Goal: Transaction & Acquisition: Book appointment/travel/reservation

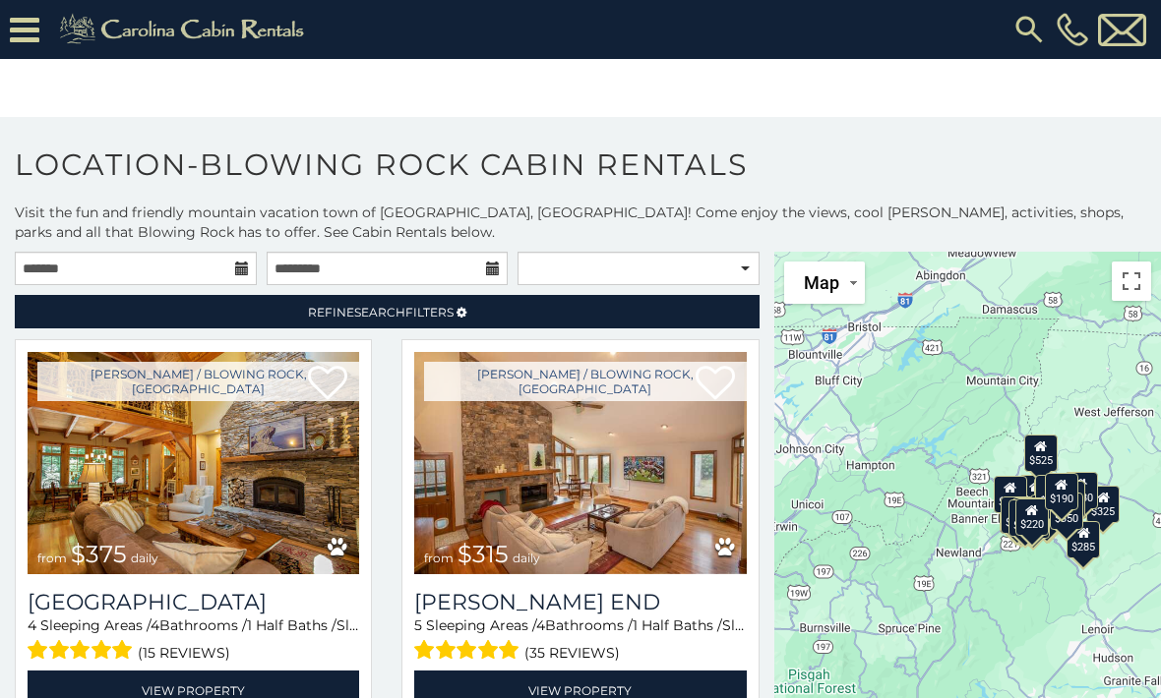
click at [462, 314] on icon at bounding box center [461, 313] width 10 height 12
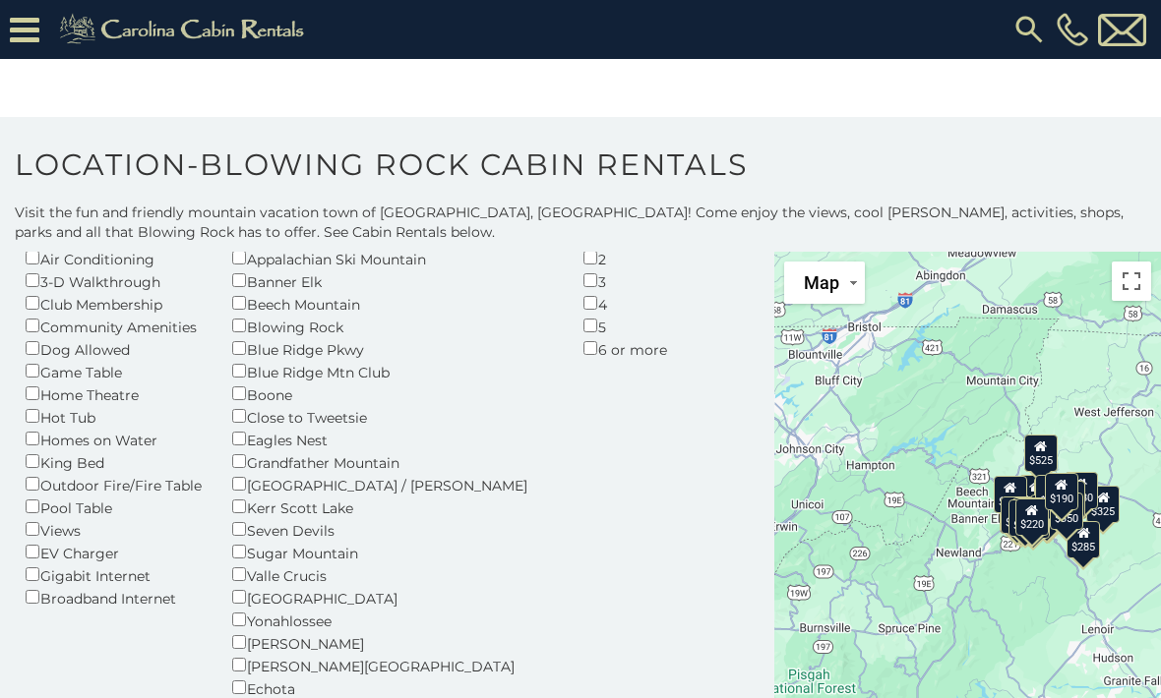
scroll to position [148, 0]
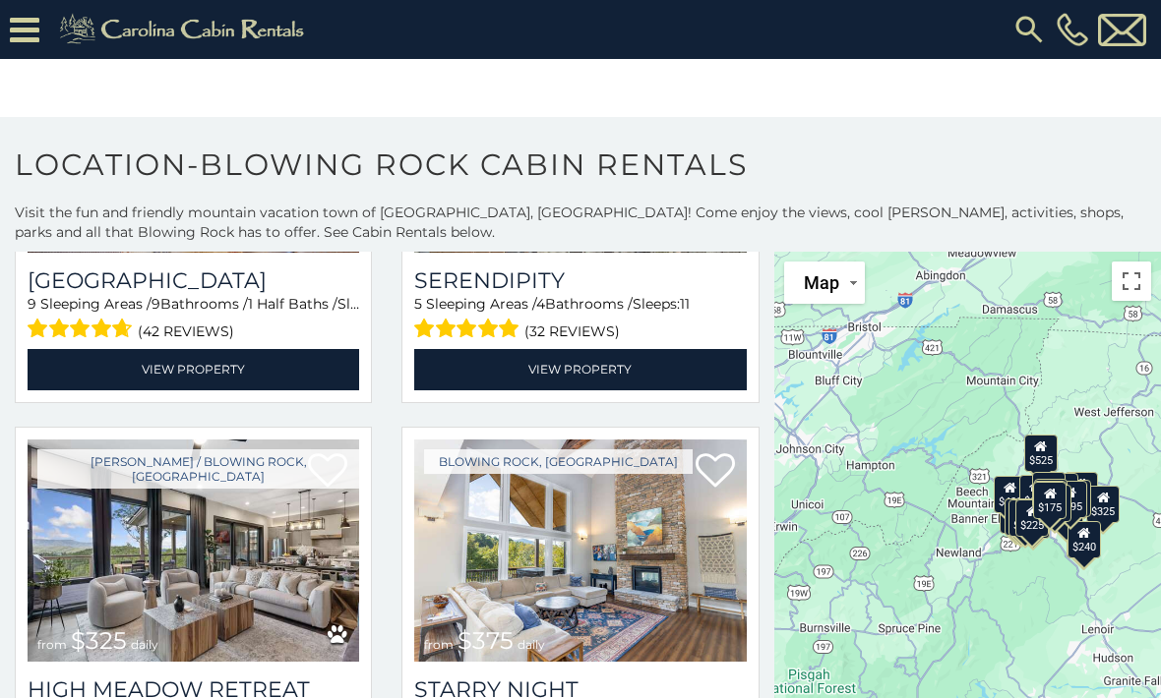
scroll to position [2393, 0]
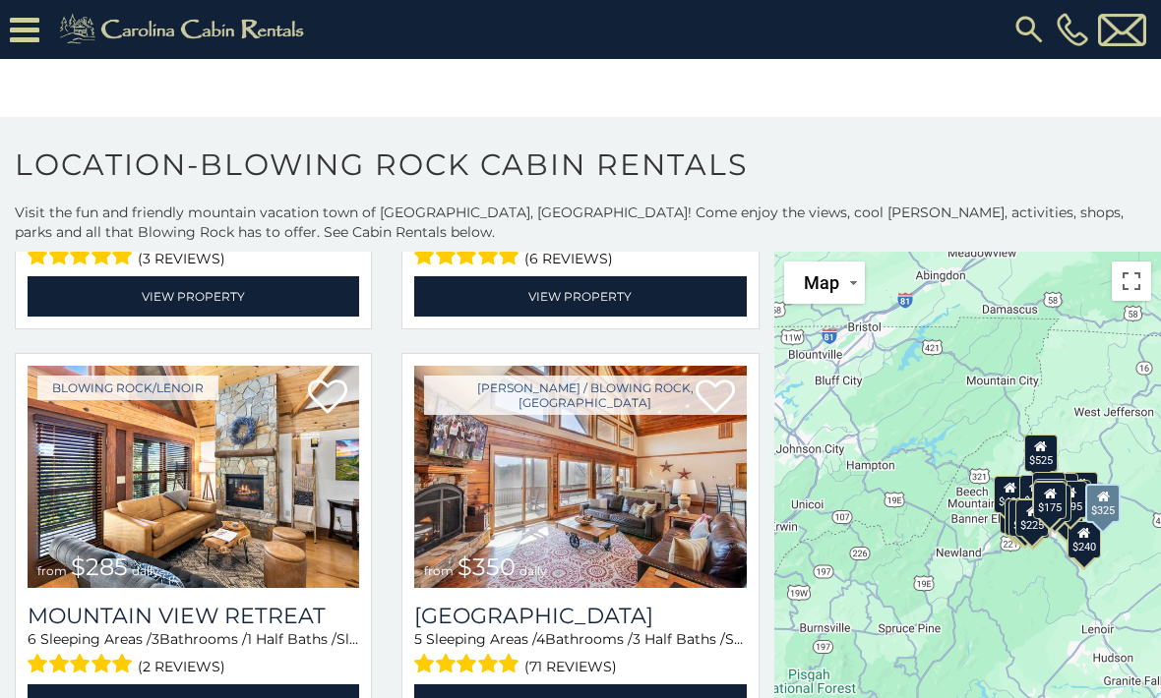
scroll to position [2848, 0]
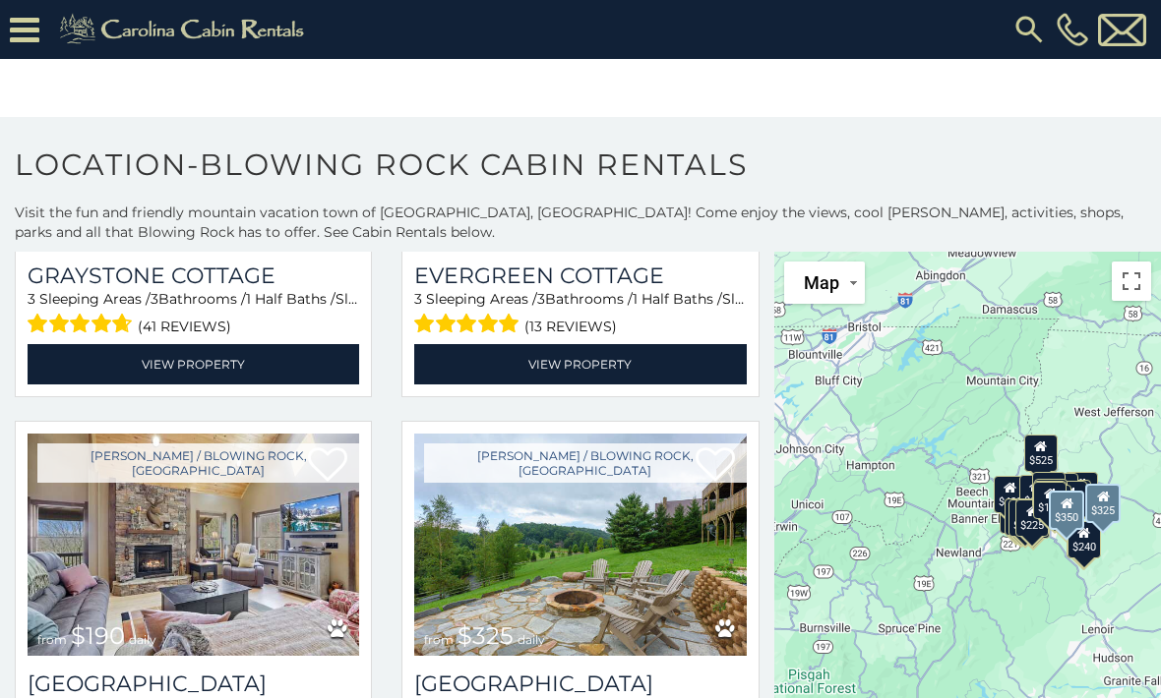
scroll to position [4847, 0]
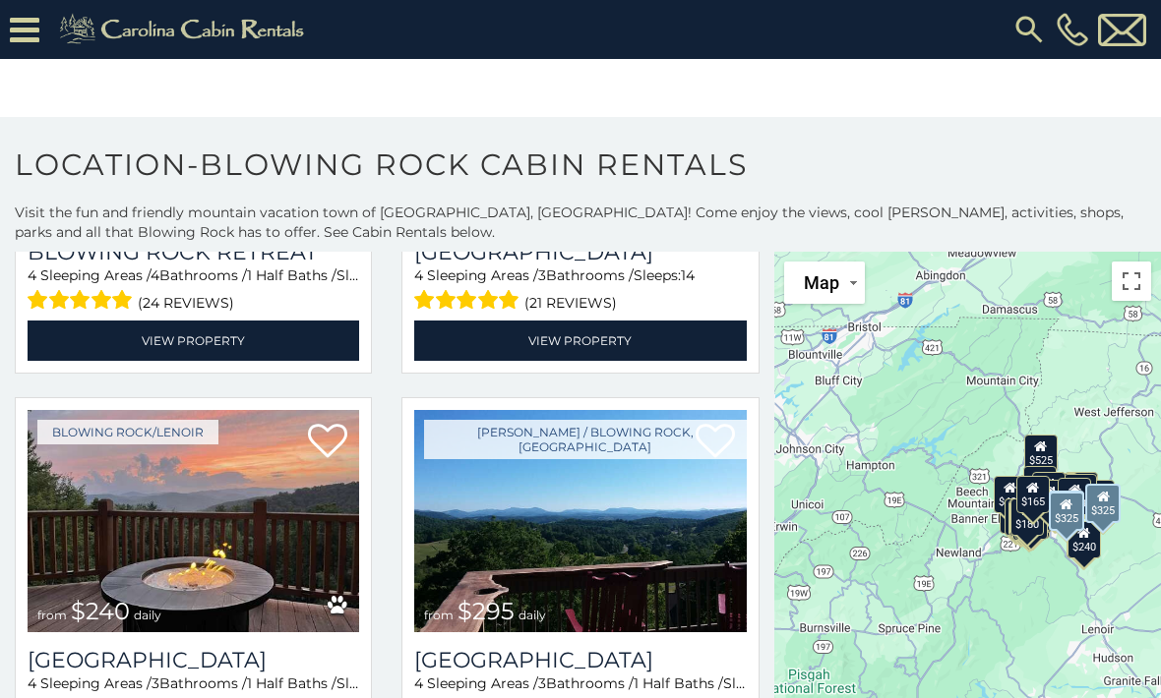
scroll to position [5689, 0]
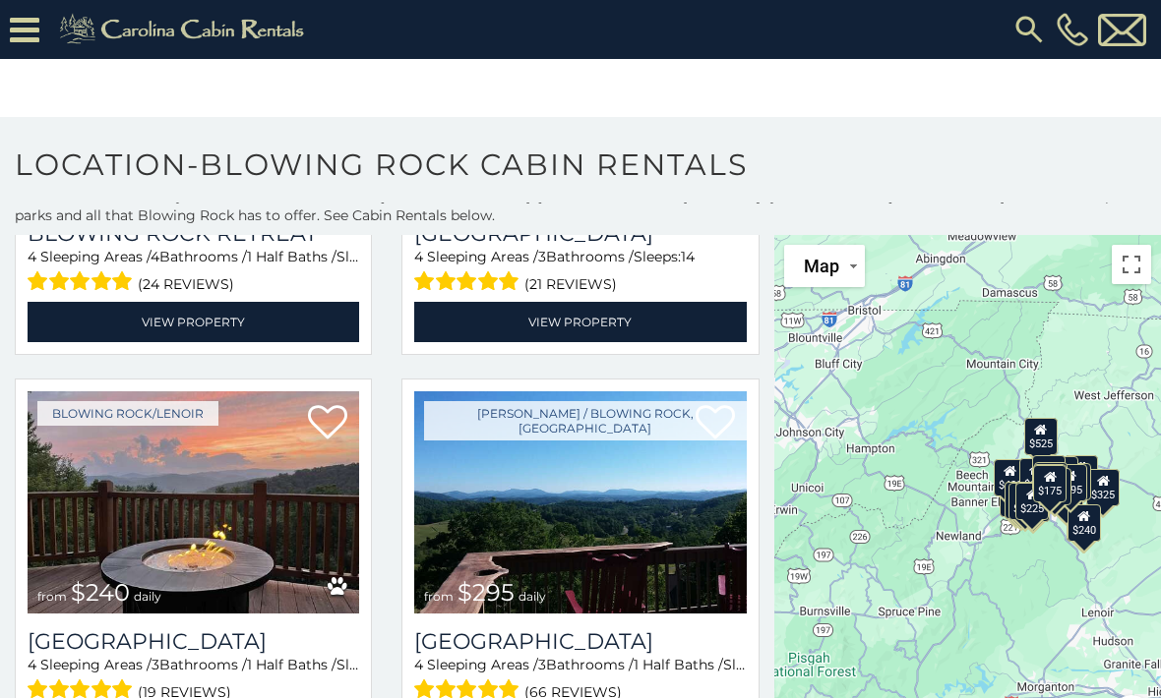
scroll to position [16, 0]
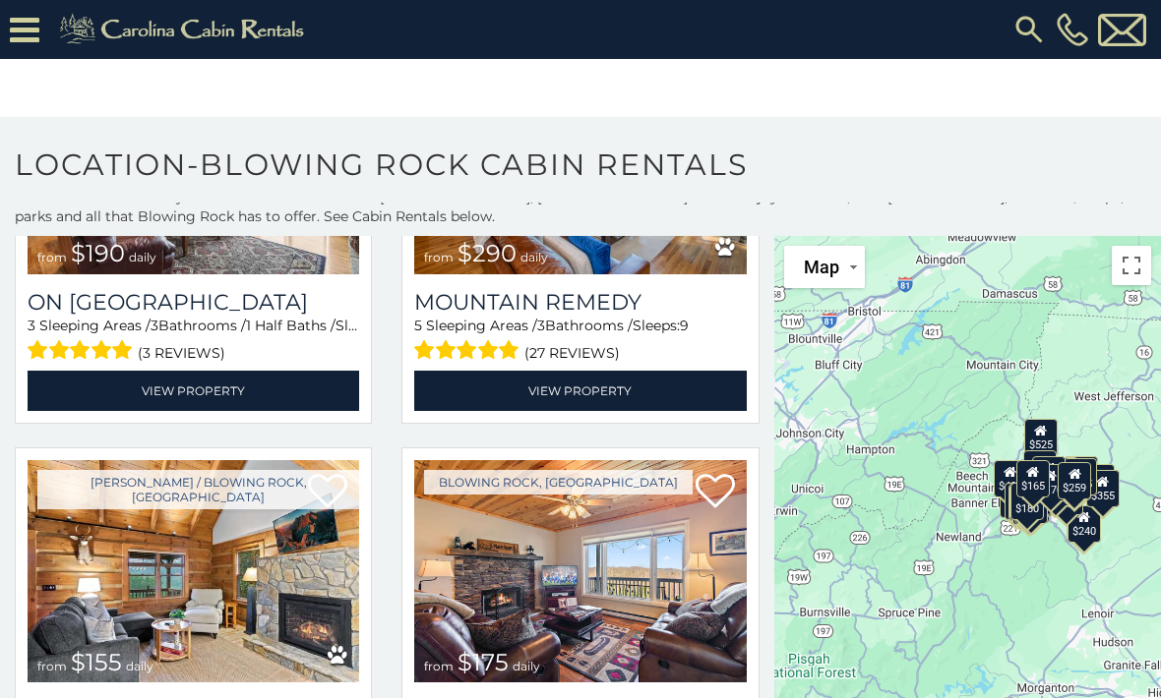
scroll to position [6439, 0]
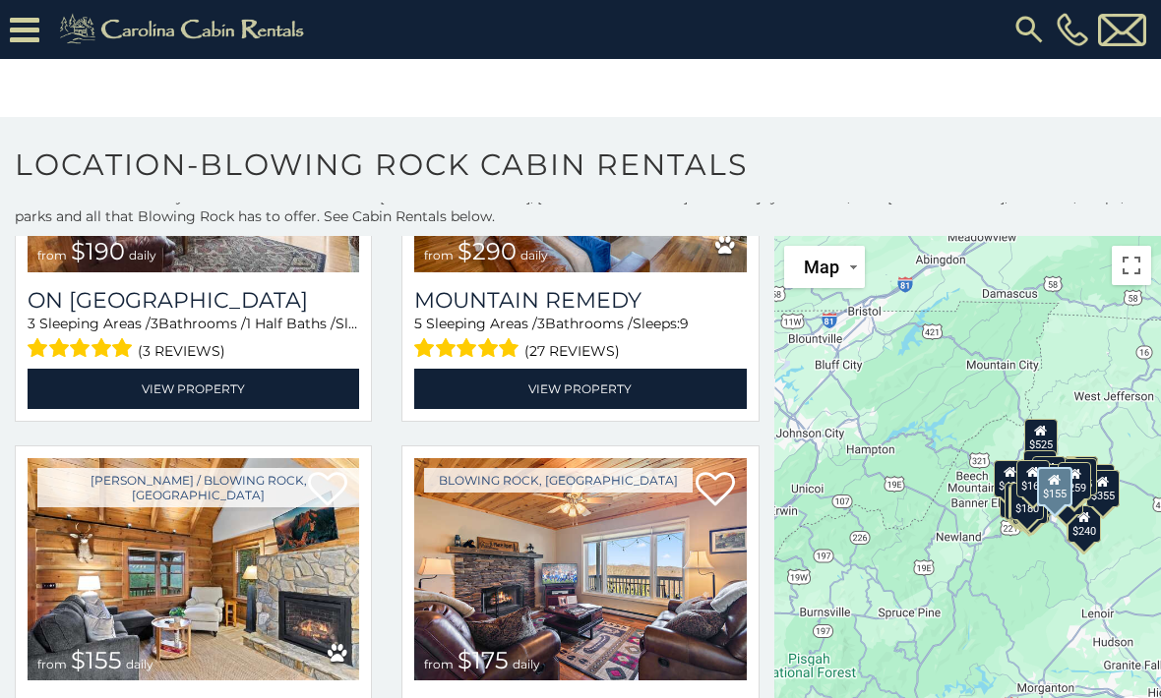
click at [285, 695] on h3 "Ridgeview" at bounding box center [193, 708] width 331 height 27
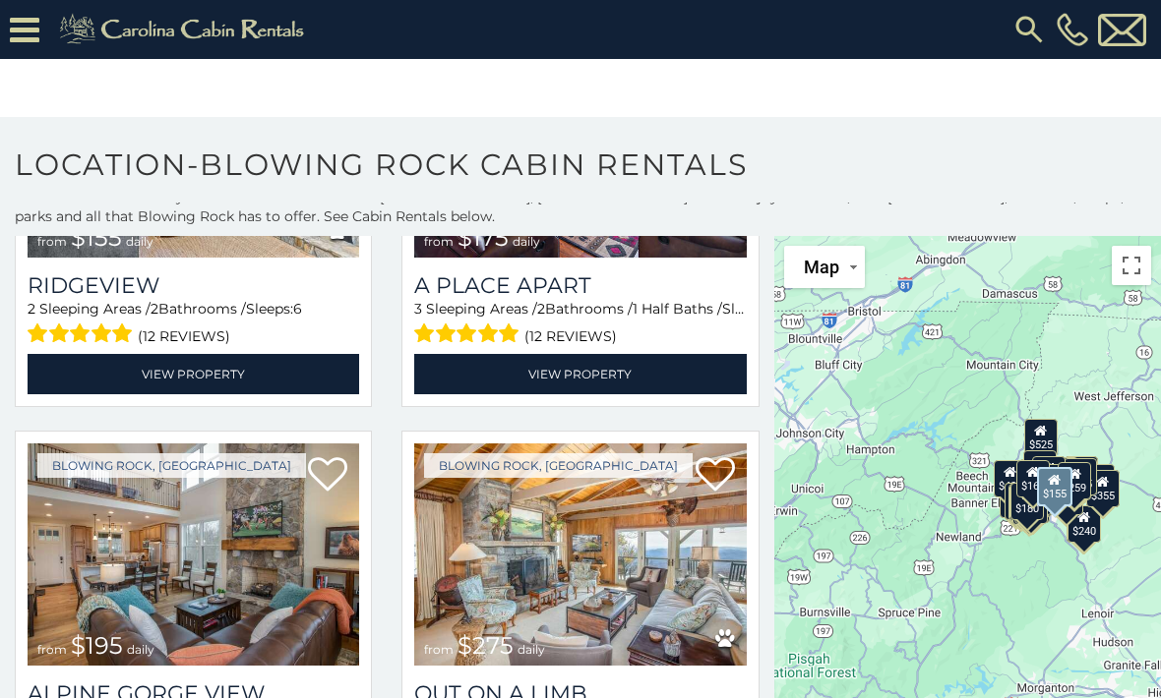
scroll to position [6866, 0]
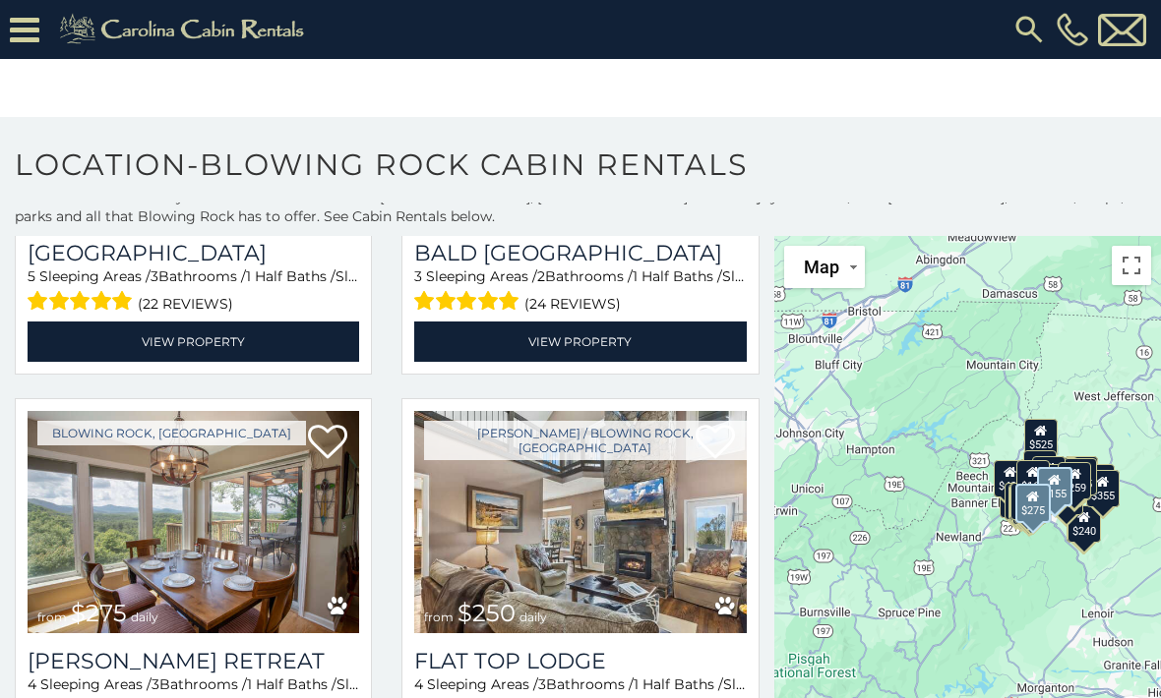
scroll to position [7703, 0]
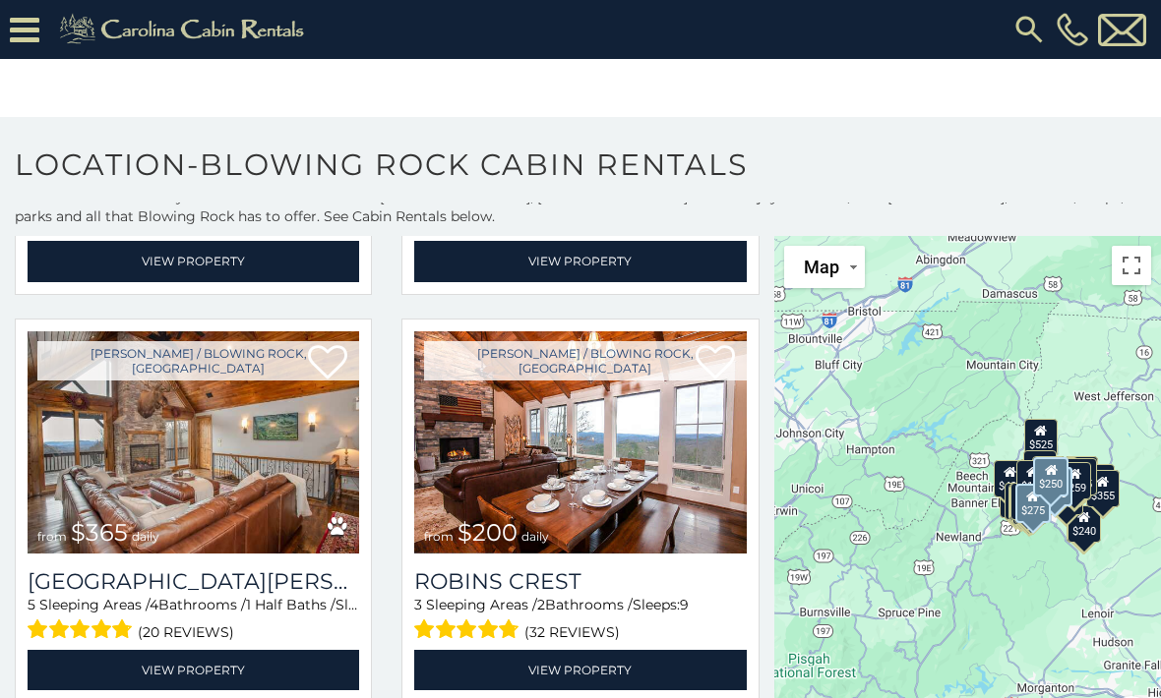
scroll to position [8201, 0]
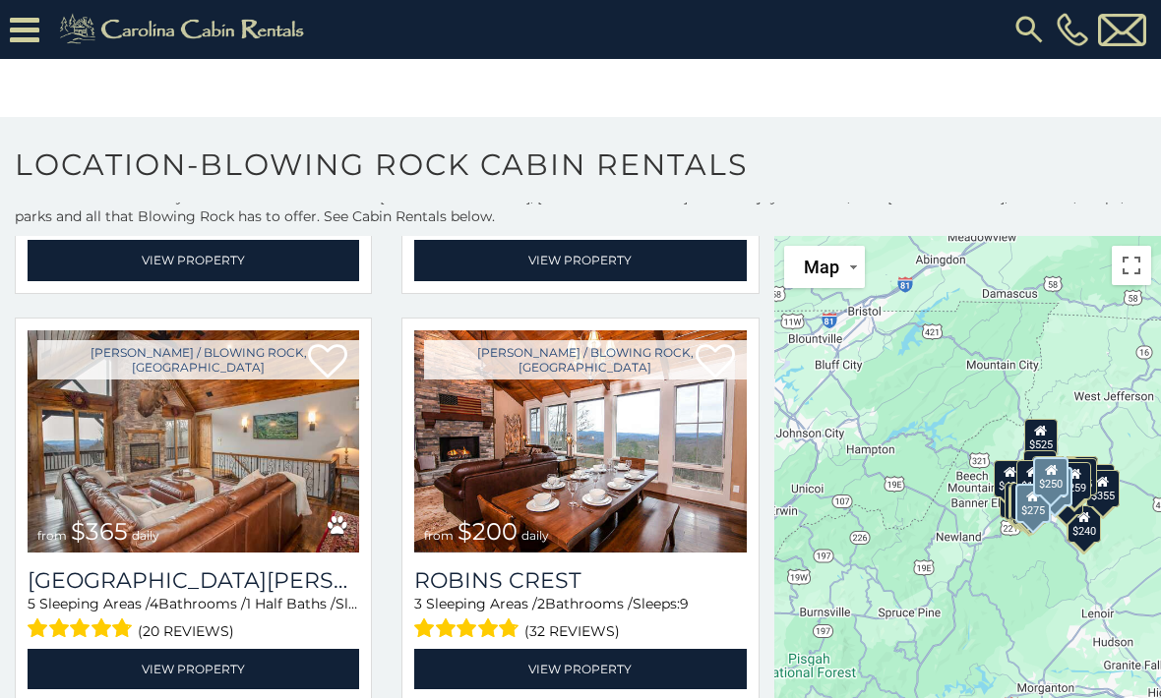
click at [682, 649] on link "View Property" at bounding box center [579, 669] width 331 height 40
click at [1128, 267] on button "Toggle fullscreen view" at bounding box center [1130, 265] width 39 height 39
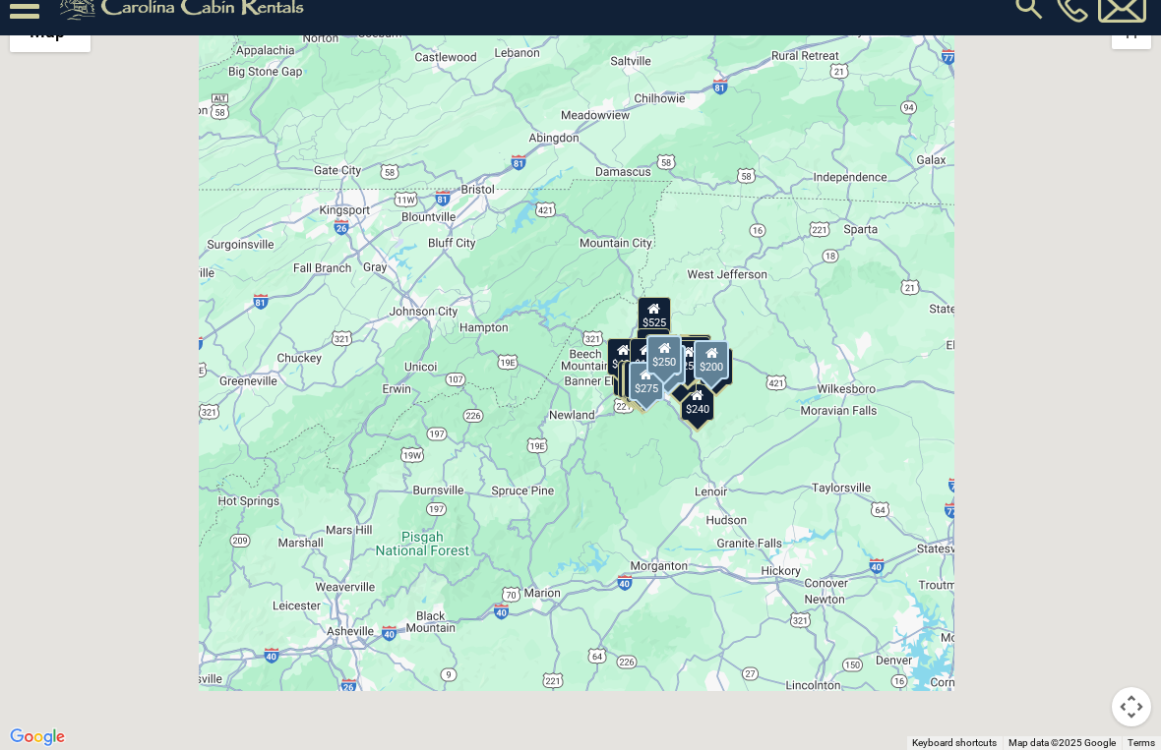
scroll to position [0, 0]
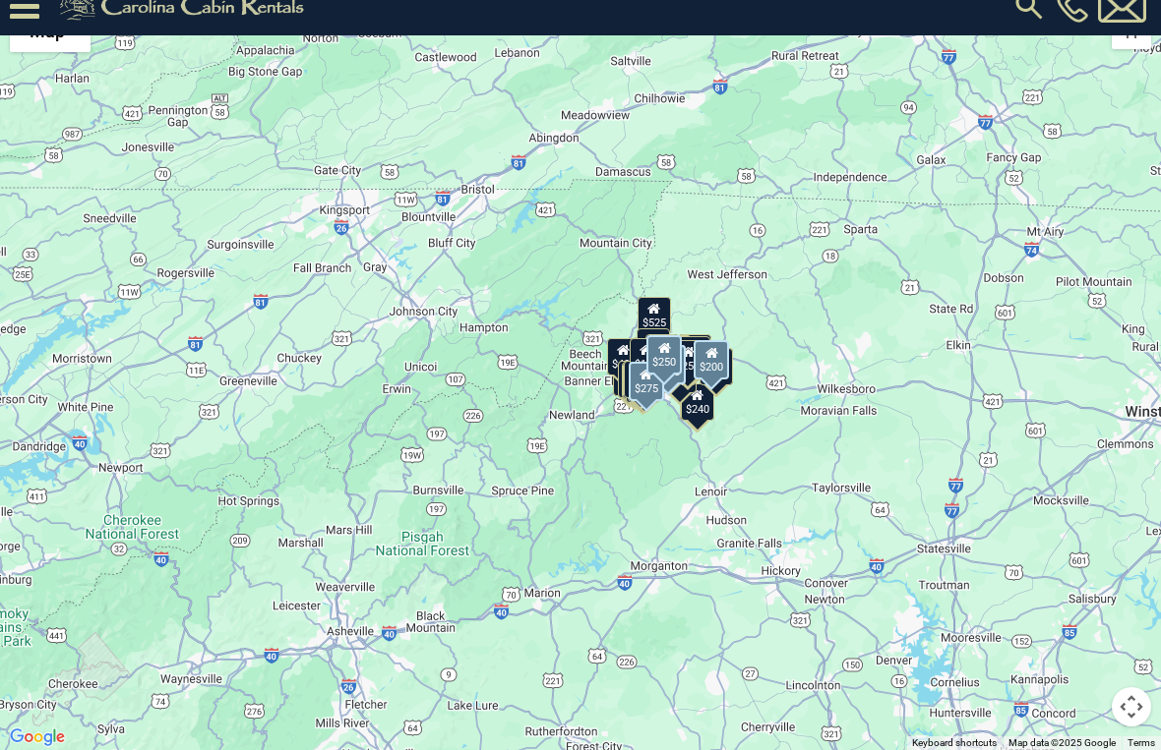
click at [1139, 697] on button "Map camera controls" at bounding box center [1130, 706] width 39 height 39
click at [1088, 607] on button "Zoom in" at bounding box center [1081, 608] width 39 height 39
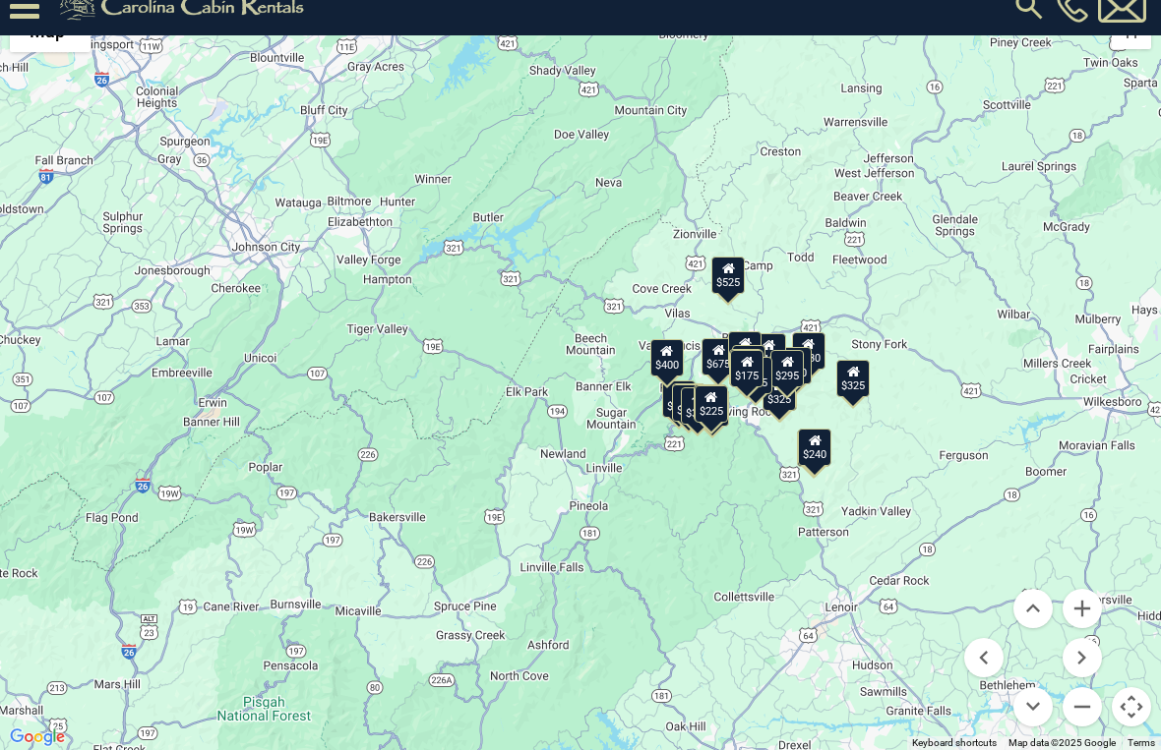
click at [1099, 607] on button "Zoom in" at bounding box center [1081, 608] width 39 height 39
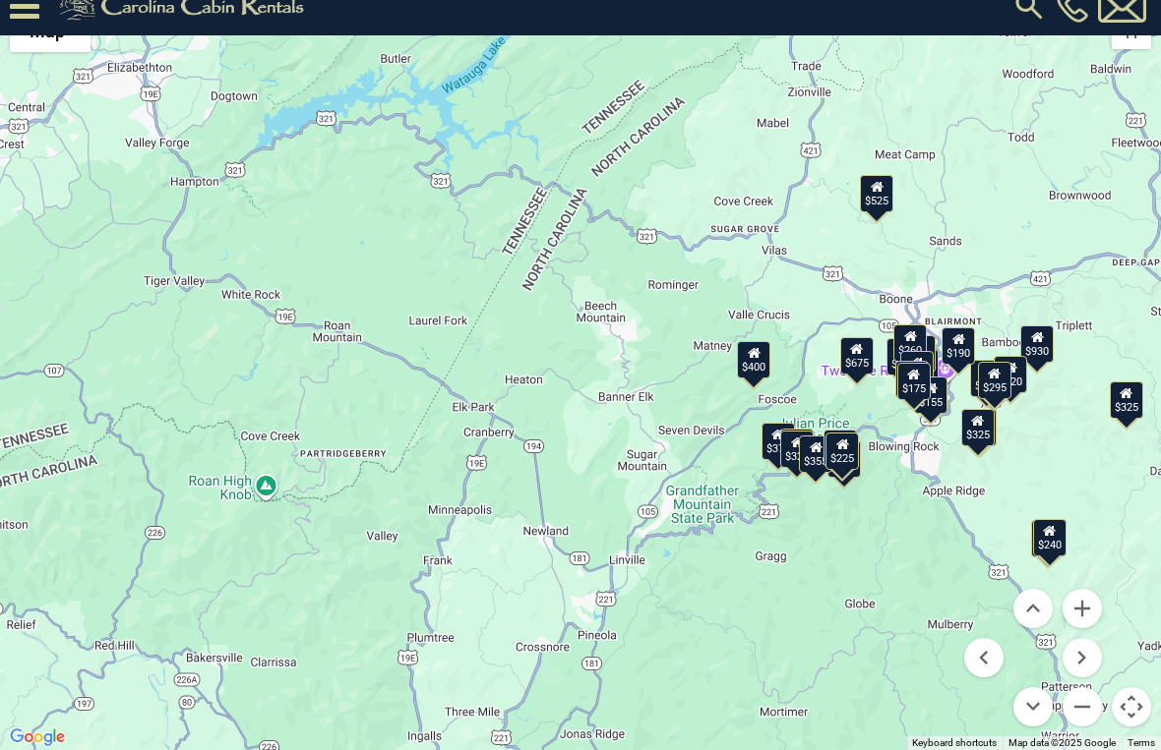
click at [1095, 657] on button "Move right" at bounding box center [1081, 657] width 39 height 39
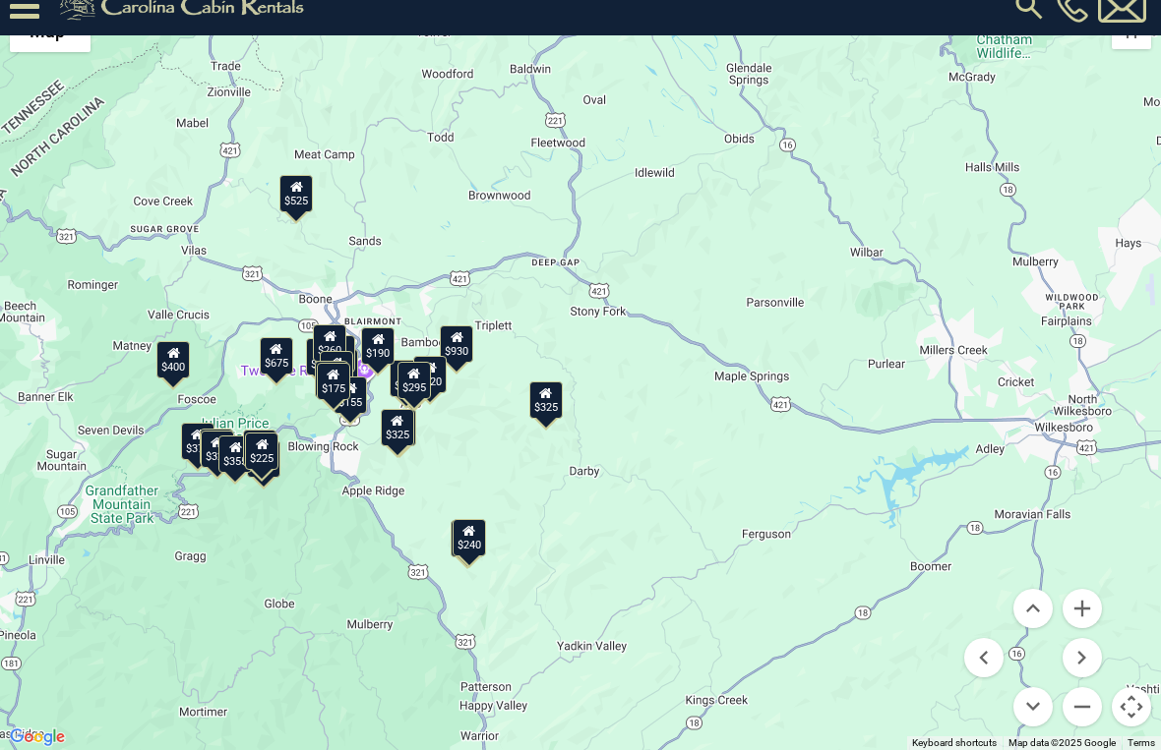
click at [1093, 603] on button "Zoom in" at bounding box center [1081, 608] width 39 height 39
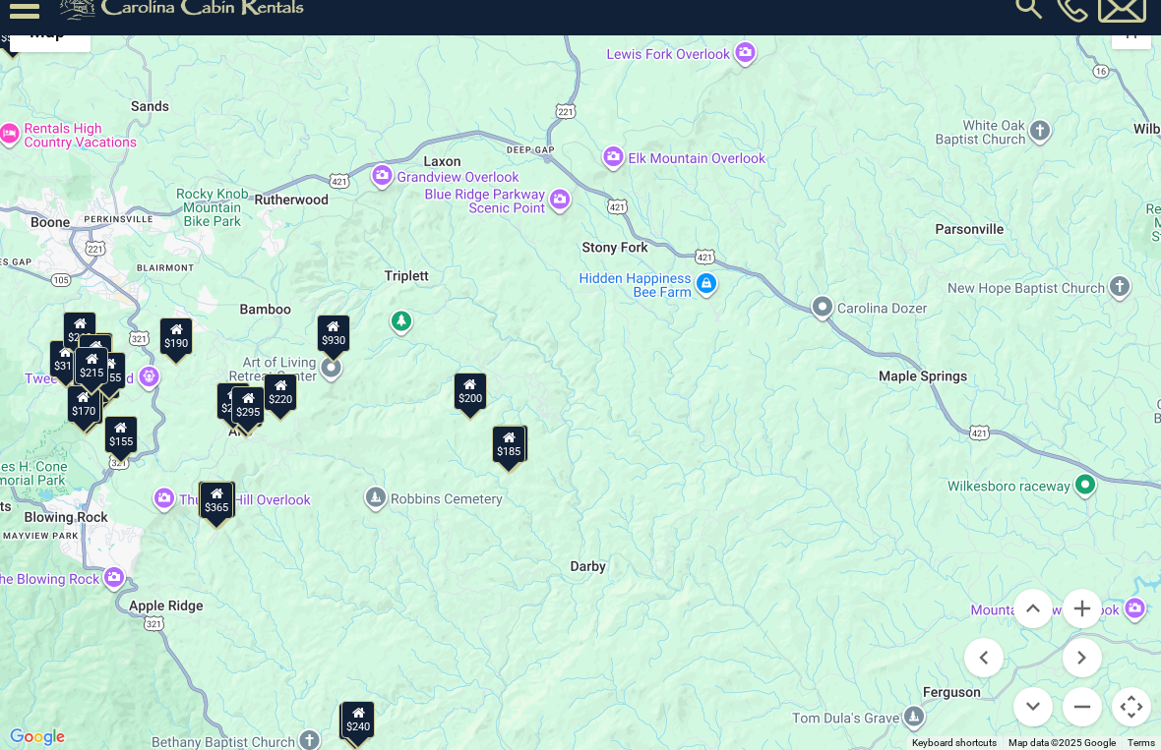
click at [1093, 611] on button "Zoom in" at bounding box center [1081, 608] width 39 height 39
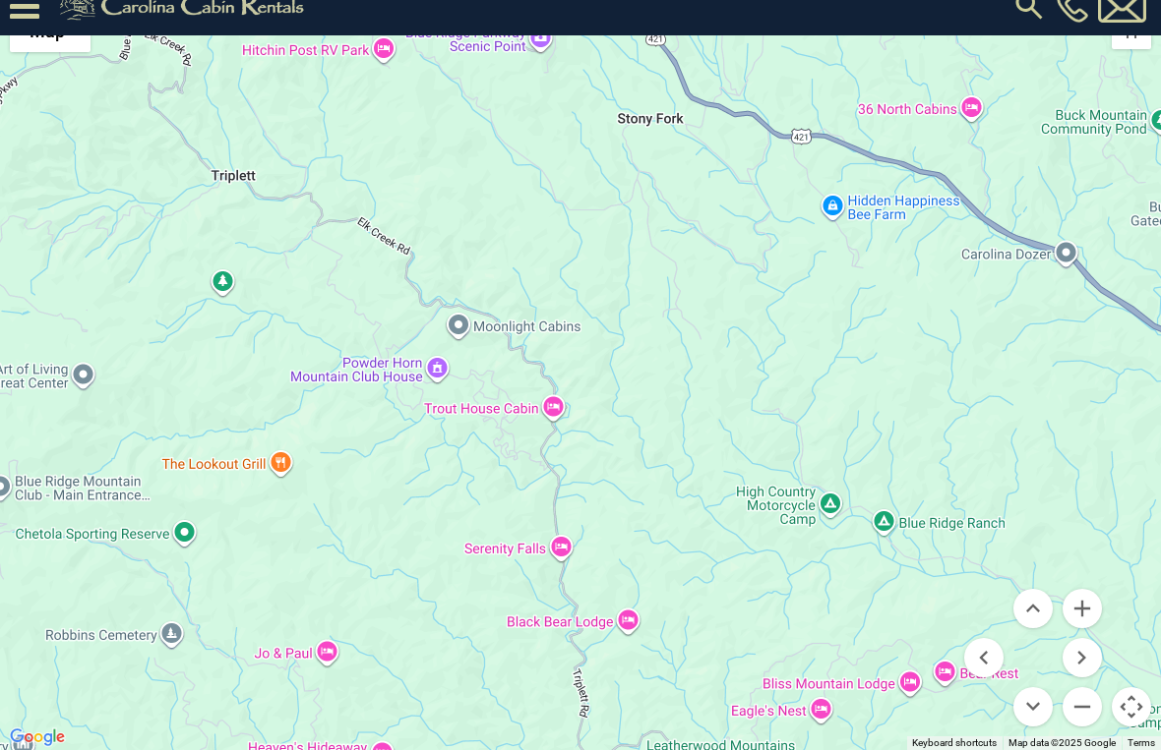
scroll to position [3106, 0]
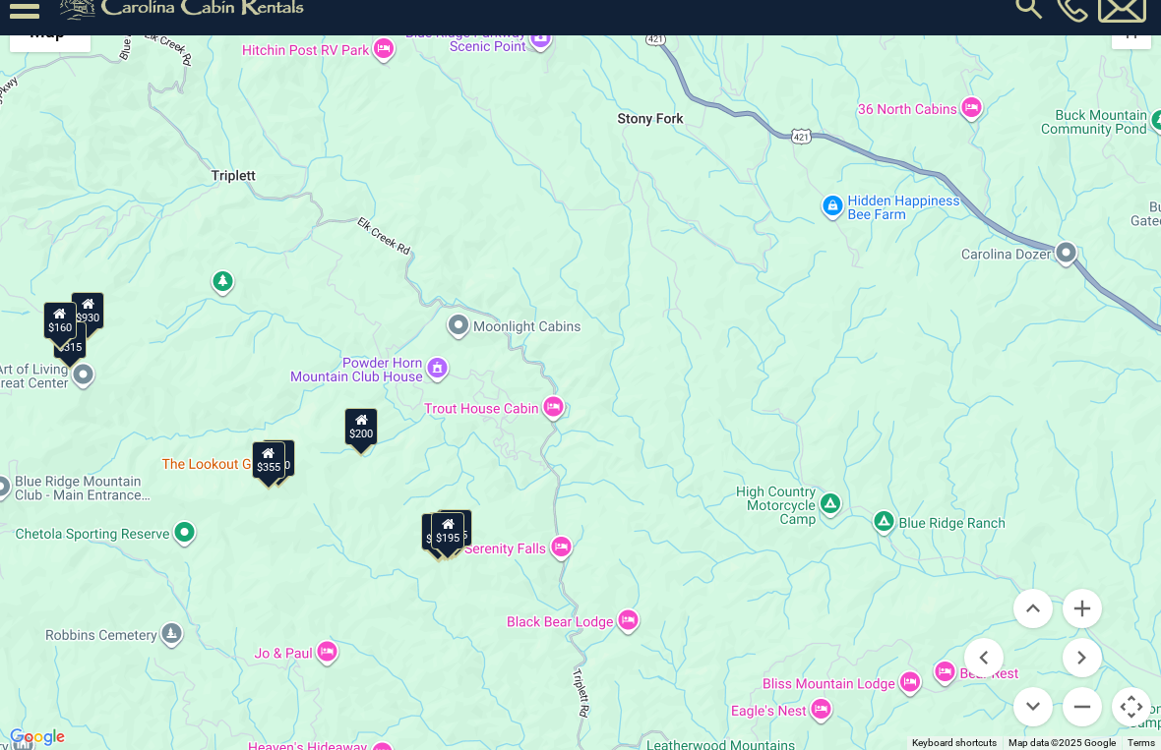
click at [993, 657] on button "Move left" at bounding box center [983, 657] width 39 height 39
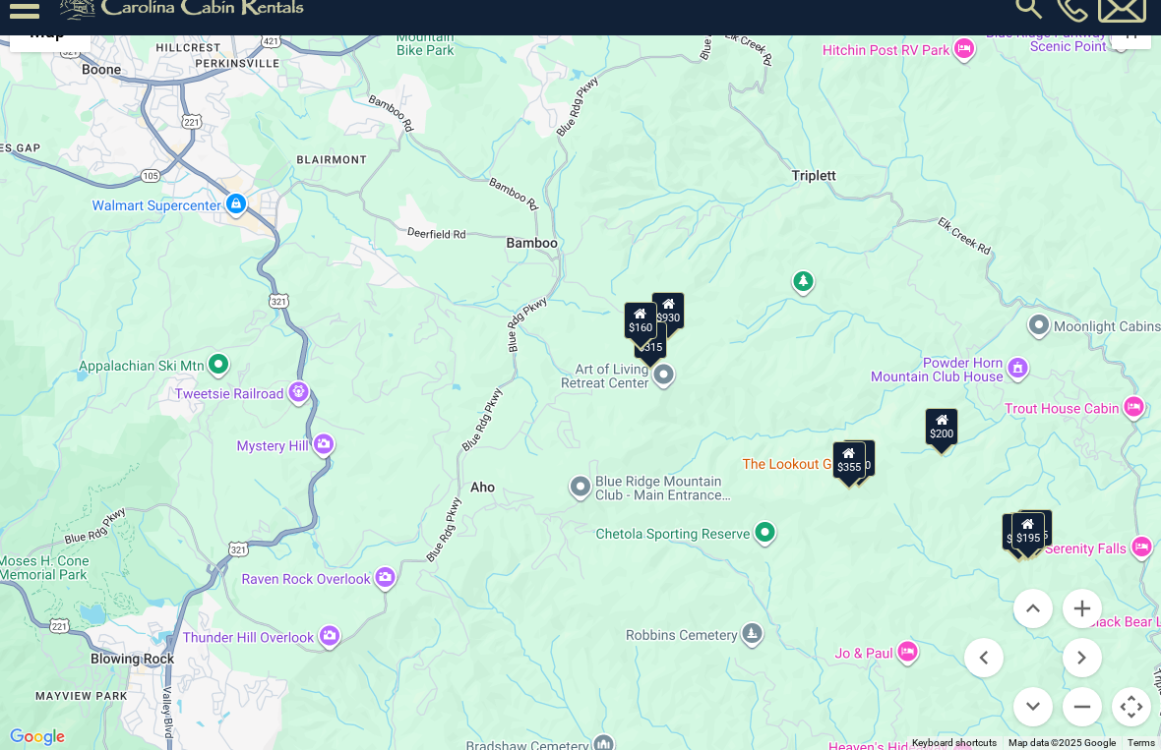
click at [1038, 697] on button "Move down" at bounding box center [1032, 706] width 39 height 39
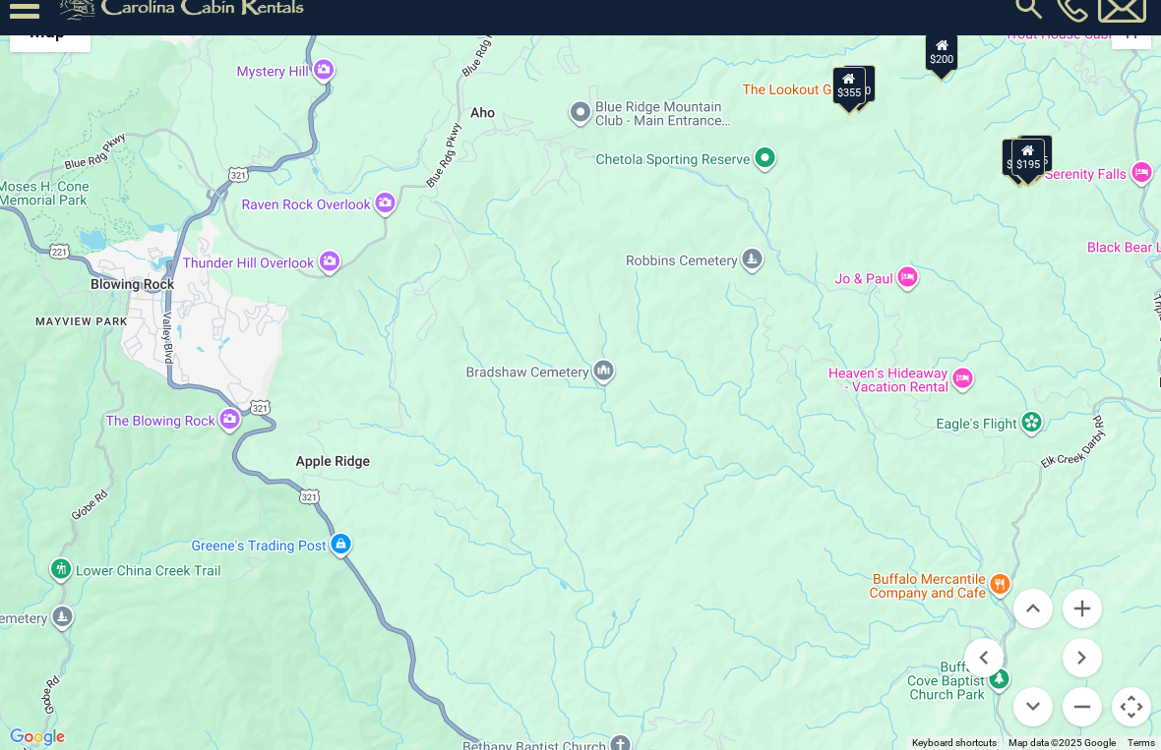
click at [1090, 610] on button "Zoom in" at bounding box center [1081, 608] width 39 height 39
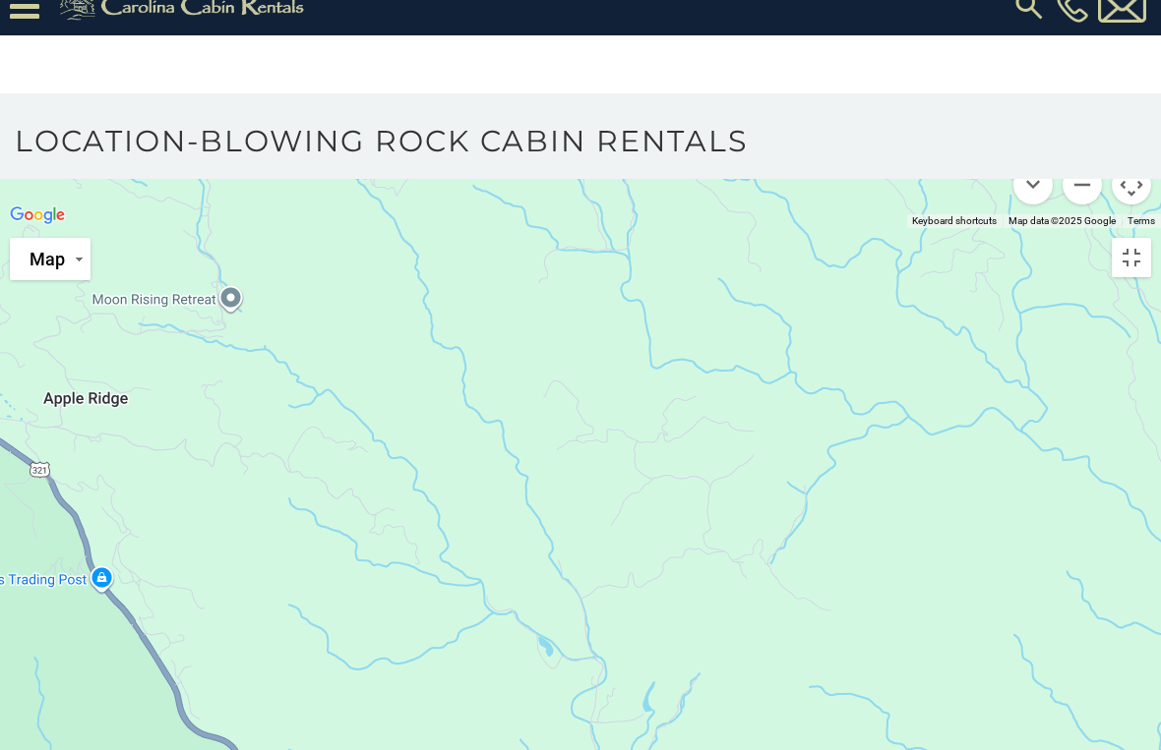
scroll to position [1469, 0]
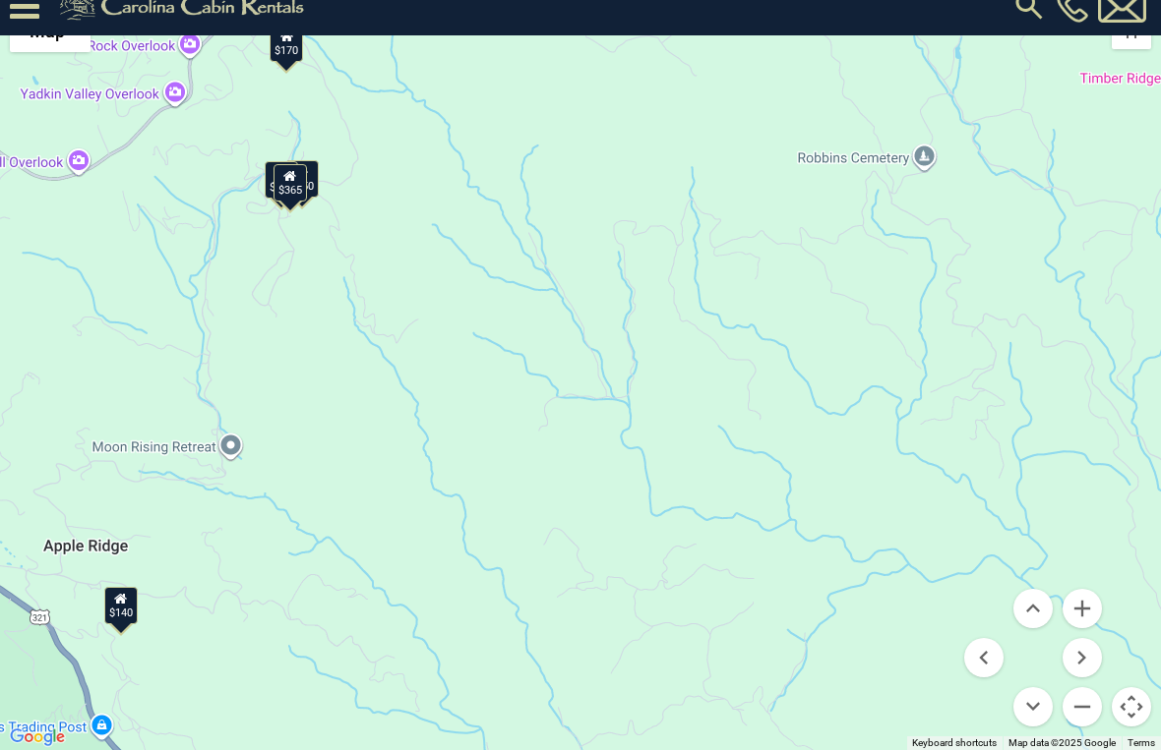
click at [1091, 606] on button "Zoom in" at bounding box center [1081, 608] width 39 height 39
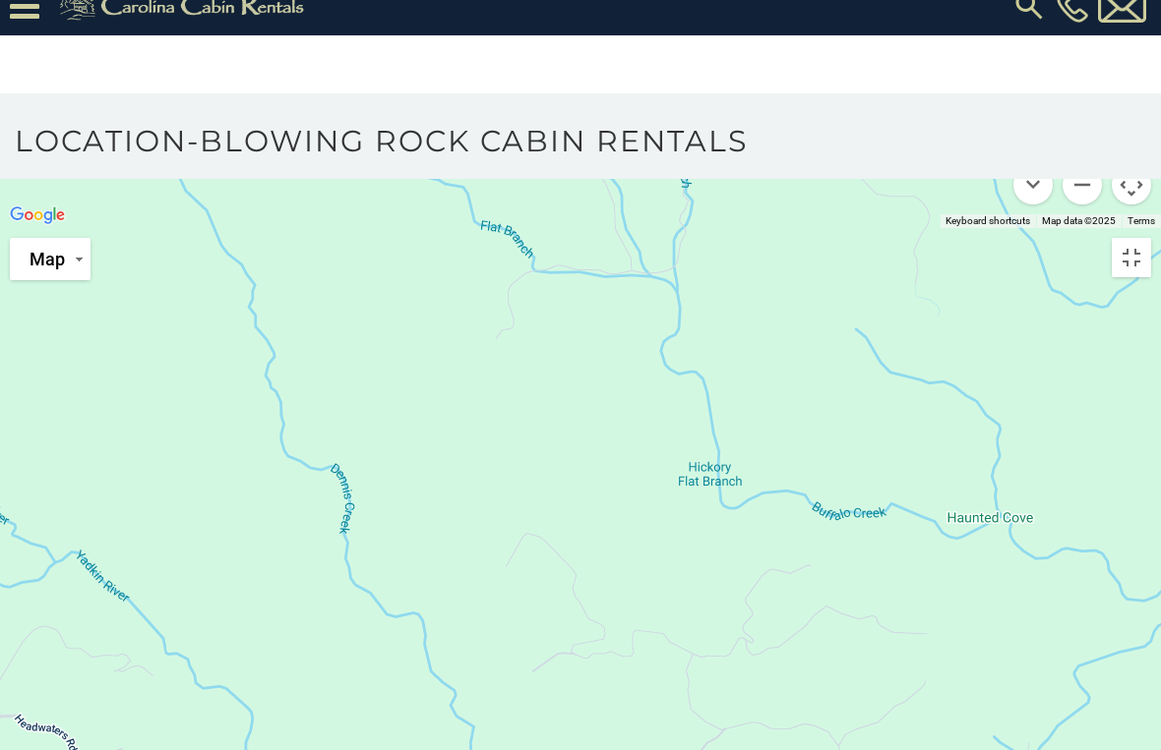
click at [1036, 106] on button "Move up" at bounding box center [1032, 86] width 39 height 39
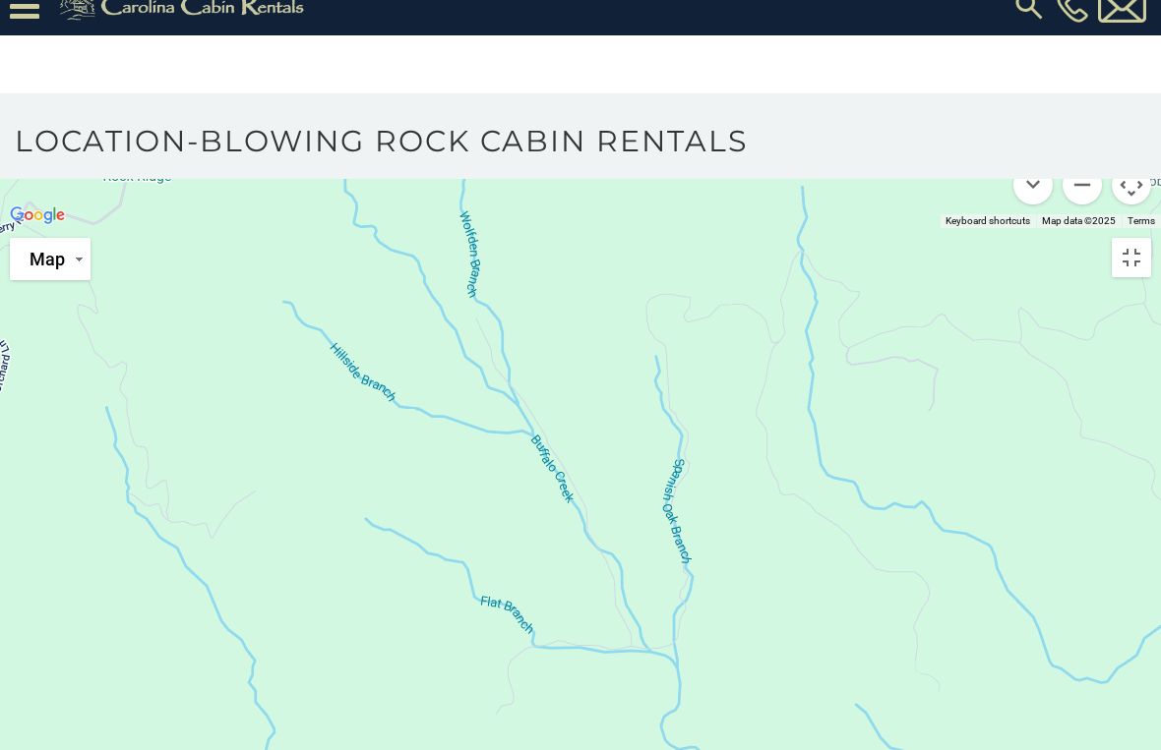
scroll to position [651, 0]
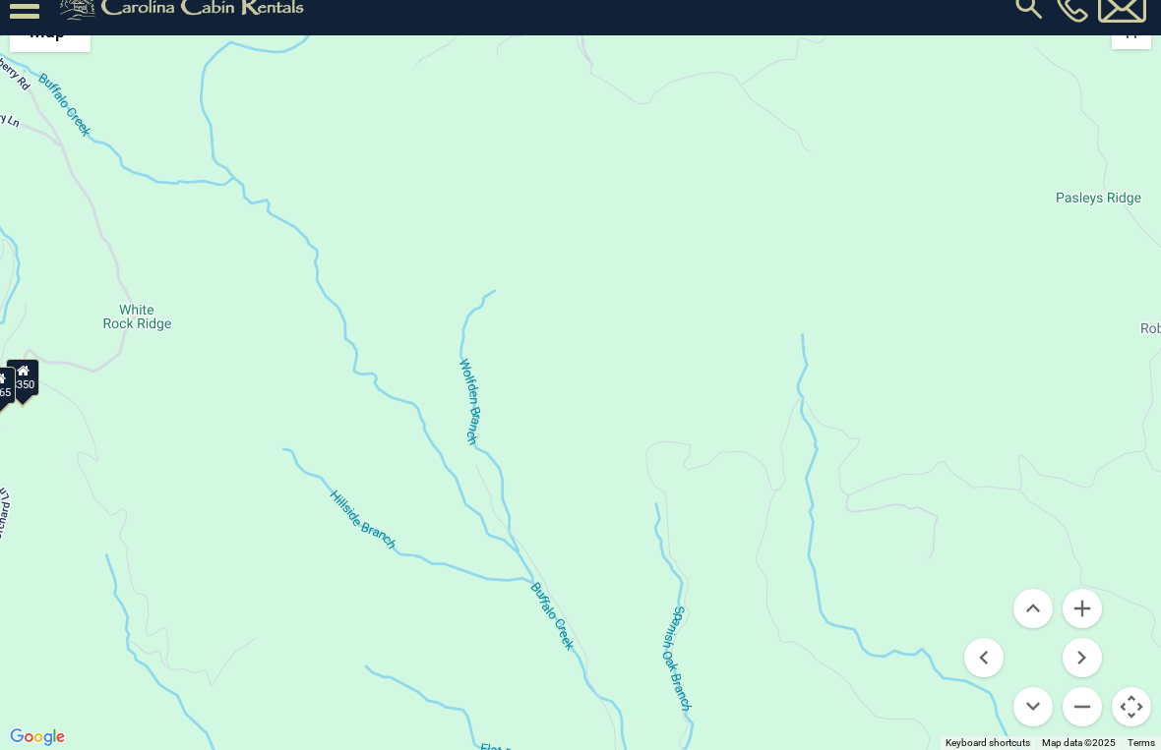
click at [991, 652] on button "Move left" at bounding box center [983, 657] width 39 height 39
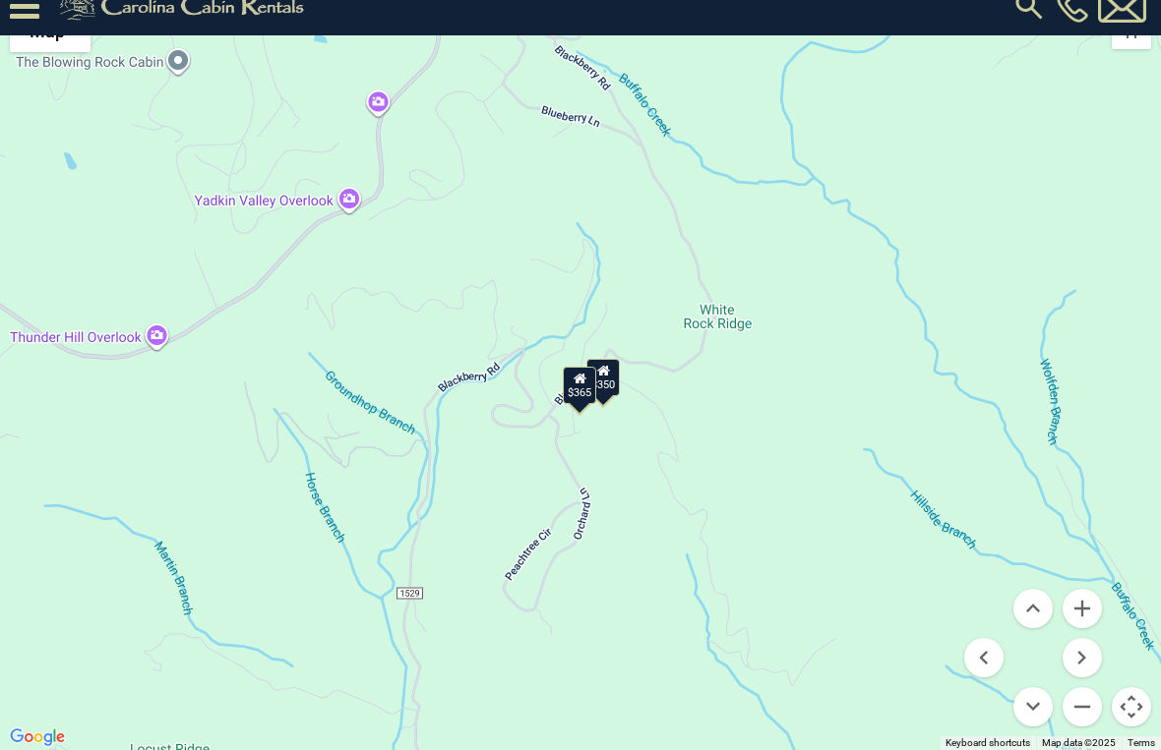
click at [1095, 606] on button "Zoom in" at bounding box center [1081, 608] width 39 height 39
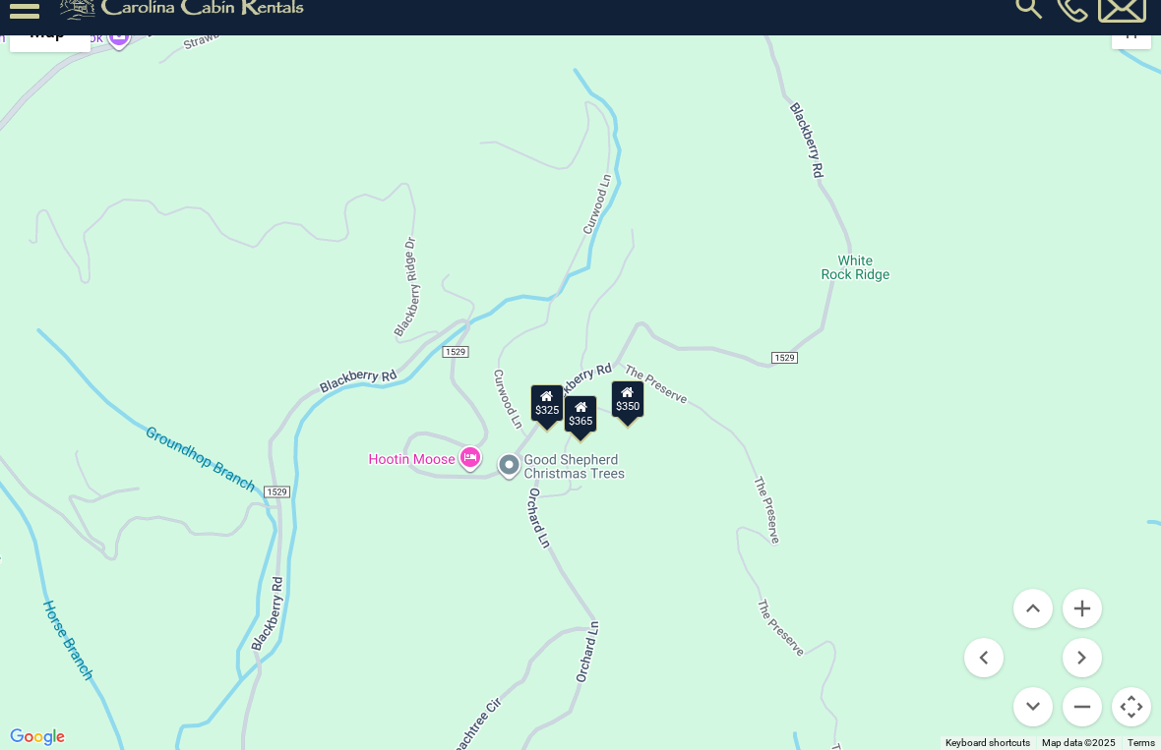
click at [1043, 697] on button "Move down" at bounding box center [1032, 706] width 39 height 39
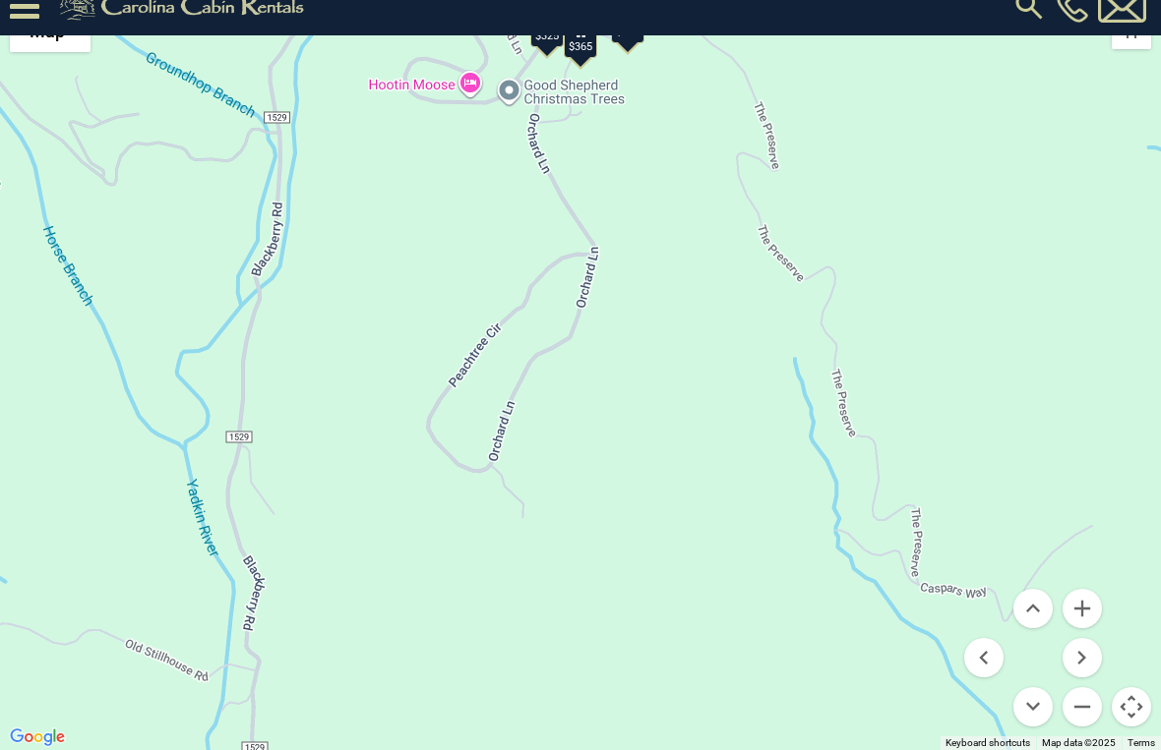
click at [1038, 598] on button "Move up" at bounding box center [1032, 608] width 39 height 39
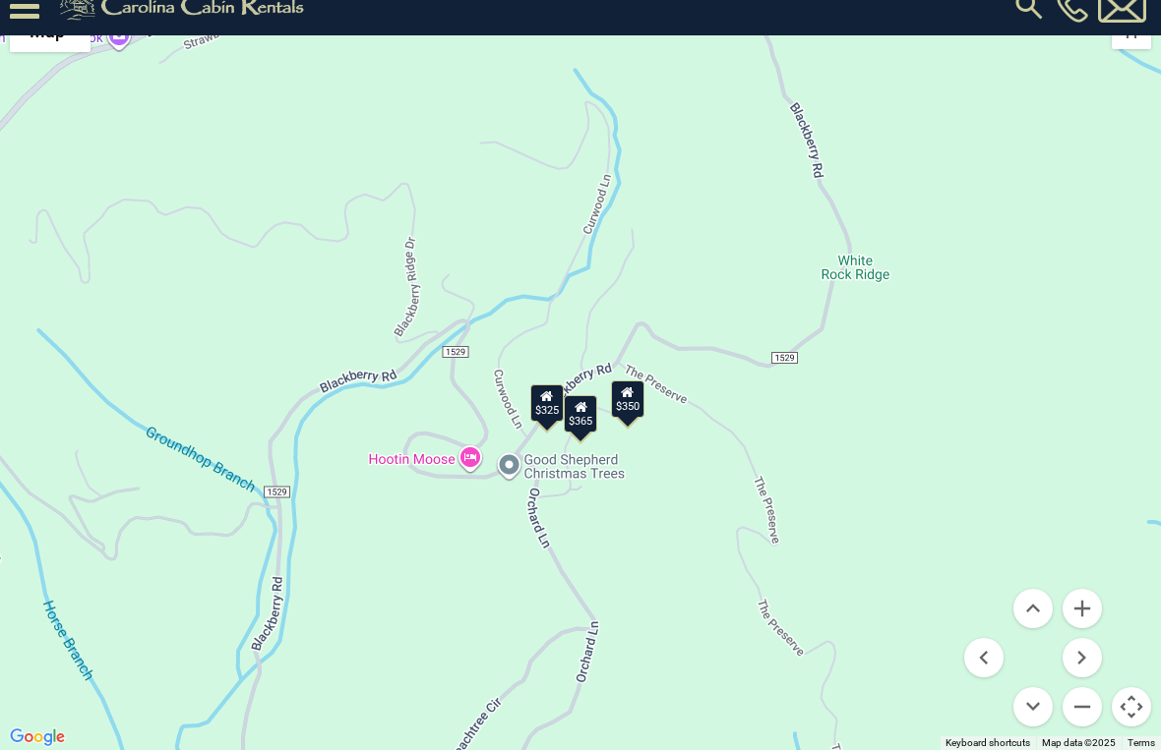
click at [1041, 602] on button "Move up" at bounding box center [1032, 608] width 39 height 39
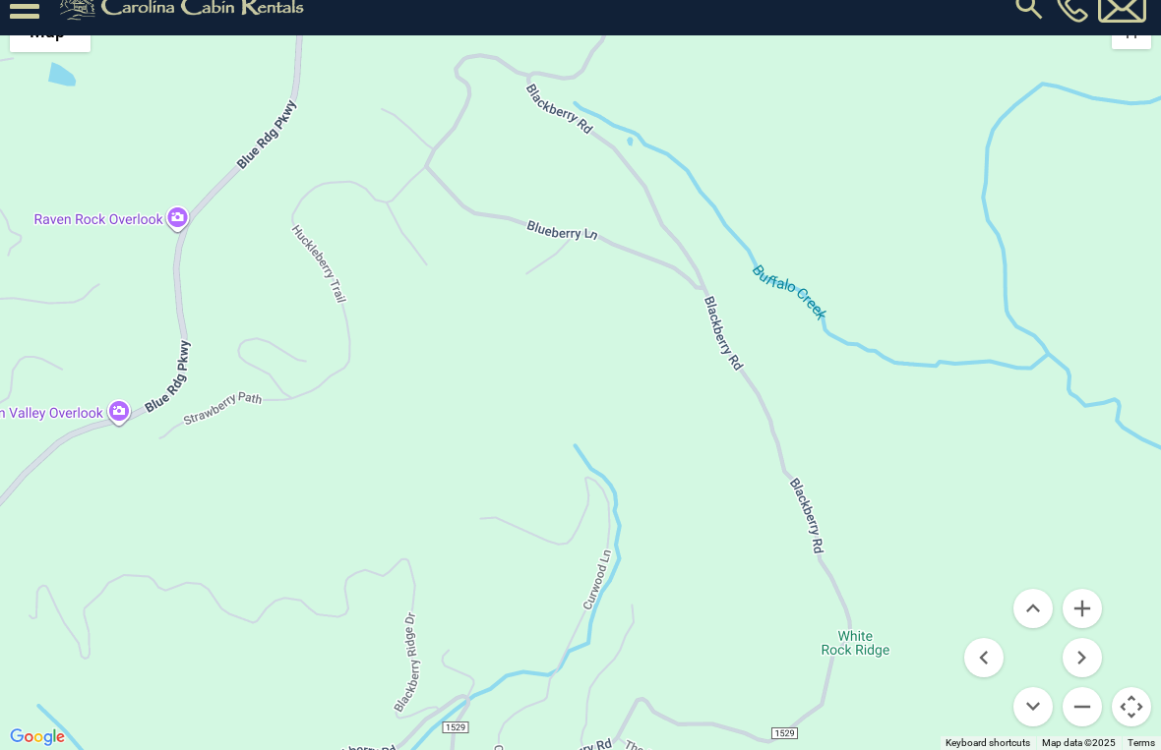
click at [1037, 604] on button "Move up" at bounding box center [1032, 608] width 39 height 39
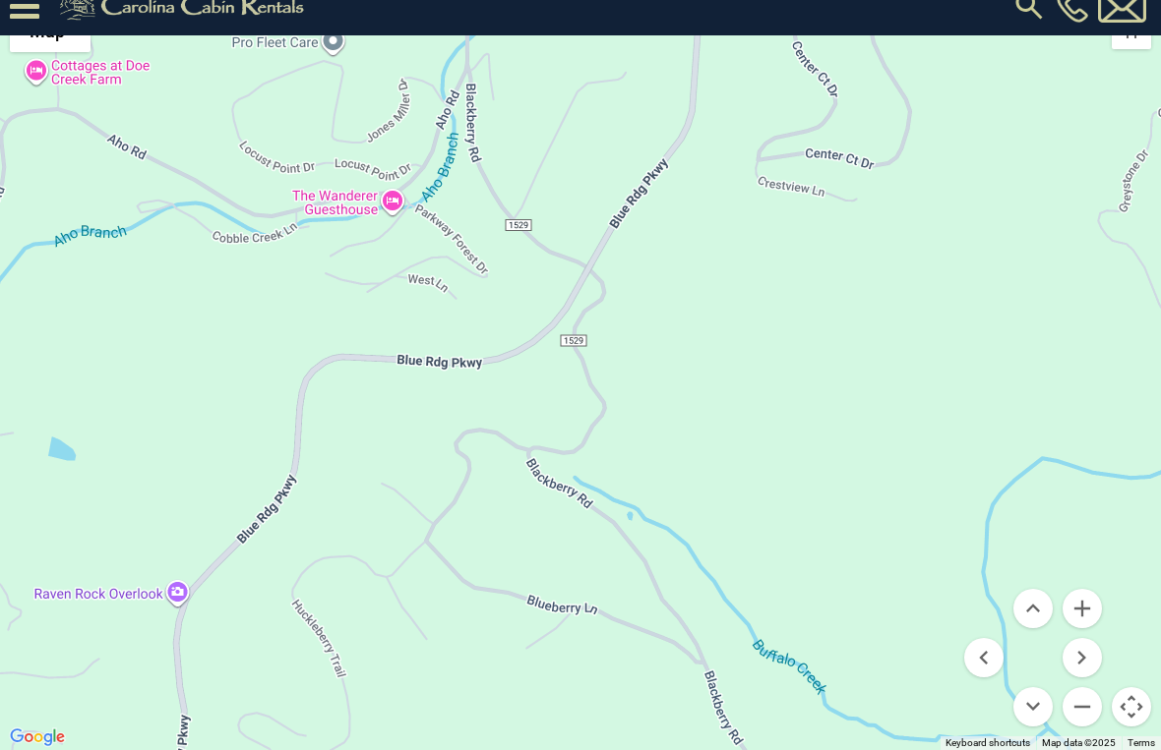
click at [1089, 697] on button "Zoom out" at bounding box center [1081, 706] width 39 height 39
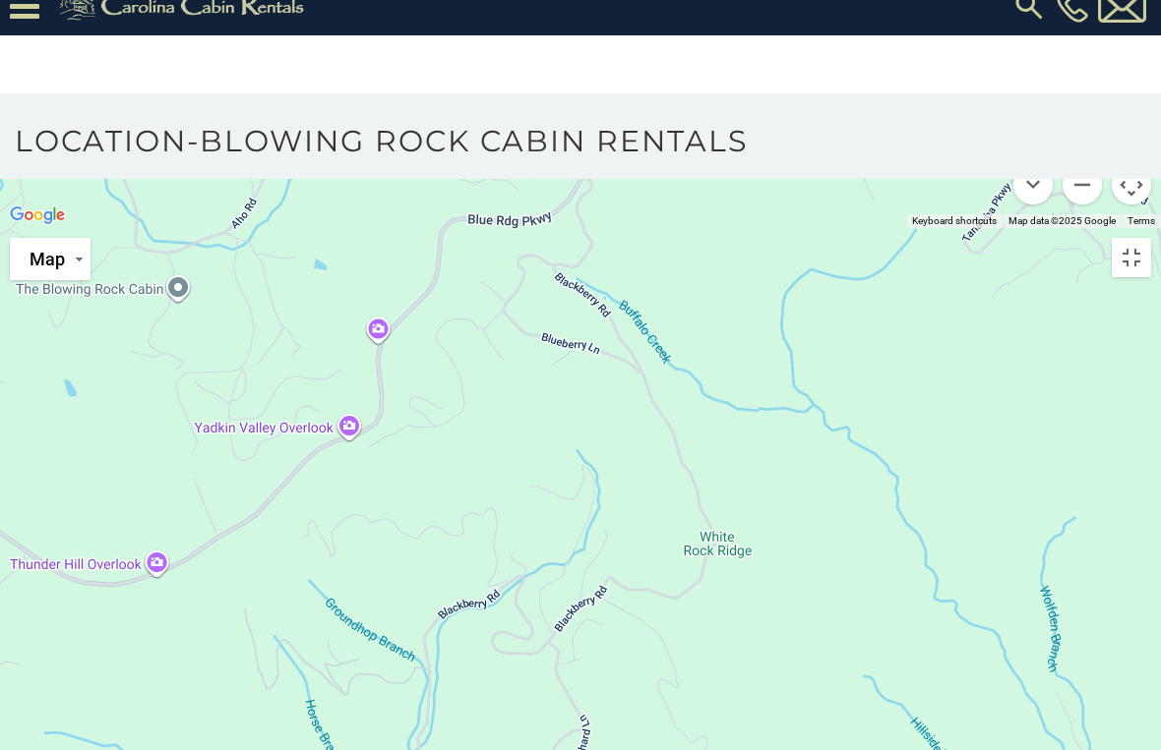
click at [1091, 106] on button "Zoom in" at bounding box center [1081, 86] width 39 height 39
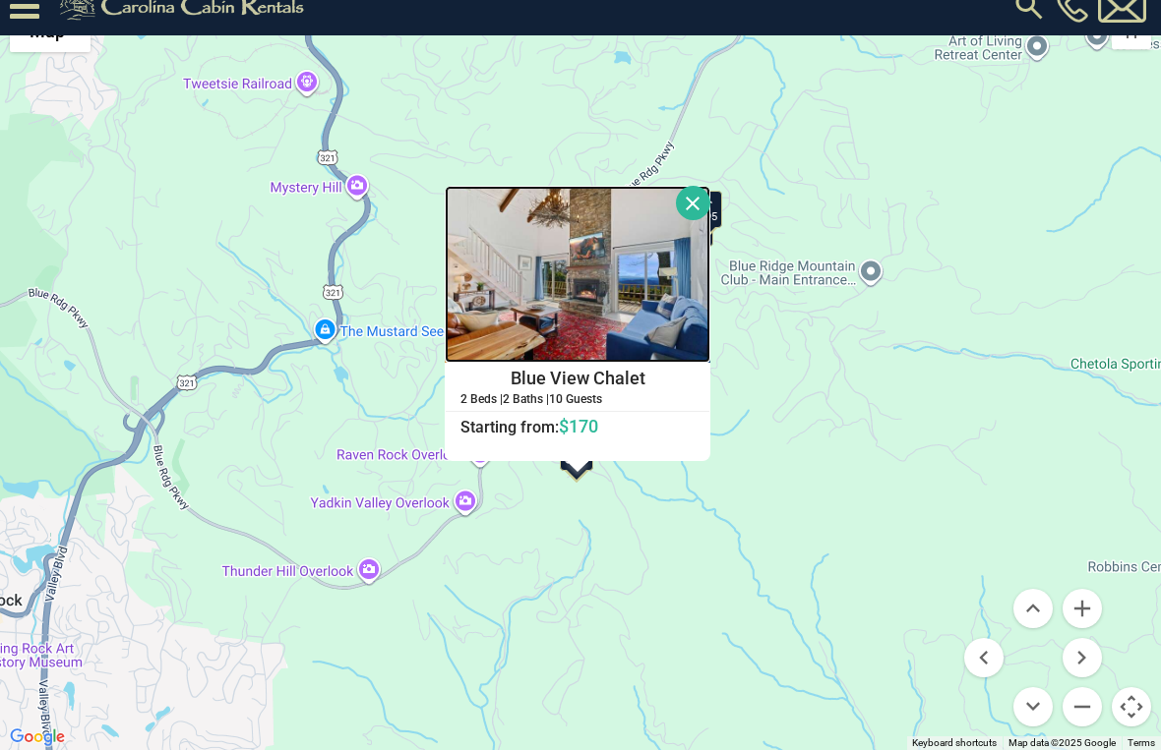
click at [710, 328] on img at bounding box center [578, 274] width 266 height 177
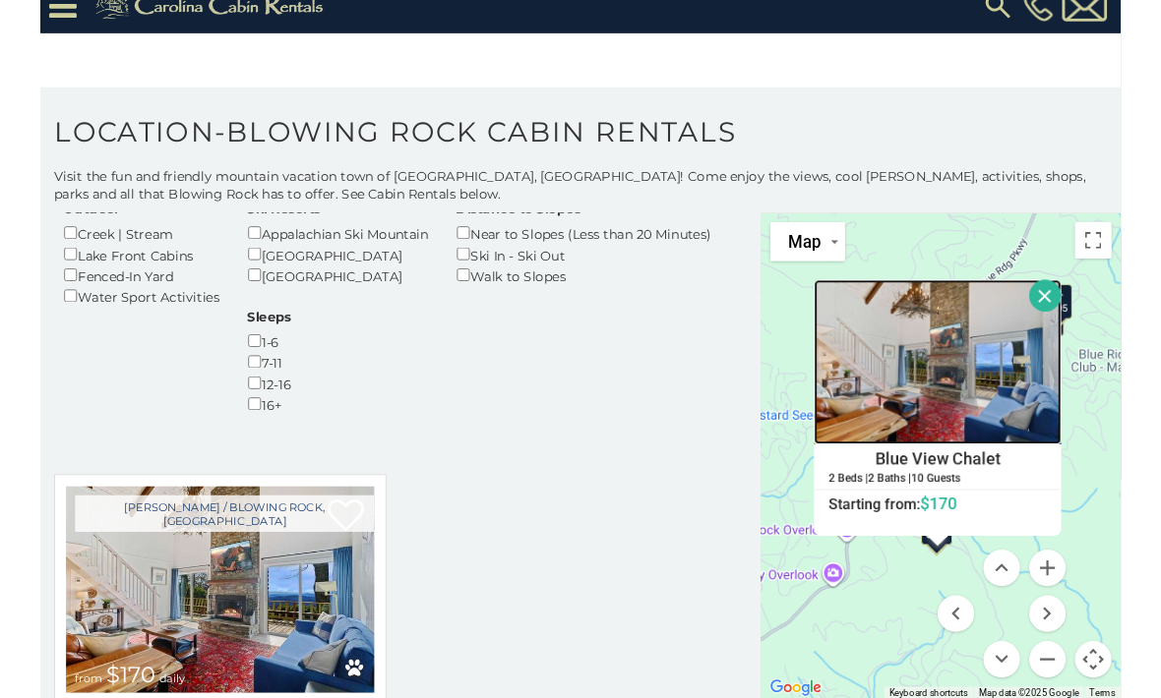
scroll to position [0, 0]
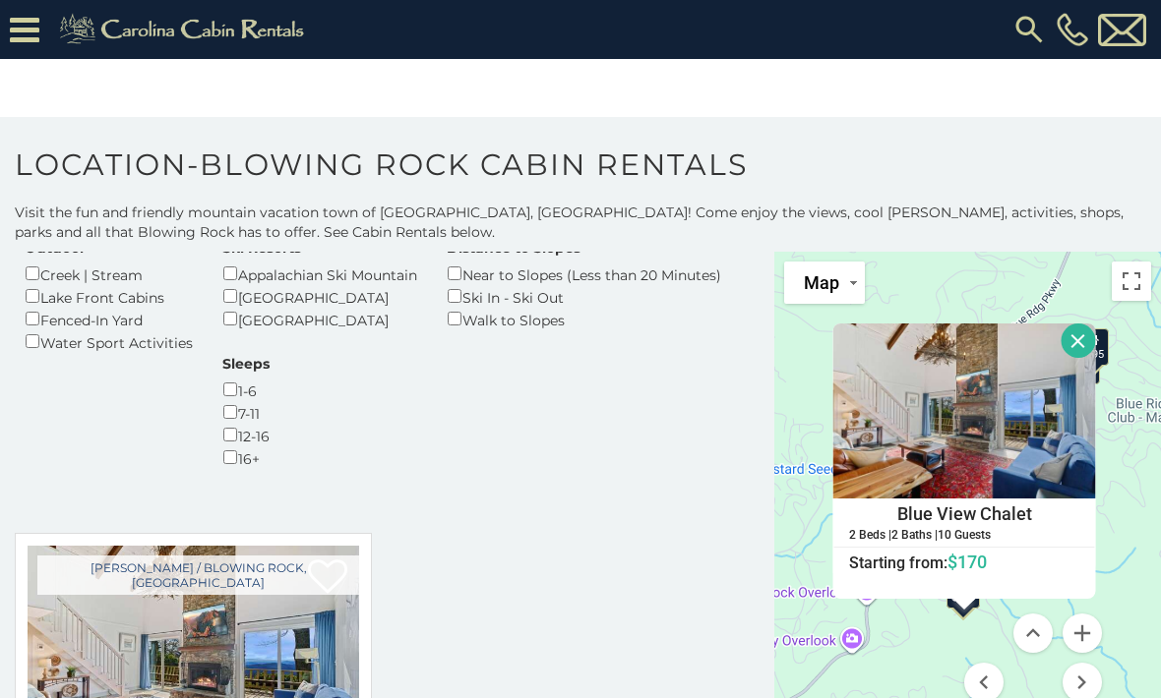
click at [1084, 342] on button "Close" at bounding box center [1078, 341] width 34 height 34
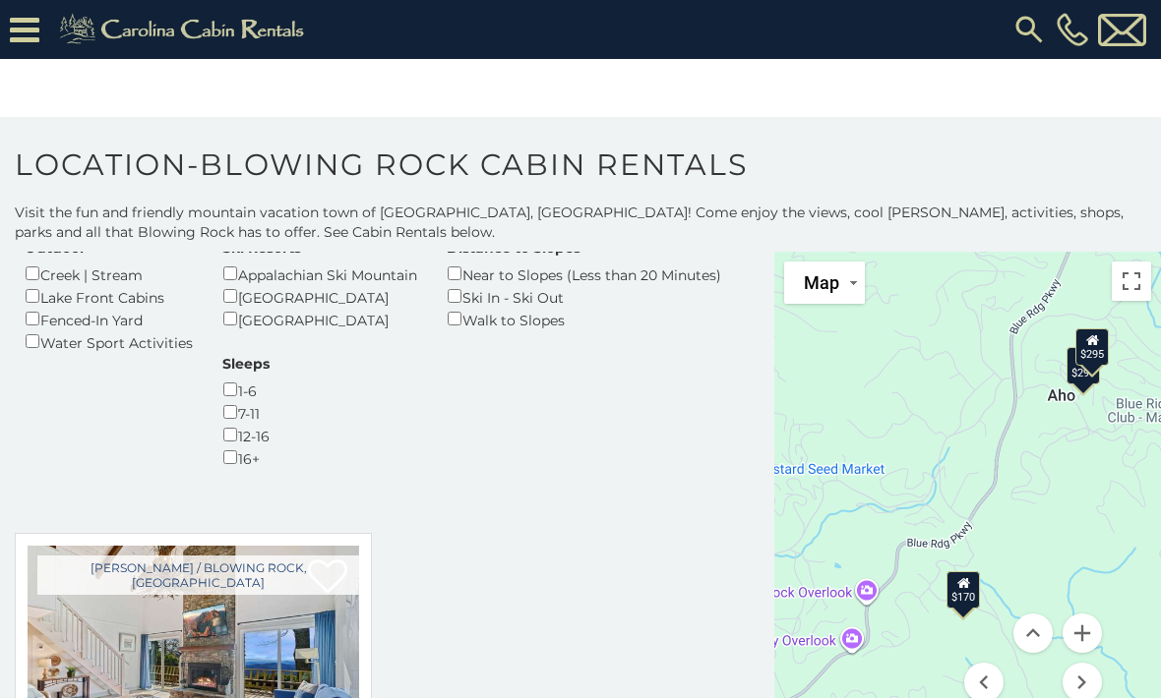
click at [1134, 285] on button "Toggle fullscreen view" at bounding box center [1130, 281] width 39 height 39
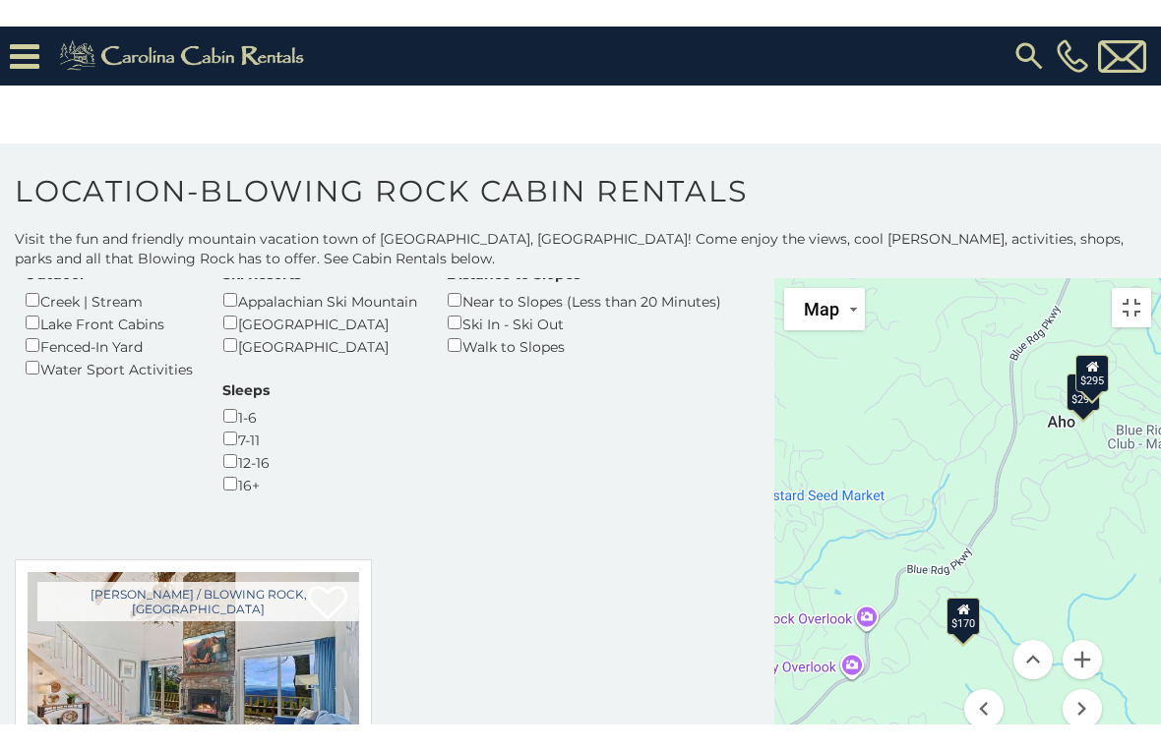
scroll to position [24, 0]
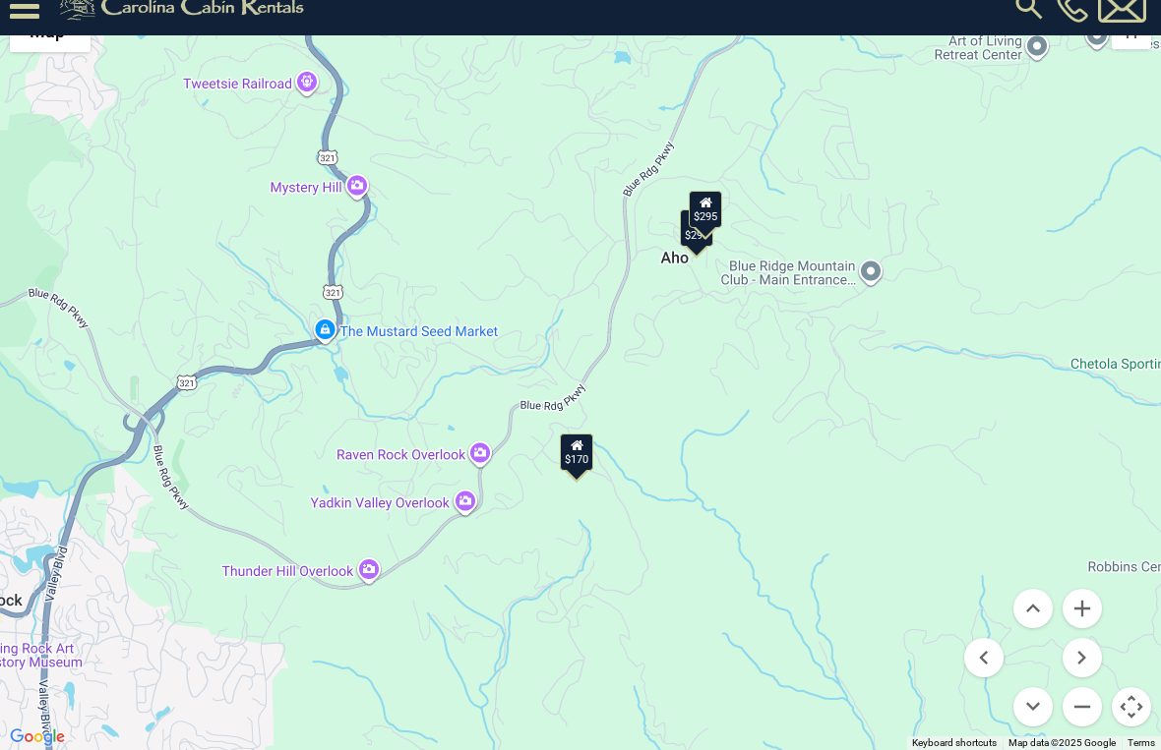
click at [1090, 697] on button "Zoom out" at bounding box center [1081, 706] width 39 height 39
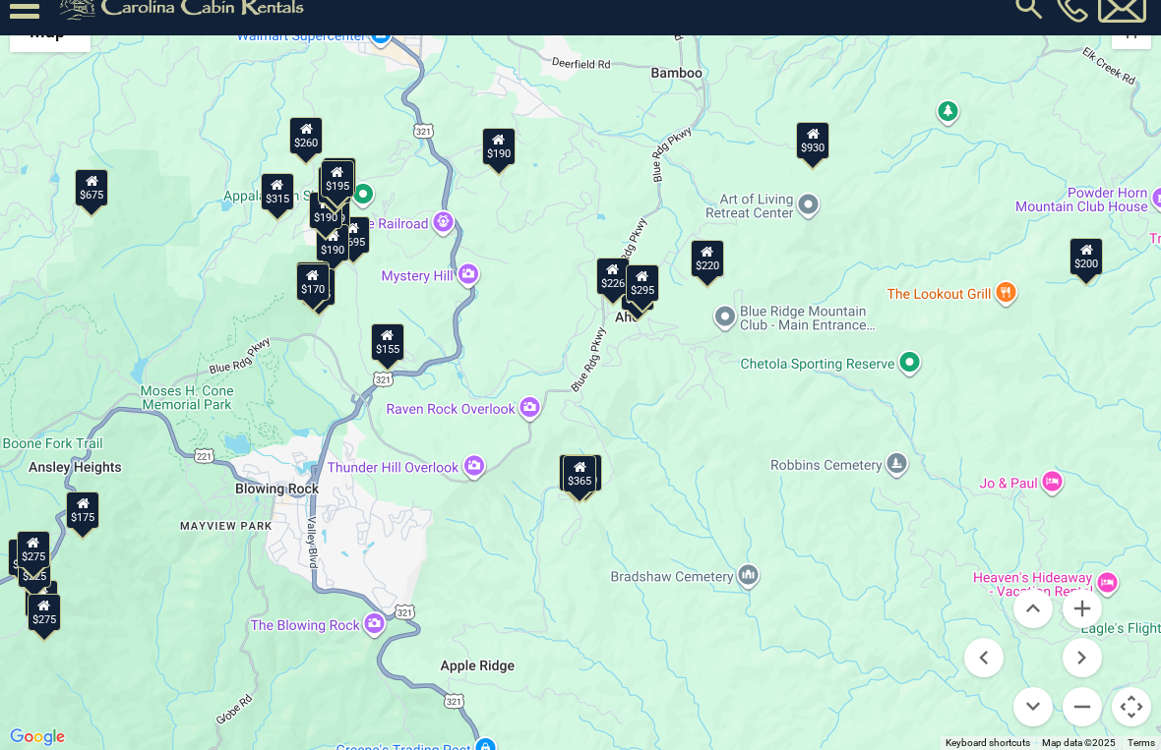
click at [1091, 608] on button "Zoom in" at bounding box center [1081, 608] width 39 height 39
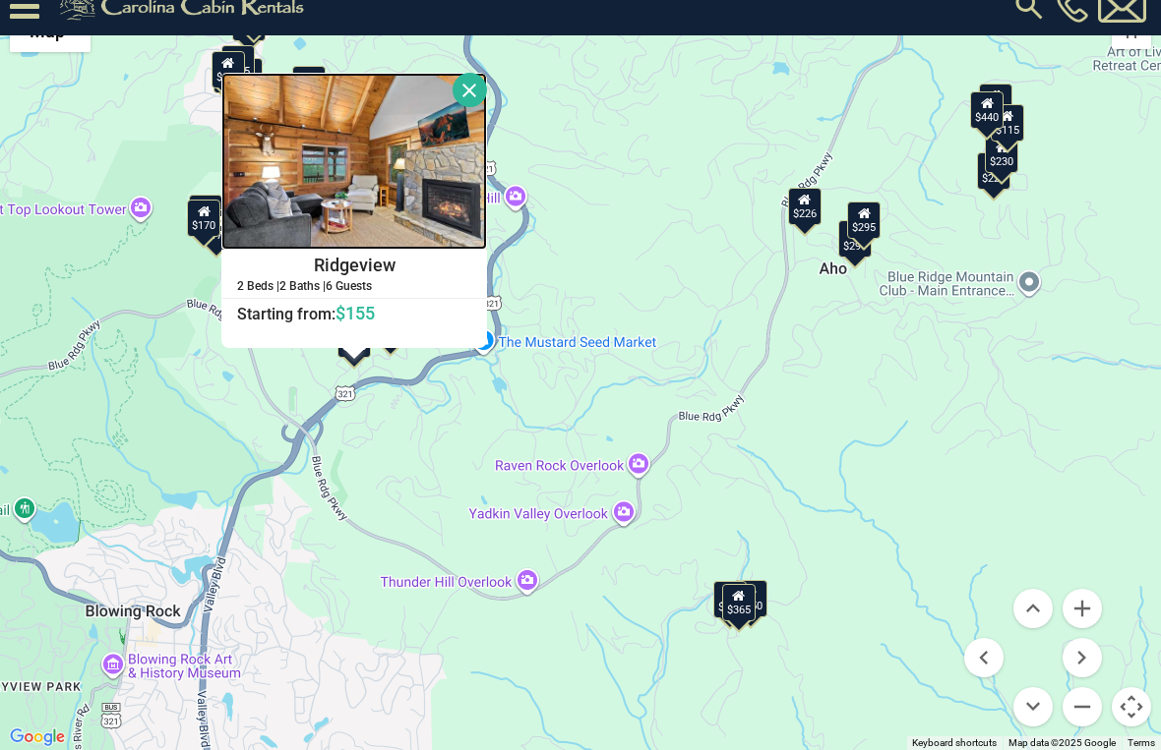
click at [487, 208] on img at bounding box center [354, 161] width 266 height 177
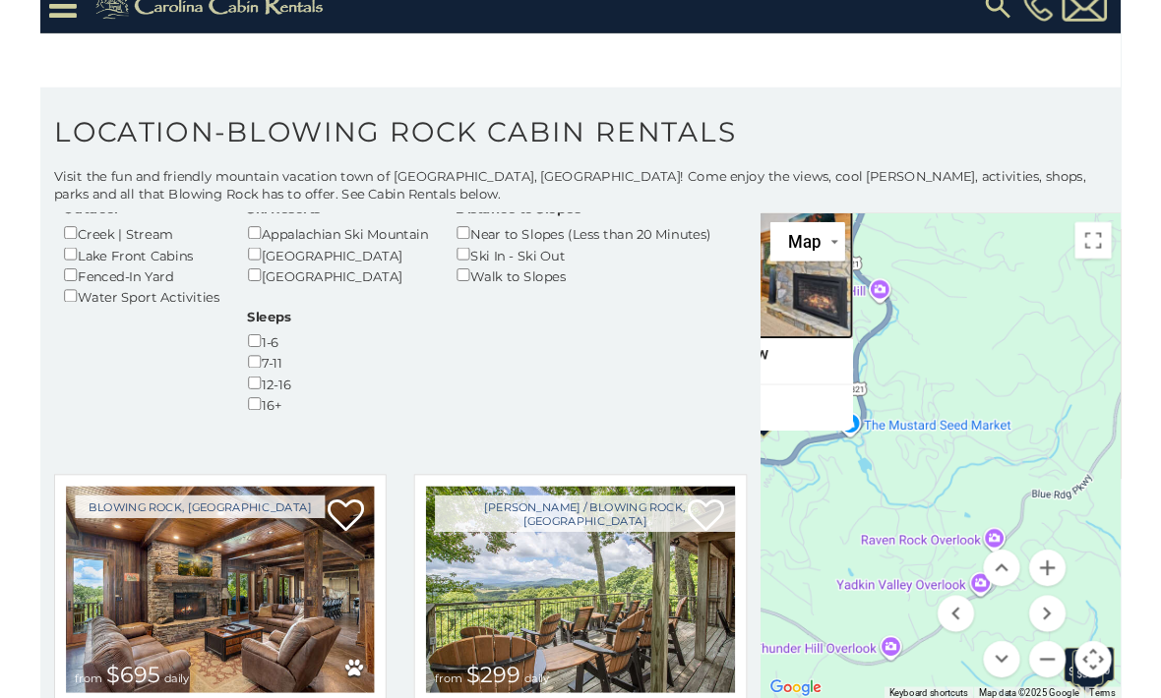
scroll to position [0, 0]
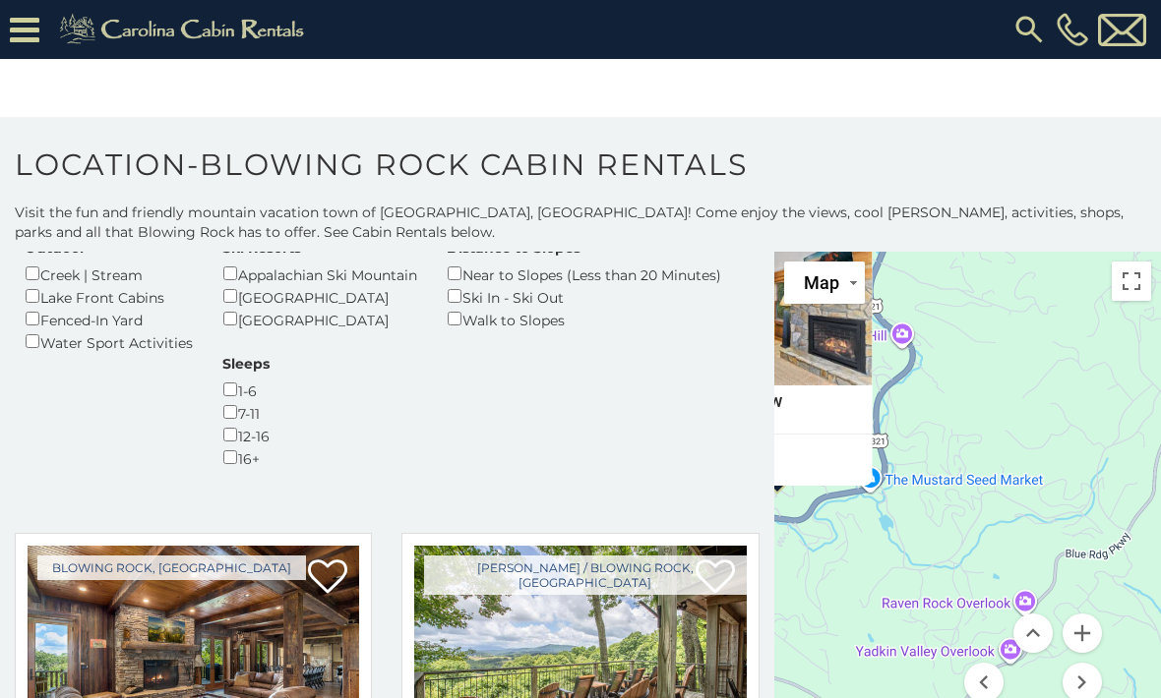
click at [1140, 286] on button "Toggle fullscreen view" at bounding box center [1130, 281] width 39 height 39
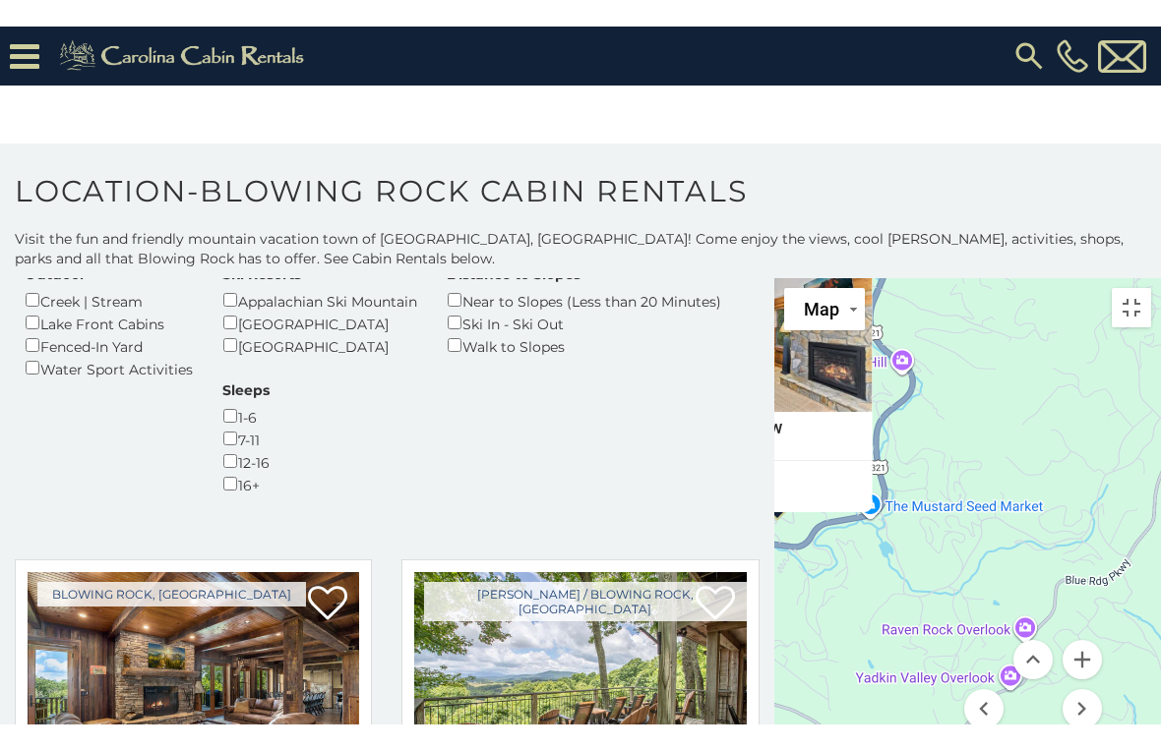
scroll to position [24, 0]
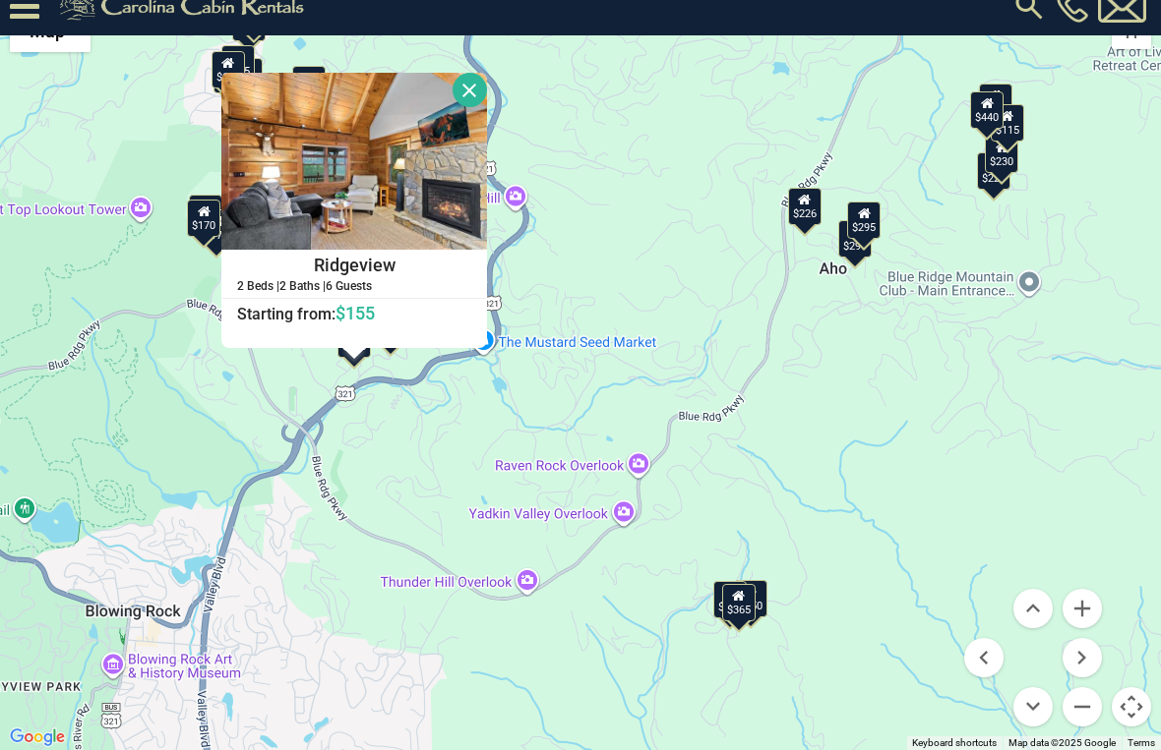
click at [1092, 697] on button "Zoom out" at bounding box center [1081, 706] width 39 height 39
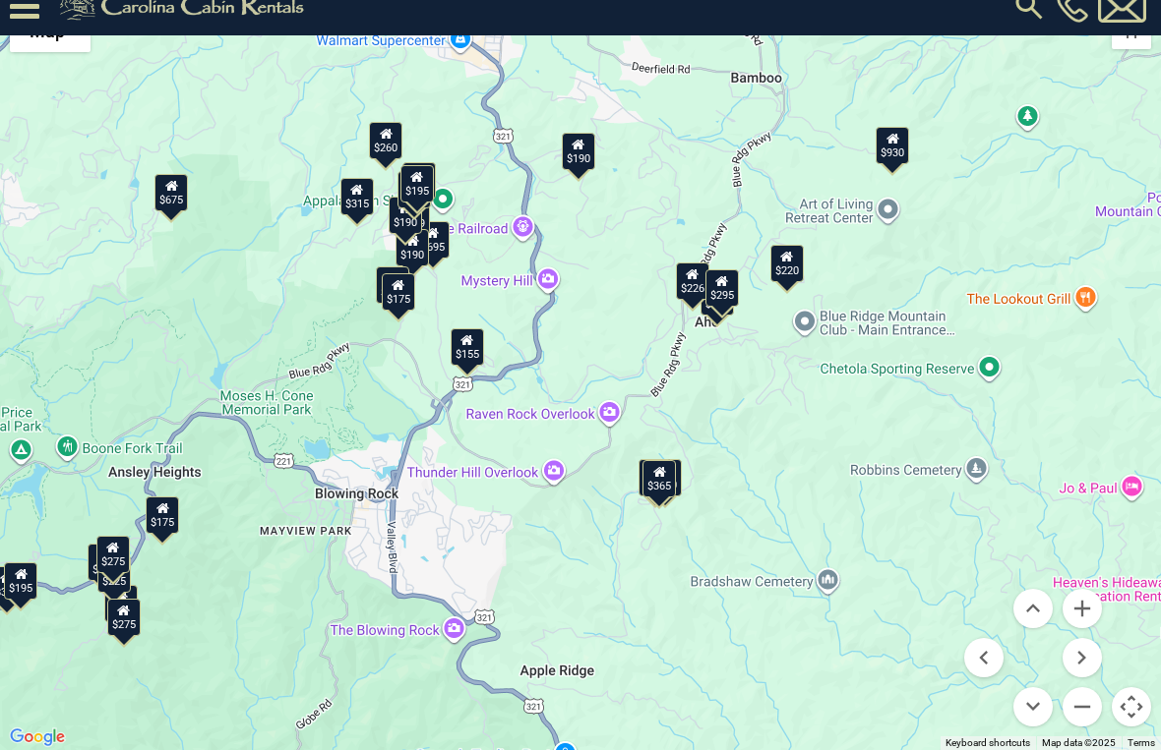
click at [1090, 609] on button "Zoom in" at bounding box center [1081, 608] width 39 height 39
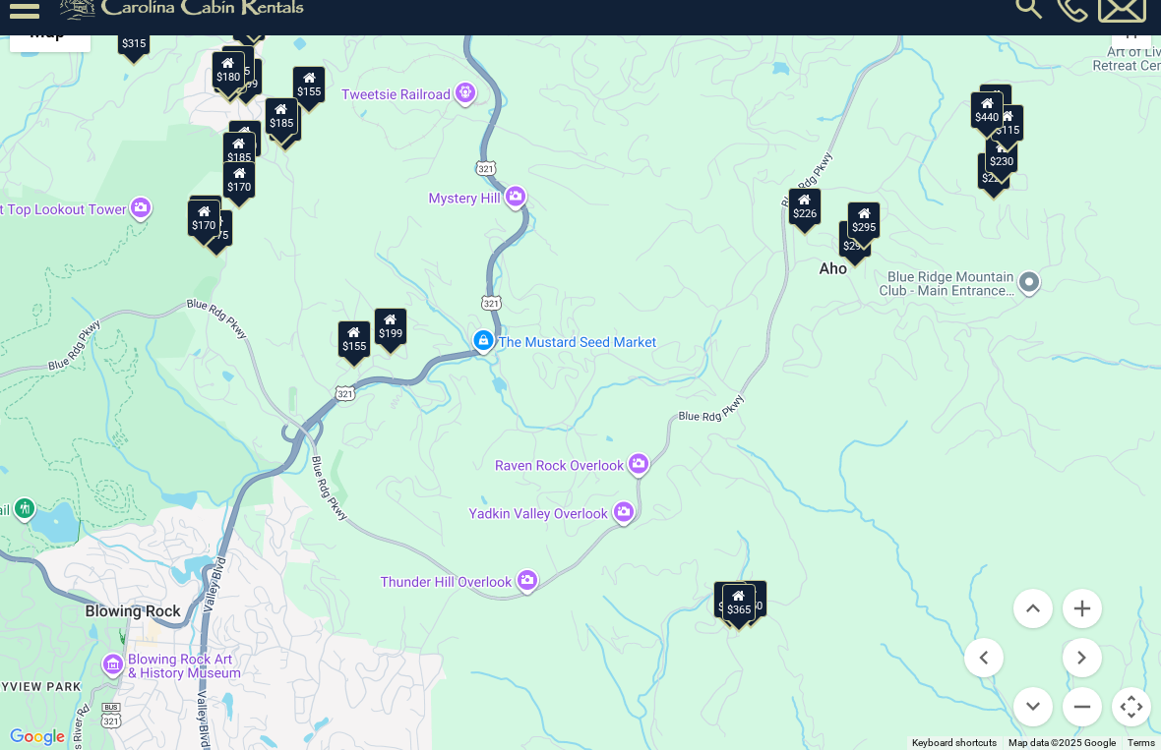
click at [1090, 609] on button "Zoom in" at bounding box center [1081, 608] width 39 height 39
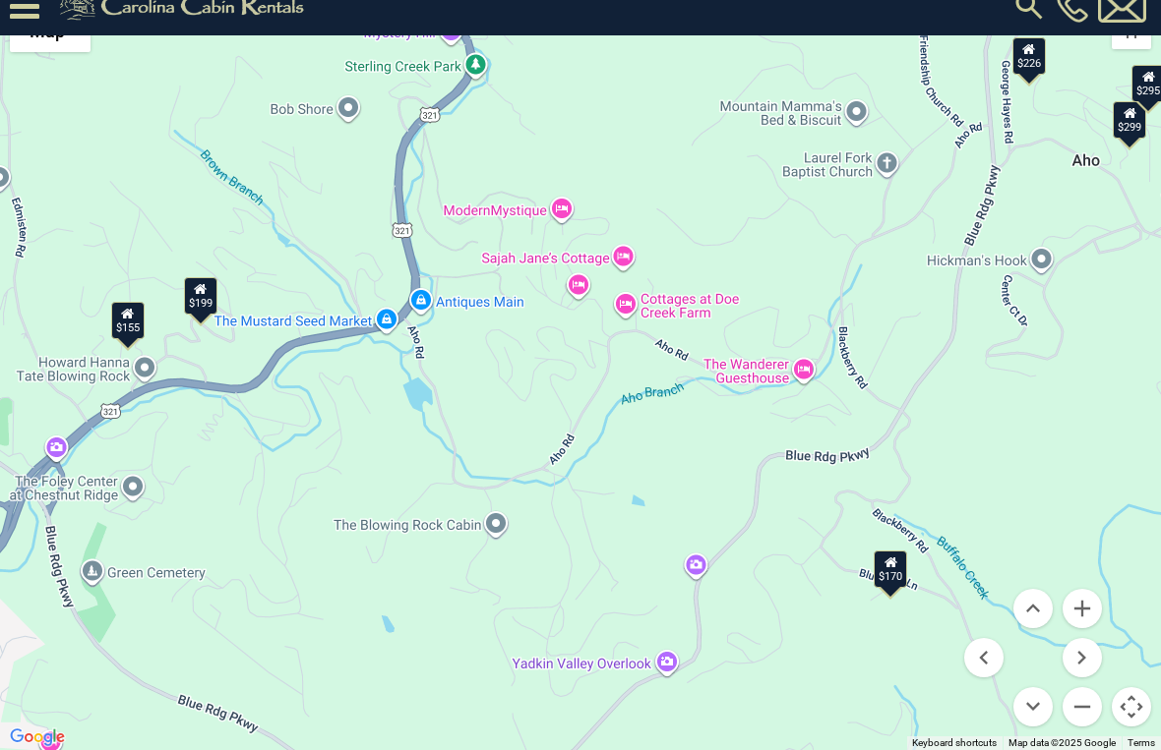
click at [1036, 601] on button "Move up" at bounding box center [1032, 608] width 39 height 39
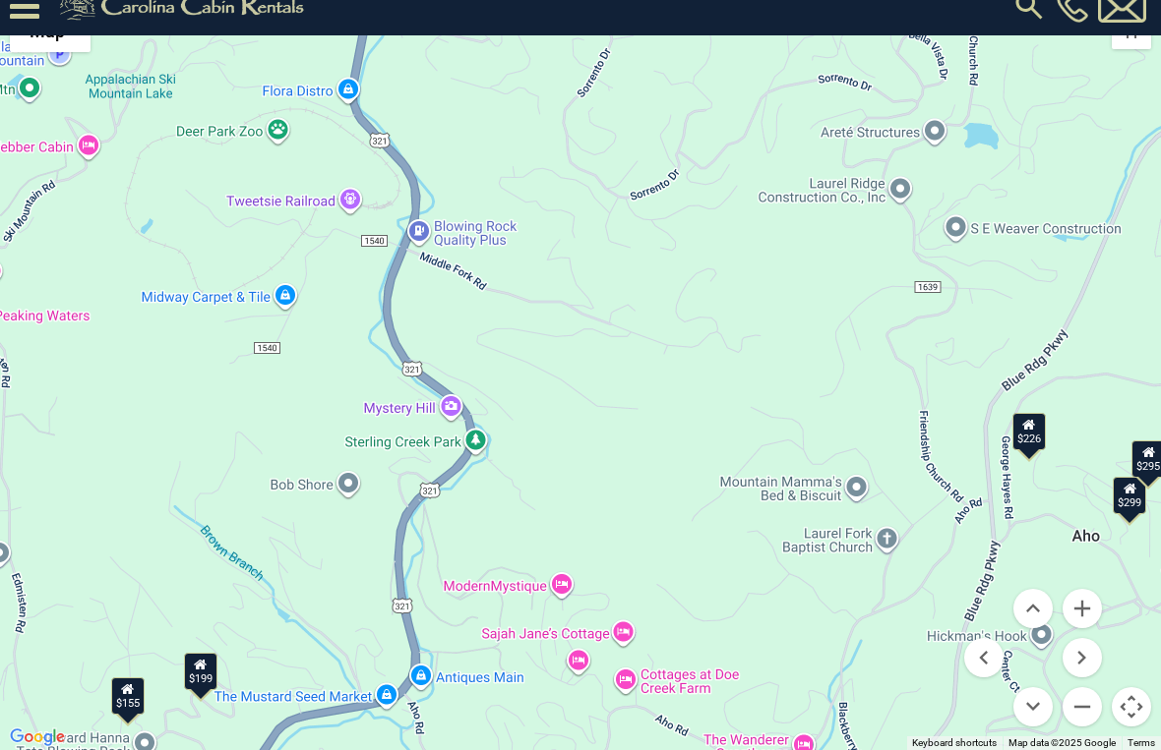
click at [1045, 697] on button "Move down" at bounding box center [1032, 706] width 39 height 39
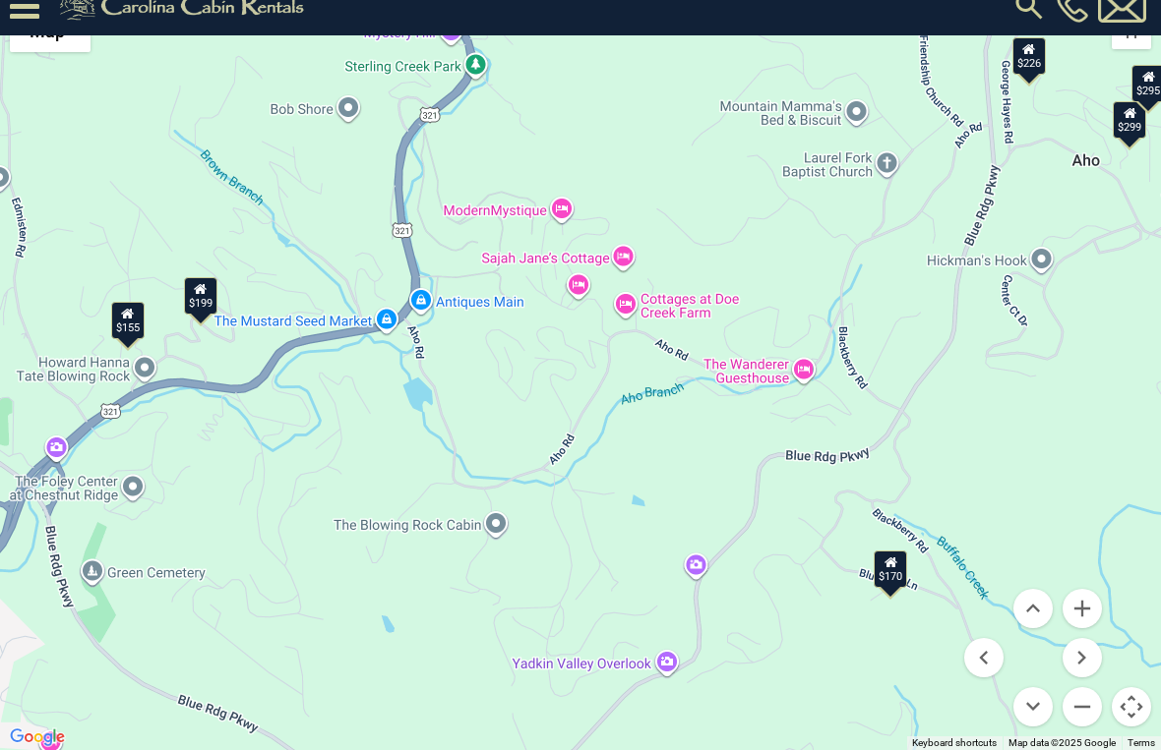
click at [1040, 697] on button "Move down" at bounding box center [1032, 706] width 39 height 39
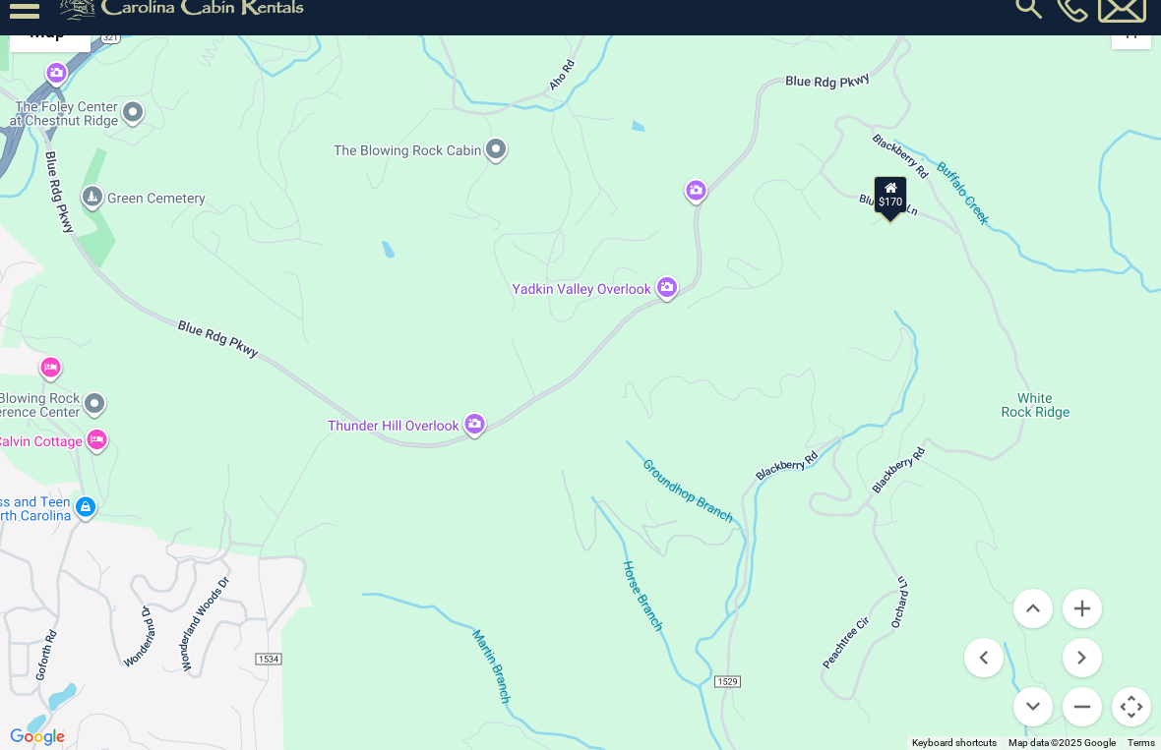
click at [1043, 697] on button "Move down" at bounding box center [1032, 706] width 39 height 39
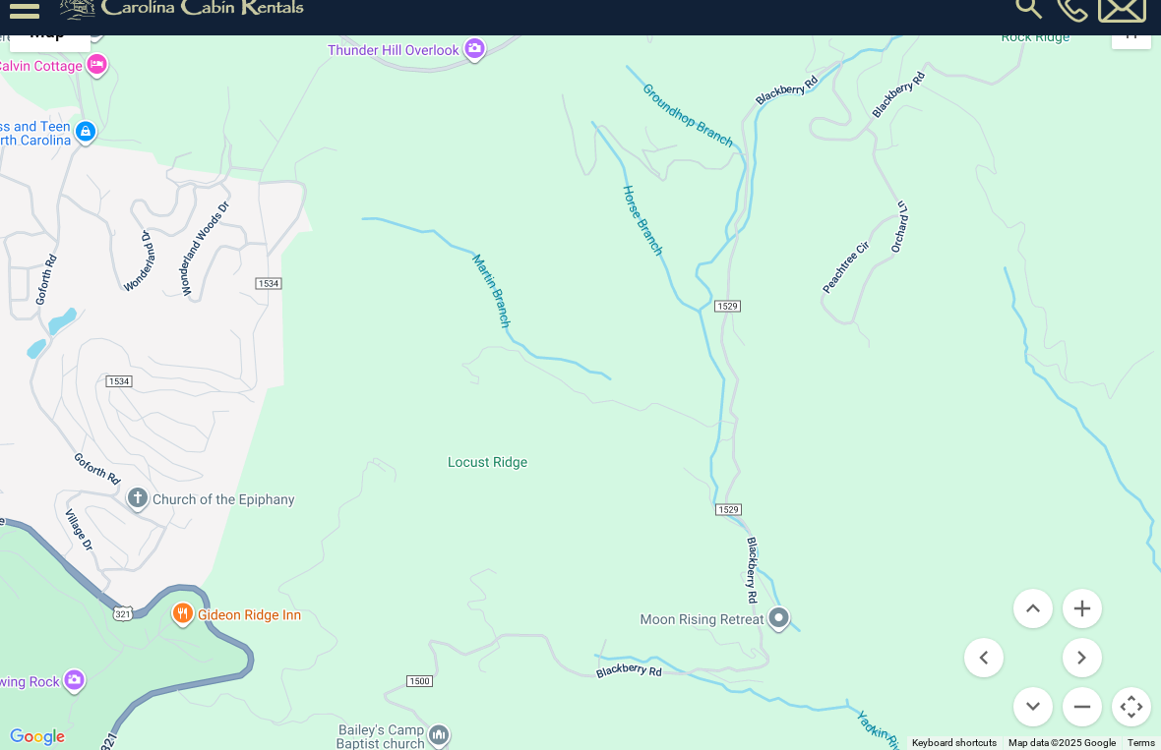
click at [1039, 697] on button "Move down" at bounding box center [1032, 706] width 39 height 39
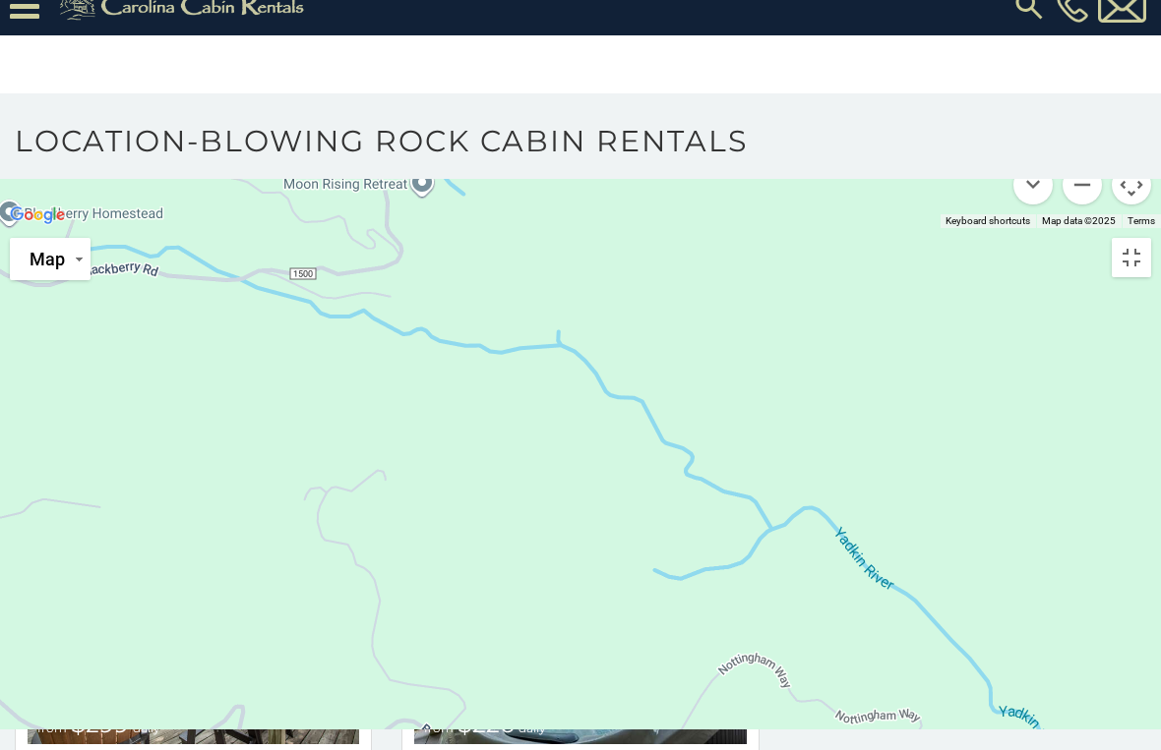
scroll to position [313, 0]
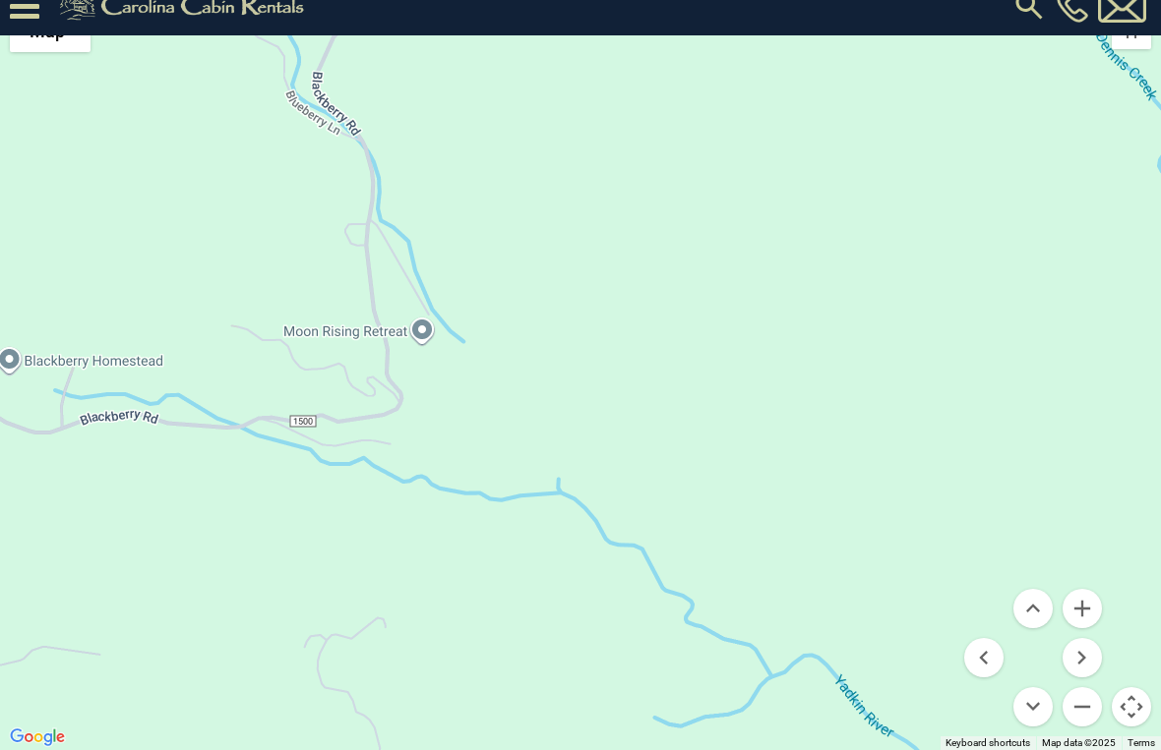
click at [1087, 697] on button "Zoom out" at bounding box center [1081, 706] width 39 height 39
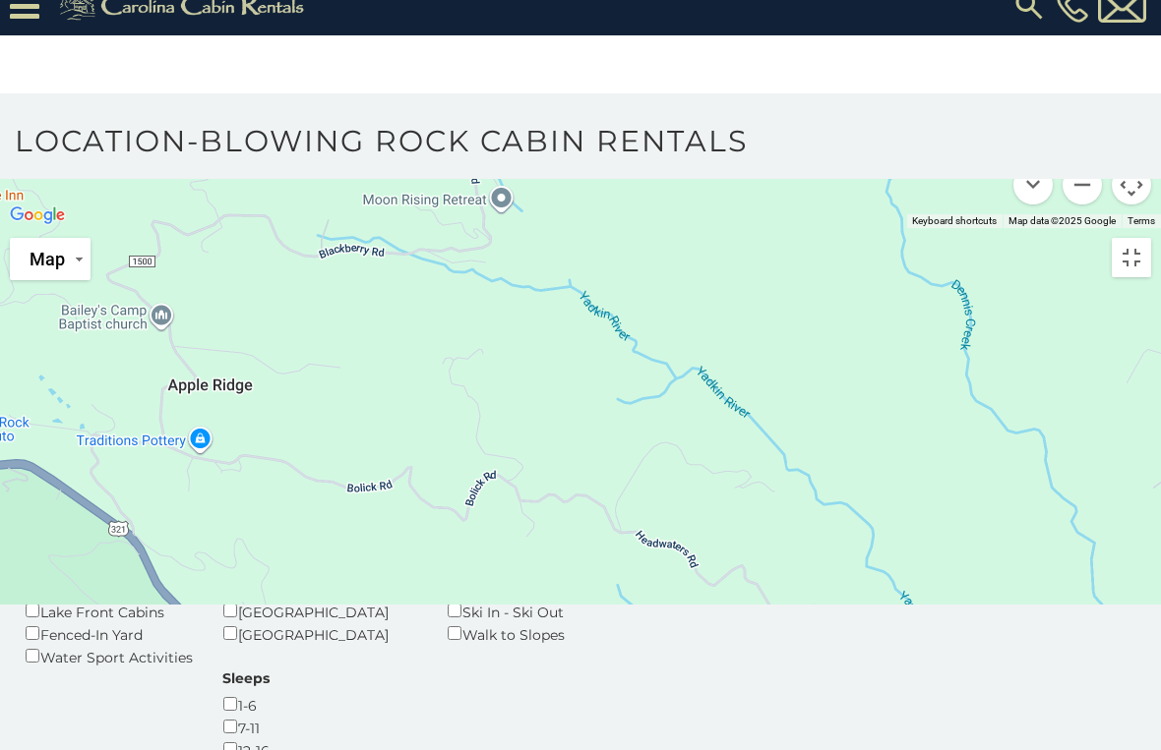
click at [1092, 205] on button "Zoom out" at bounding box center [1081, 184] width 39 height 39
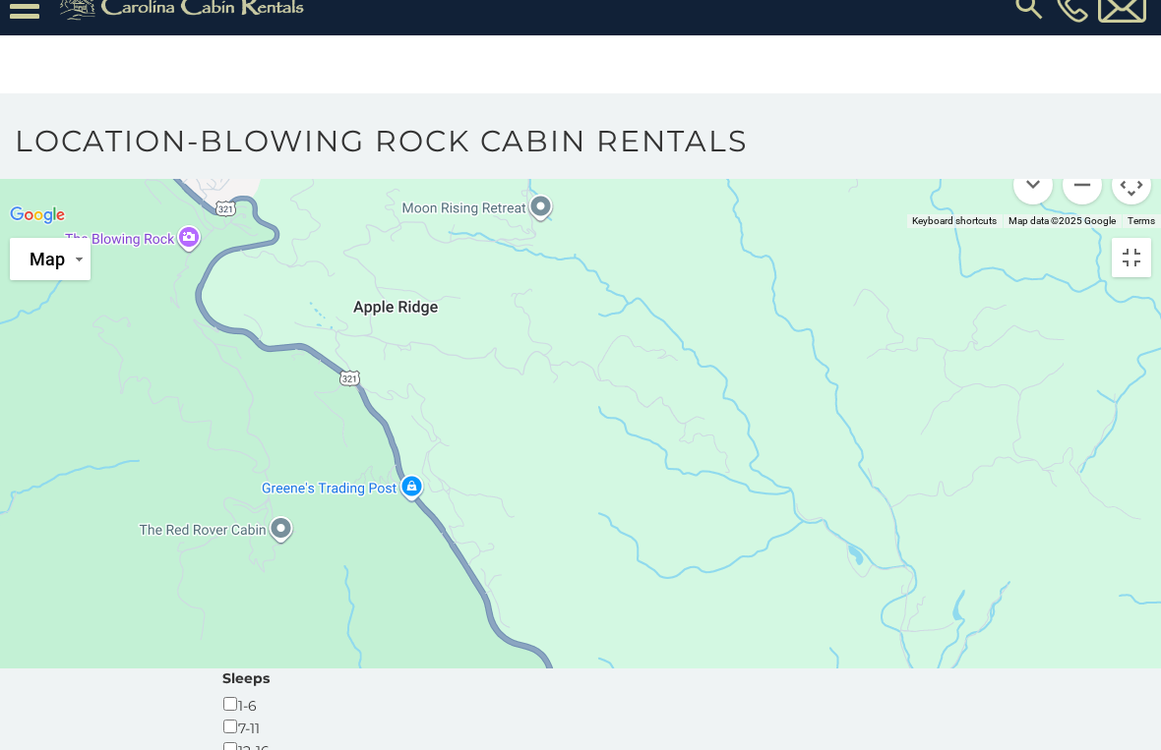
click at [1089, 205] on button "Zoom out" at bounding box center [1081, 184] width 39 height 39
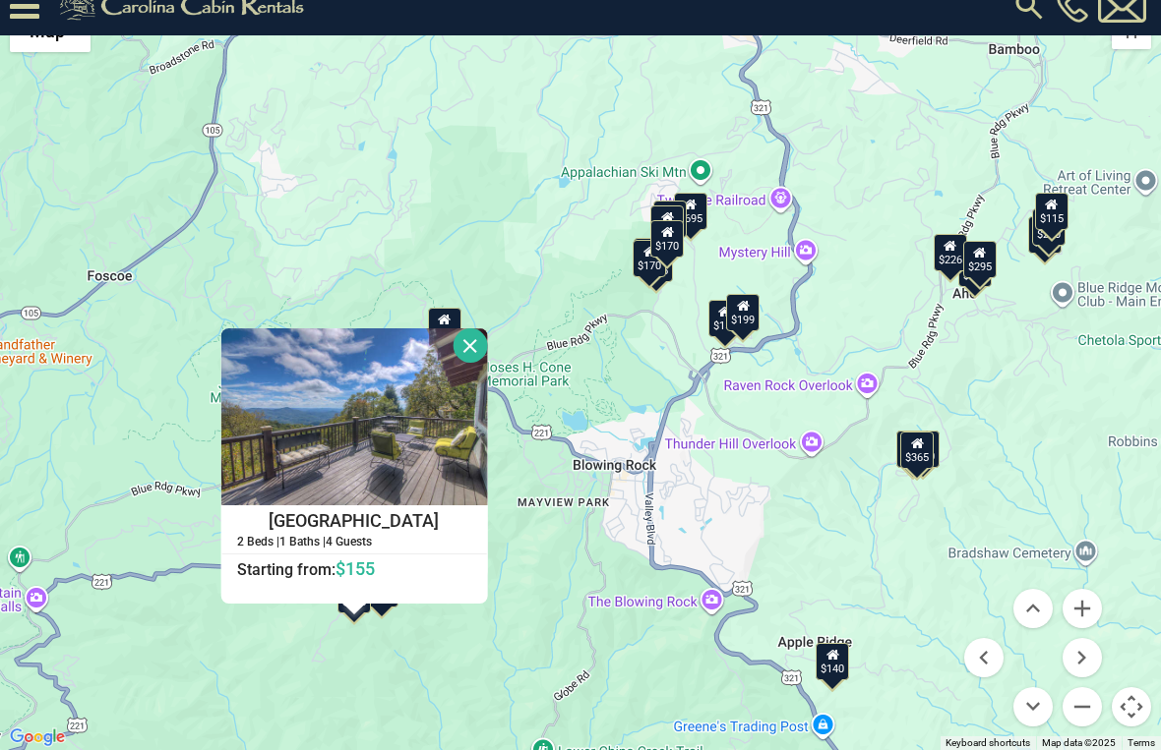
click at [487, 348] on button "Close" at bounding box center [469, 346] width 34 height 34
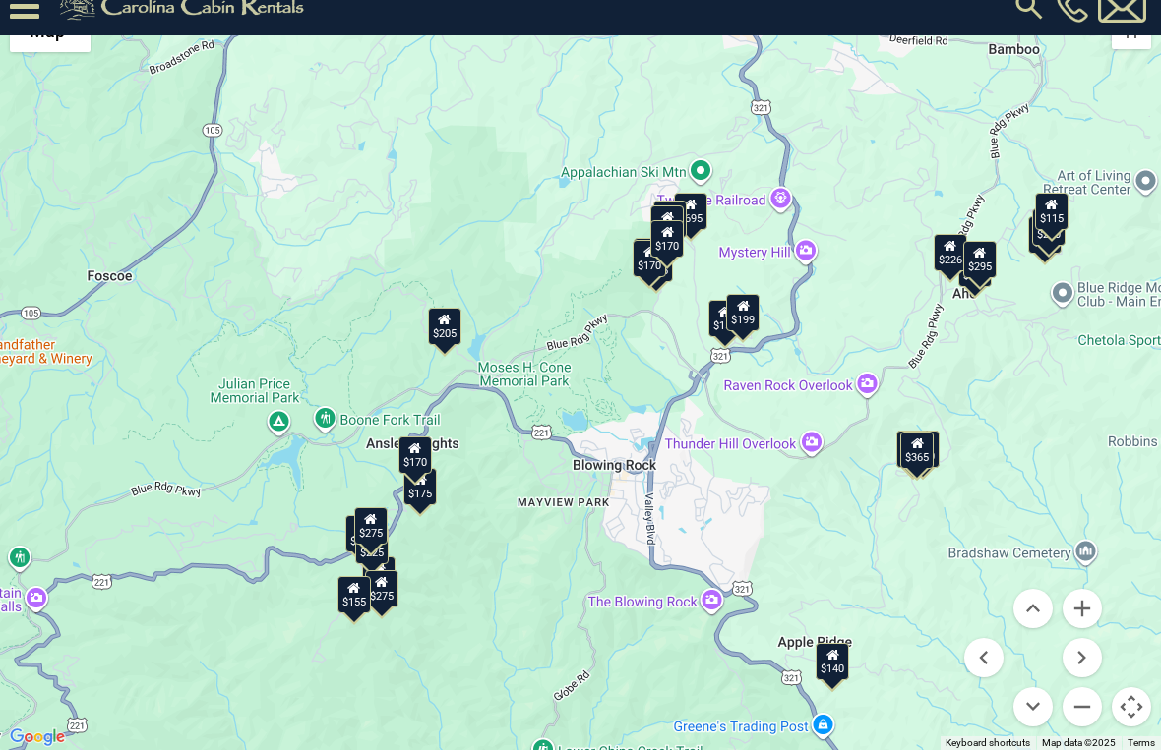
click at [1088, 613] on button "Zoom in" at bounding box center [1081, 608] width 39 height 39
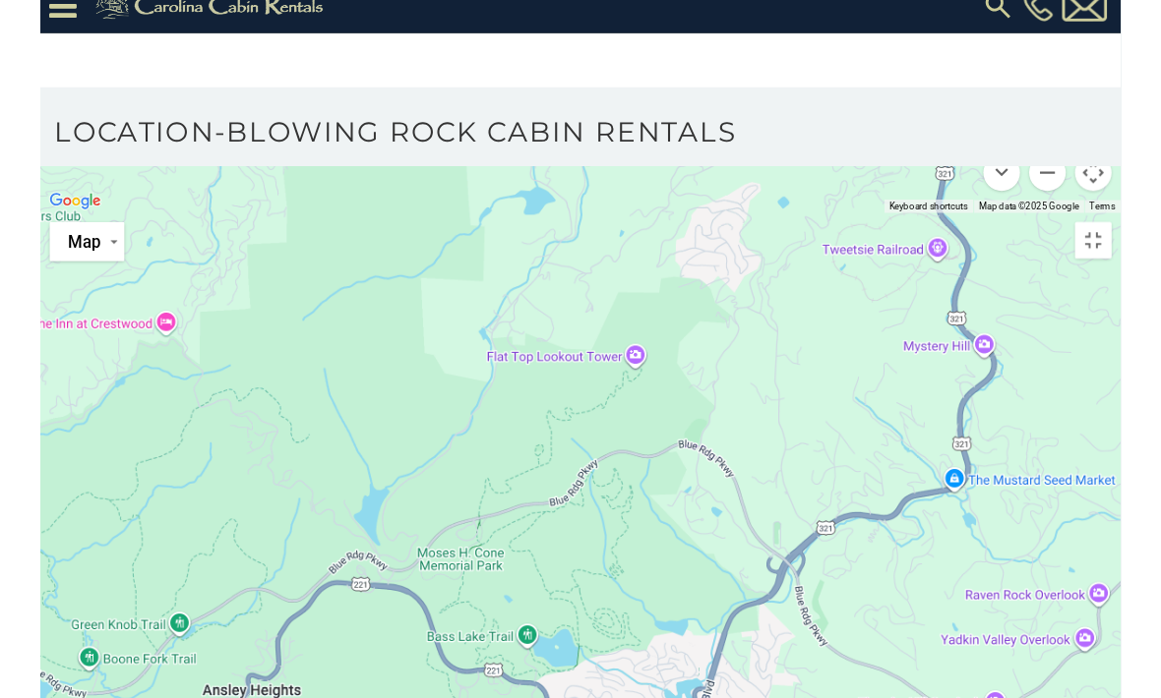
scroll to position [0, 0]
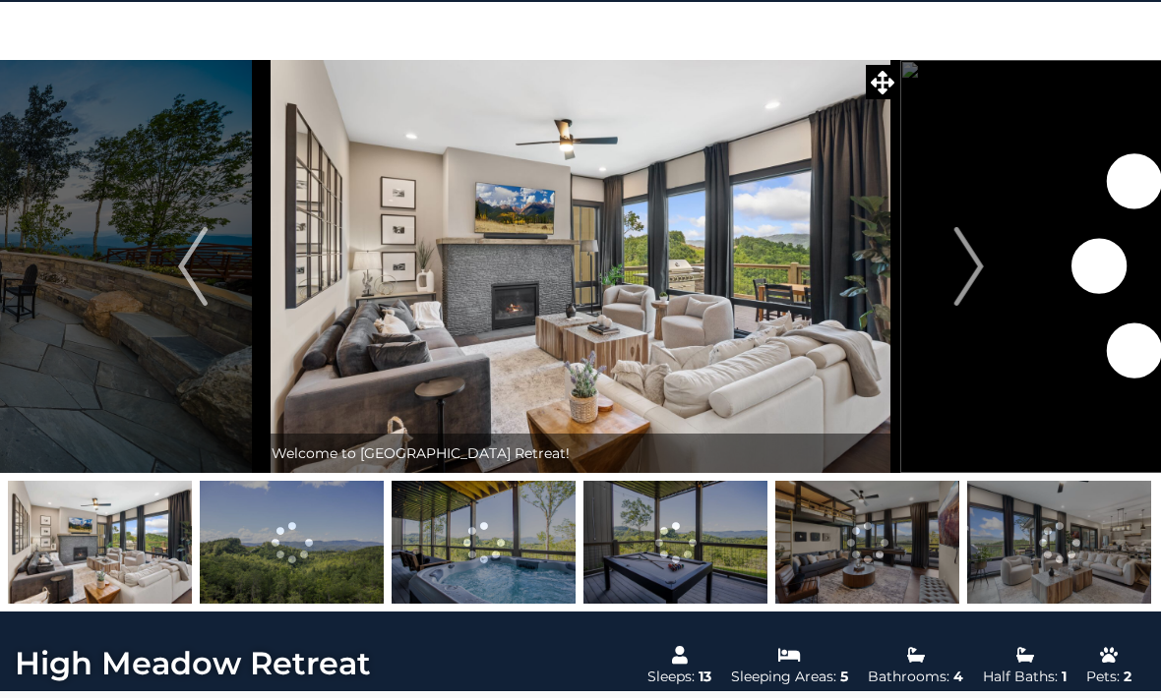
click at [358, 553] on img at bounding box center [292, 543] width 184 height 123
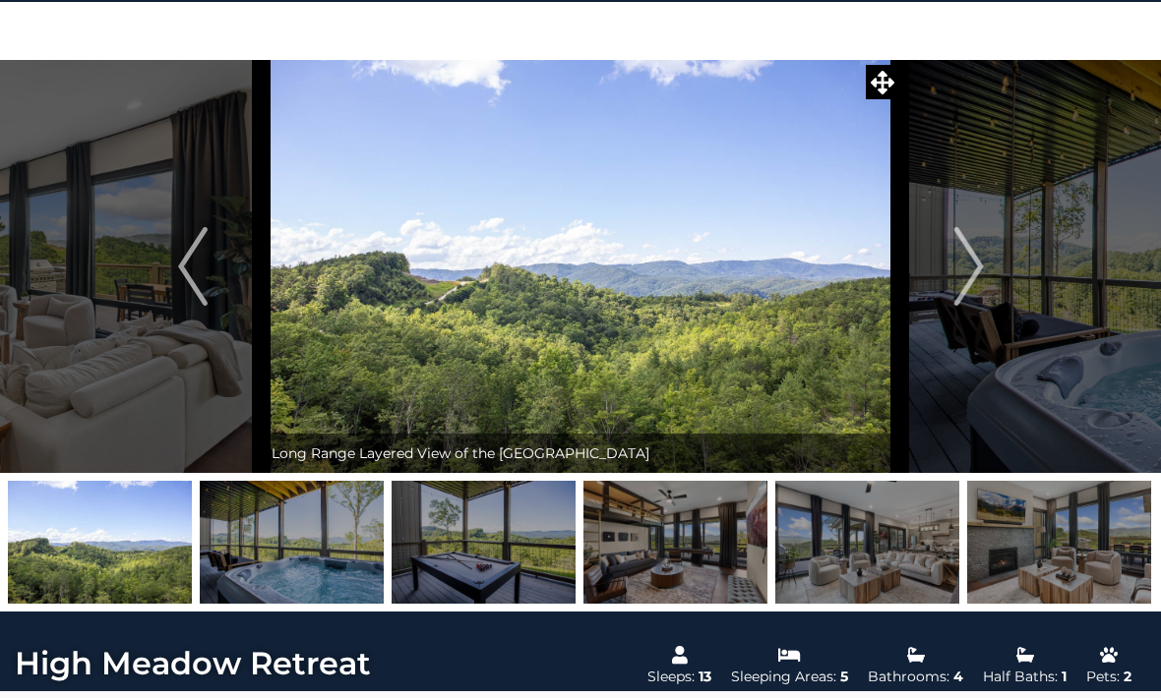
click at [971, 269] on img "Next" at bounding box center [968, 266] width 30 height 79
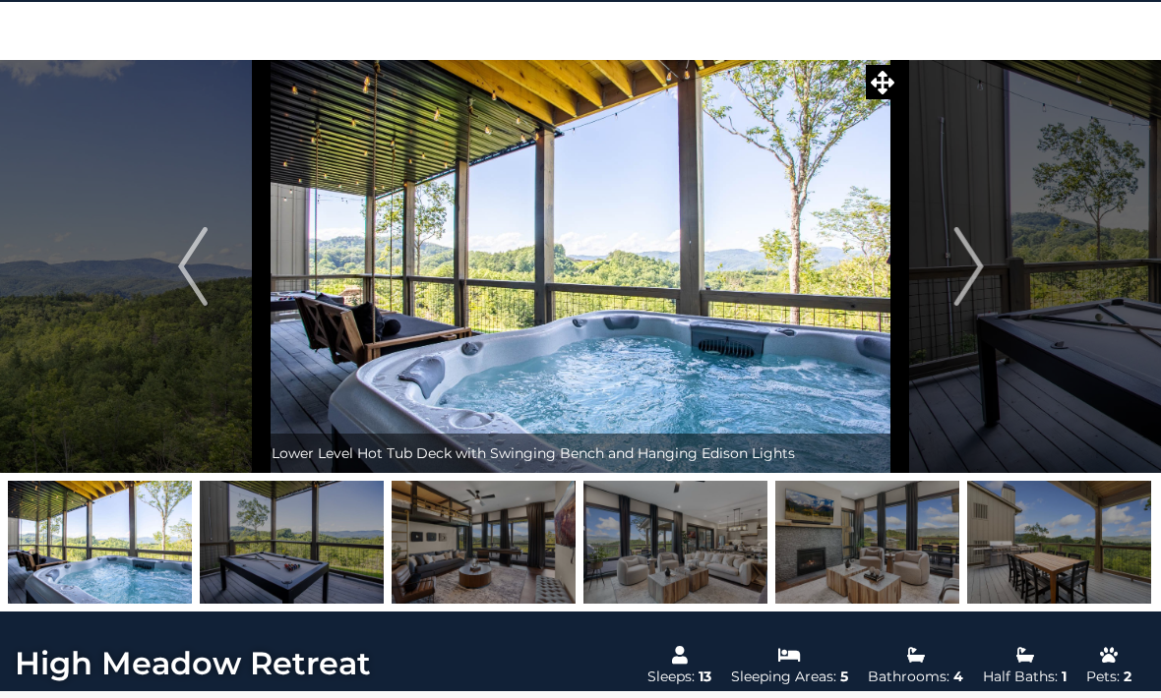
click at [983, 270] on img "Next" at bounding box center [968, 266] width 30 height 79
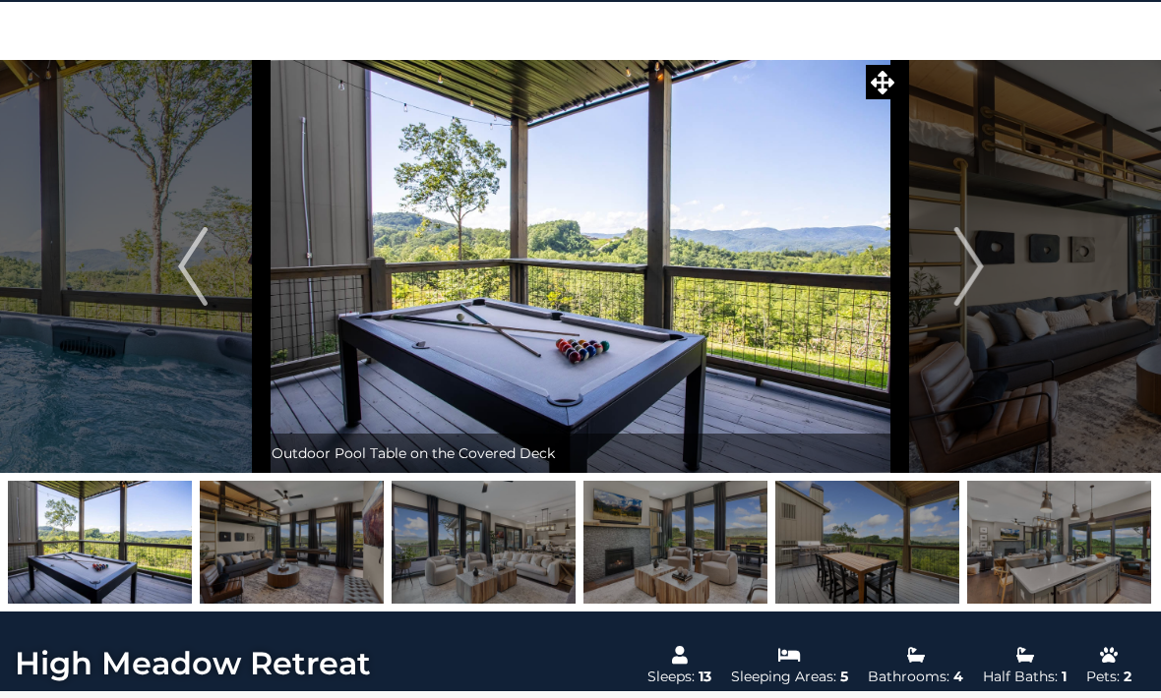
click at [989, 272] on button "Next" at bounding box center [969, 266] width 138 height 413
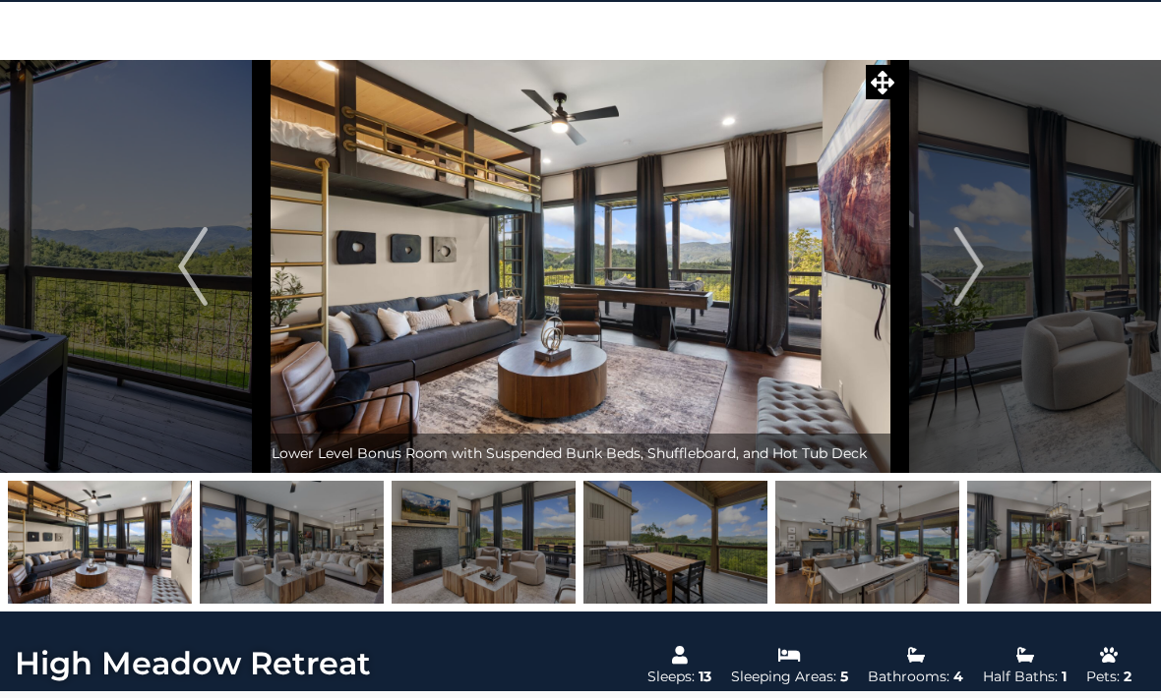
click at [982, 277] on img "Next" at bounding box center [968, 266] width 30 height 79
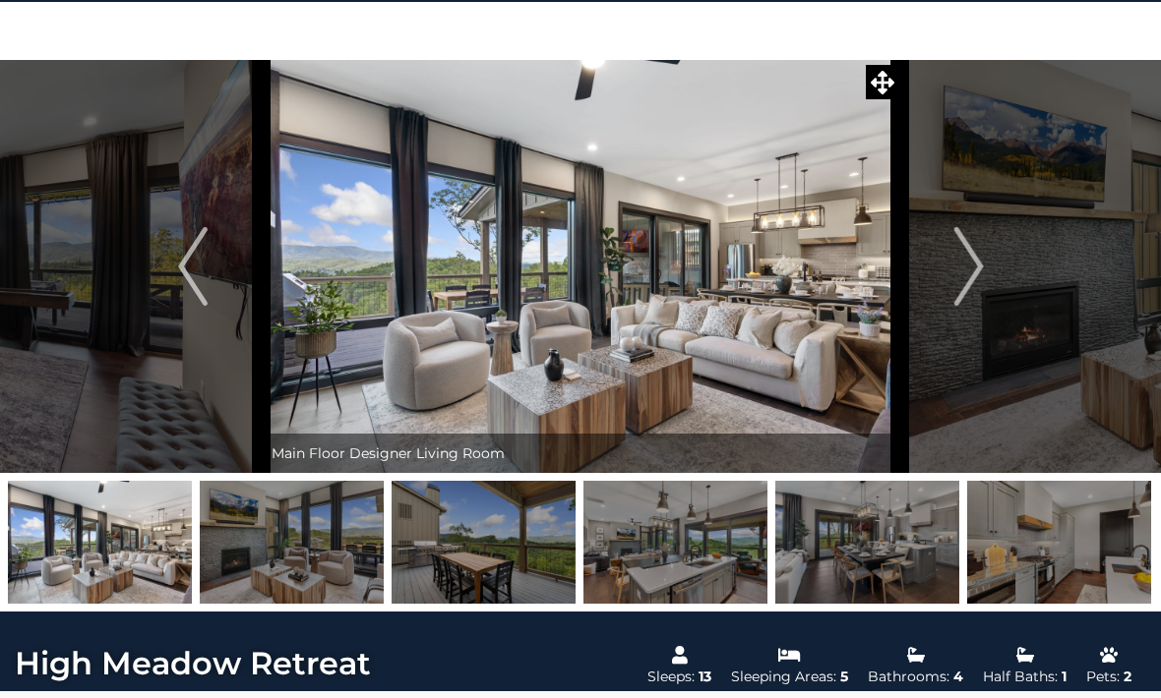
click at [208, 274] on button "Previous" at bounding box center [193, 266] width 138 height 413
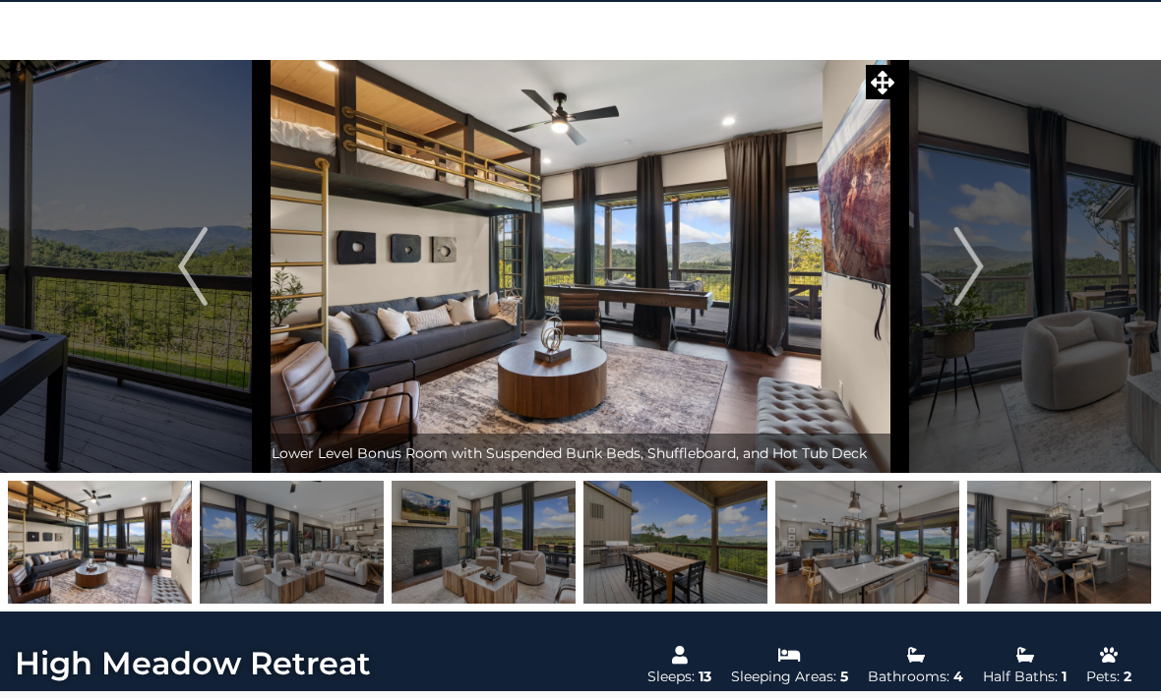
click at [972, 275] on img "Next" at bounding box center [968, 266] width 30 height 79
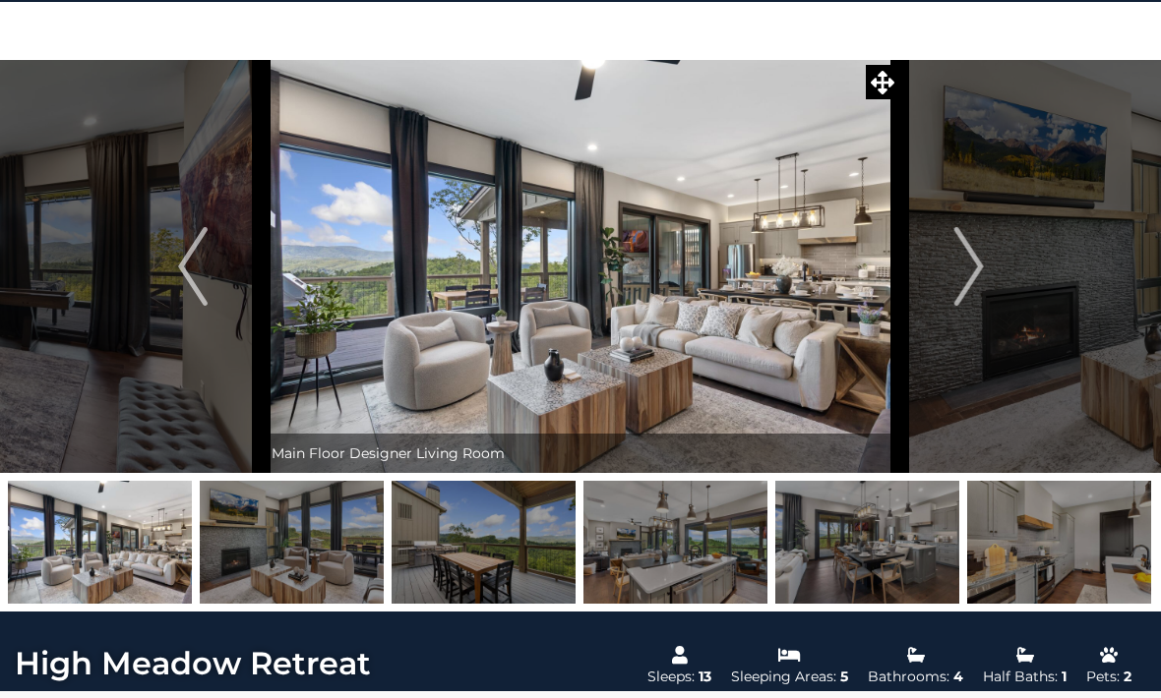
click at [976, 273] on img "Next" at bounding box center [968, 266] width 30 height 79
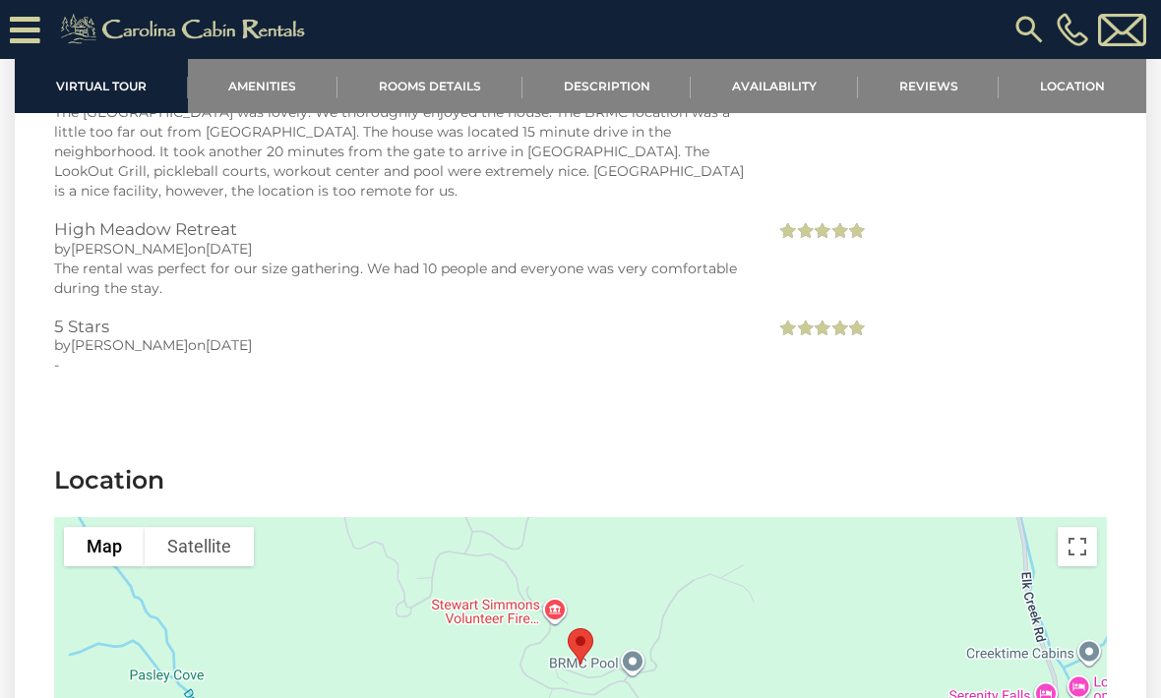
scroll to position [5183, 0]
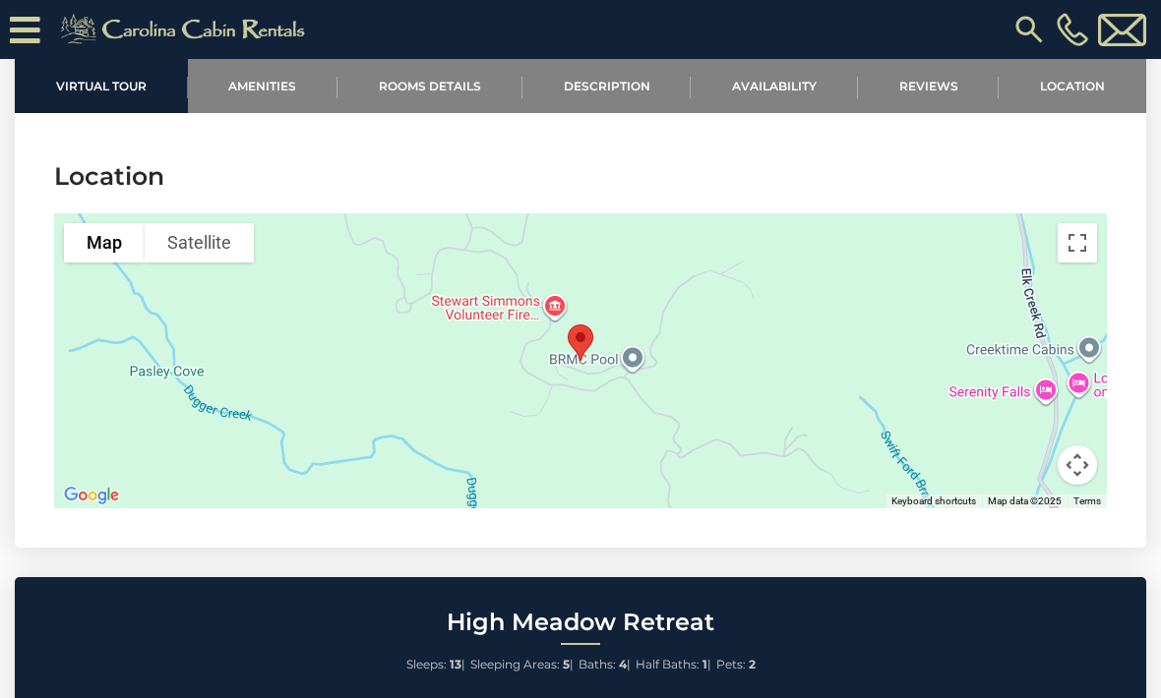
click at [1082, 446] on button "Map camera controls" at bounding box center [1076, 465] width 39 height 39
click at [1030, 446] on button "Zoom out" at bounding box center [1027, 465] width 39 height 39
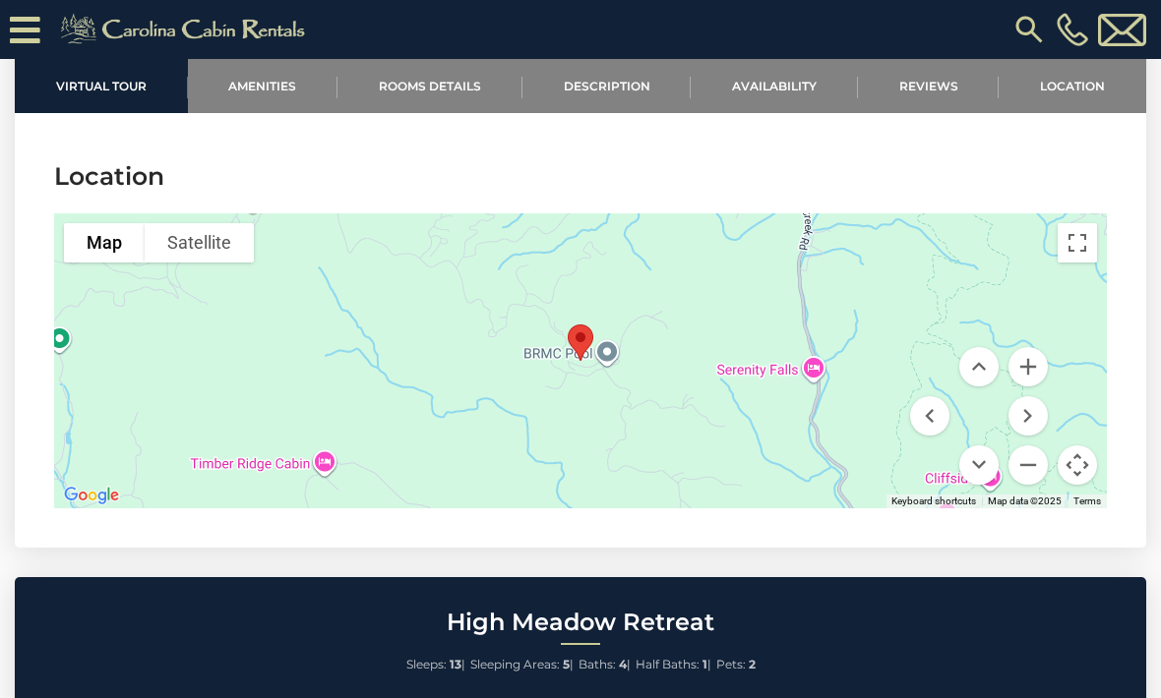
click at [1026, 446] on button "Zoom out" at bounding box center [1027, 465] width 39 height 39
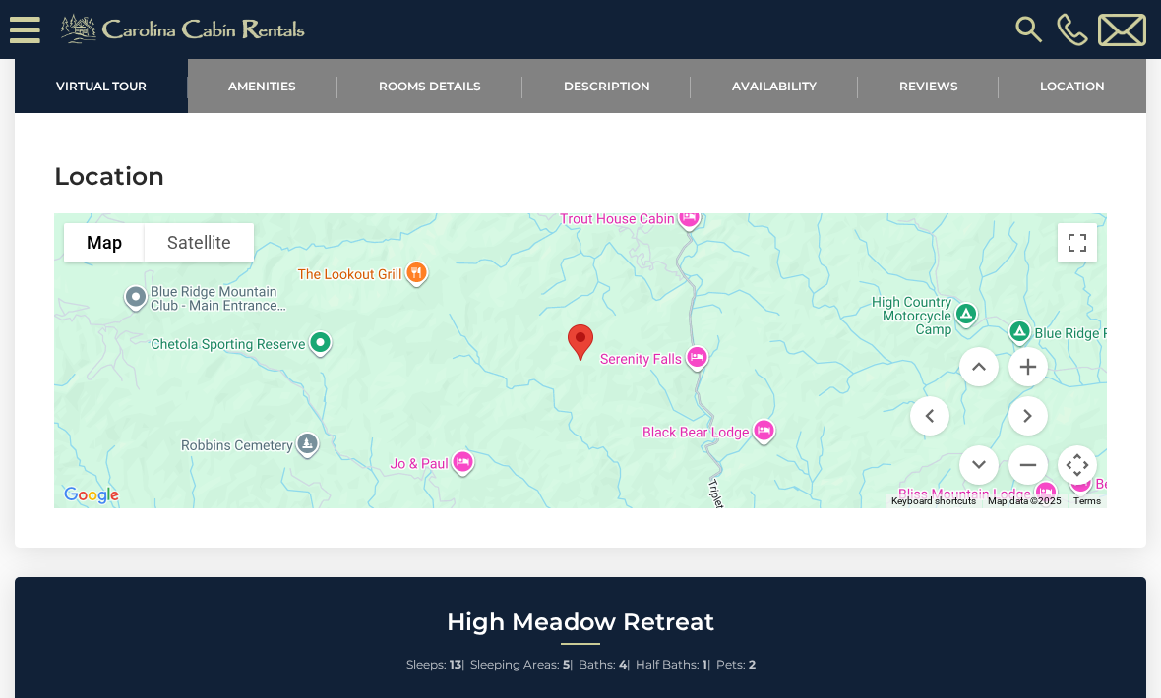
click at [1032, 446] on button "Zoom out" at bounding box center [1027, 465] width 39 height 39
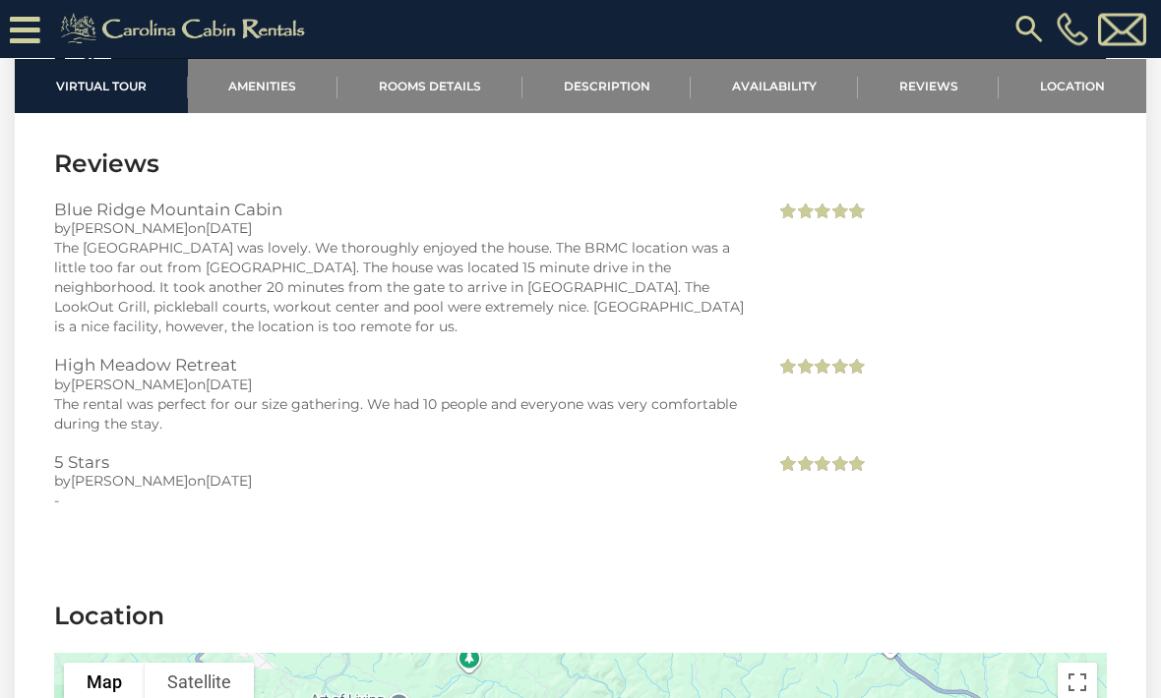
scroll to position [4737, 0]
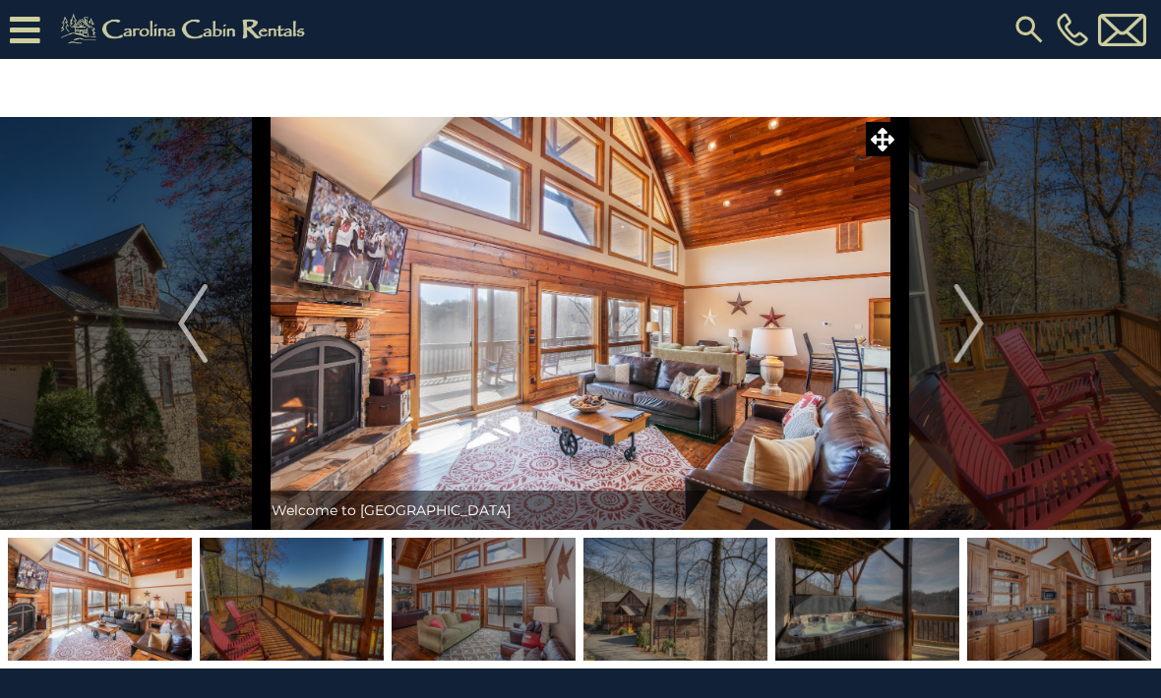
click at [972, 334] on img "Next" at bounding box center [968, 323] width 30 height 79
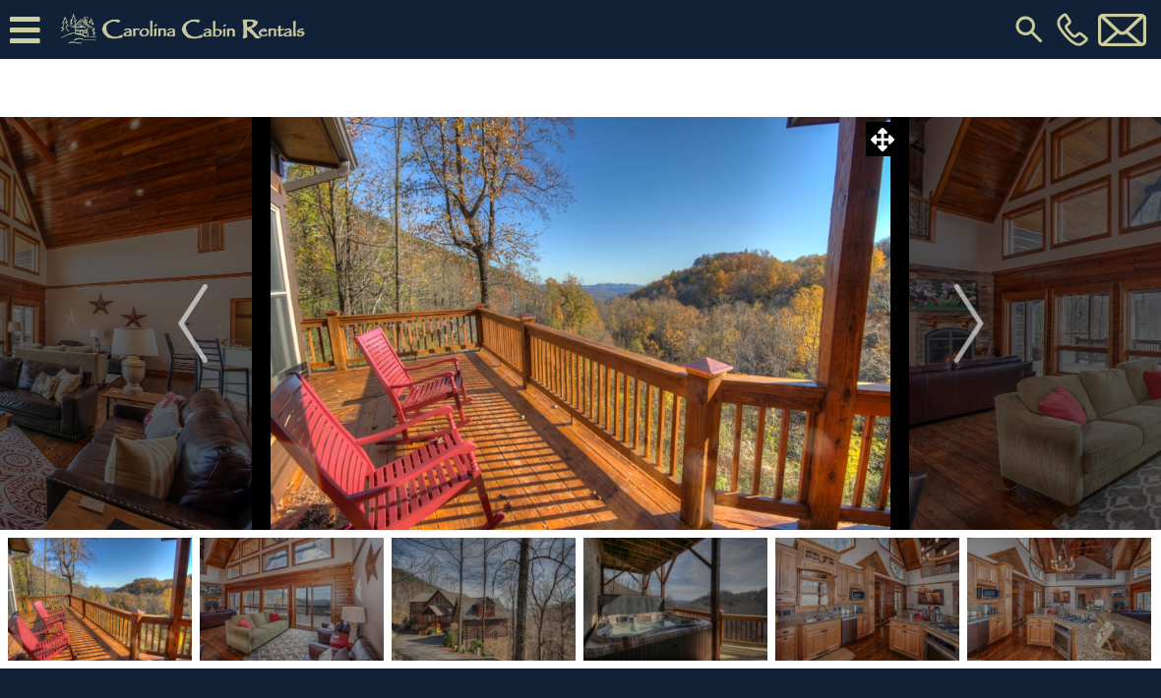
click at [979, 329] on img "Next" at bounding box center [968, 323] width 30 height 79
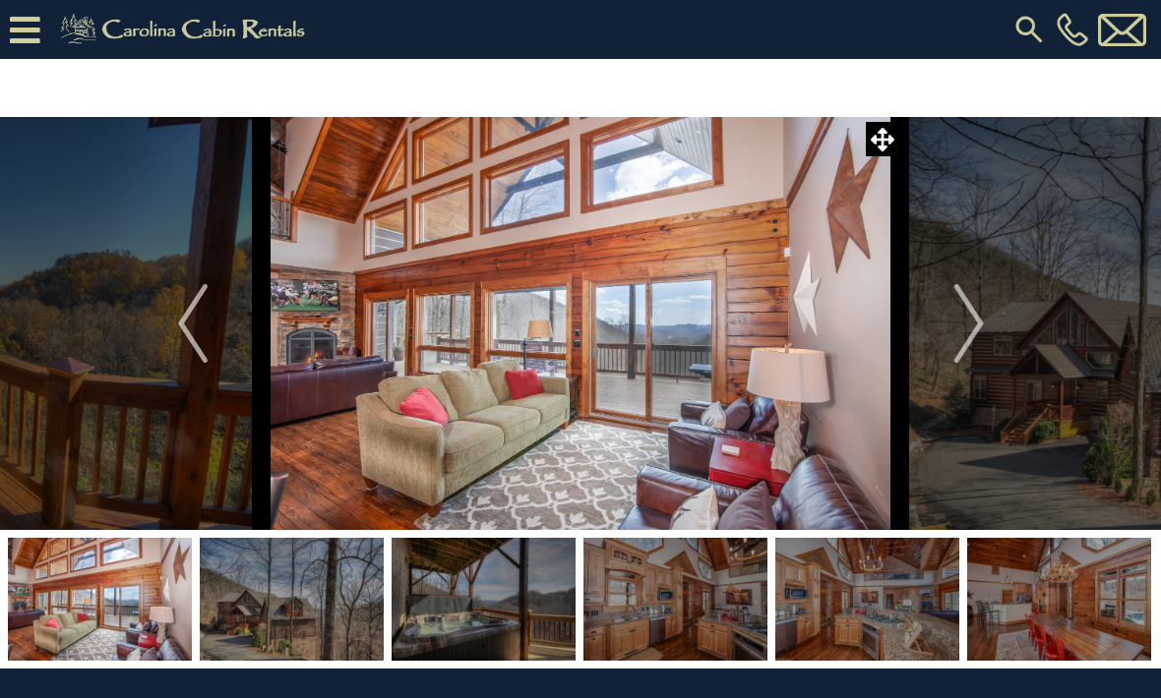
click at [977, 324] on img "Next" at bounding box center [968, 323] width 30 height 79
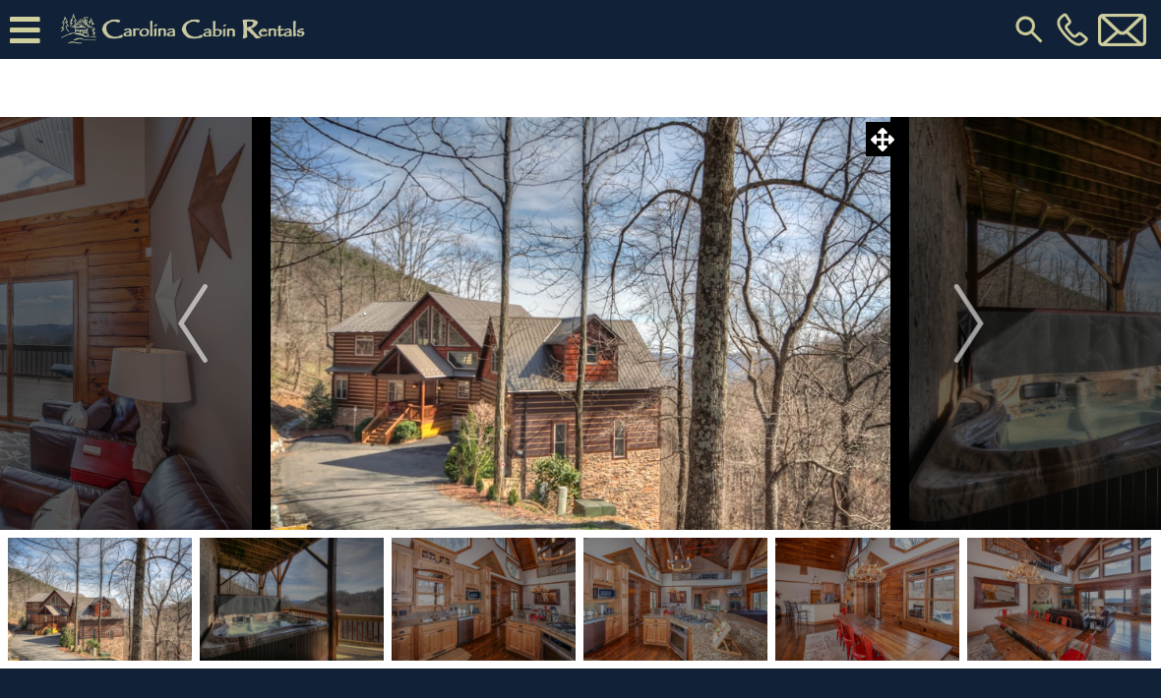
click at [974, 323] on img "Next" at bounding box center [968, 323] width 30 height 79
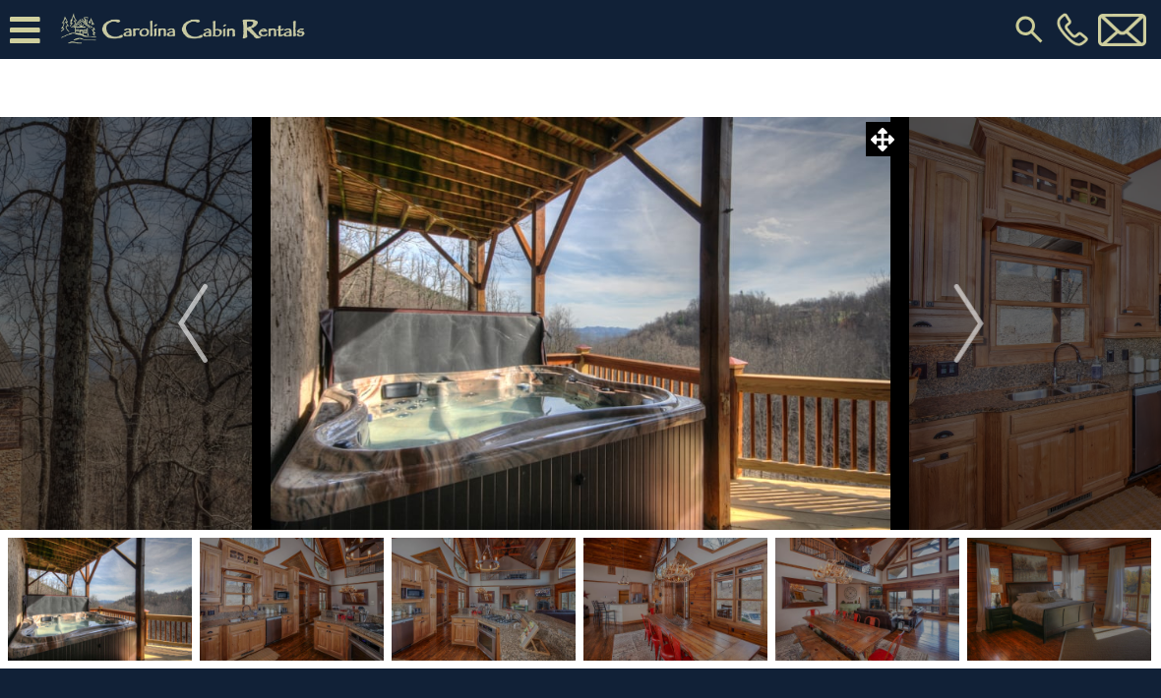
click at [974, 322] on img "Next" at bounding box center [968, 323] width 30 height 79
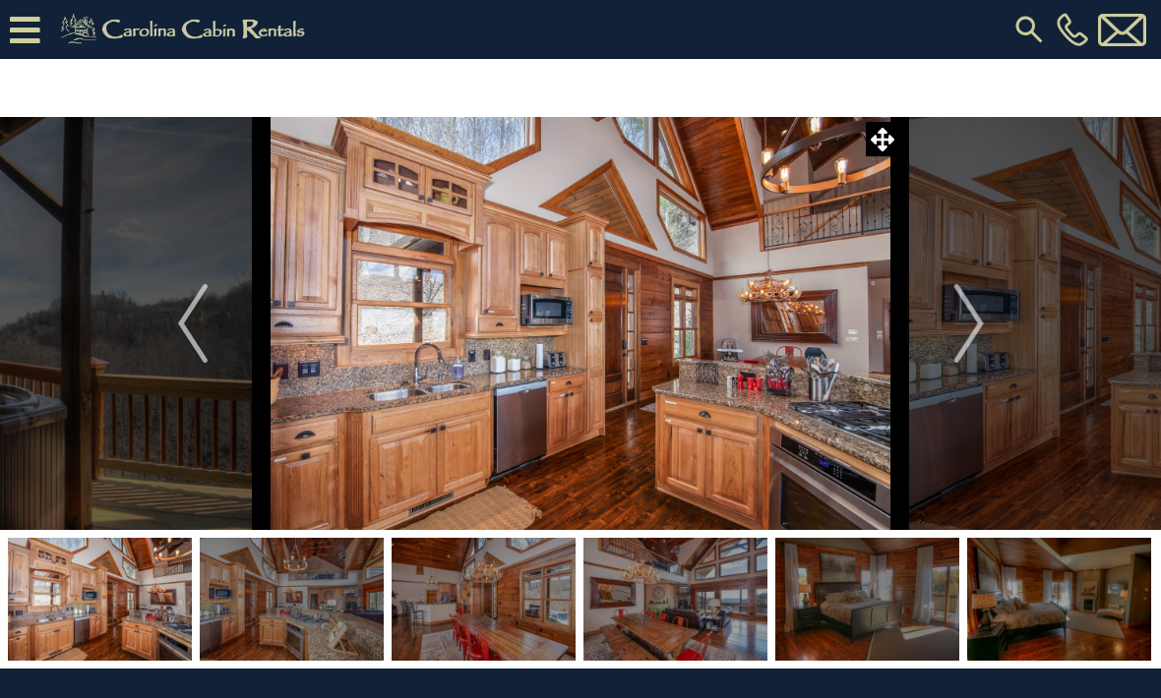
click at [972, 323] on img "Next" at bounding box center [968, 323] width 30 height 79
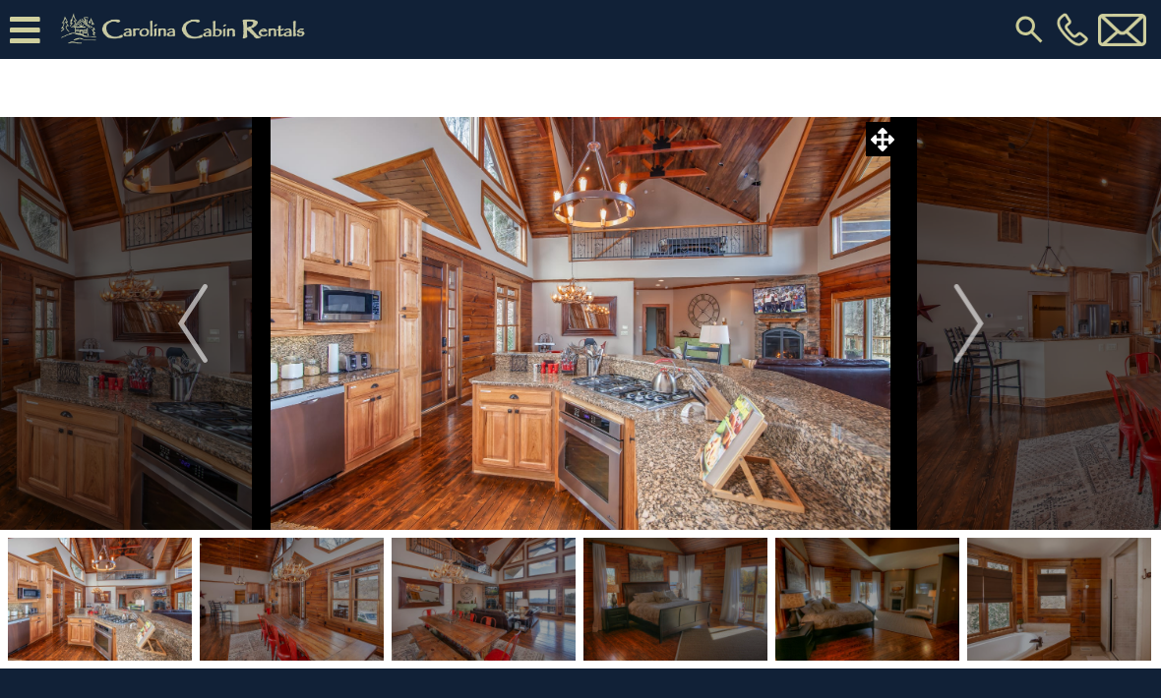
click at [974, 317] on img "Next" at bounding box center [968, 323] width 30 height 79
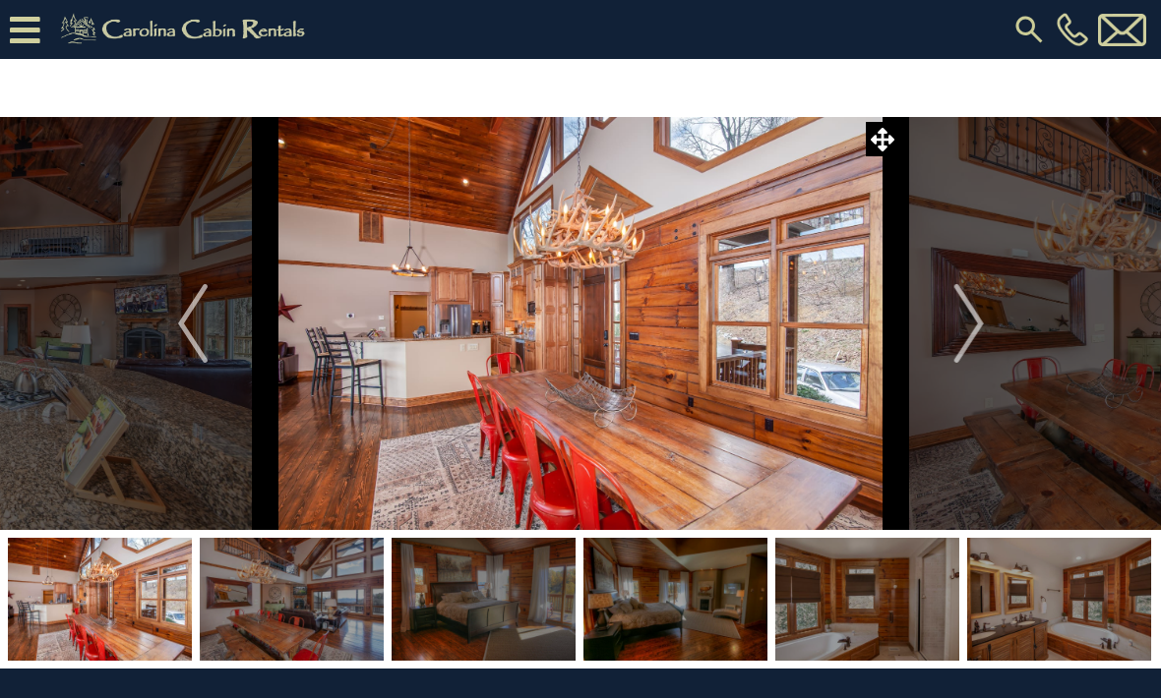
click at [972, 321] on img "Next" at bounding box center [968, 323] width 30 height 79
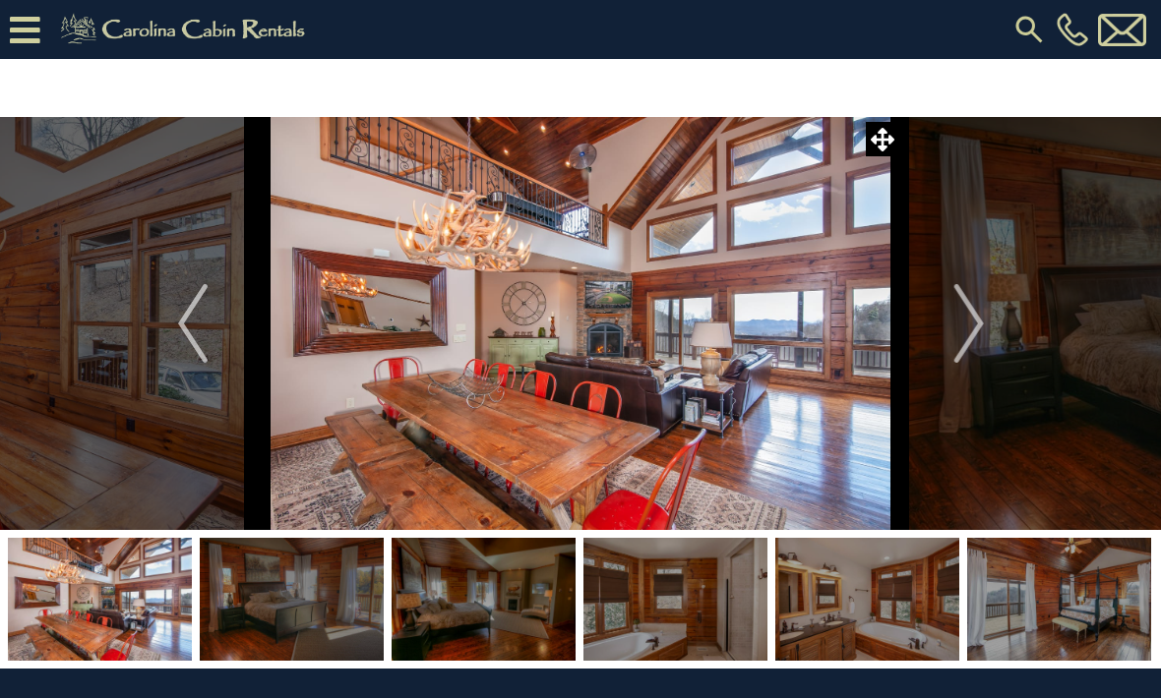
click at [969, 321] on img "Next" at bounding box center [968, 323] width 30 height 79
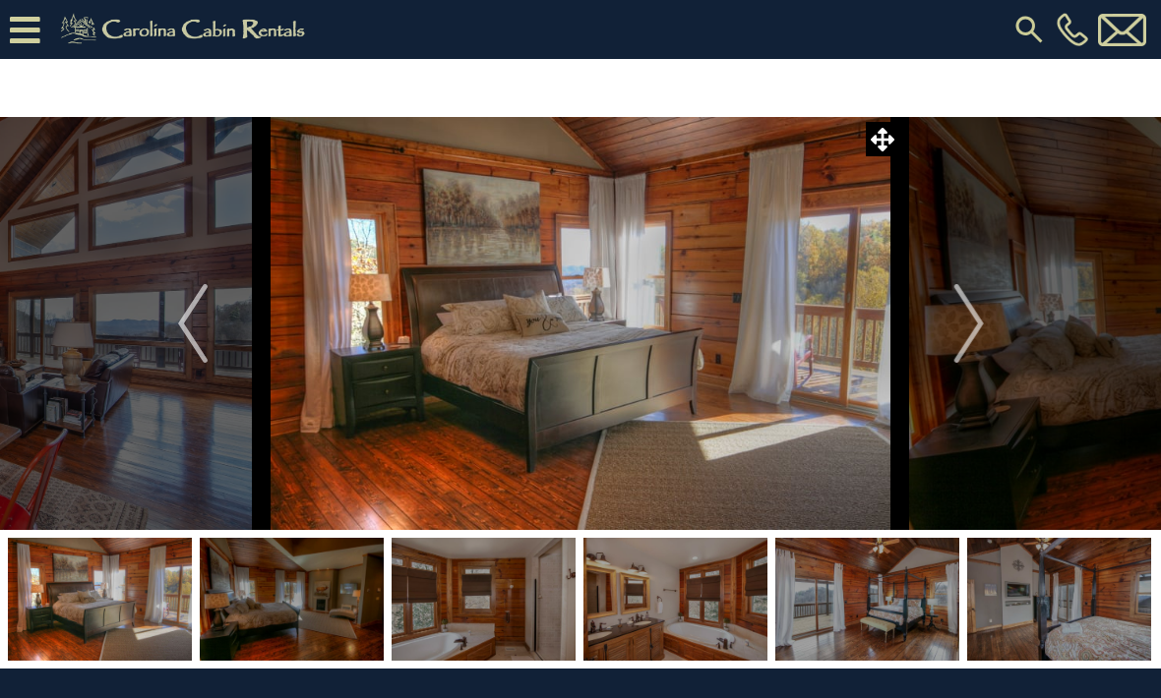
click at [969, 325] on img "Next" at bounding box center [968, 323] width 30 height 79
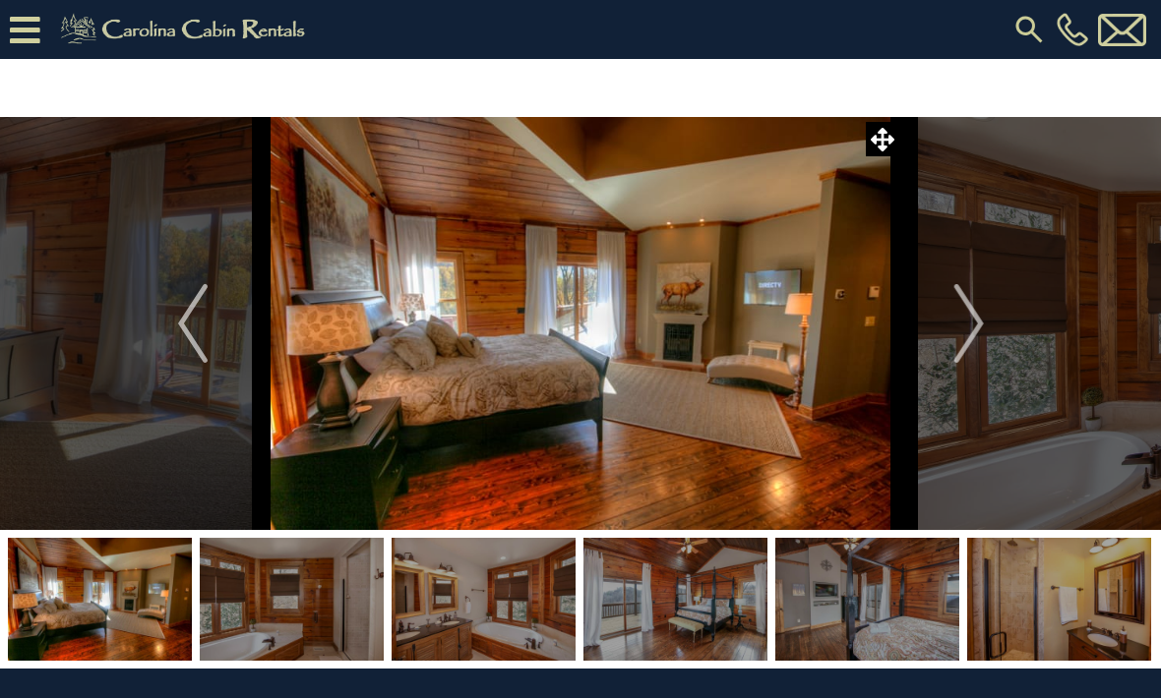
click at [970, 319] on img "Next" at bounding box center [968, 323] width 30 height 79
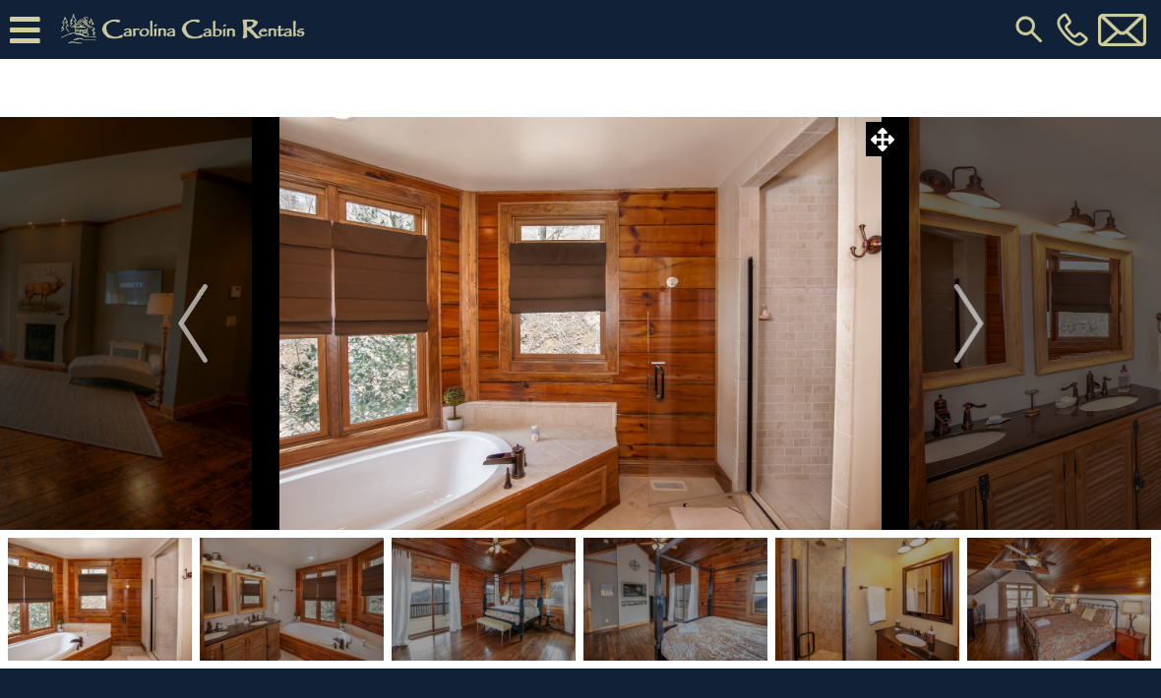
click at [965, 327] on img "Next" at bounding box center [968, 323] width 30 height 79
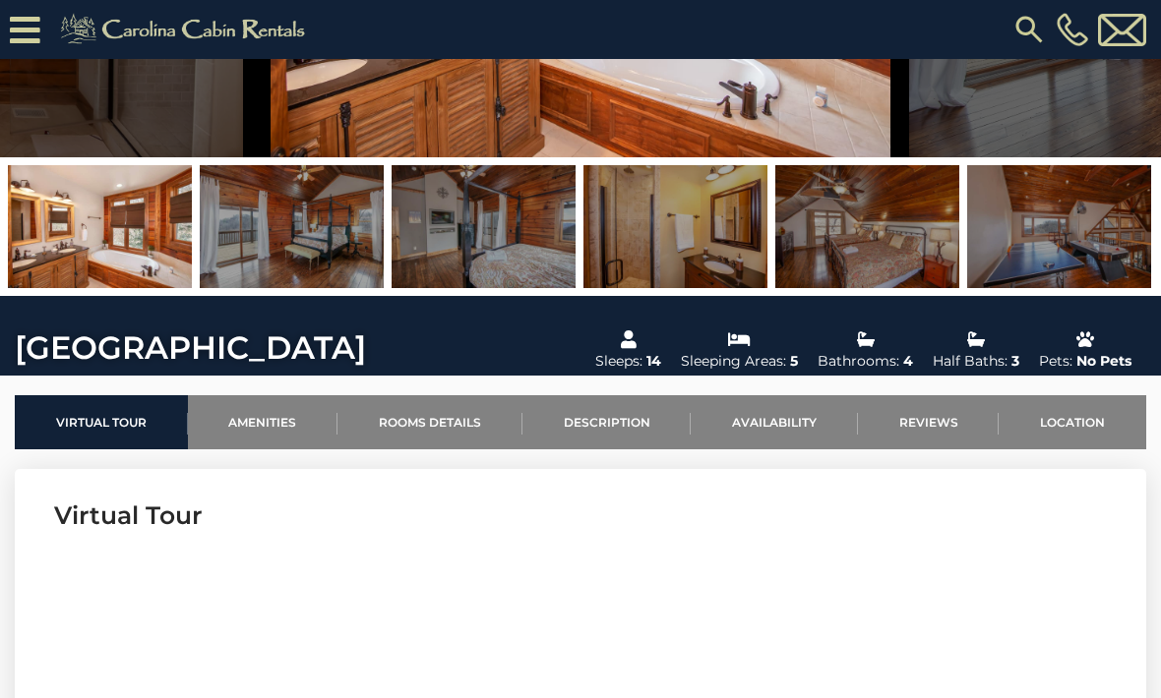
scroll to position [318, 0]
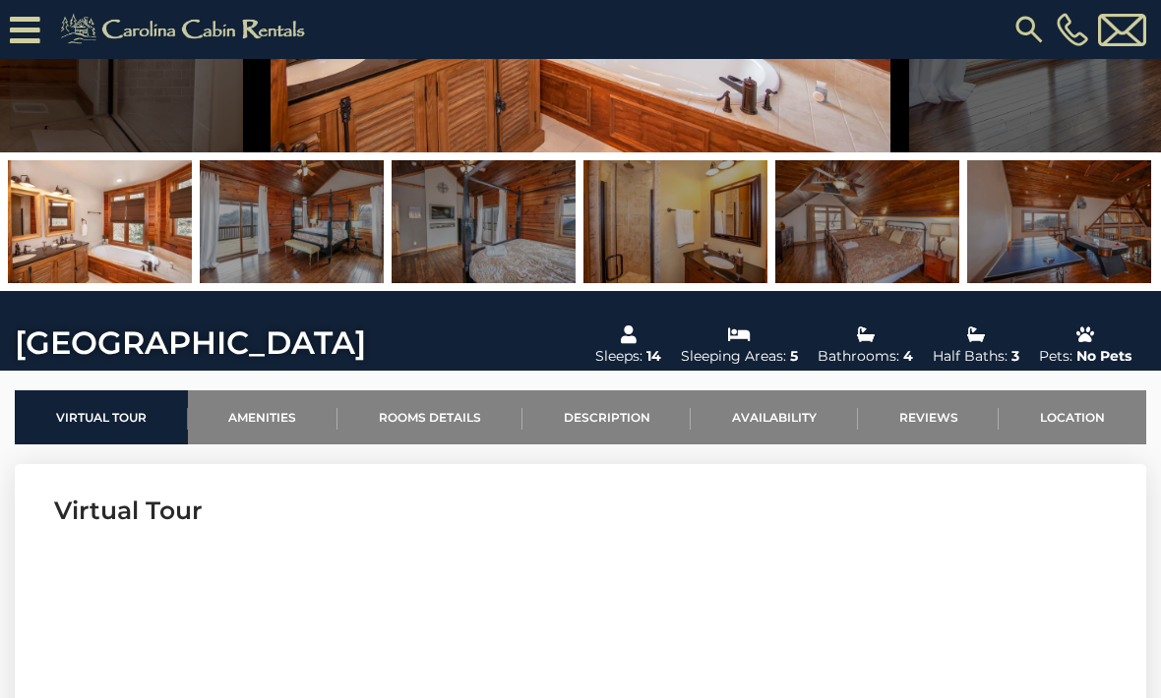
click at [1068, 421] on link "Location" at bounding box center [1072, 417] width 148 height 54
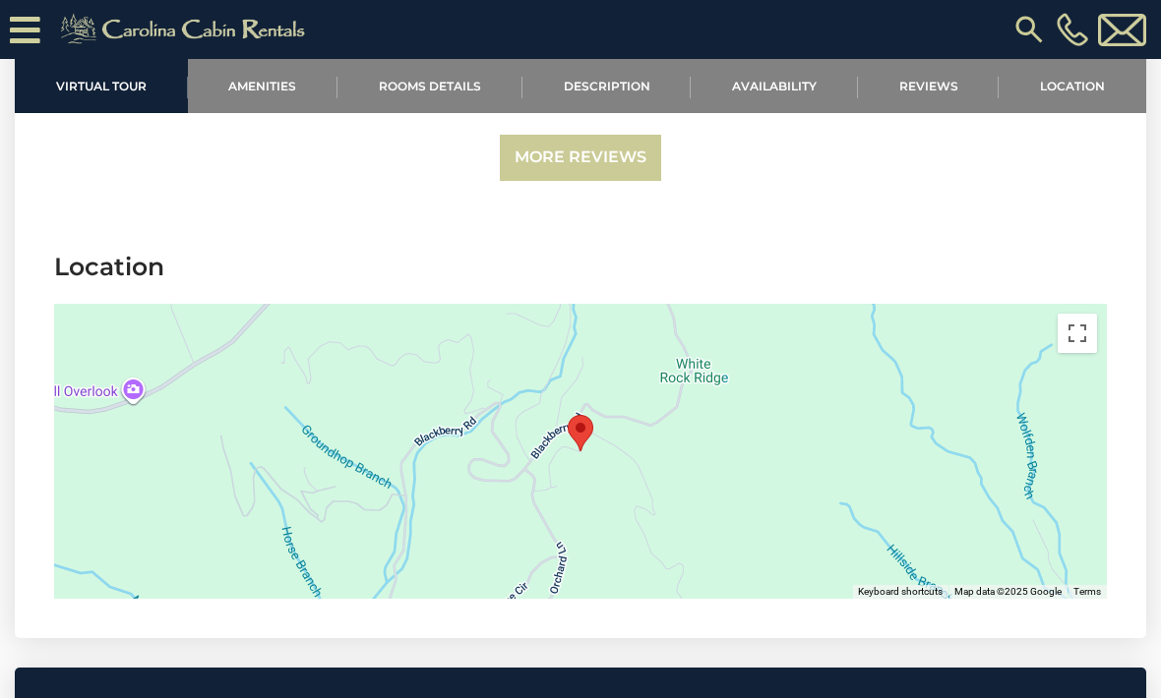
scroll to position [5932, 0]
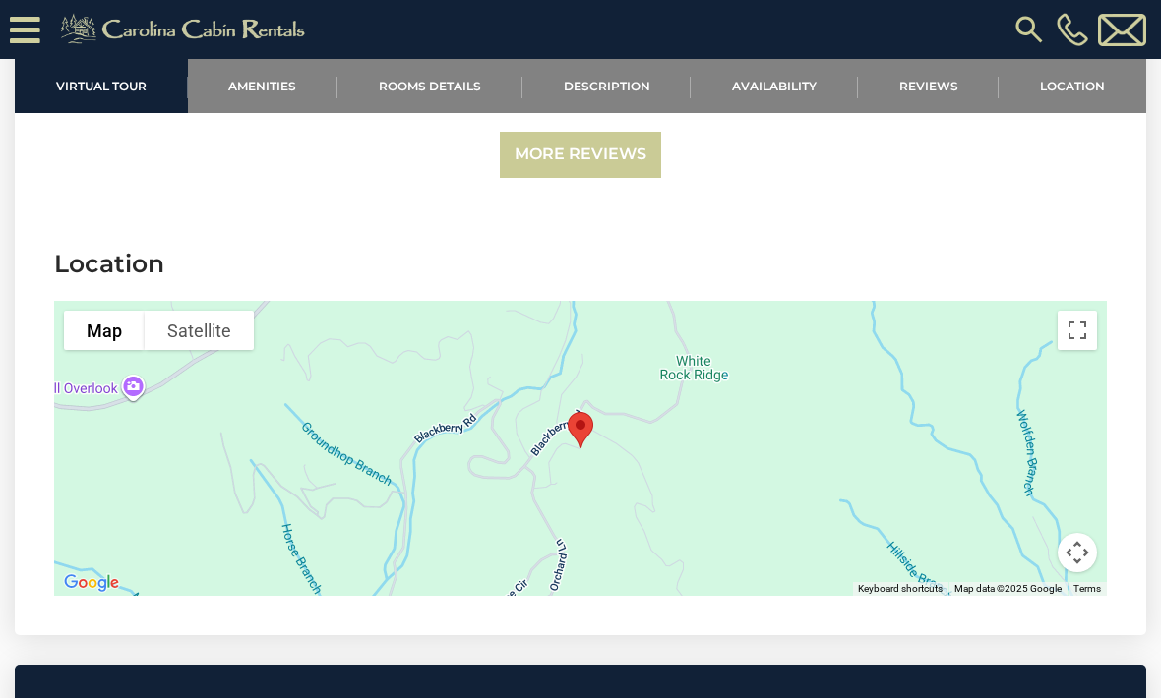
click at [1082, 533] on button "Map camera controls" at bounding box center [1076, 552] width 39 height 39
click at [1033, 533] on button "Zoom out" at bounding box center [1027, 552] width 39 height 39
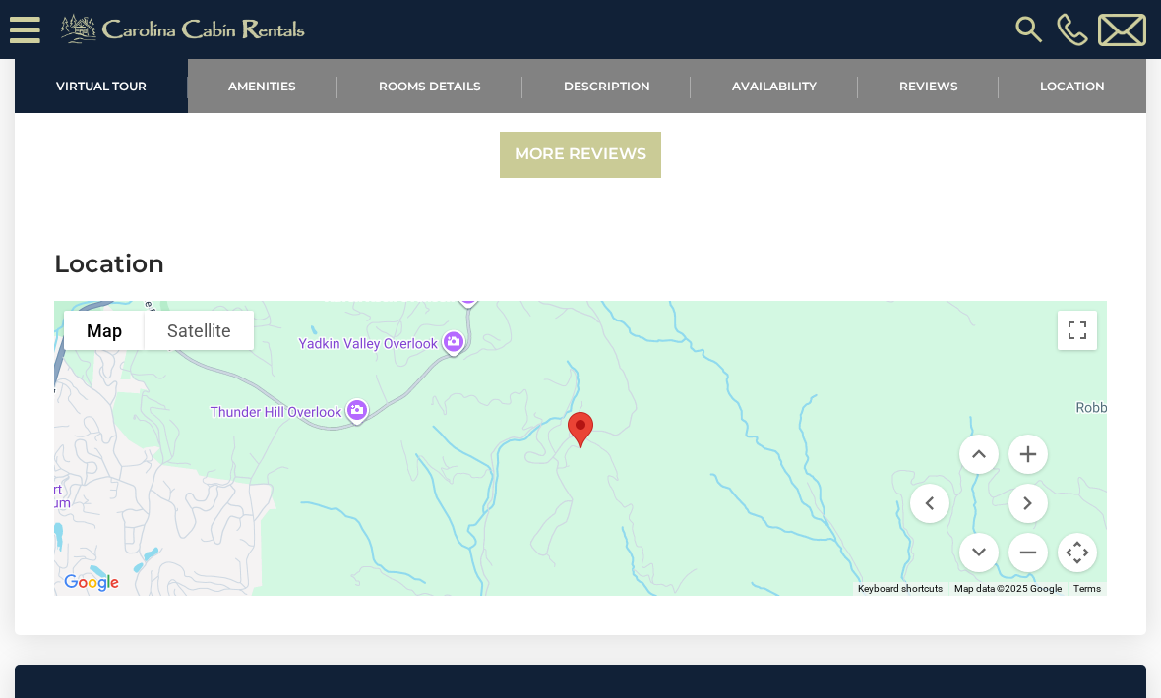
click at [1036, 533] on button "Zoom out" at bounding box center [1027, 552] width 39 height 39
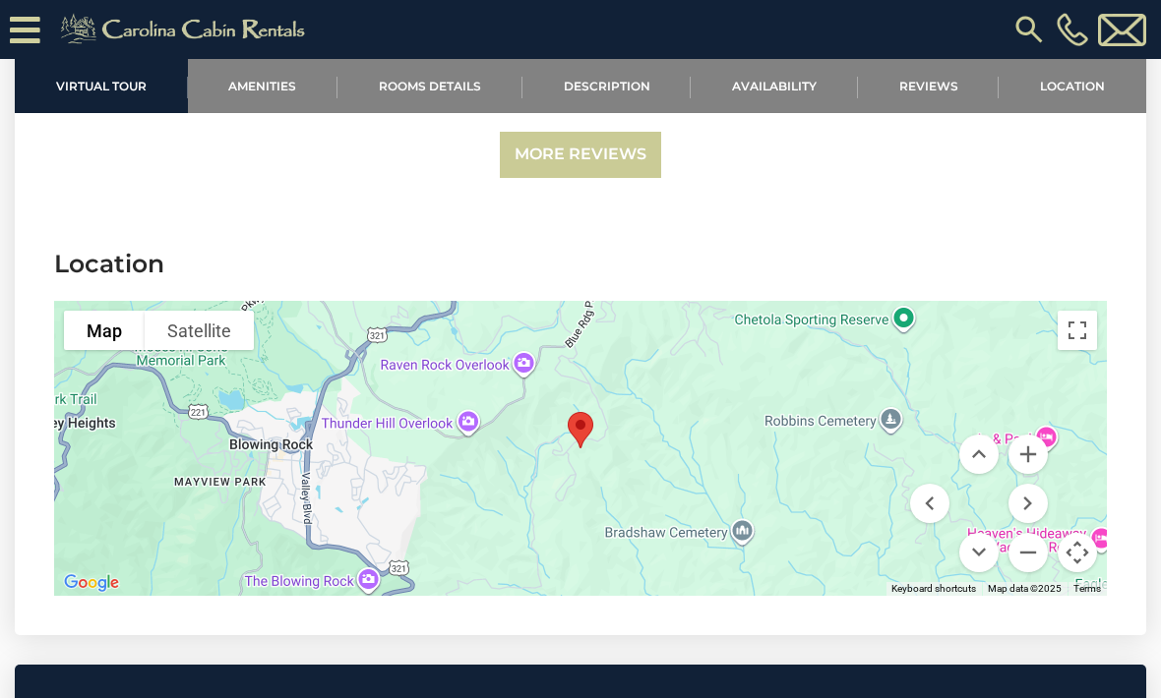
click at [1035, 435] on button "Zoom in" at bounding box center [1027, 454] width 39 height 39
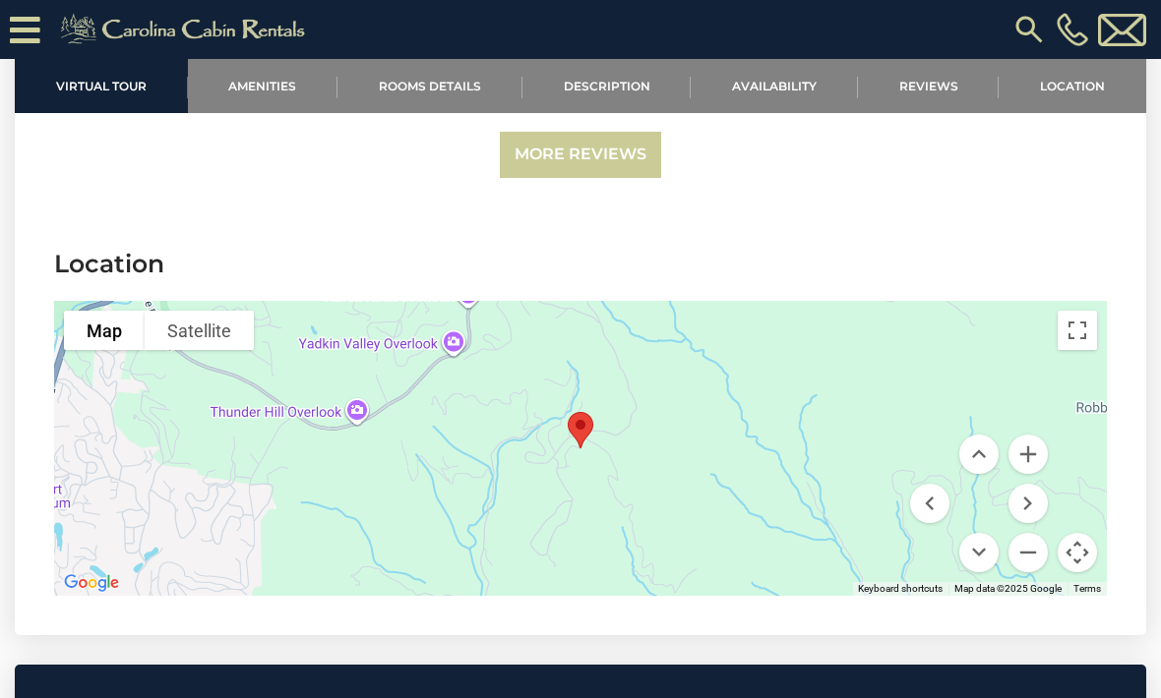
click at [1039, 435] on button "Zoom in" at bounding box center [1027, 454] width 39 height 39
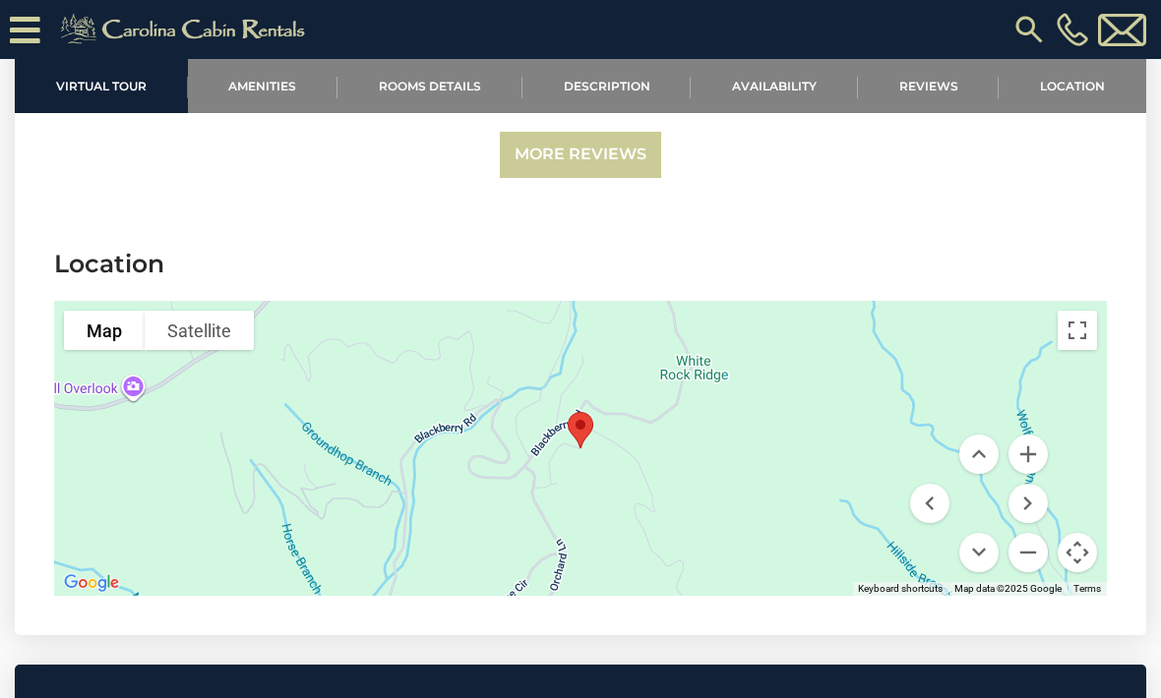
click at [1033, 435] on button "Zoom in" at bounding box center [1027, 454] width 39 height 39
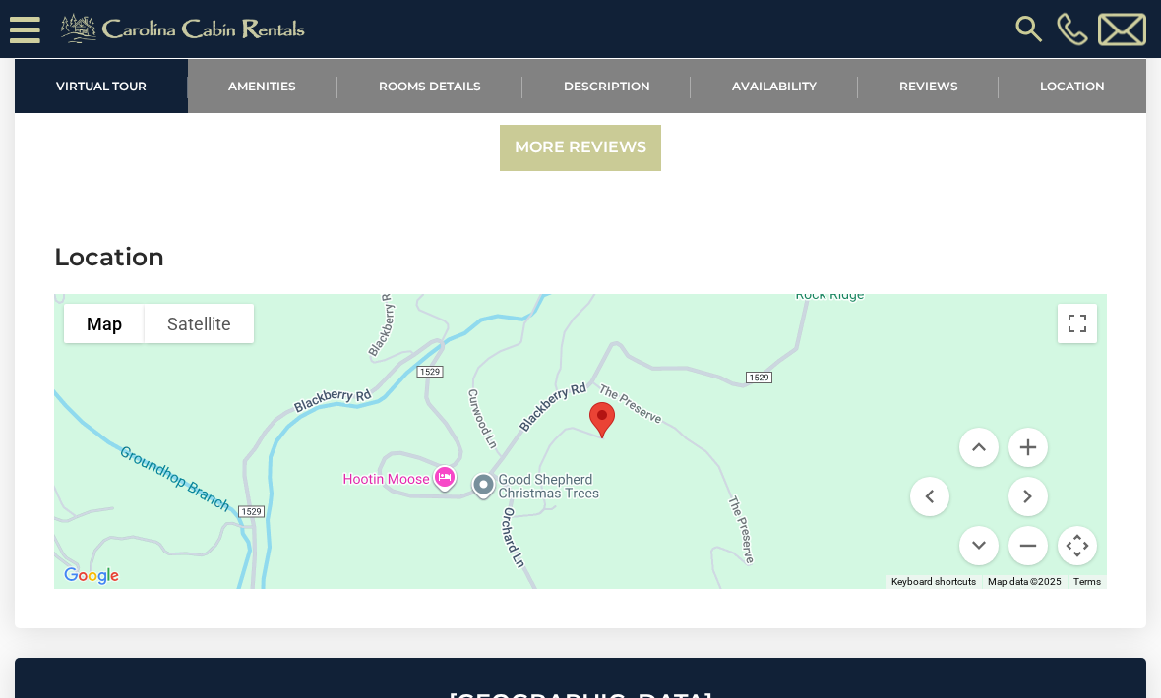
scroll to position [5942, 0]
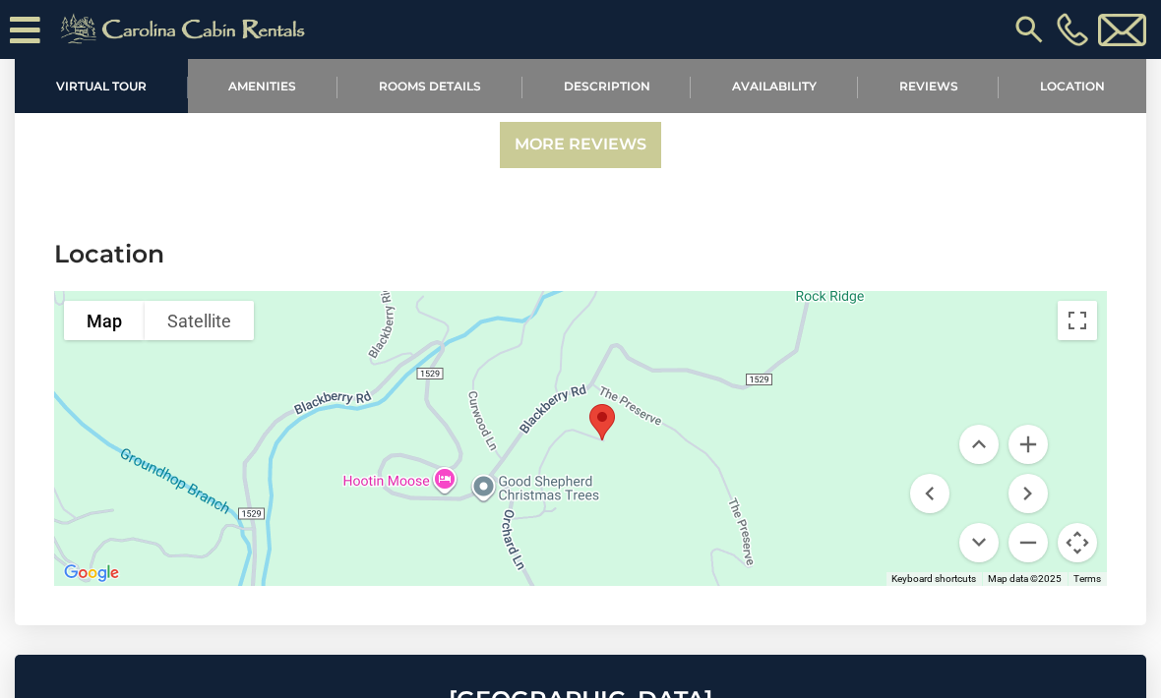
click at [986, 425] on button "Move up" at bounding box center [978, 444] width 39 height 39
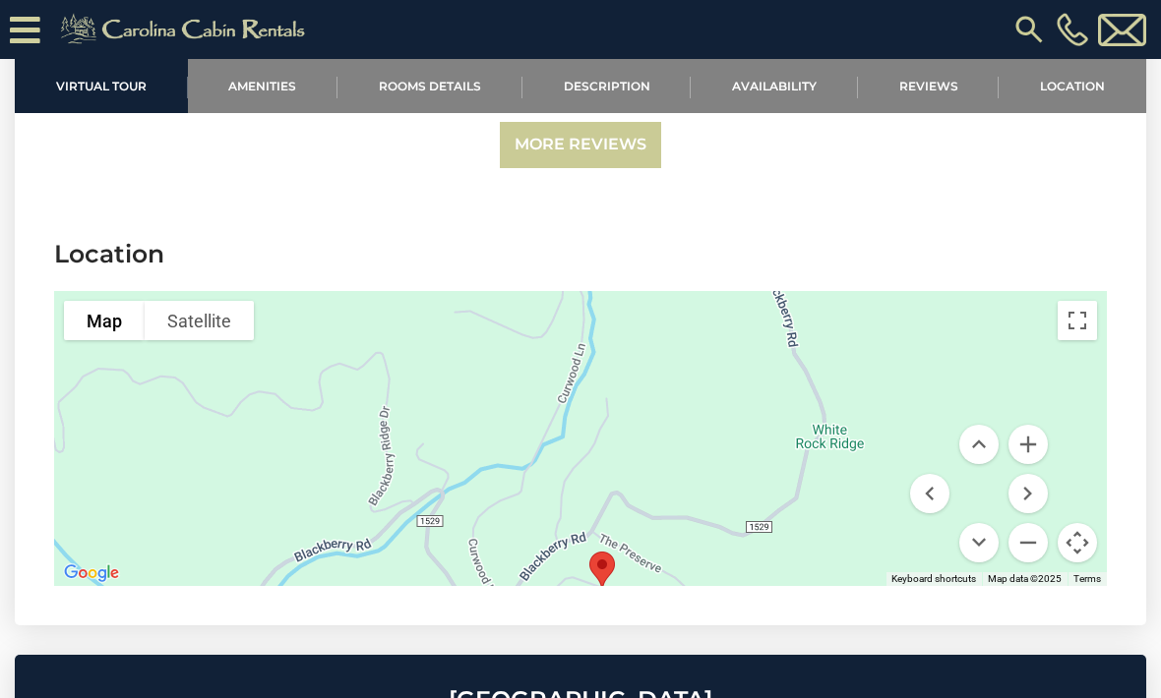
click at [985, 425] on button "Move up" at bounding box center [978, 444] width 39 height 39
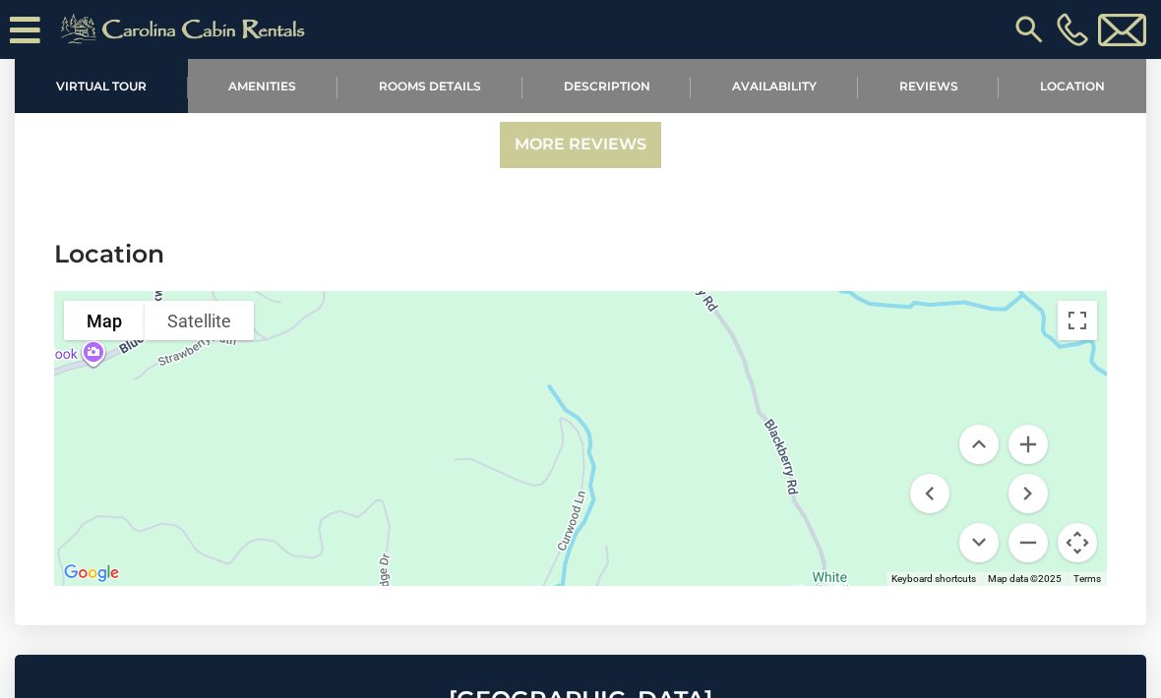
click at [988, 425] on button "Move up" at bounding box center [978, 444] width 39 height 39
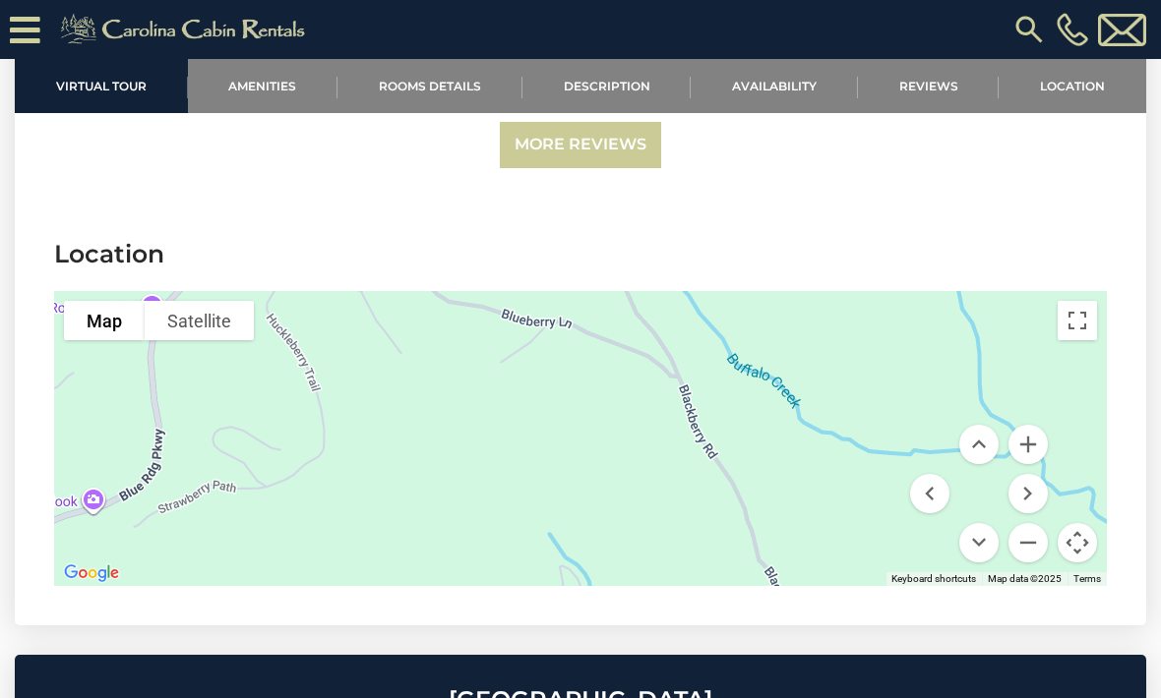
click at [986, 523] on button "Move down" at bounding box center [978, 542] width 39 height 39
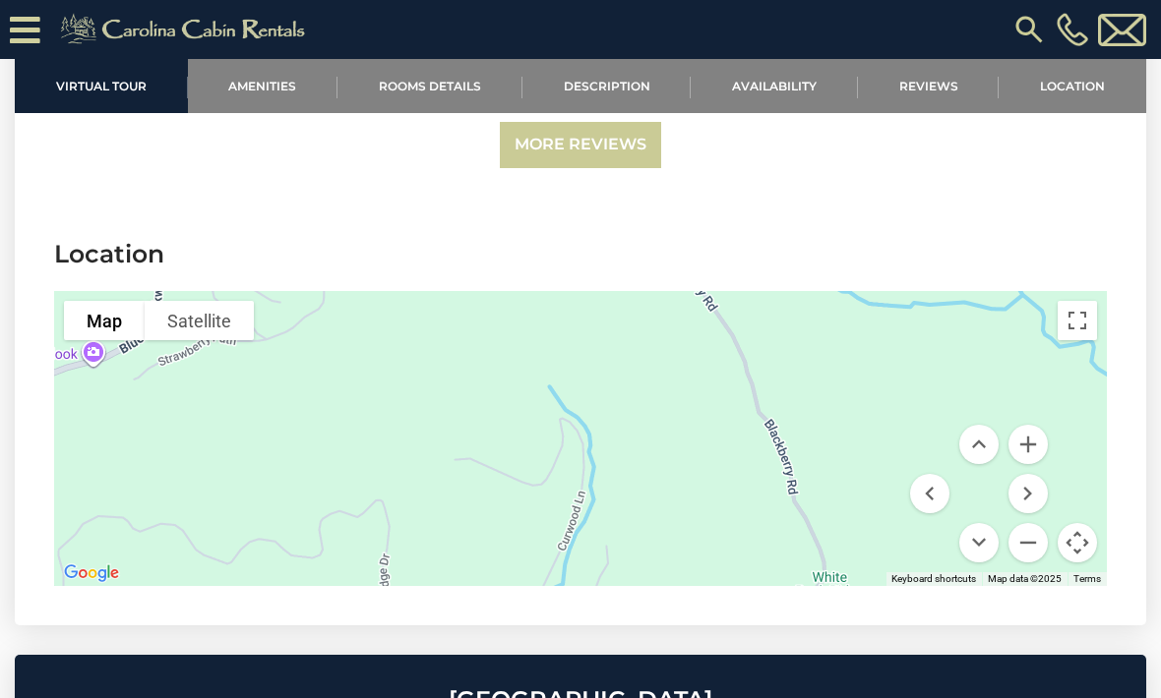
click at [986, 523] on button "Move down" at bounding box center [978, 542] width 39 height 39
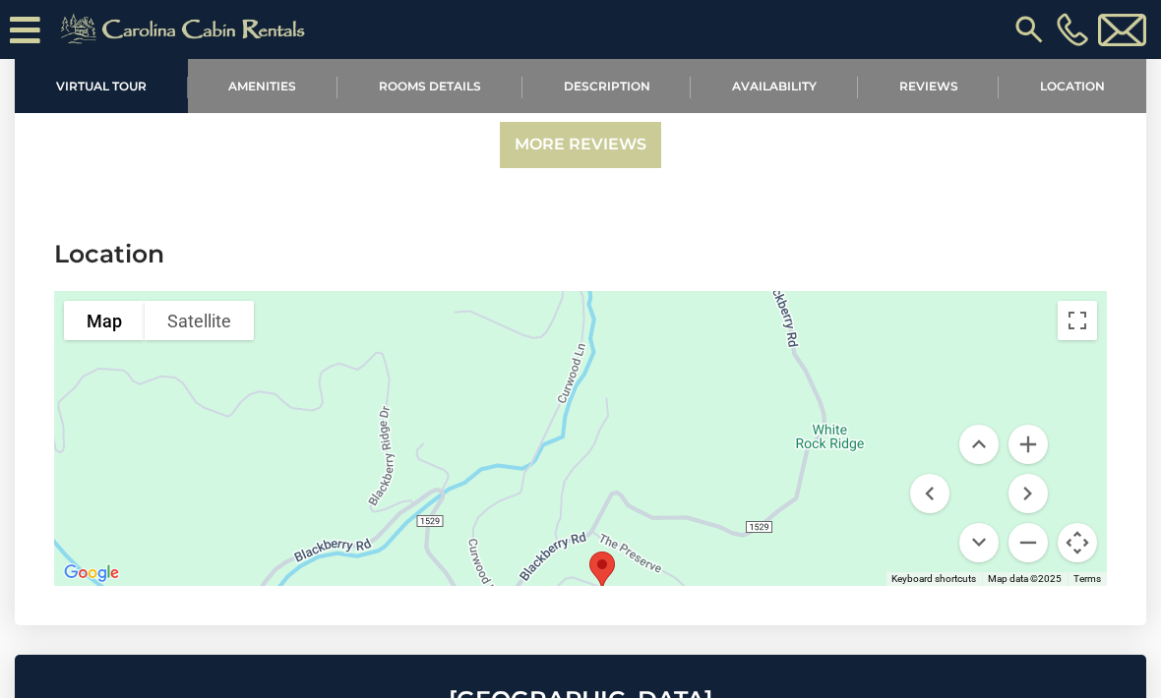
click at [986, 523] on button "Move down" at bounding box center [978, 542] width 39 height 39
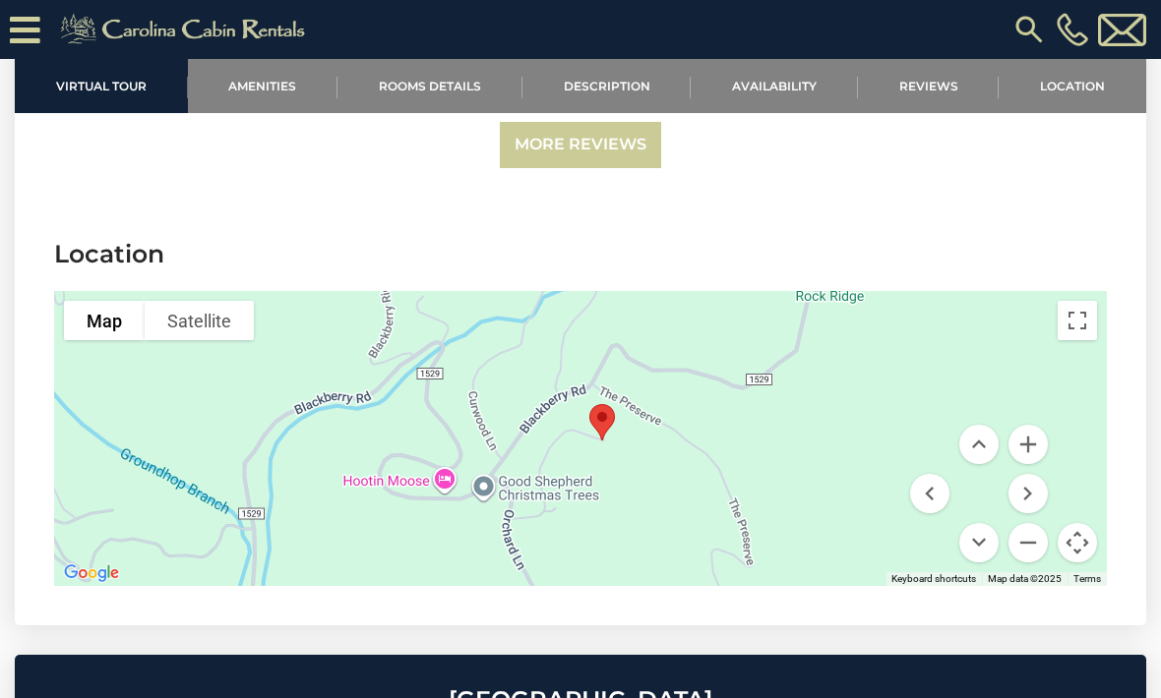
click at [986, 523] on button "Move down" at bounding box center [978, 542] width 39 height 39
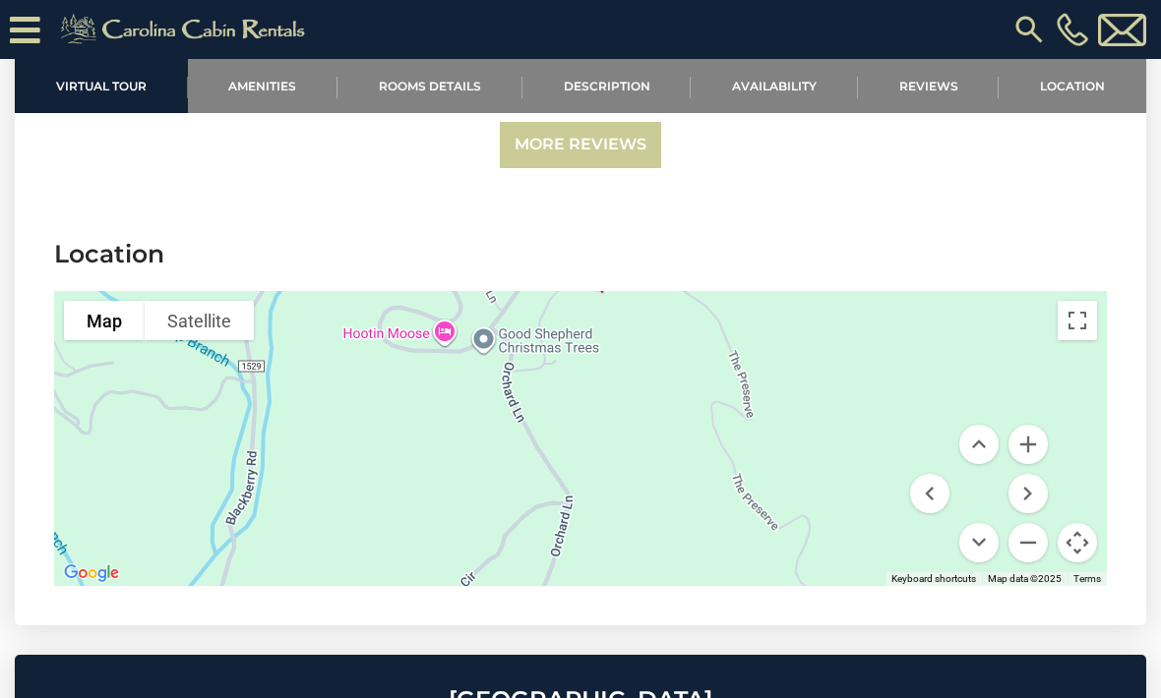
click at [980, 425] on button "Move up" at bounding box center [978, 444] width 39 height 39
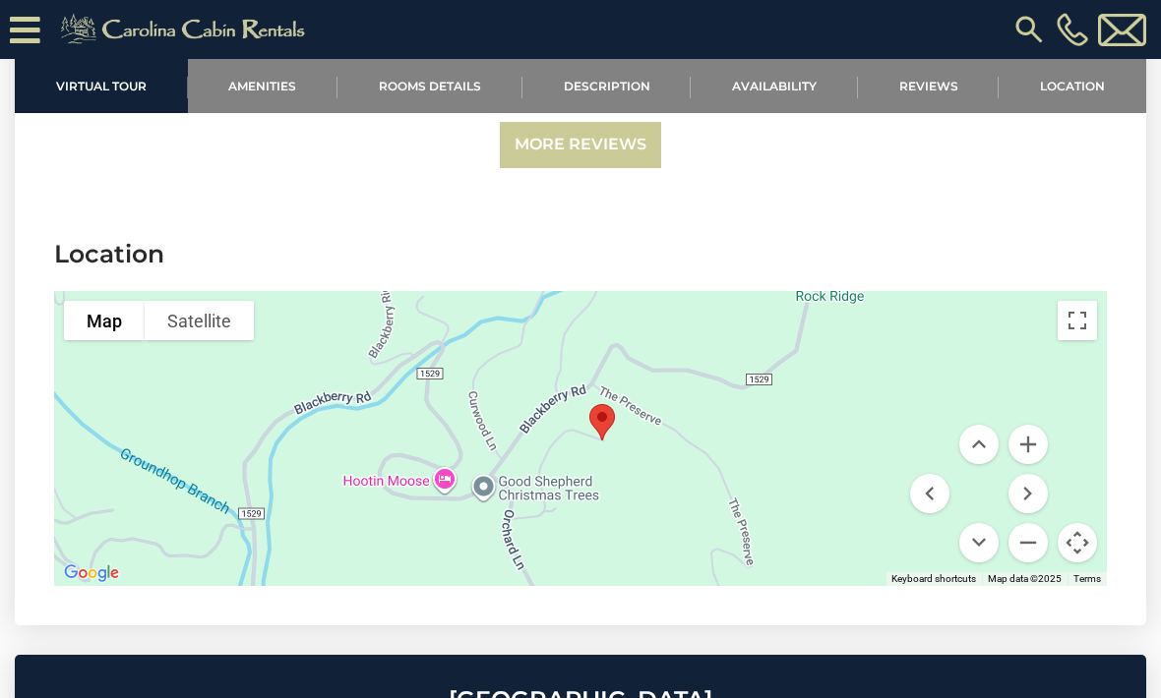
click at [985, 425] on button "Move up" at bounding box center [978, 444] width 39 height 39
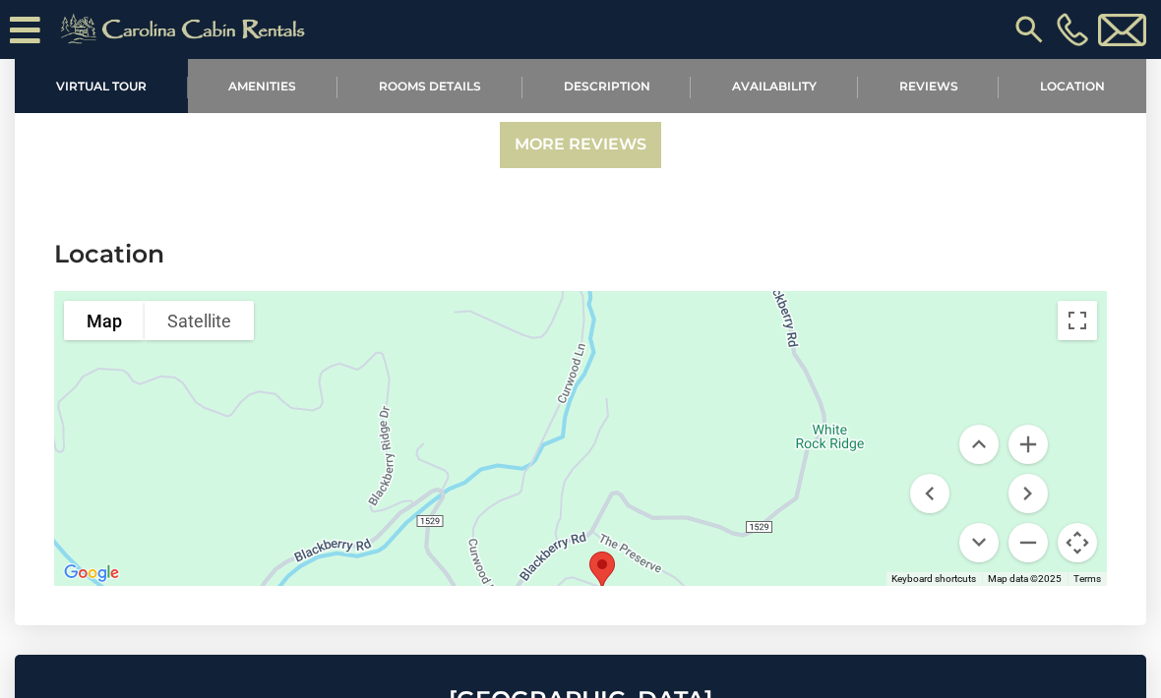
click at [981, 425] on button "Move up" at bounding box center [978, 444] width 39 height 39
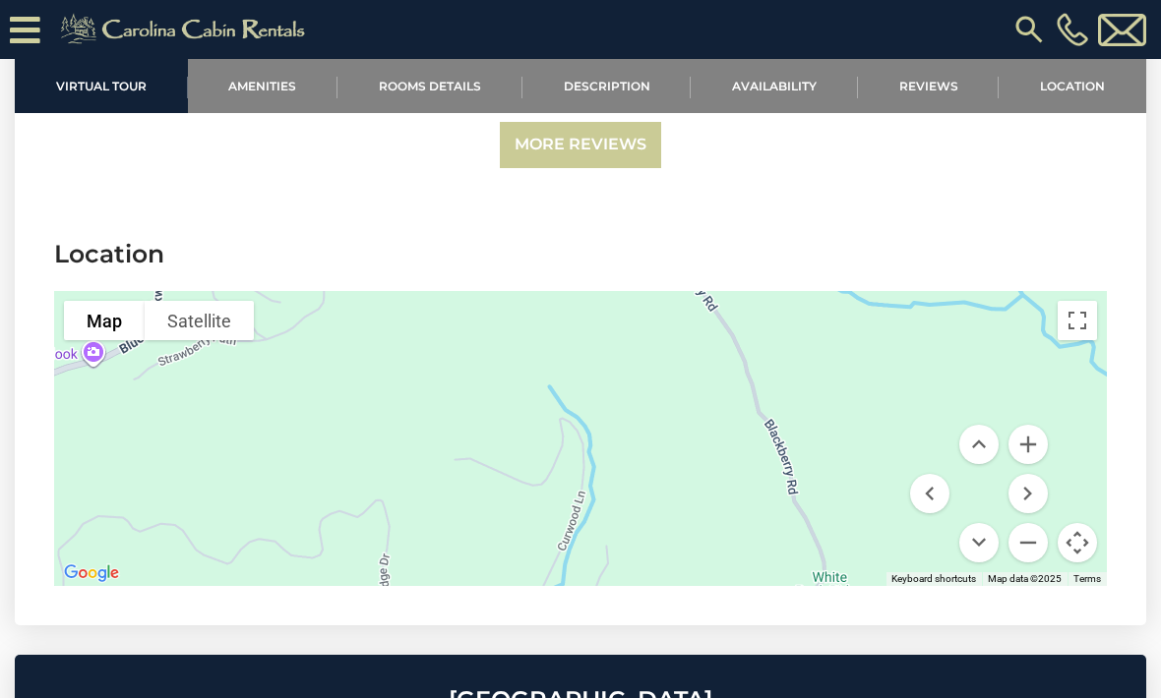
click at [983, 425] on button "Move up" at bounding box center [978, 444] width 39 height 39
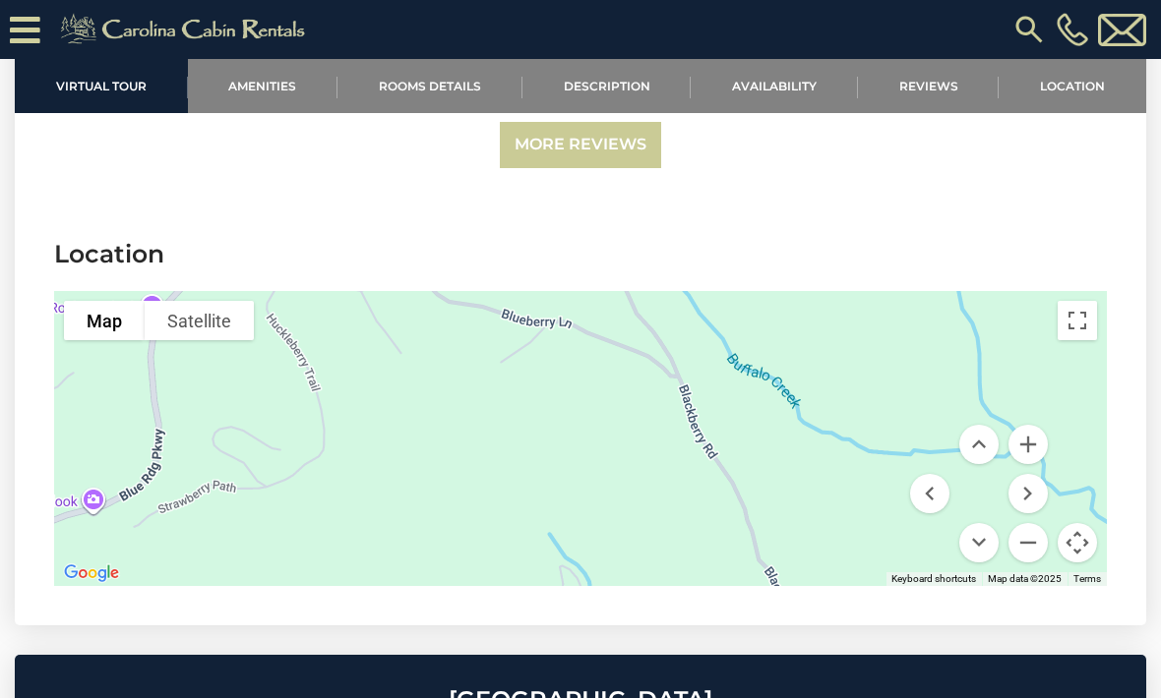
click at [986, 523] on button "Move down" at bounding box center [978, 542] width 39 height 39
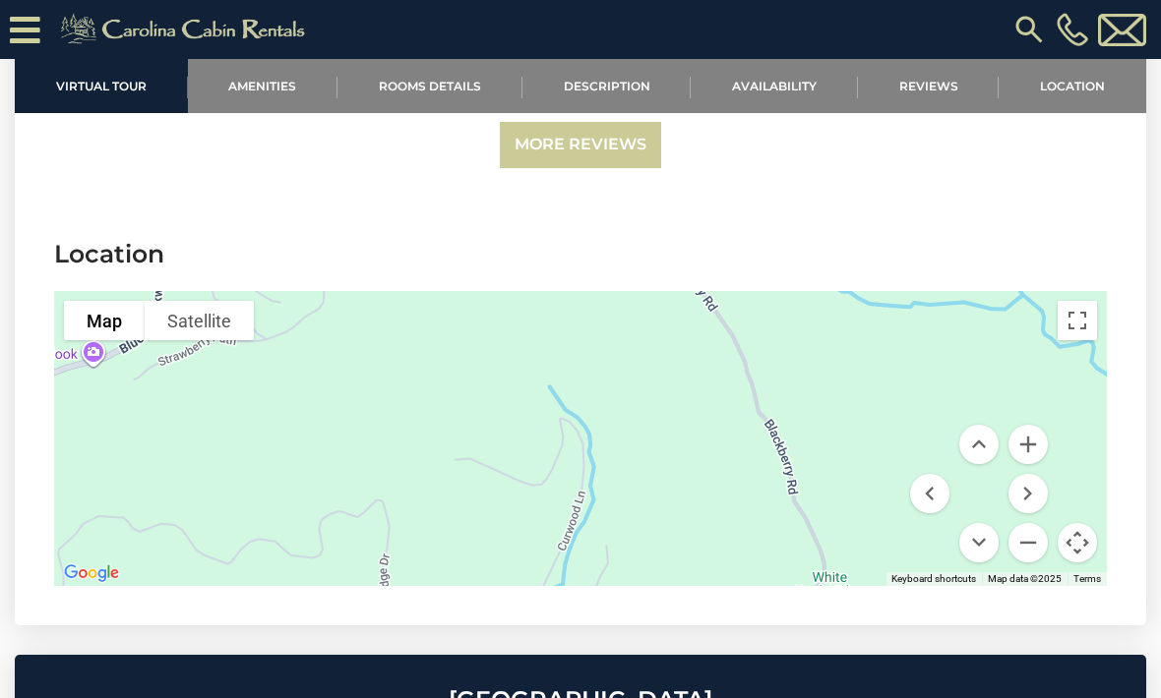
click at [989, 523] on button "Move down" at bounding box center [978, 542] width 39 height 39
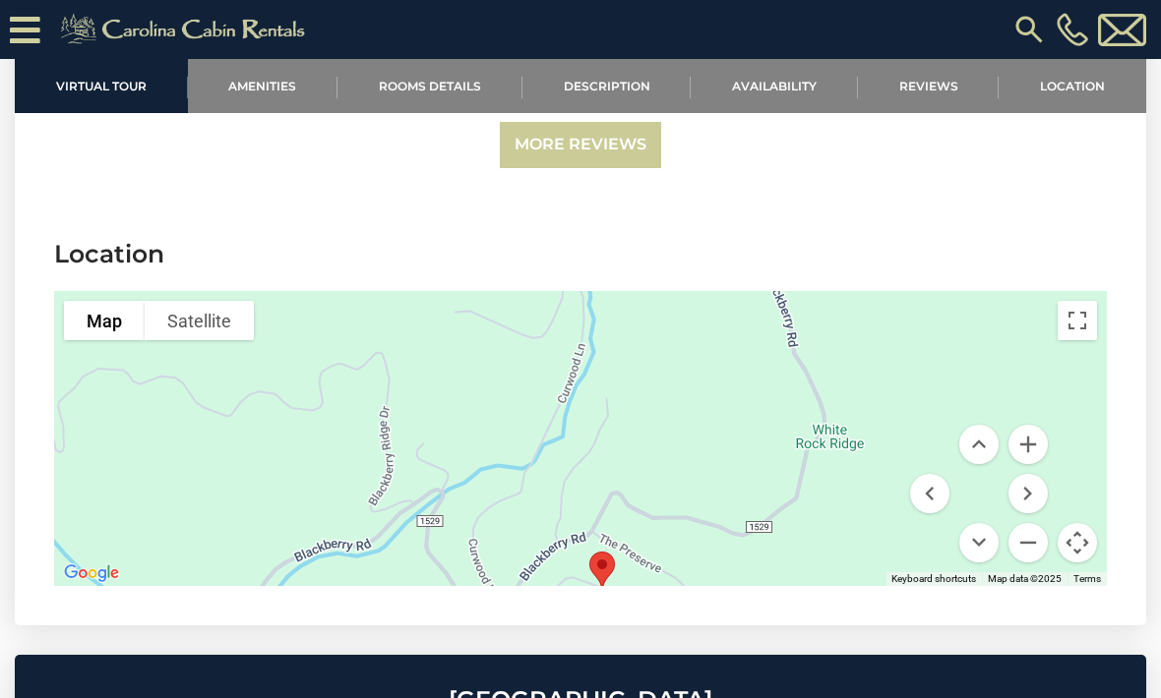
click at [983, 523] on button "Move down" at bounding box center [978, 542] width 39 height 39
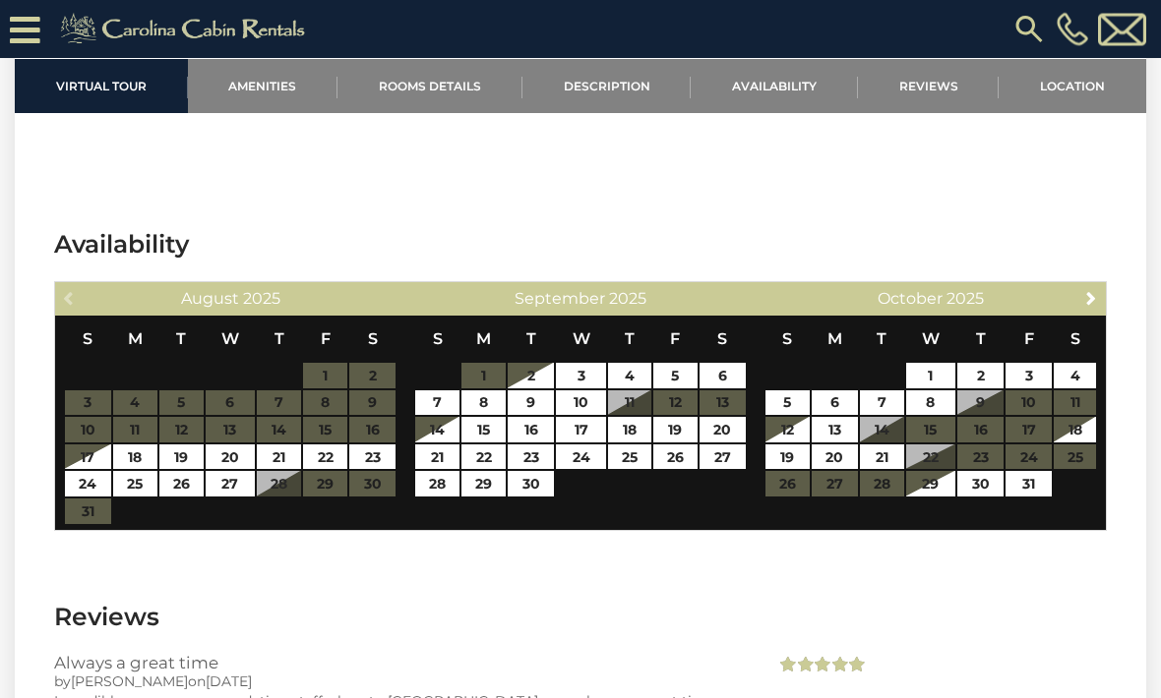
scroll to position [4711, 0]
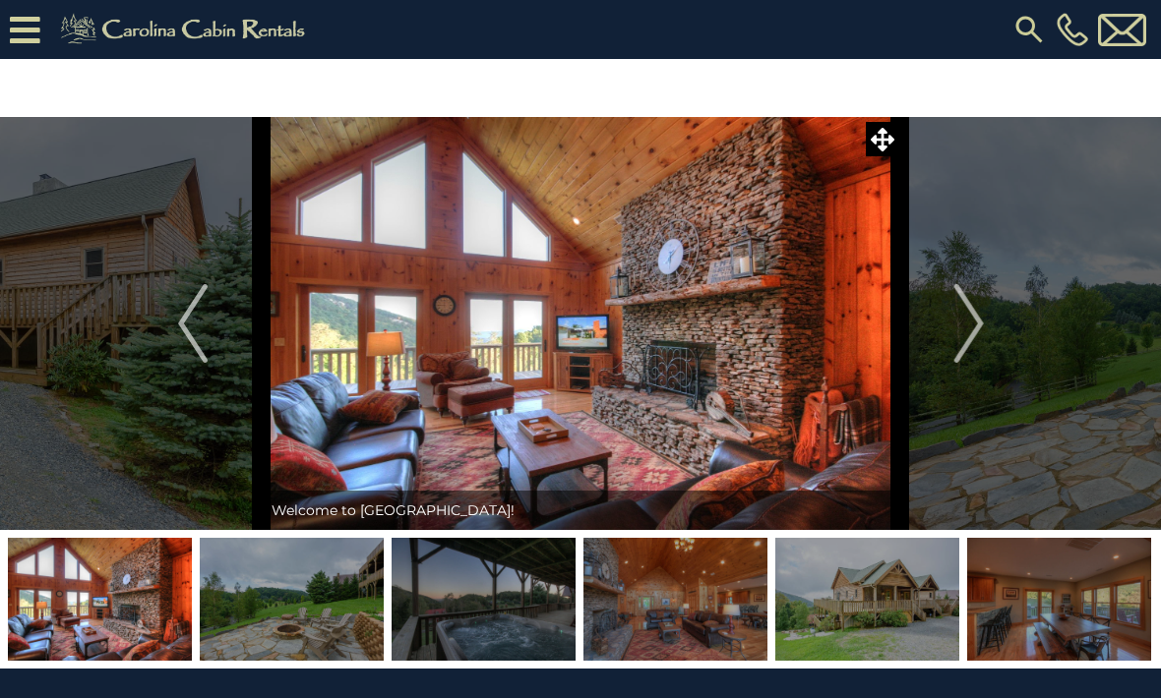
click at [972, 326] on img "Next" at bounding box center [968, 323] width 30 height 79
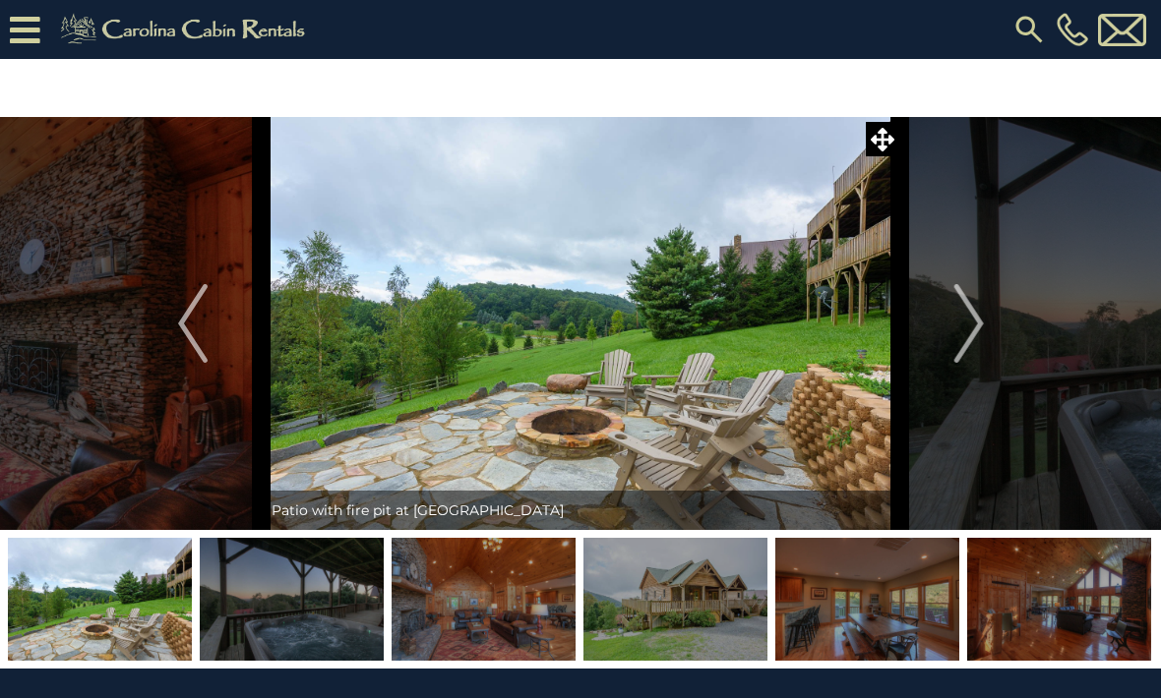
click at [975, 319] on img "Next" at bounding box center [968, 323] width 30 height 79
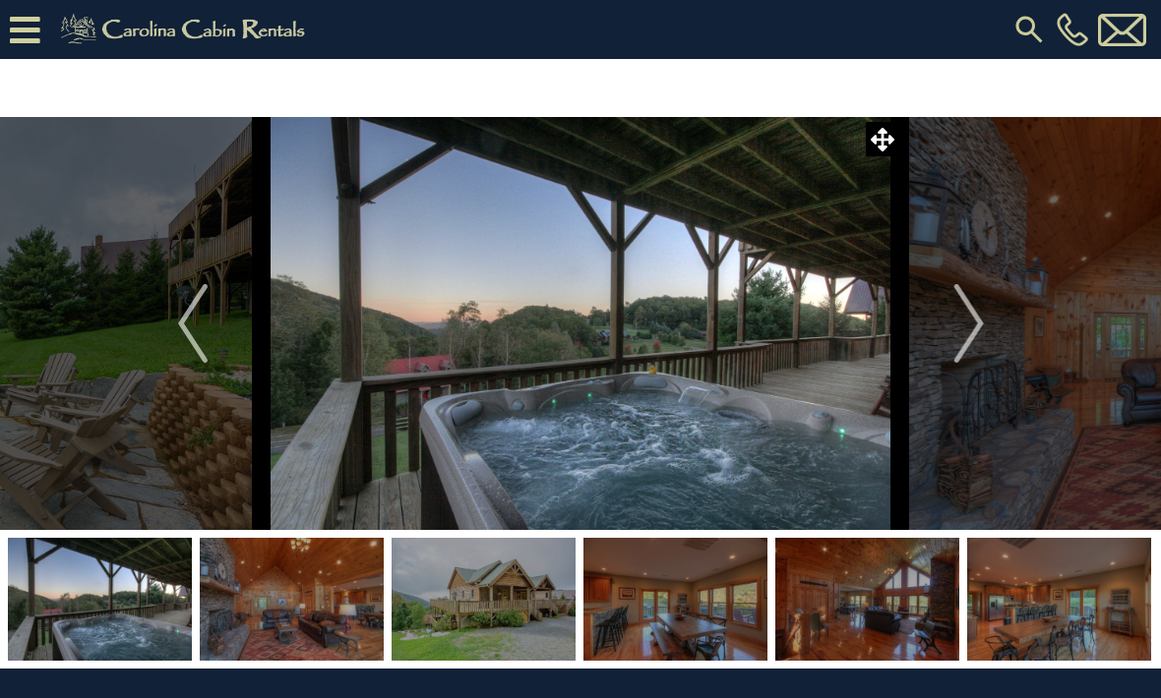
click at [974, 319] on img "Next" at bounding box center [968, 323] width 30 height 79
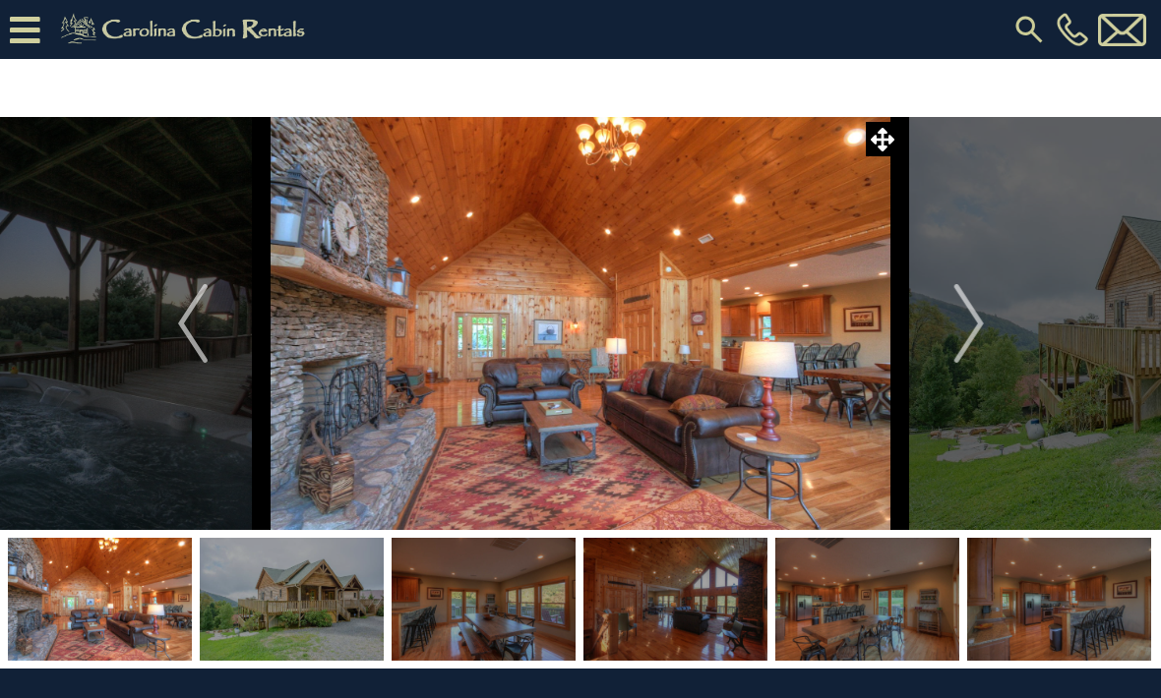
click at [966, 325] on img "Next" at bounding box center [968, 323] width 30 height 79
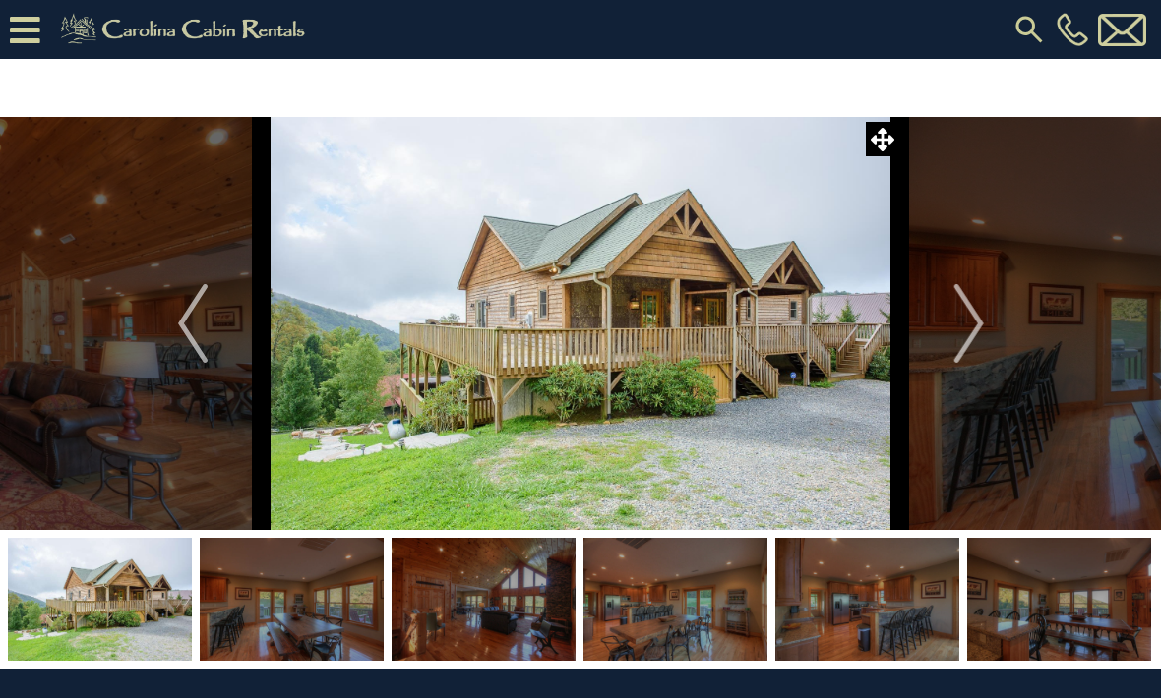
click at [968, 325] on img "Next" at bounding box center [968, 323] width 30 height 79
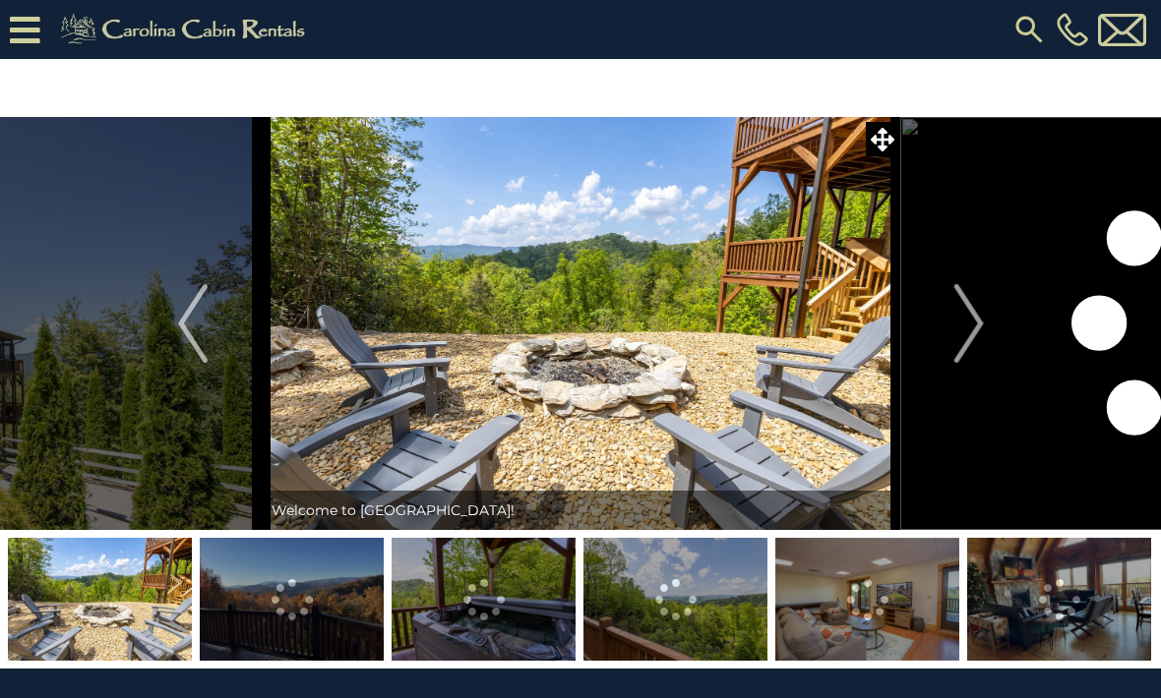
click at [988, 319] on button "Next" at bounding box center [969, 323] width 138 height 413
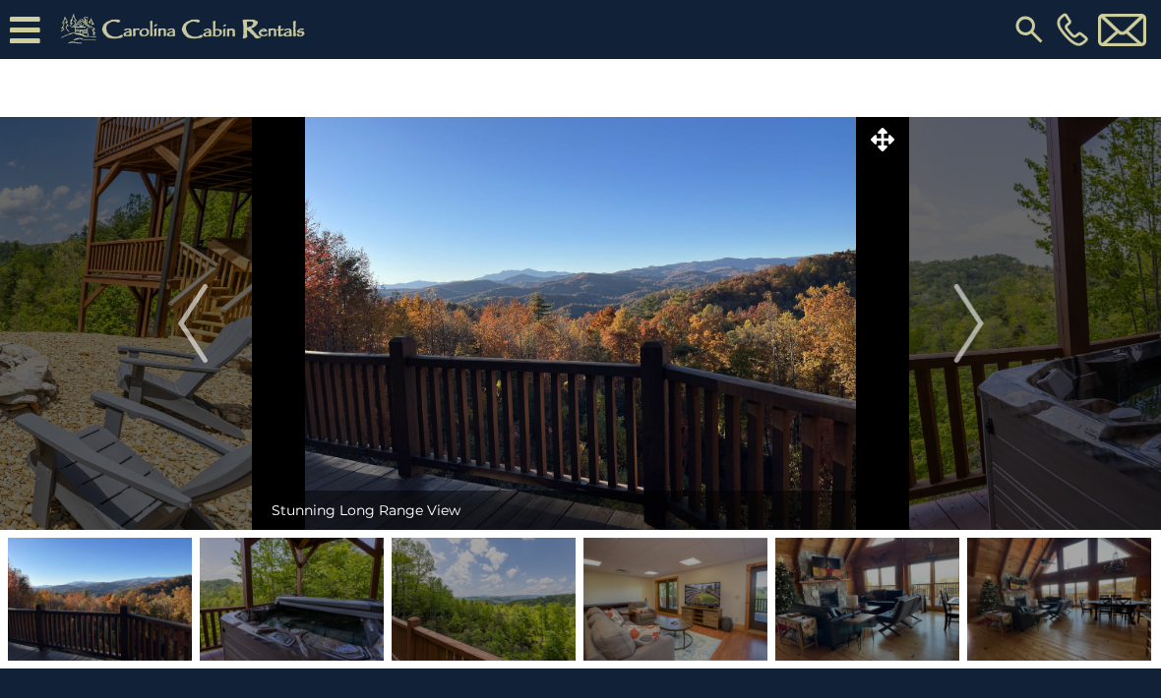
click at [983, 320] on img "Next" at bounding box center [968, 323] width 30 height 79
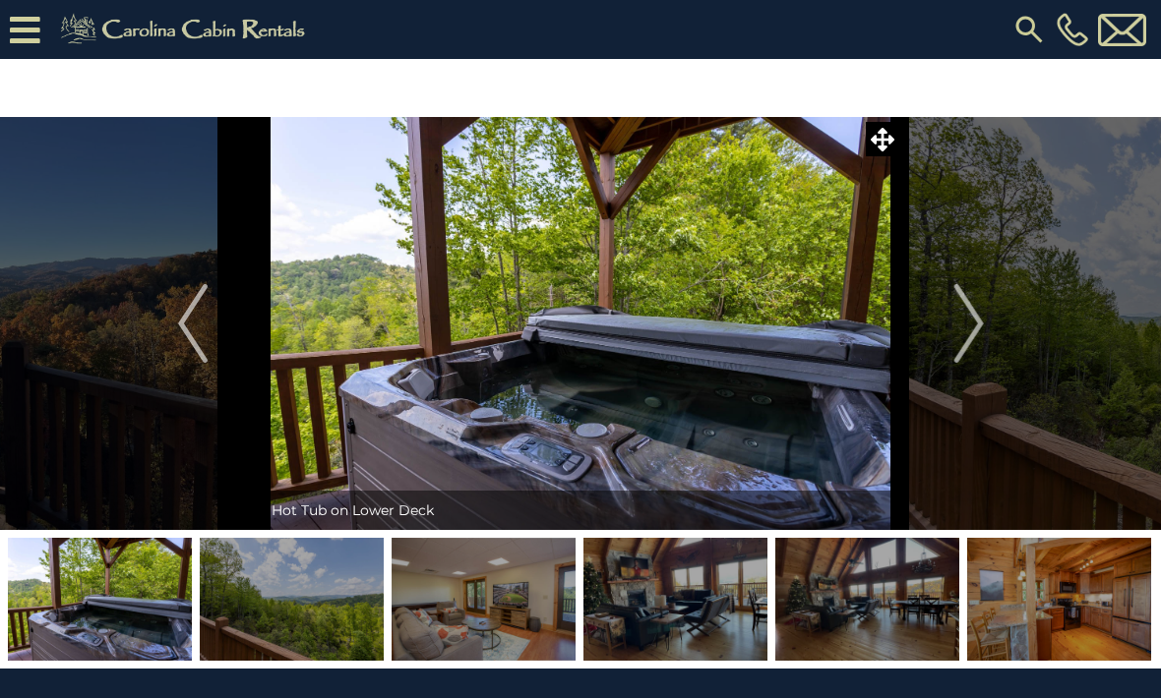
click at [197, 326] on img "Previous" at bounding box center [193, 323] width 30 height 79
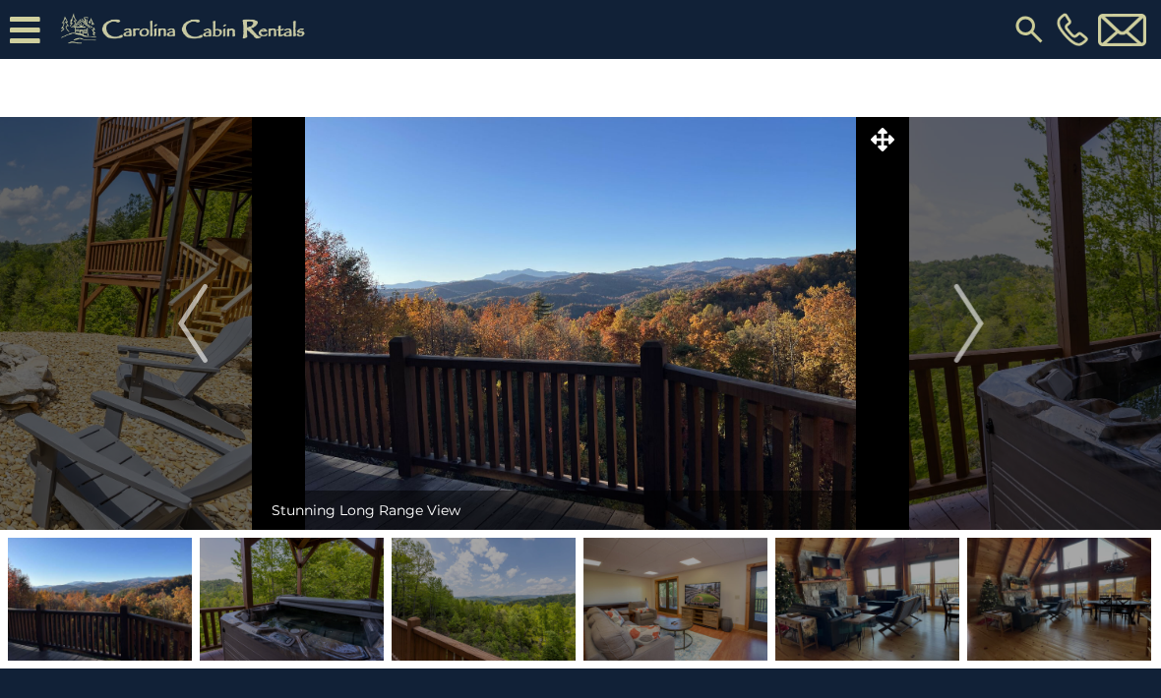
click at [956, 333] on img "Next" at bounding box center [968, 323] width 30 height 79
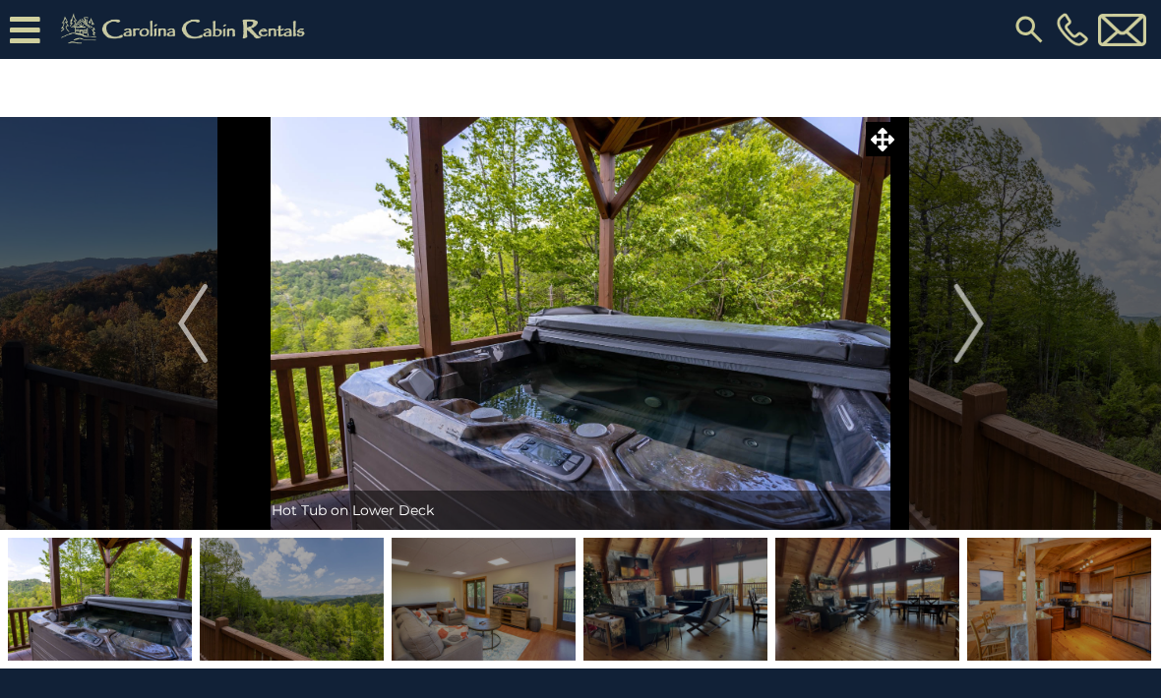
click at [954, 332] on img "Next" at bounding box center [968, 323] width 30 height 79
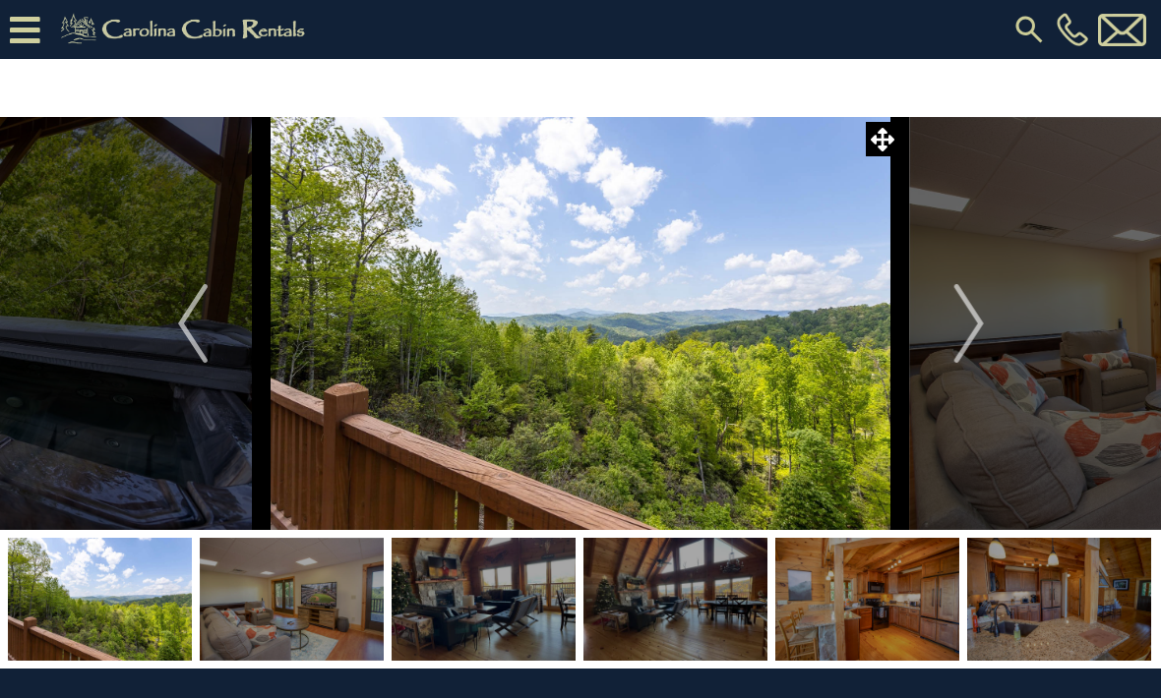
click at [958, 316] on img "Next" at bounding box center [968, 323] width 30 height 79
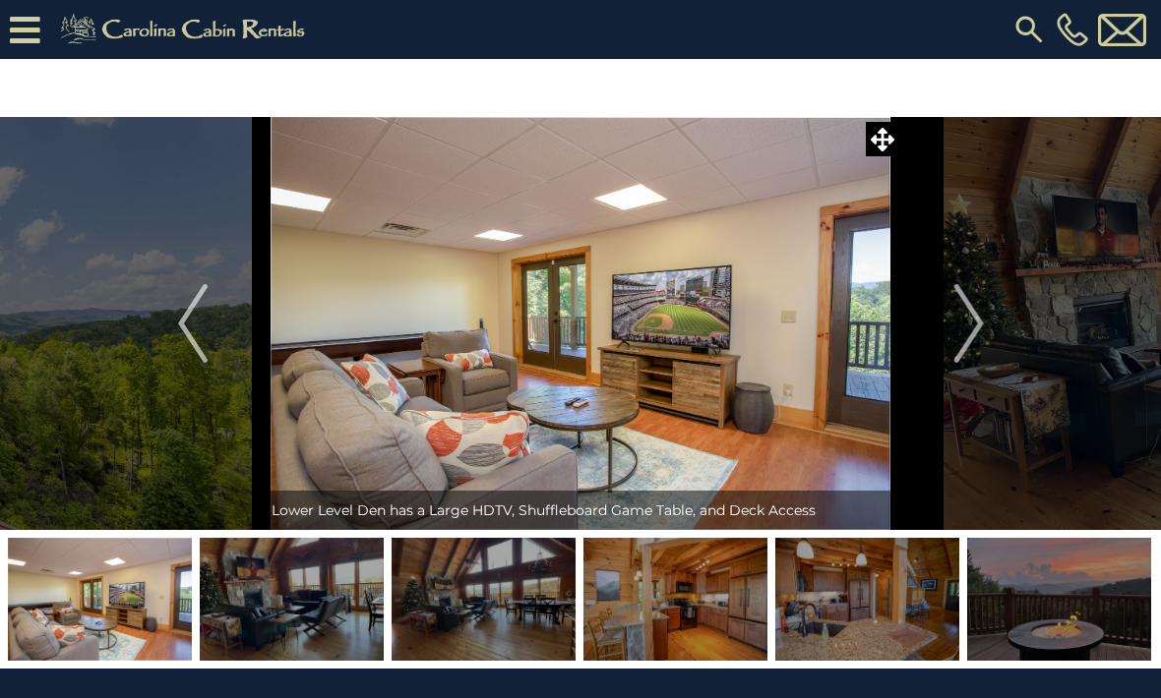
click at [965, 314] on img "Next" at bounding box center [968, 323] width 30 height 79
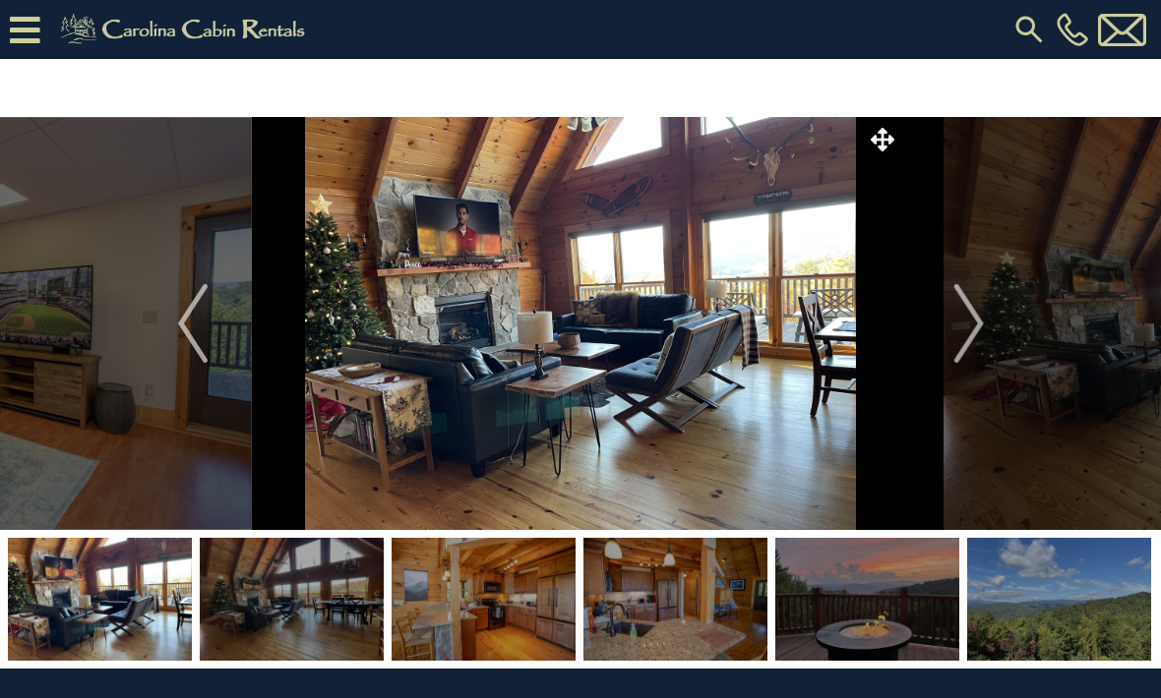
click at [959, 312] on img "Next" at bounding box center [968, 323] width 30 height 79
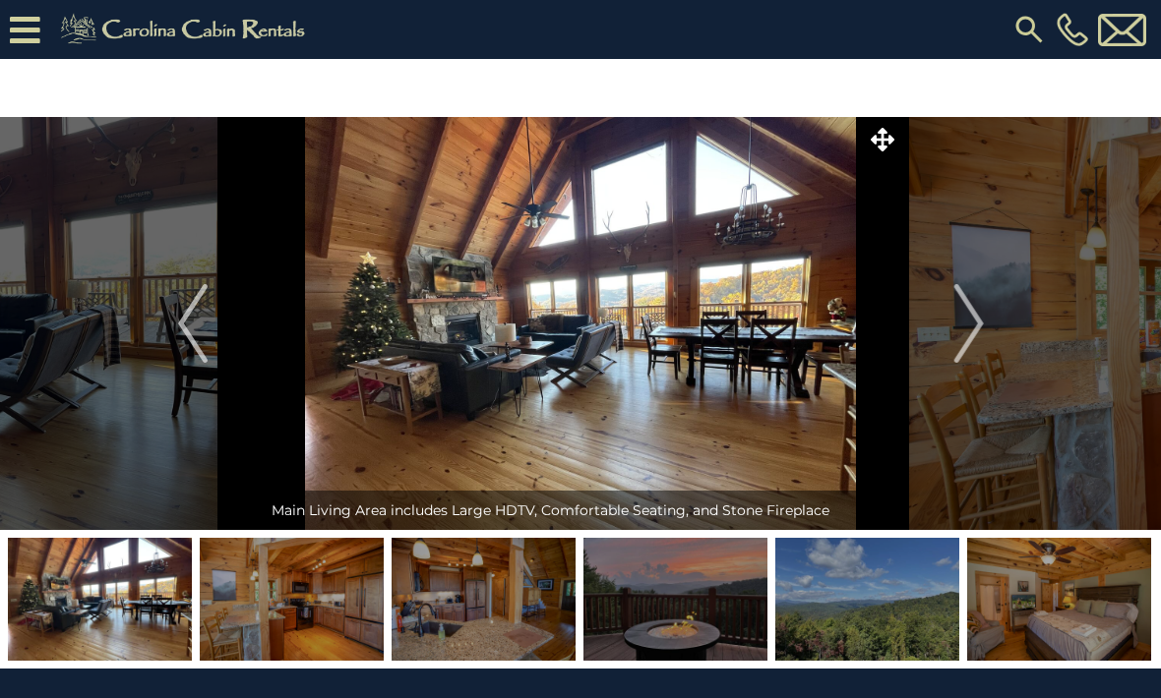
click at [958, 316] on img "Next" at bounding box center [968, 323] width 30 height 79
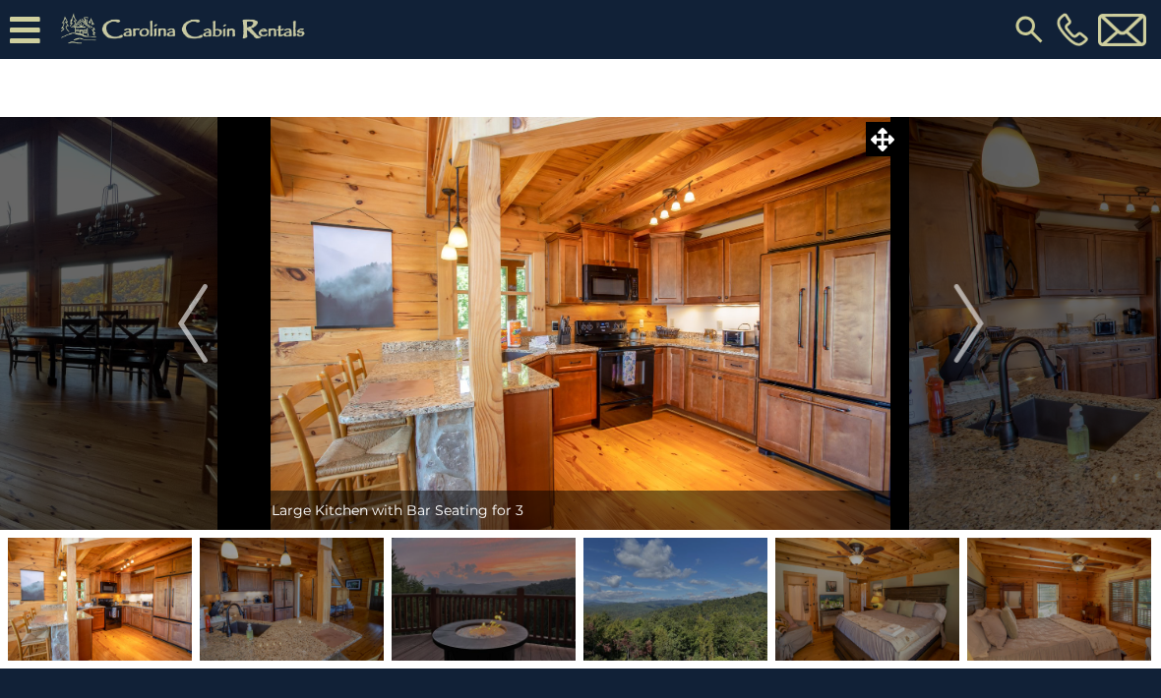
click at [954, 312] on img "Next" at bounding box center [968, 323] width 30 height 79
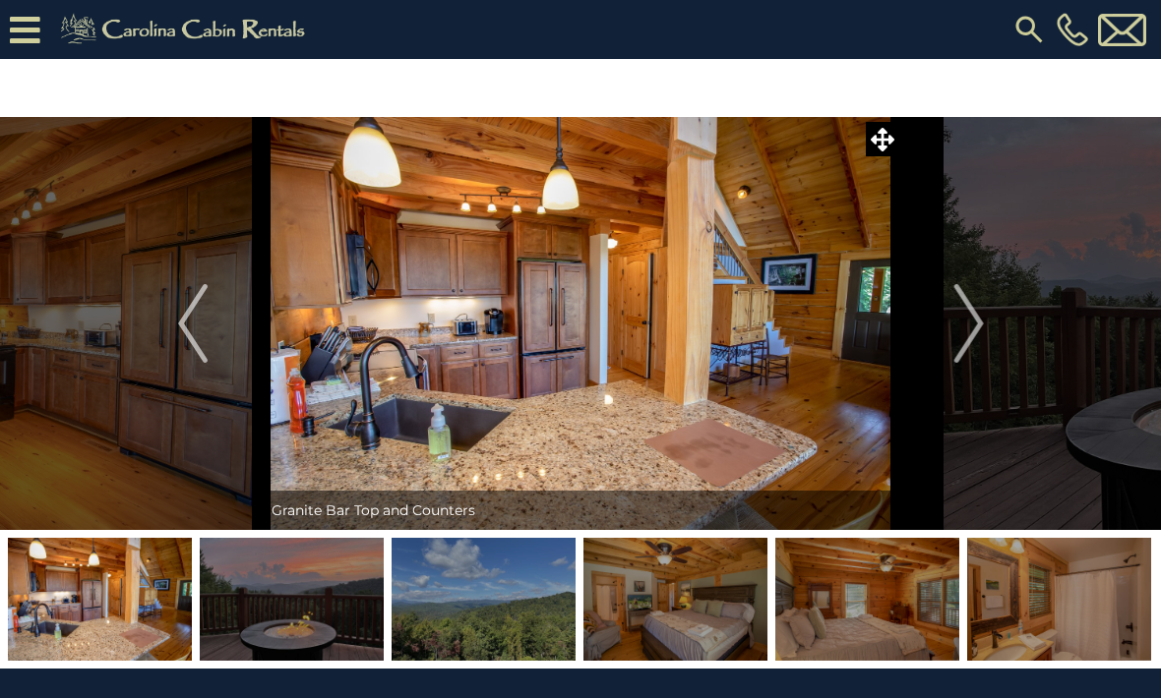
click at [954, 312] on img "Next" at bounding box center [968, 323] width 30 height 79
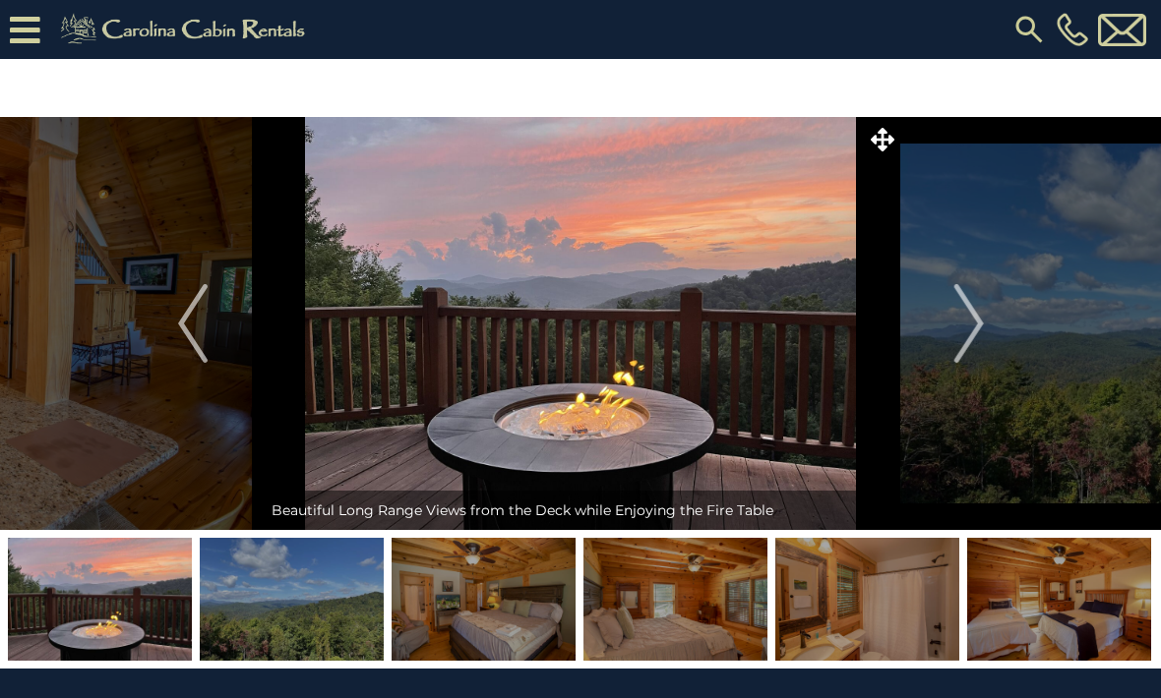
click at [956, 326] on img "Next" at bounding box center [968, 323] width 30 height 79
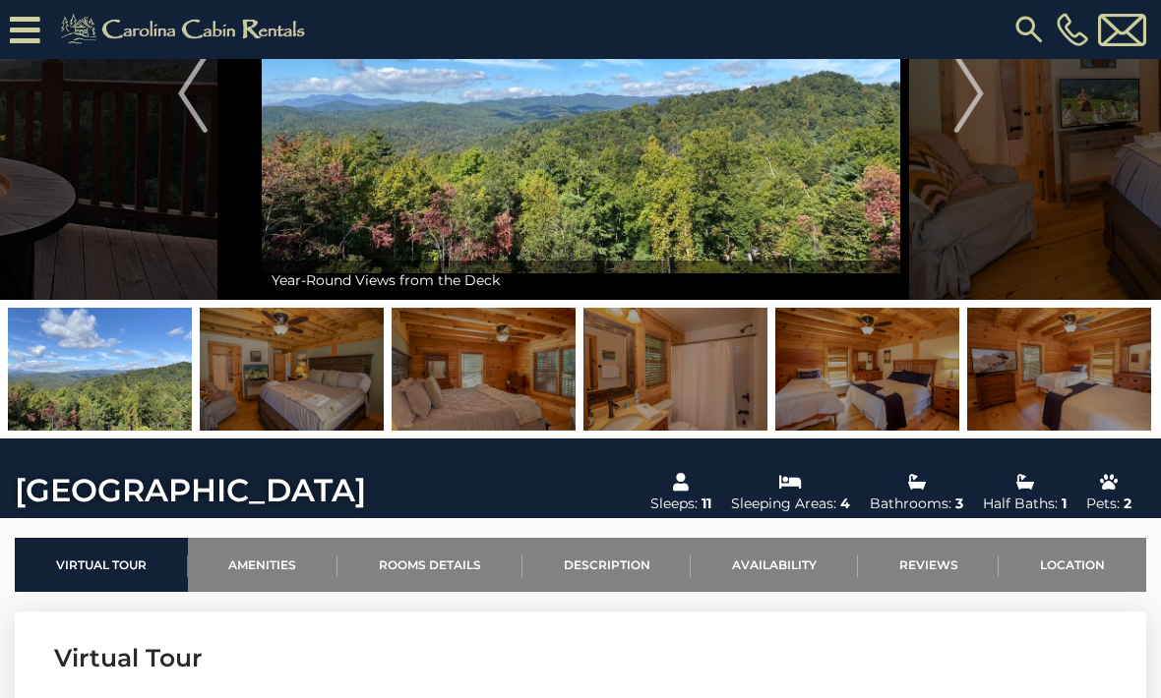
click at [1078, 563] on link "Location" at bounding box center [1072, 565] width 148 height 54
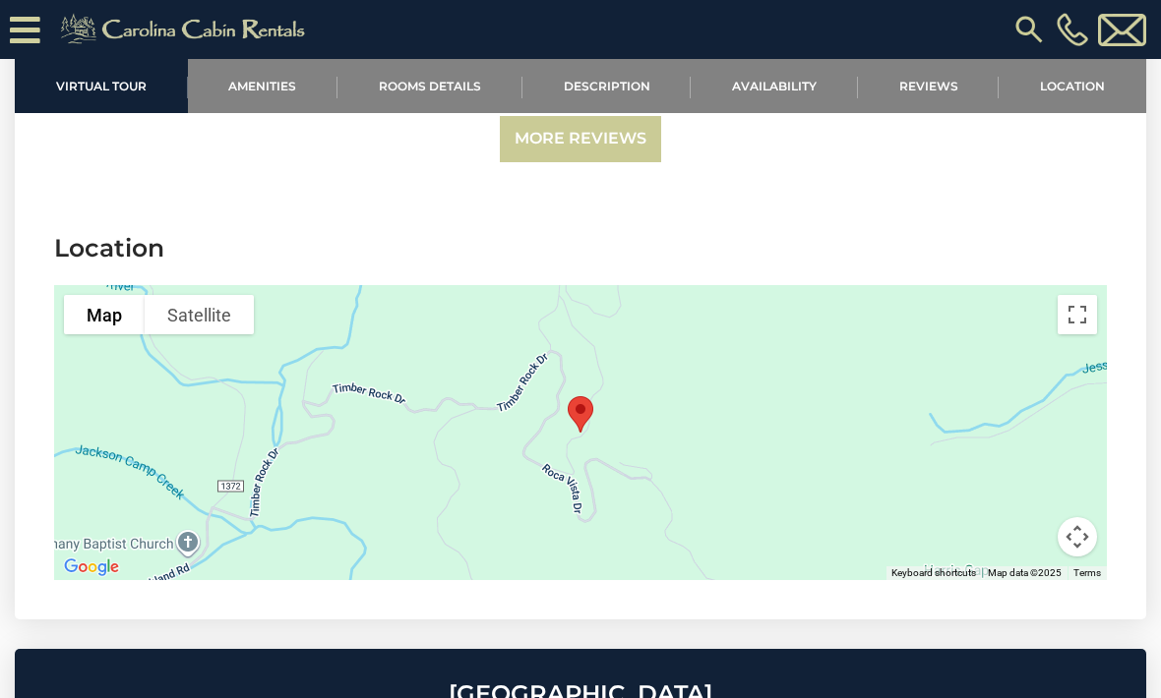
scroll to position [4653, 0]
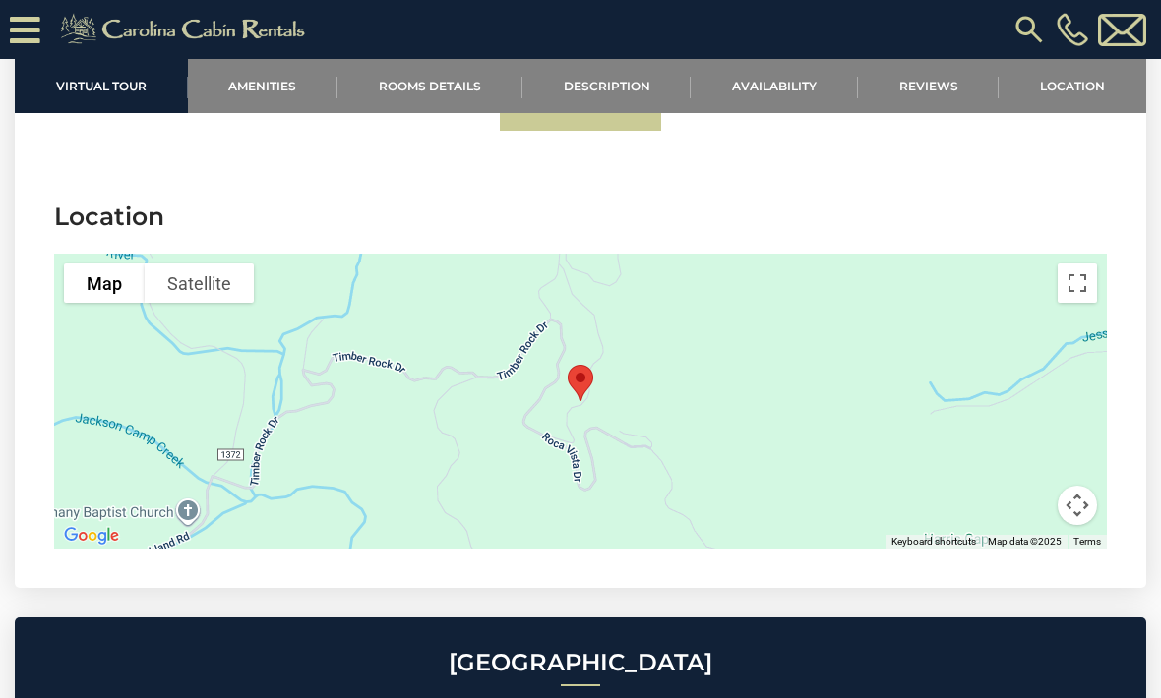
click at [1090, 486] on button "Map camera controls" at bounding box center [1076, 505] width 39 height 39
click at [1043, 486] on button "Zoom out" at bounding box center [1027, 505] width 39 height 39
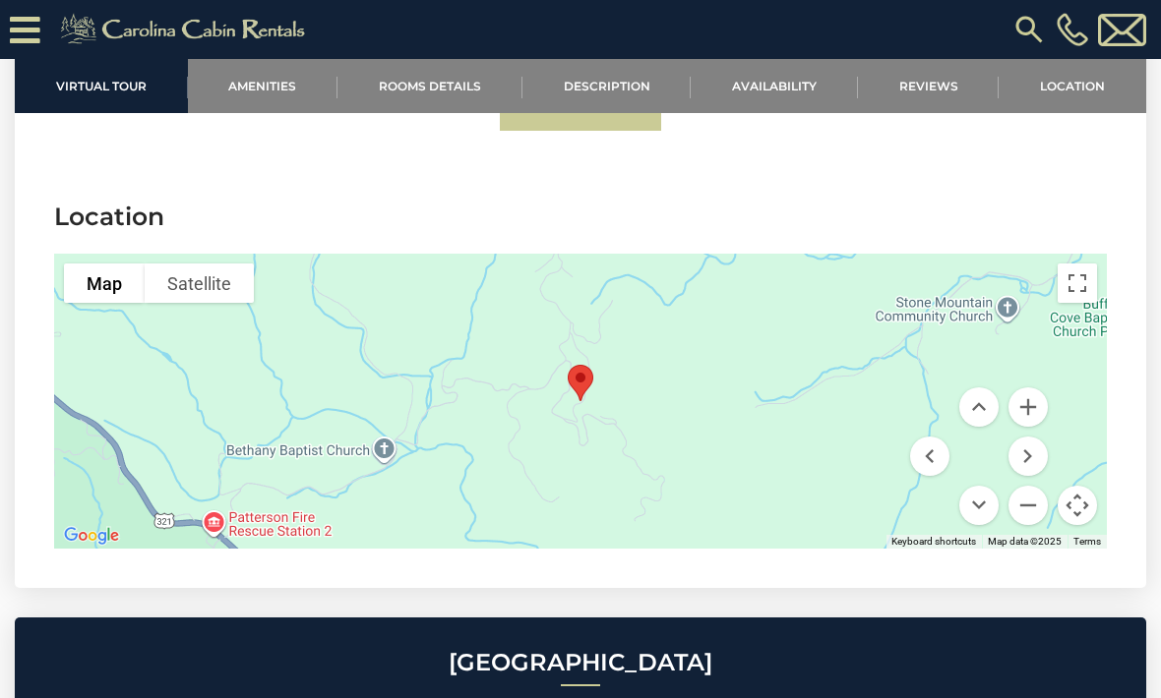
click at [1037, 486] on button "Zoom out" at bounding box center [1027, 505] width 39 height 39
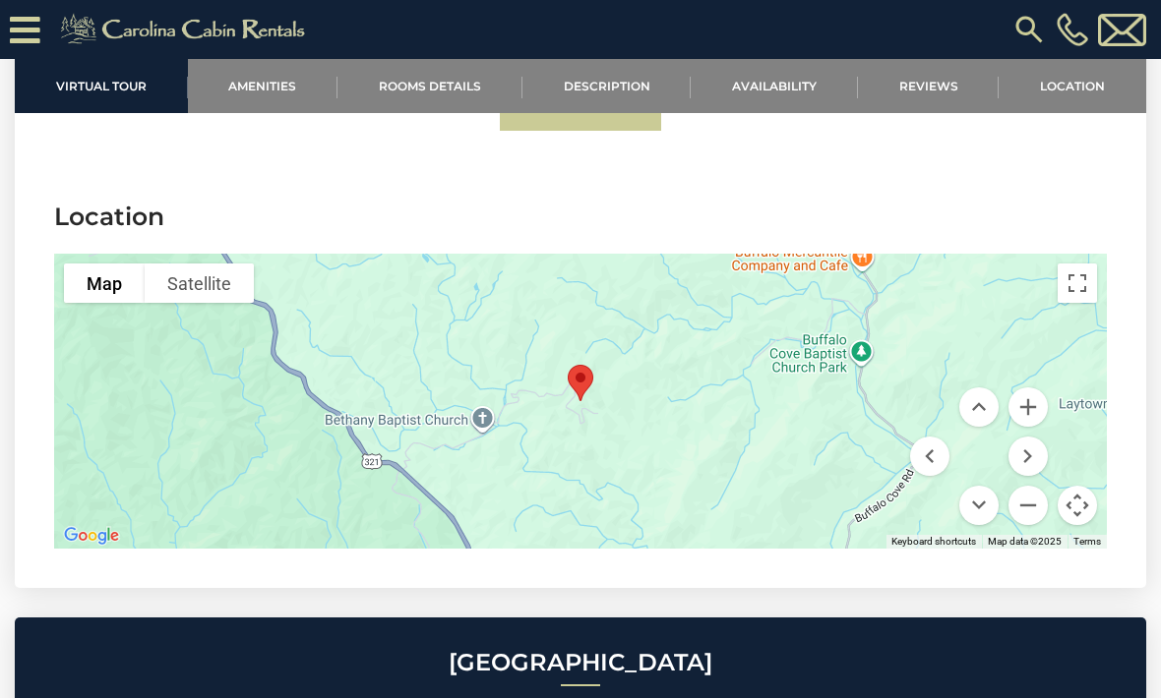
click at [1033, 486] on button "Zoom out" at bounding box center [1027, 505] width 39 height 39
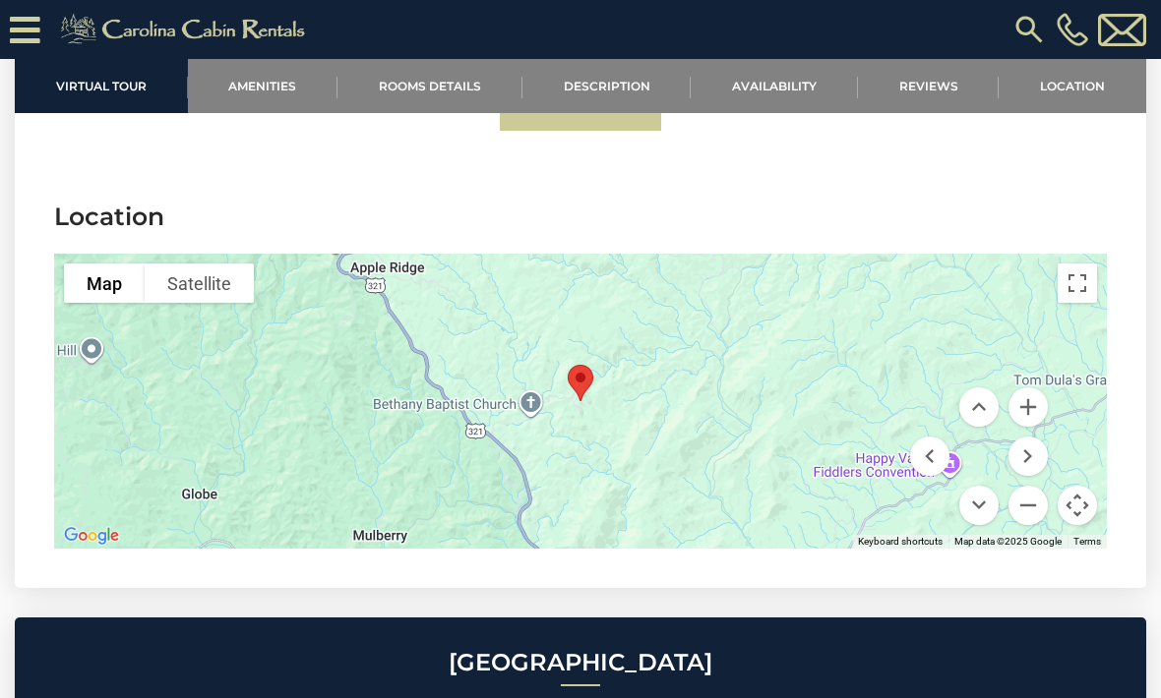
click at [1035, 486] on button "Zoom out" at bounding box center [1027, 505] width 39 height 39
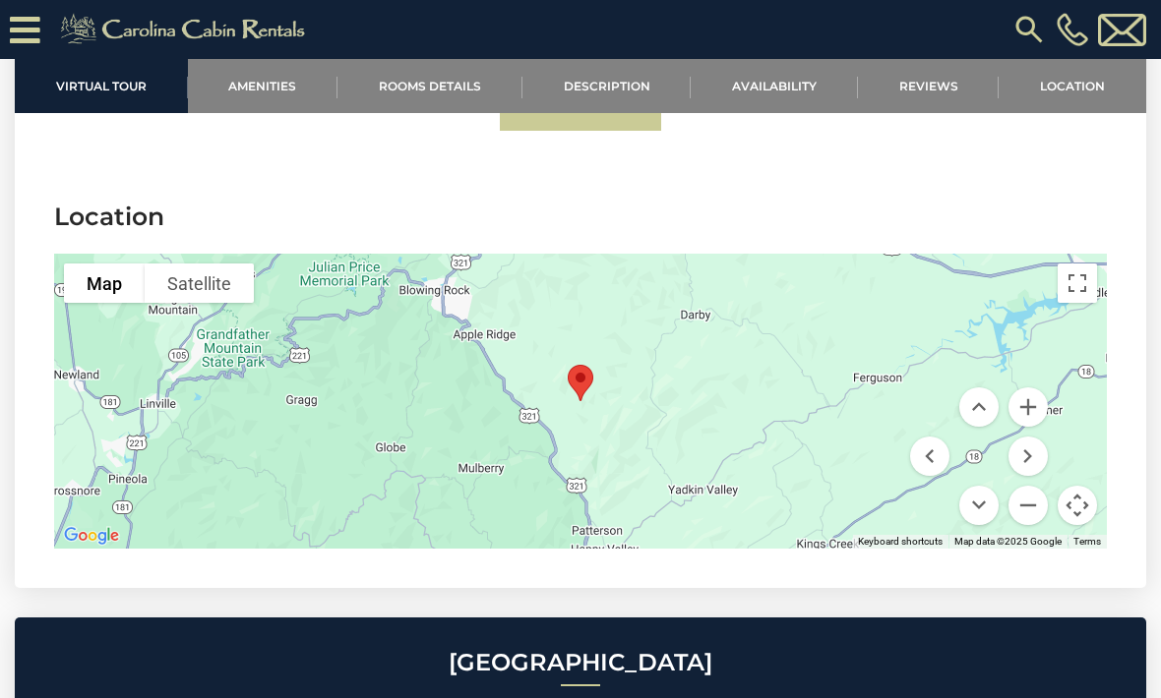
click at [1038, 388] on button "Zoom in" at bounding box center [1027, 407] width 39 height 39
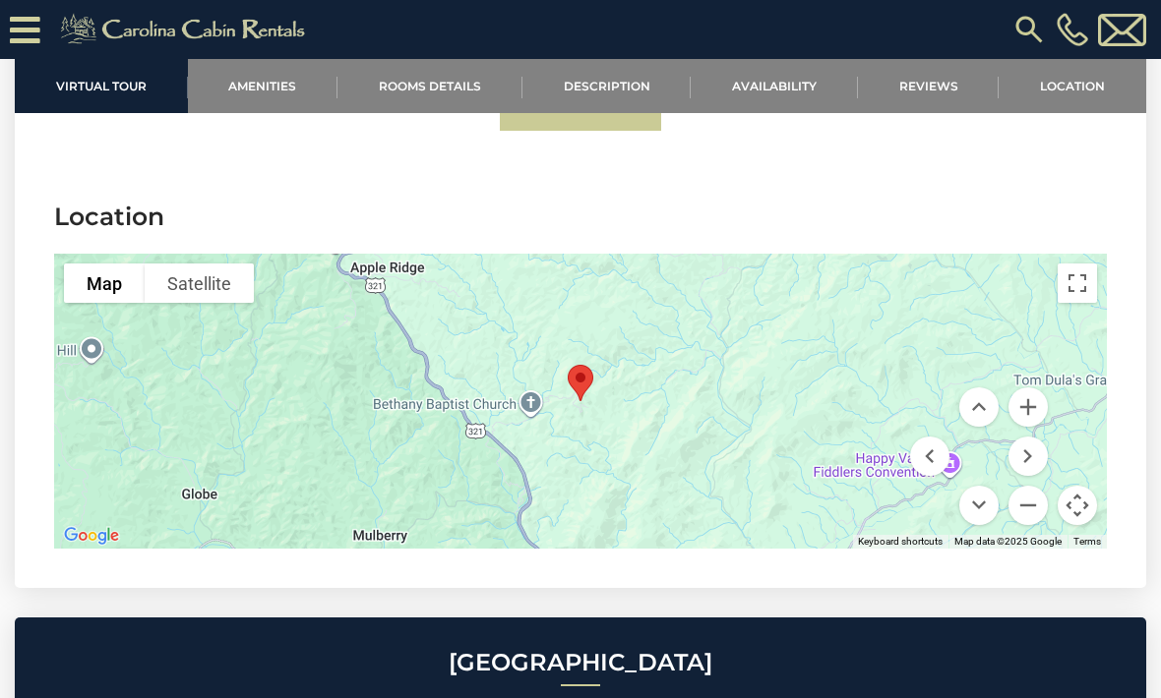
click at [1038, 388] on button "Zoom in" at bounding box center [1027, 407] width 39 height 39
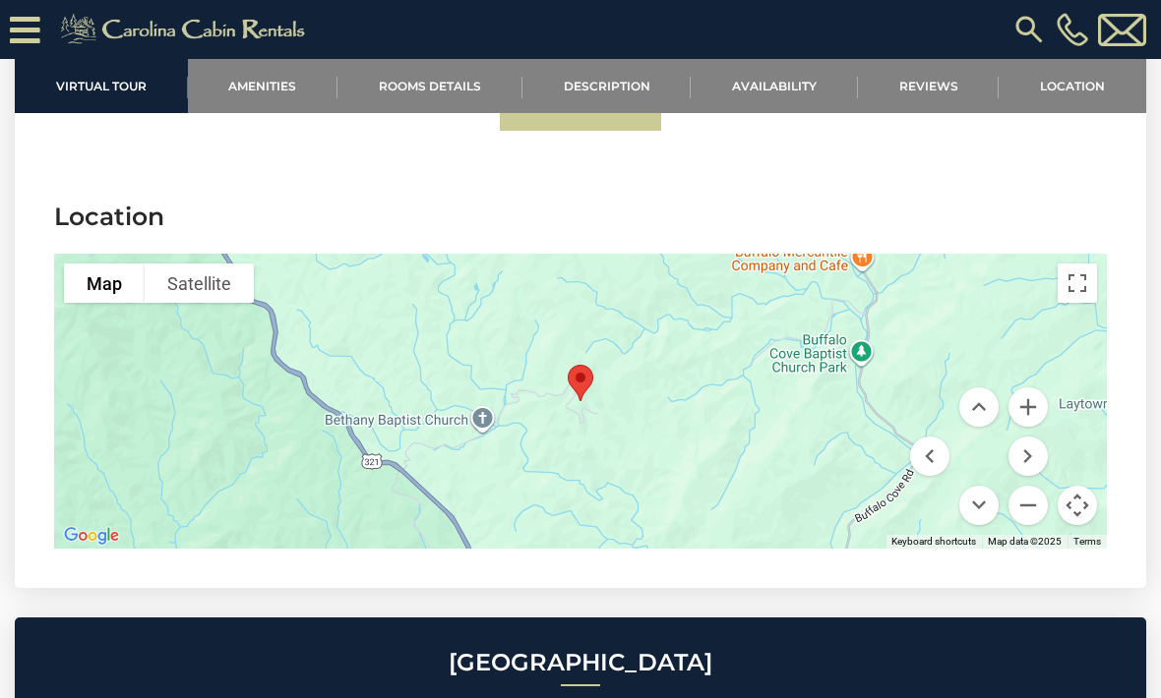
click at [1043, 388] on button "Zoom in" at bounding box center [1027, 407] width 39 height 39
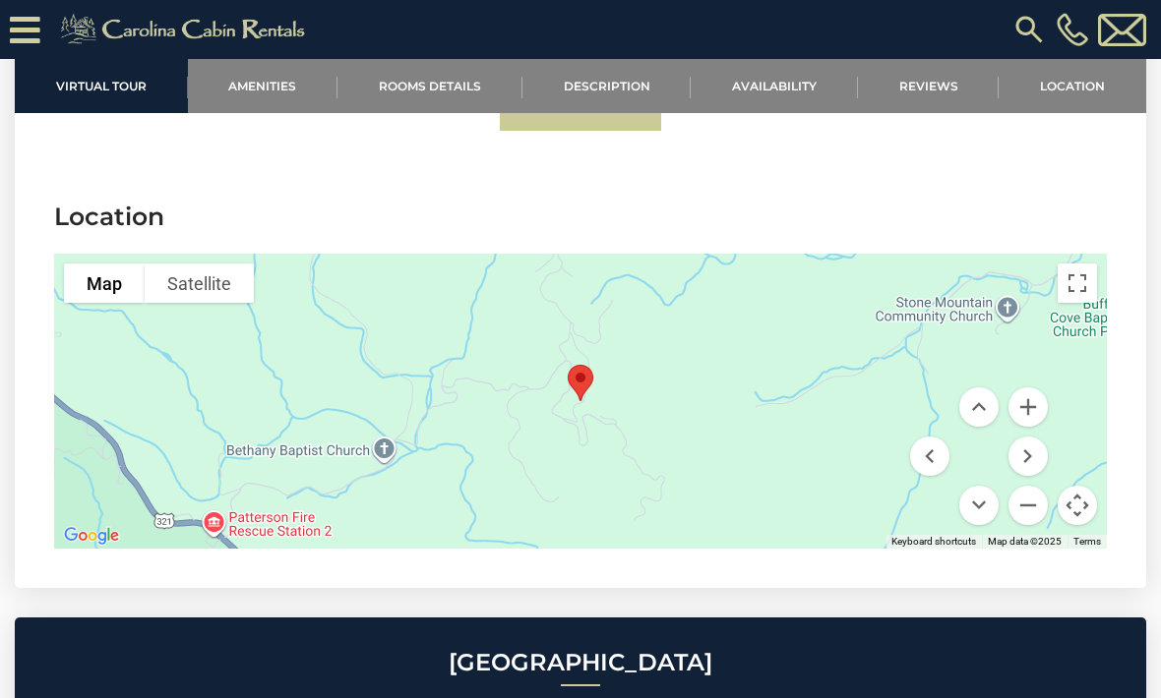
click at [1033, 388] on button "Zoom in" at bounding box center [1027, 407] width 39 height 39
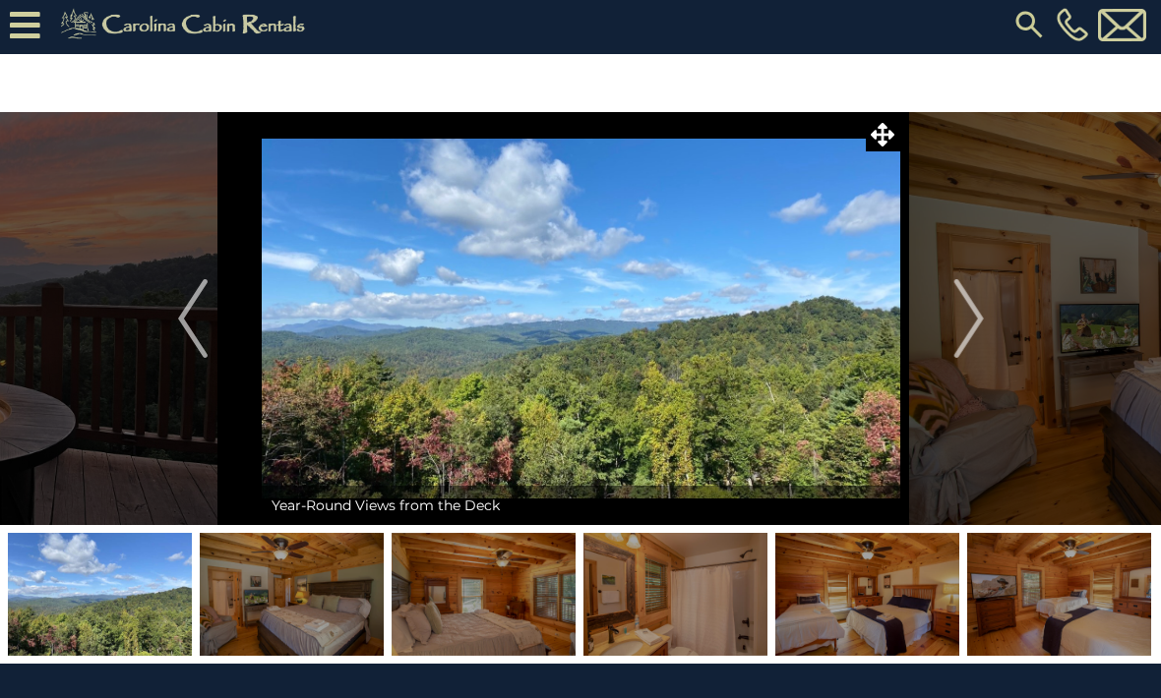
scroll to position [0, 0]
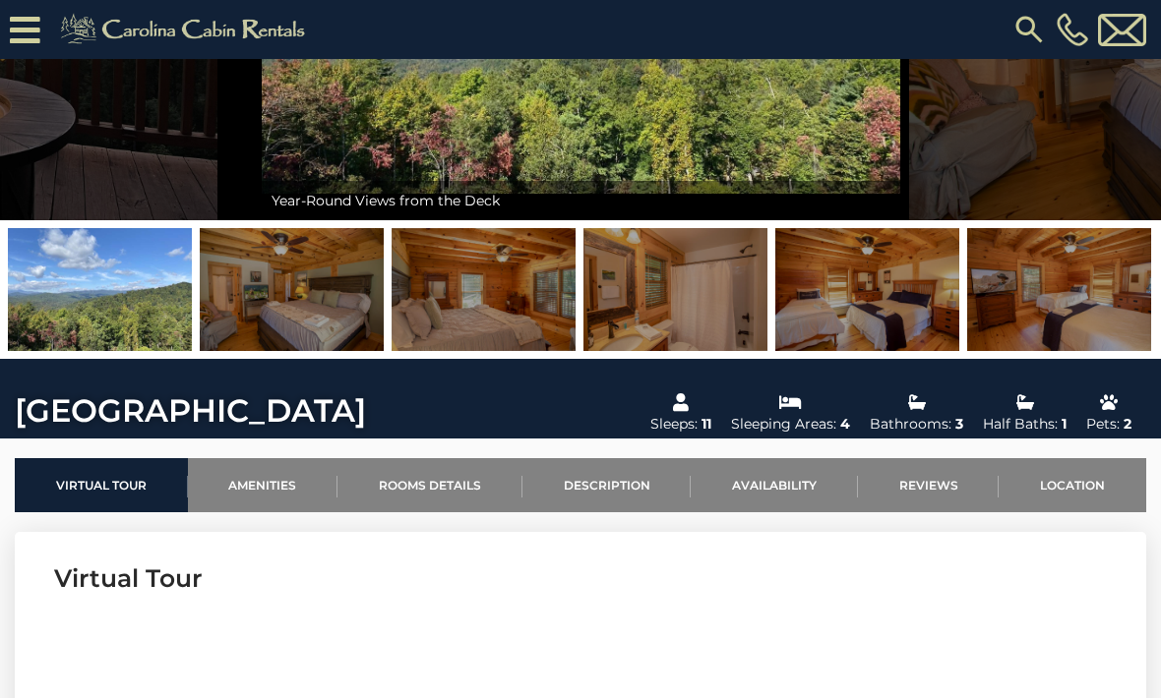
click at [1082, 482] on link "Location" at bounding box center [1072, 485] width 148 height 54
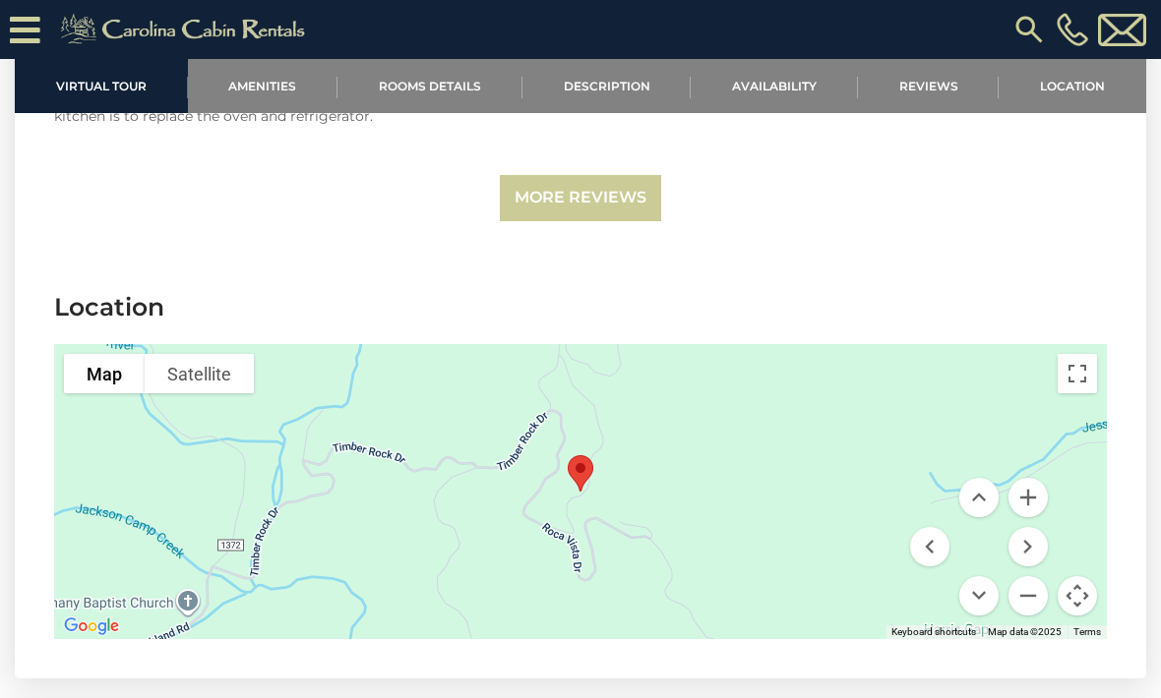
scroll to position [4653, 0]
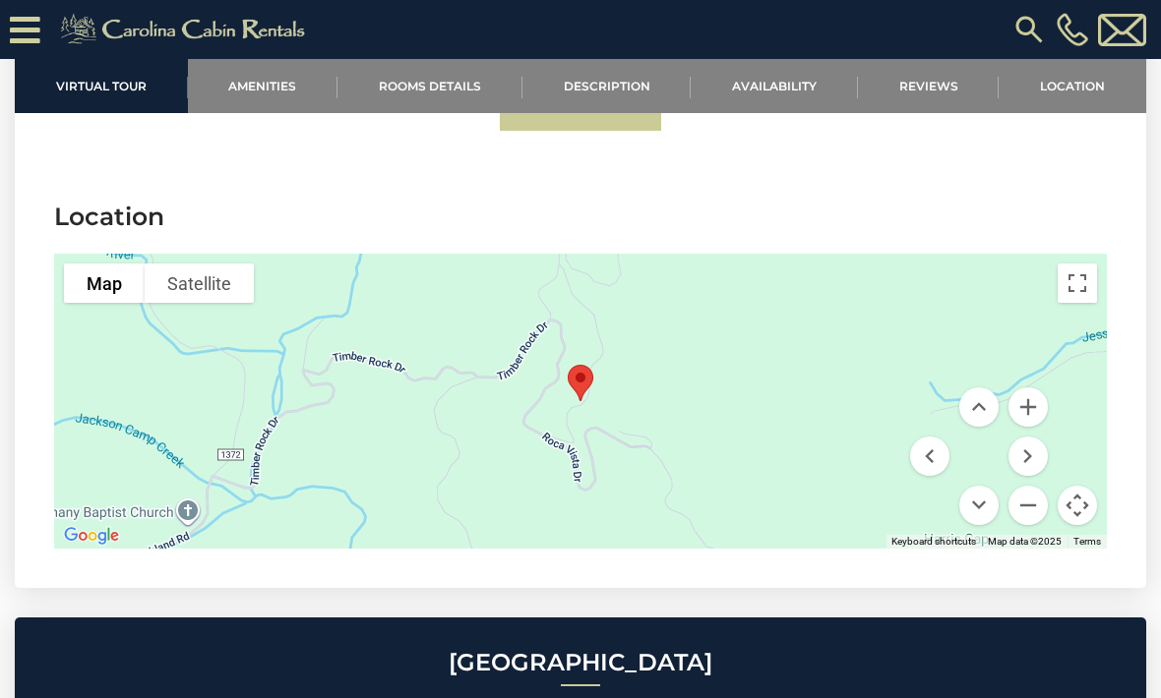
click at [1033, 489] on button "Zoom out" at bounding box center [1027, 505] width 39 height 39
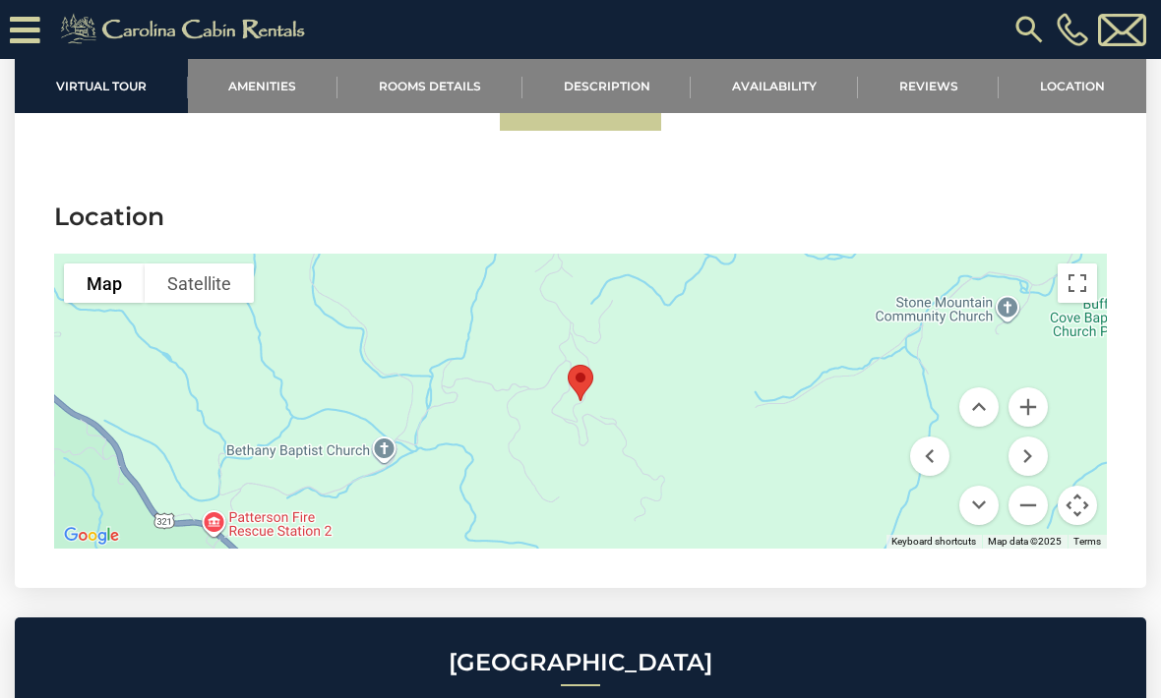
click at [1037, 486] on button "Zoom out" at bounding box center [1027, 505] width 39 height 39
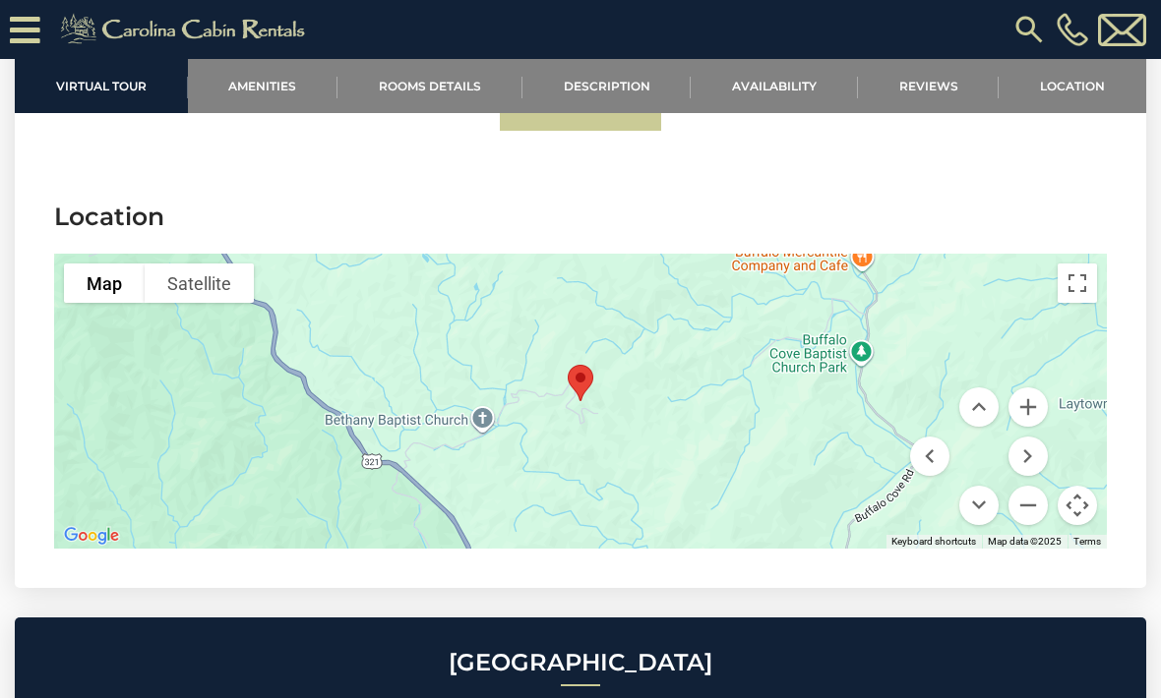
click at [1033, 487] on button "Zoom out" at bounding box center [1027, 505] width 39 height 39
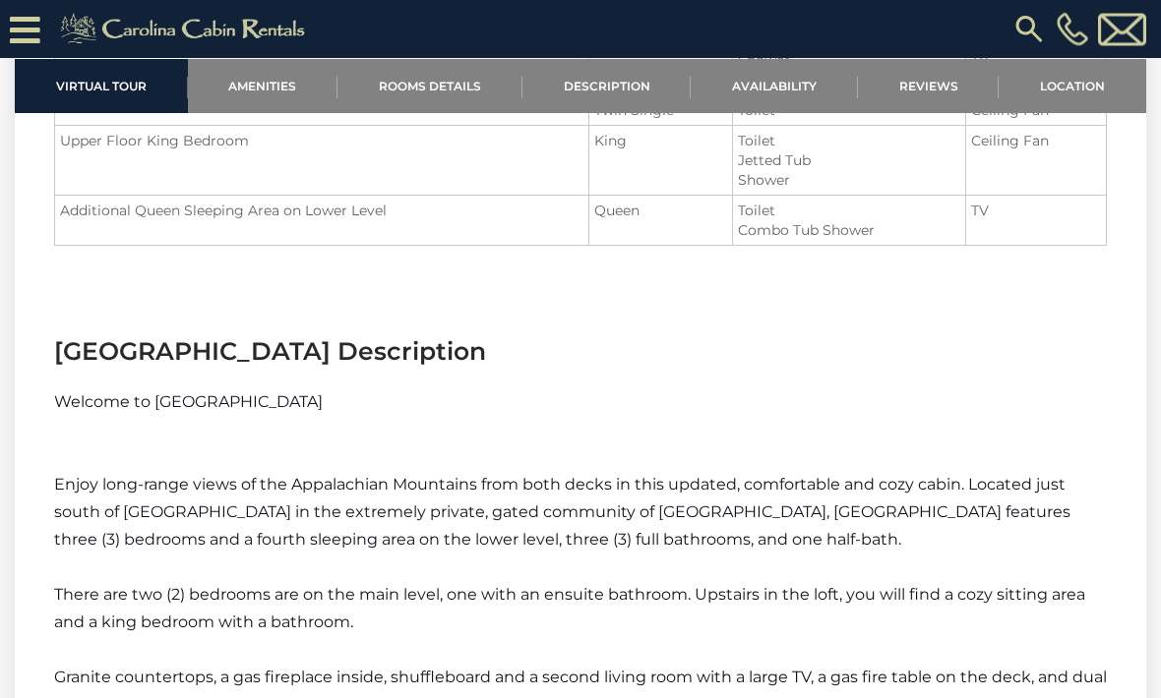
scroll to position [2344, 0]
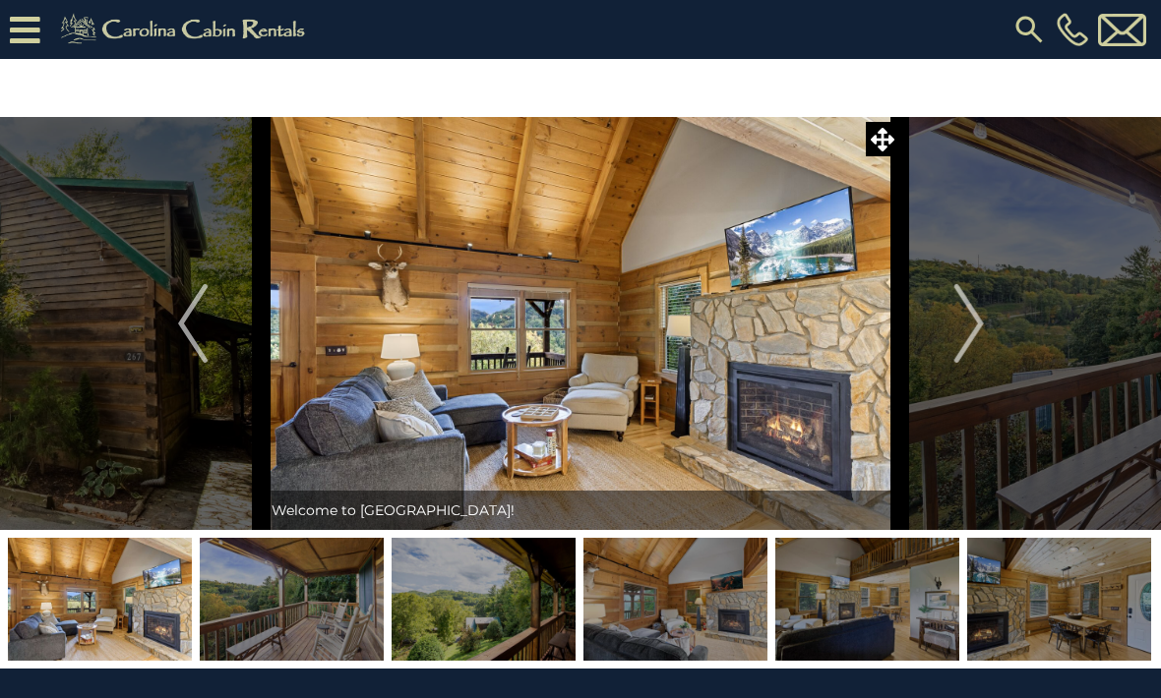
click at [971, 328] on img "Next" at bounding box center [968, 323] width 30 height 79
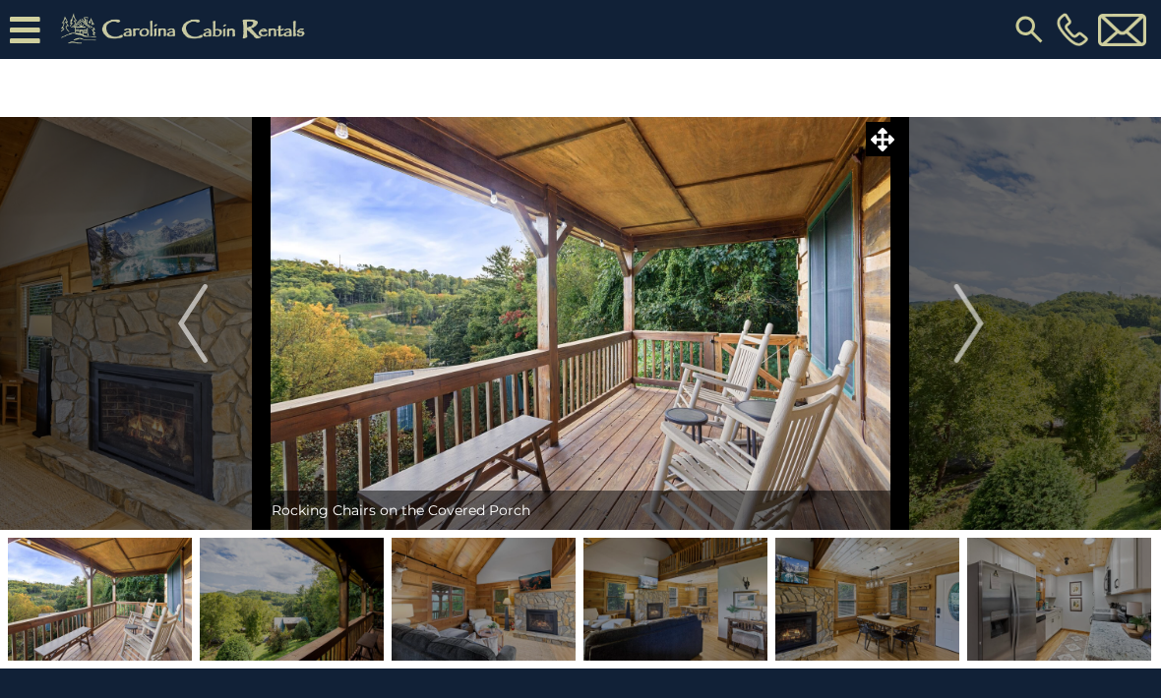
click at [975, 315] on img "Next" at bounding box center [968, 323] width 30 height 79
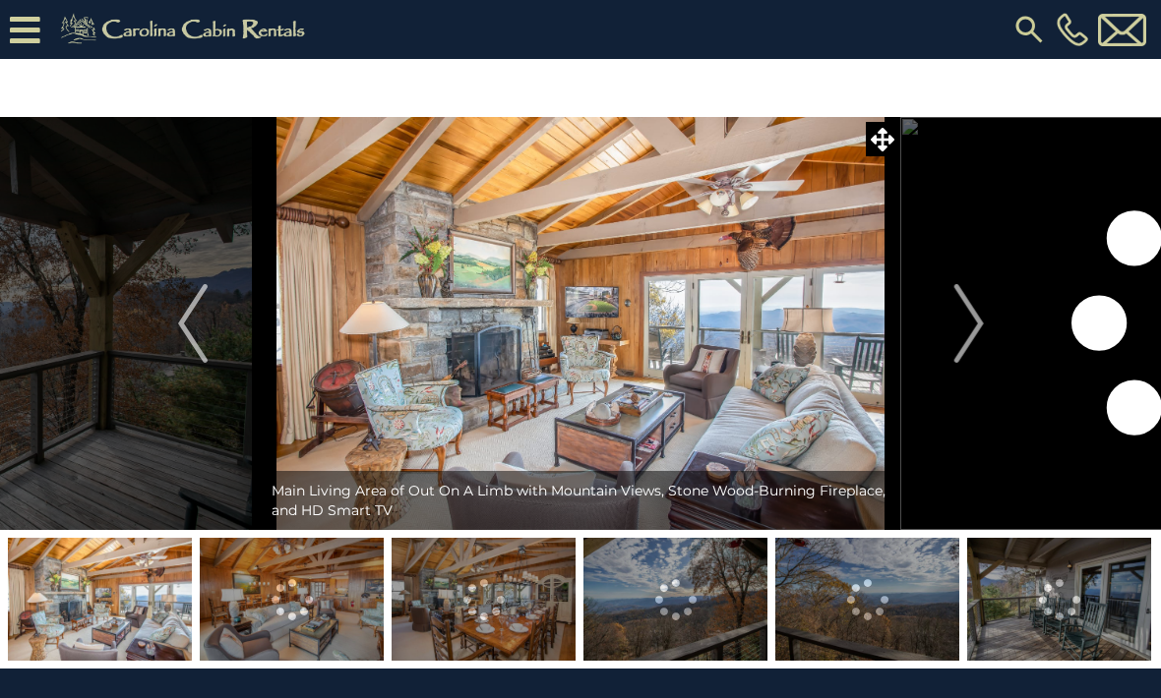
click at [968, 332] on img "Next" at bounding box center [968, 323] width 30 height 79
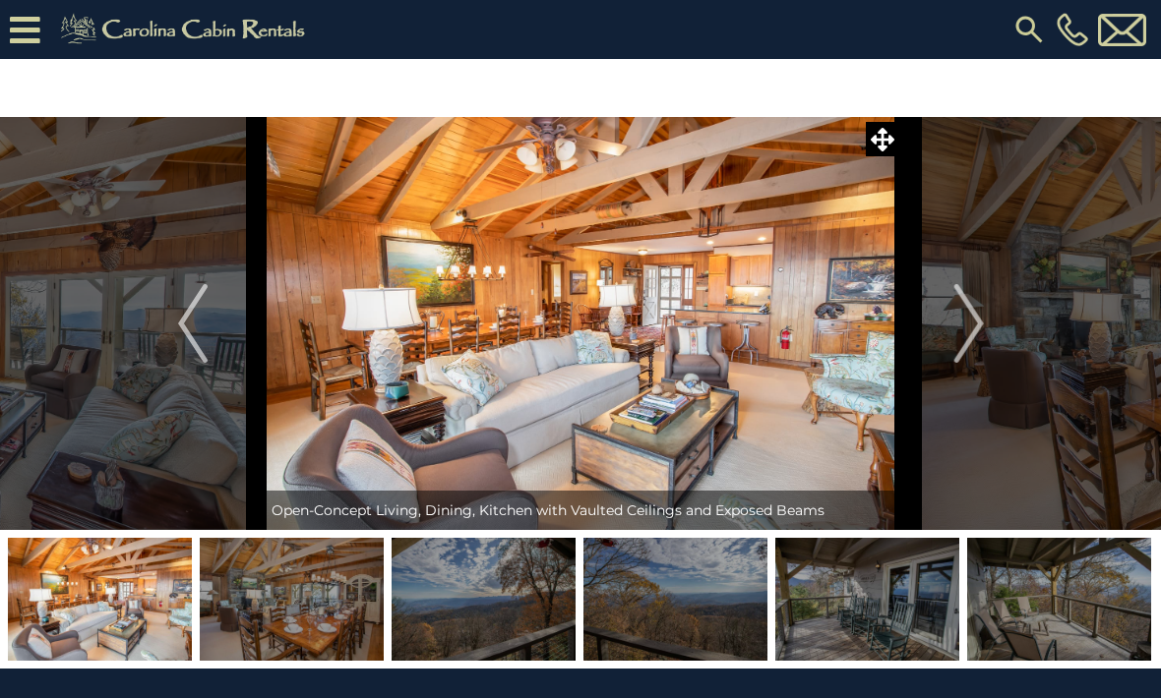
click at [956, 320] on img "Next" at bounding box center [968, 323] width 30 height 79
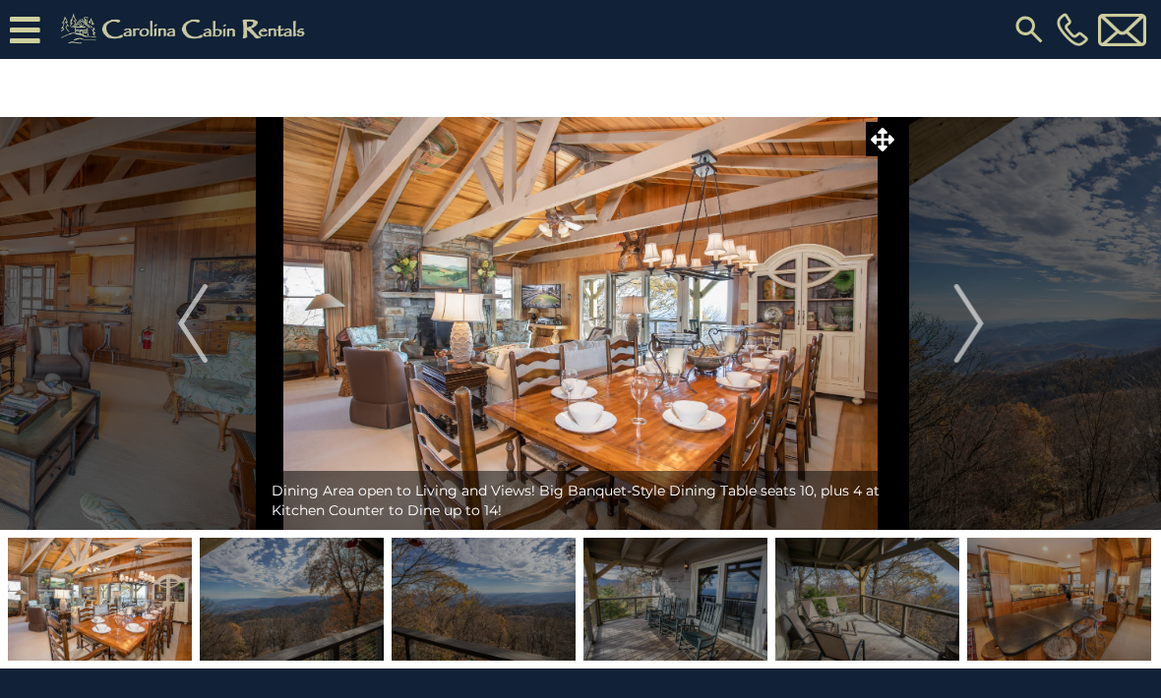
click at [966, 335] on img "Next" at bounding box center [968, 323] width 30 height 79
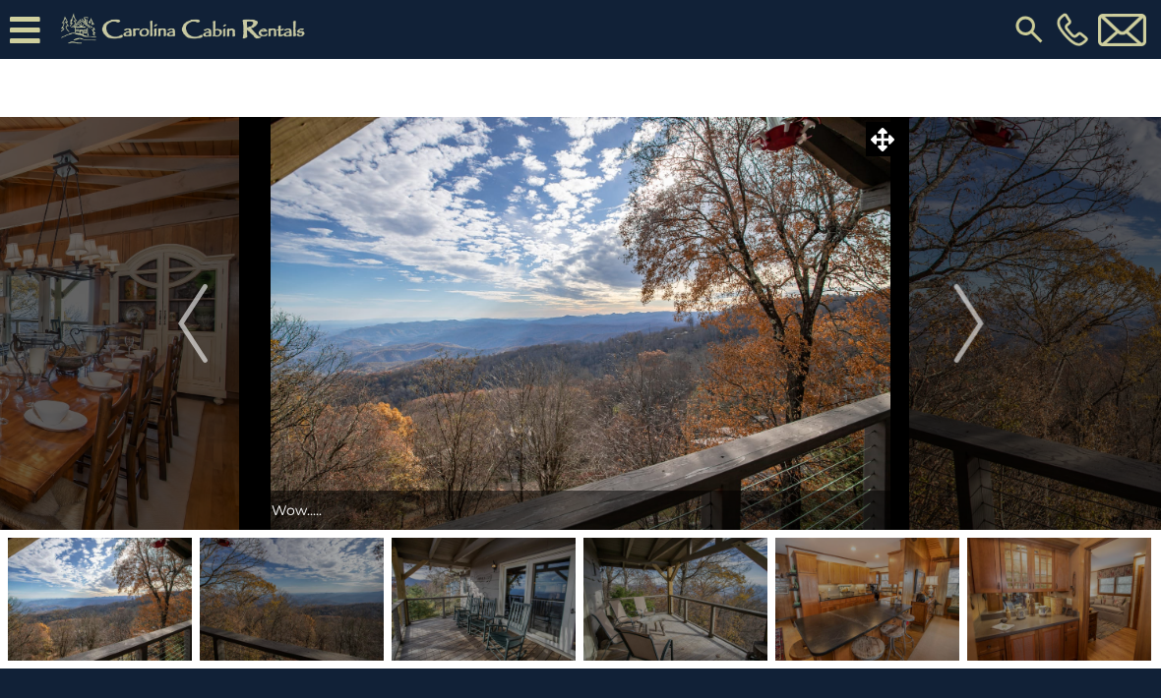
click at [966, 334] on img "Next" at bounding box center [968, 323] width 30 height 79
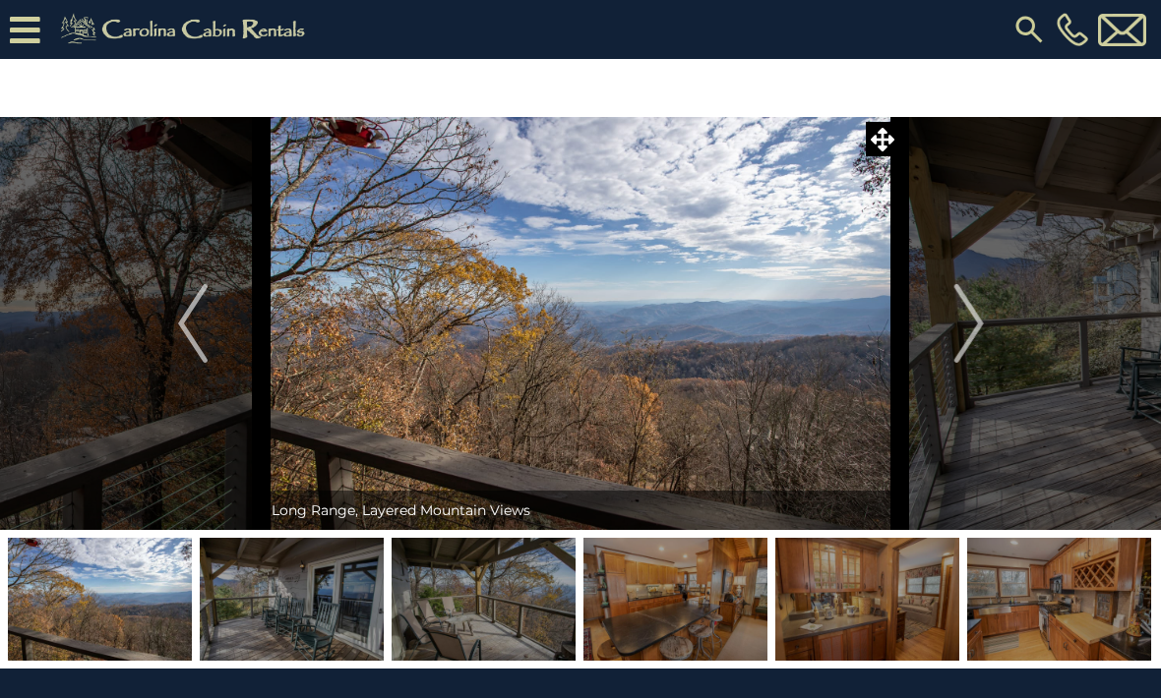
click at [206, 328] on img "Previous" at bounding box center [193, 323] width 30 height 79
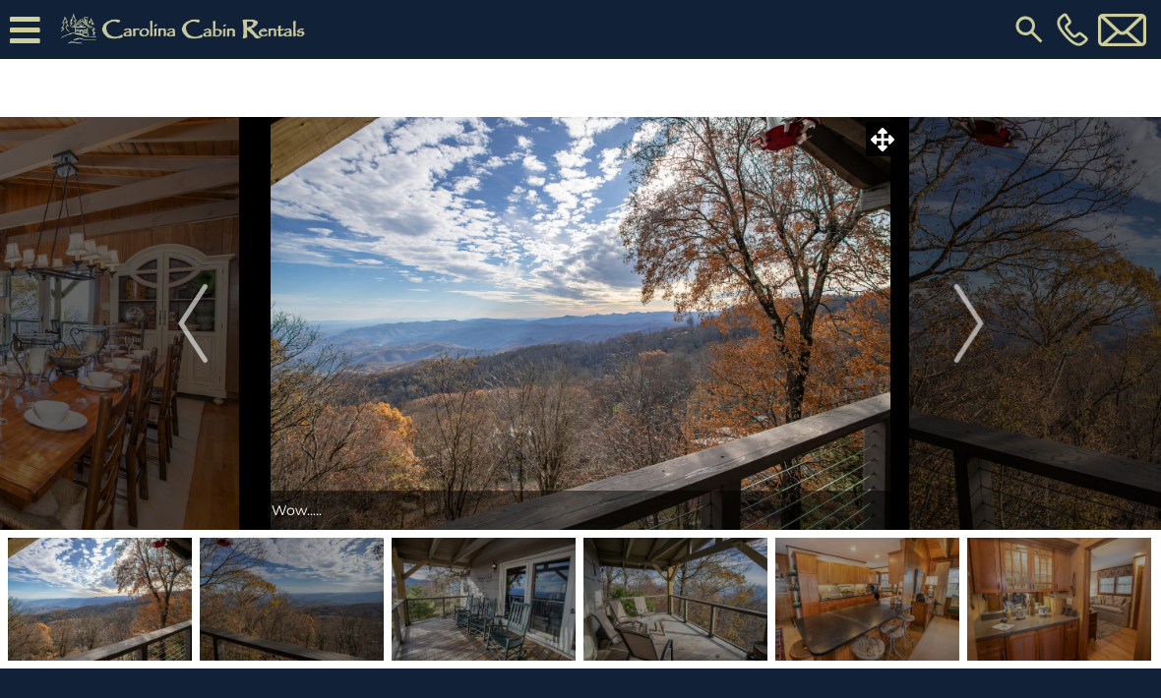
click at [963, 331] on img "Next" at bounding box center [968, 323] width 30 height 79
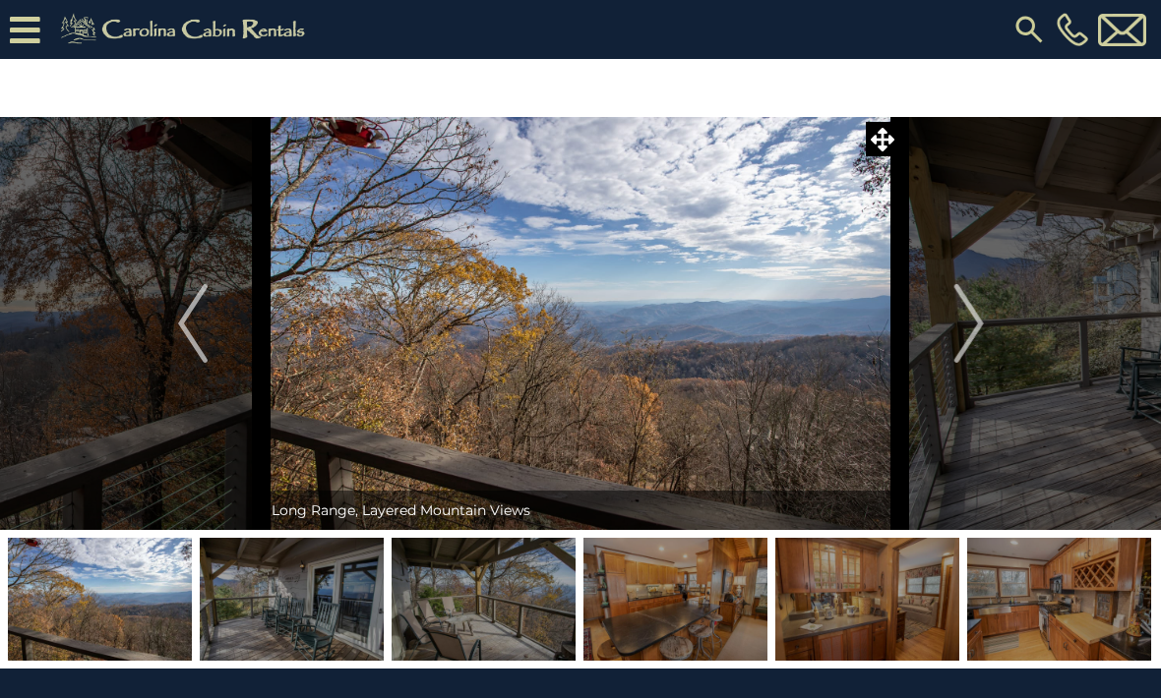
click at [953, 340] on button "Next" at bounding box center [969, 323] width 138 height 413
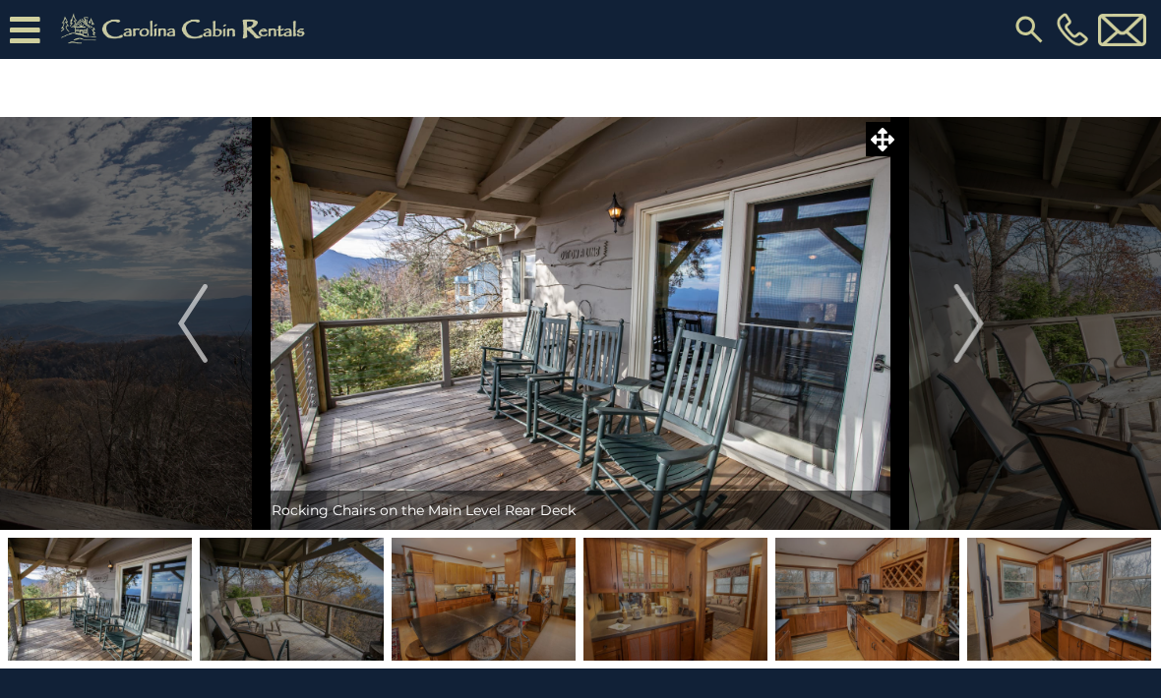
click at [939, 356] on button "Next" at bounding box center [969, 323] width 138 height 413
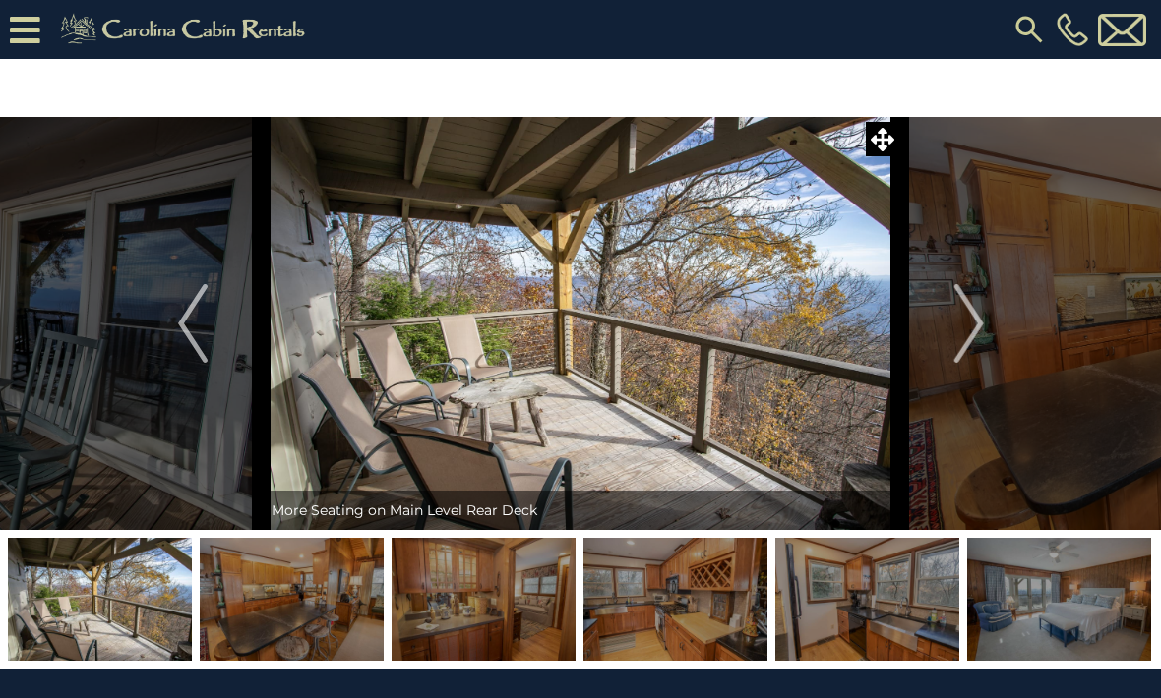
click at [948, 347] on button "Next" at bounding box center [969, 323] width 138 height 413
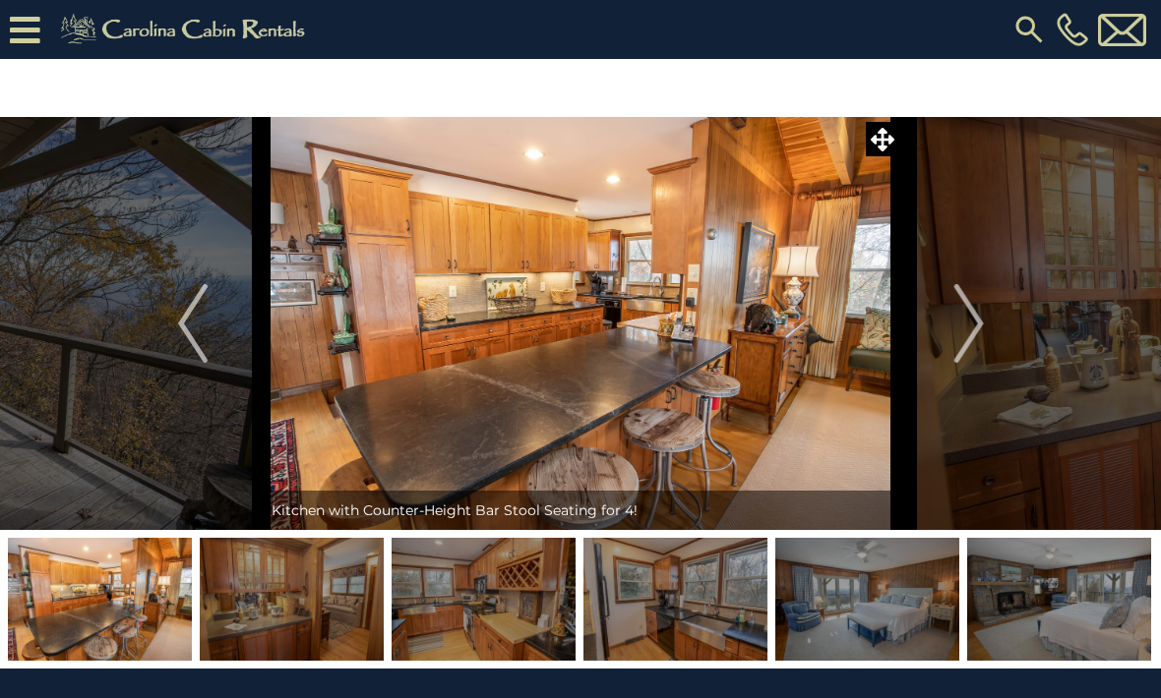
click at [965, 336] on img "Next" at bounding box center [968, 323] width 30 height 79
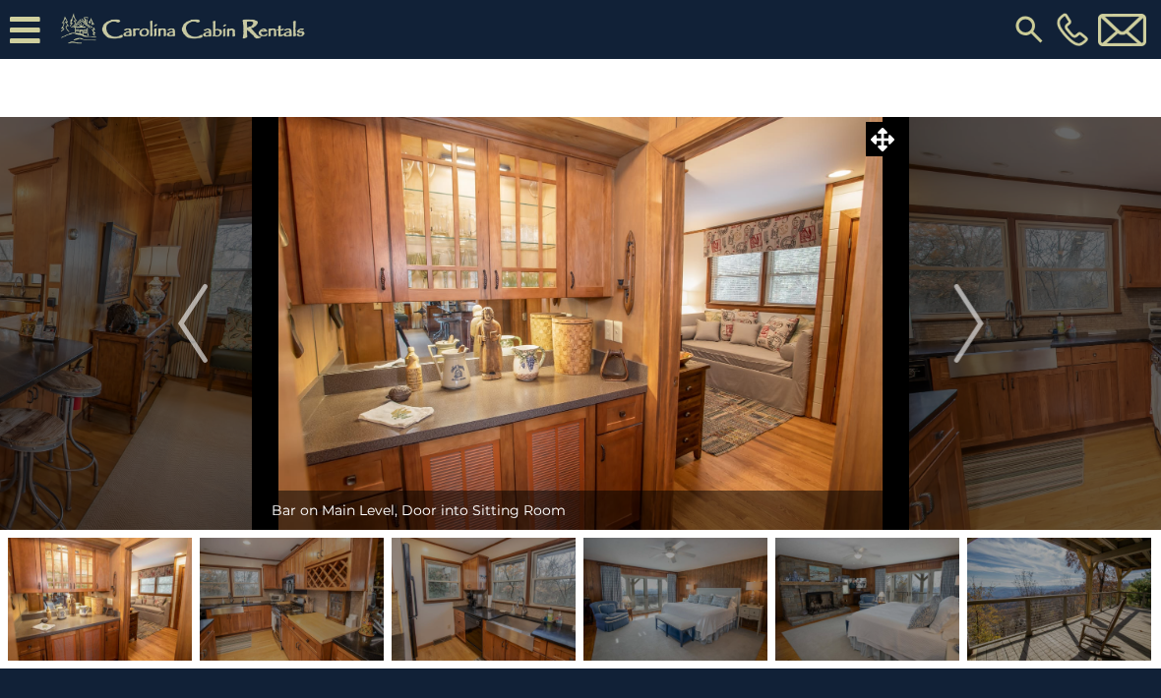
click at [962, 336] on img "Next" at bounding box center [968, 323] width 30 height 79
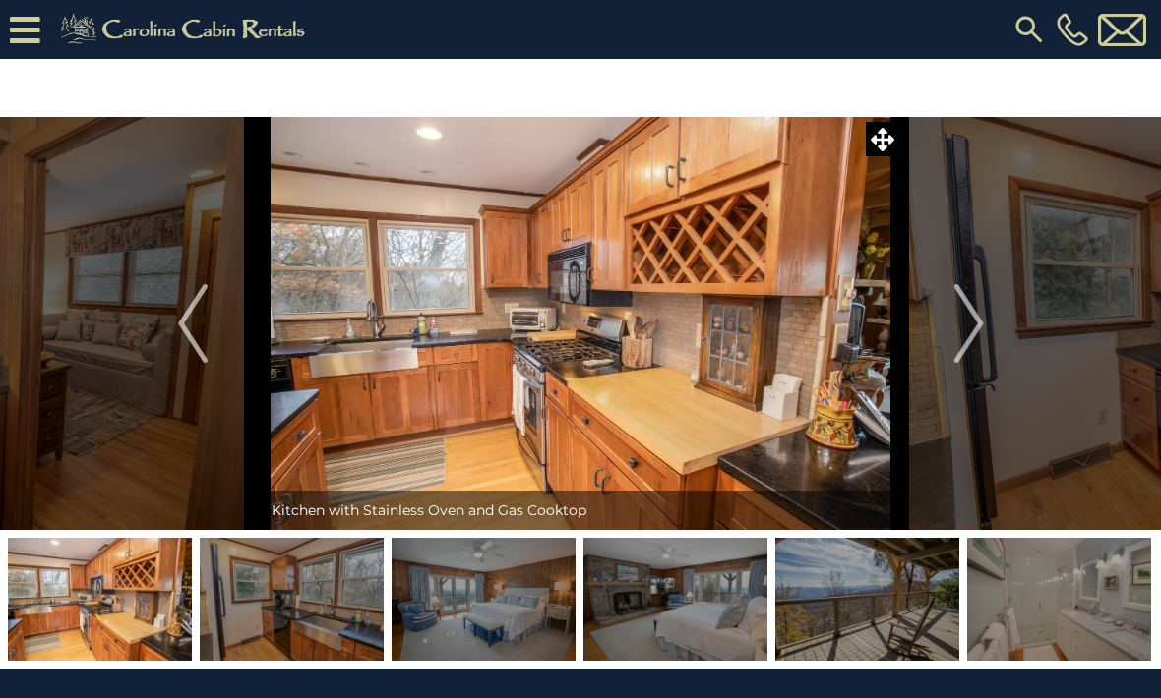
click at [189, 310] on img "Previous" at bounding box center [193, 323] width 30 height 79
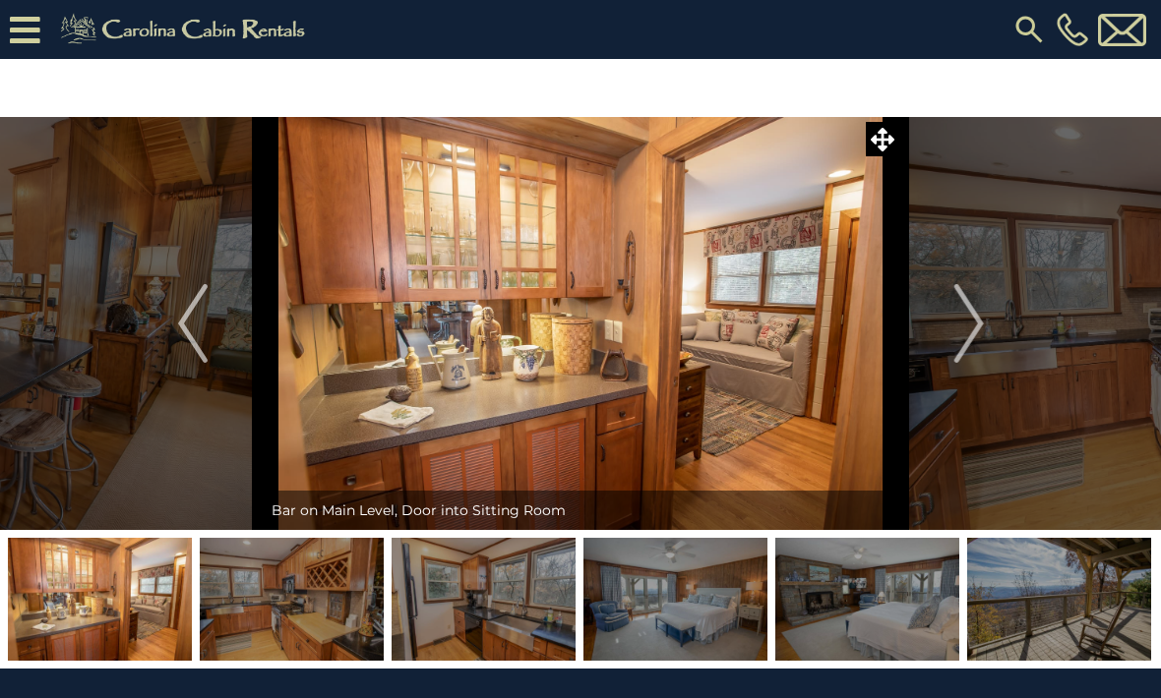
click at [972, 328] on img "Next" at bounding box center [968, 323] width 30 height 79
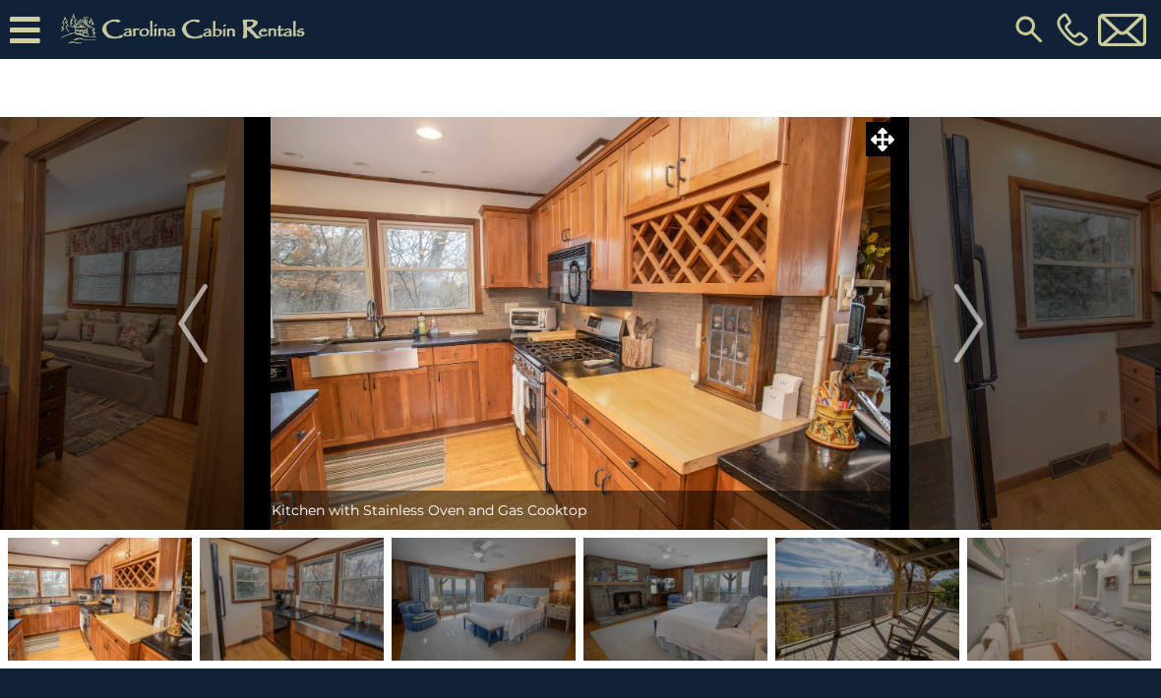
click at [974, 329] on img "Next" at bounding box center [968, 323] width 30 height 79
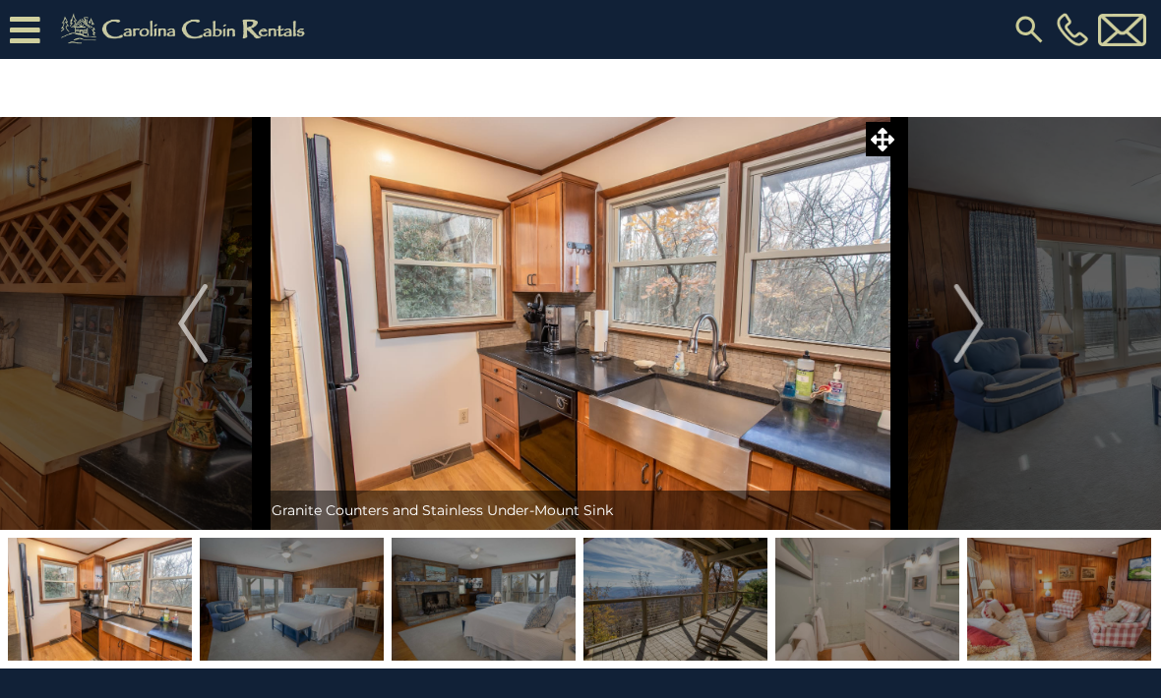
click at [967, 327] on img "Next" at bounding box center [968, 323] width 30 height 79
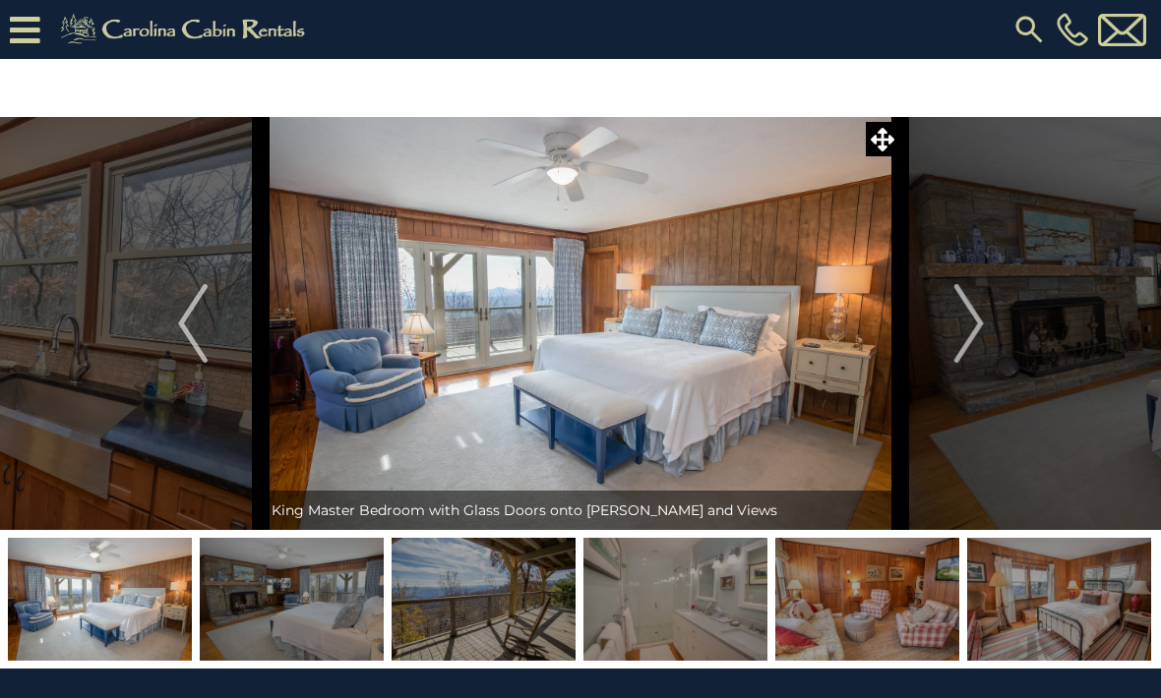
click at [958, 344] on img "Next" at bounding box center [968, 323] width 30 height 79
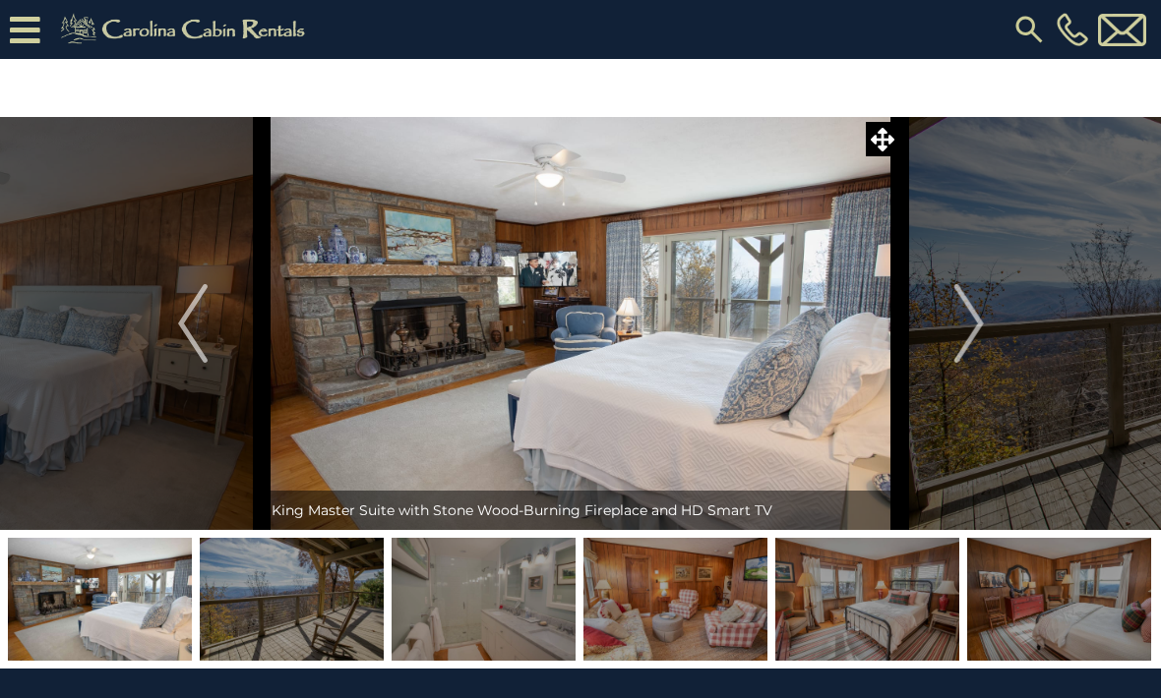
click at [954, 340] on img "Next" at bounding box center [968, 323] width 30 height 79
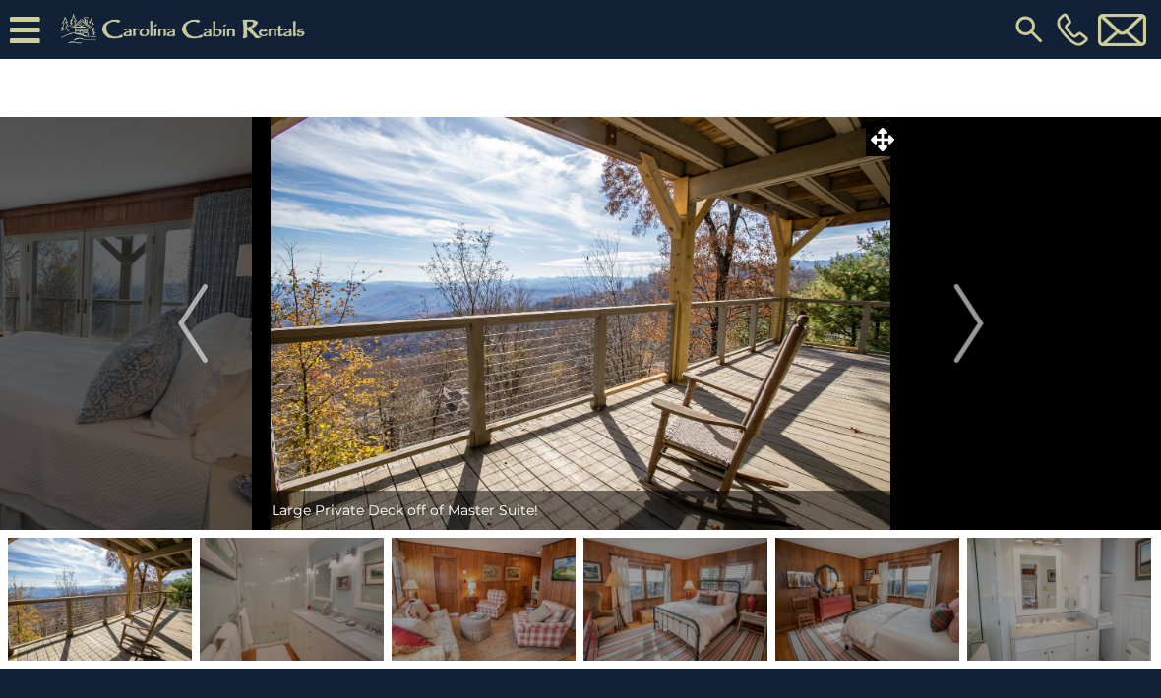
click at [938, 359] on button "Next" at bounding box center [969, 323] width 138 height 413
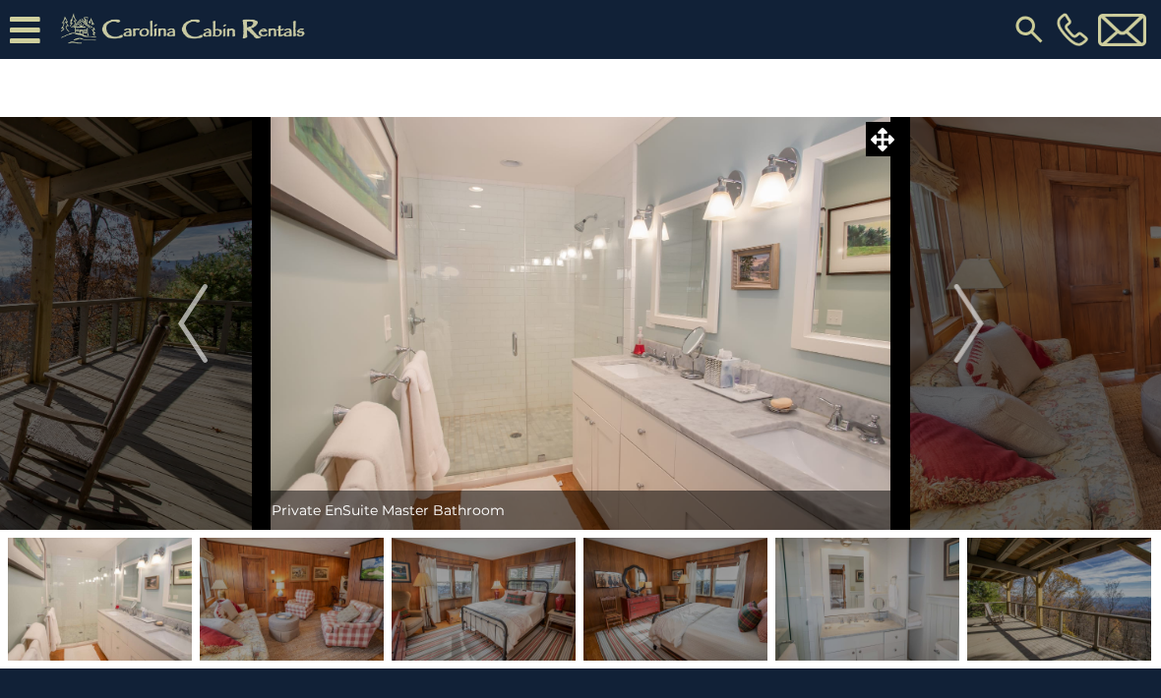
click at [956, 332] on img "Next" at bounding box center [968, 323] width 30 height 79
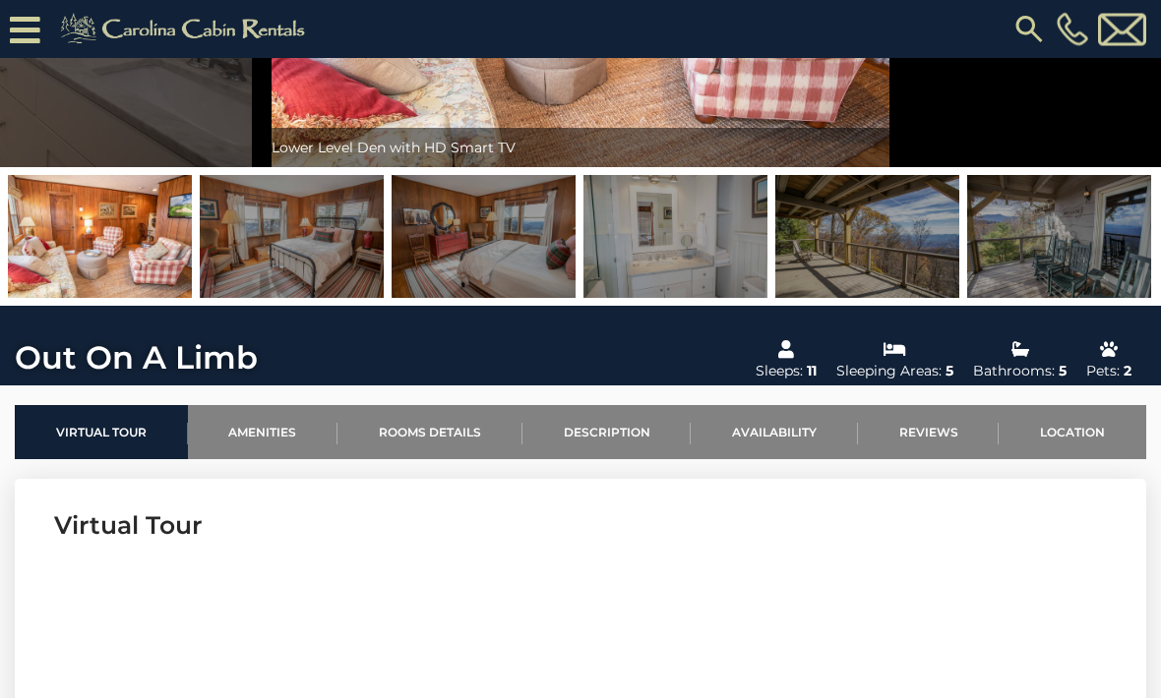
click at [1087, 433] on link "Location" at bounding box center [1072, 433] width 148 height 54
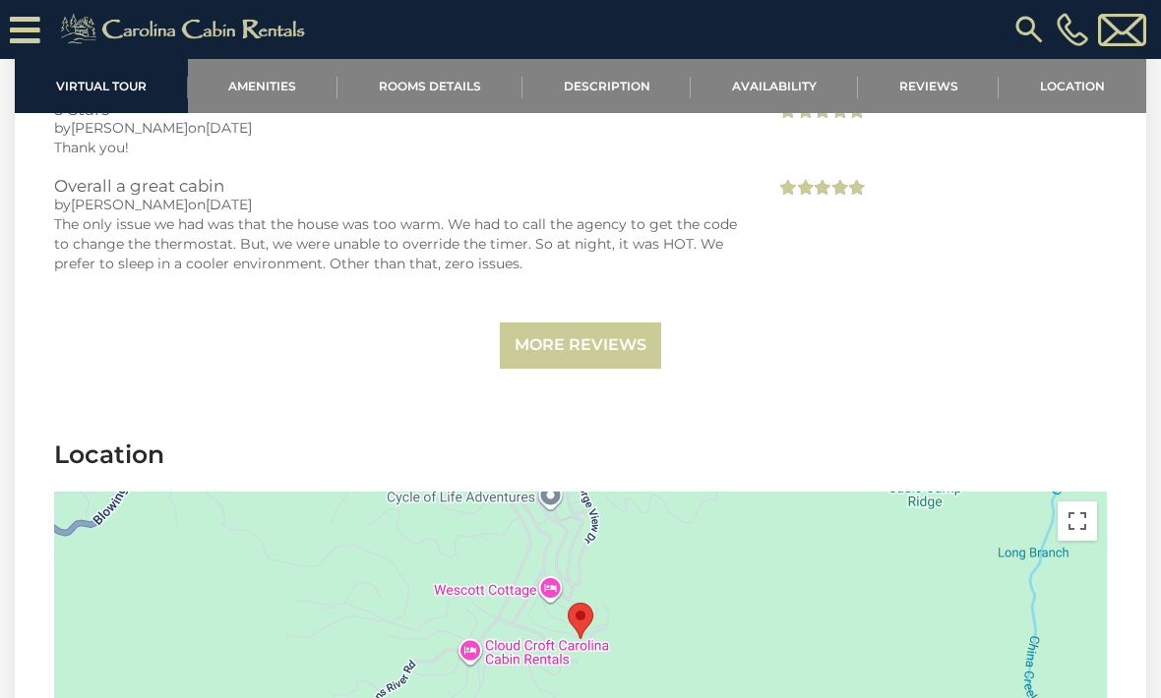
scroll to position [5473, 0]
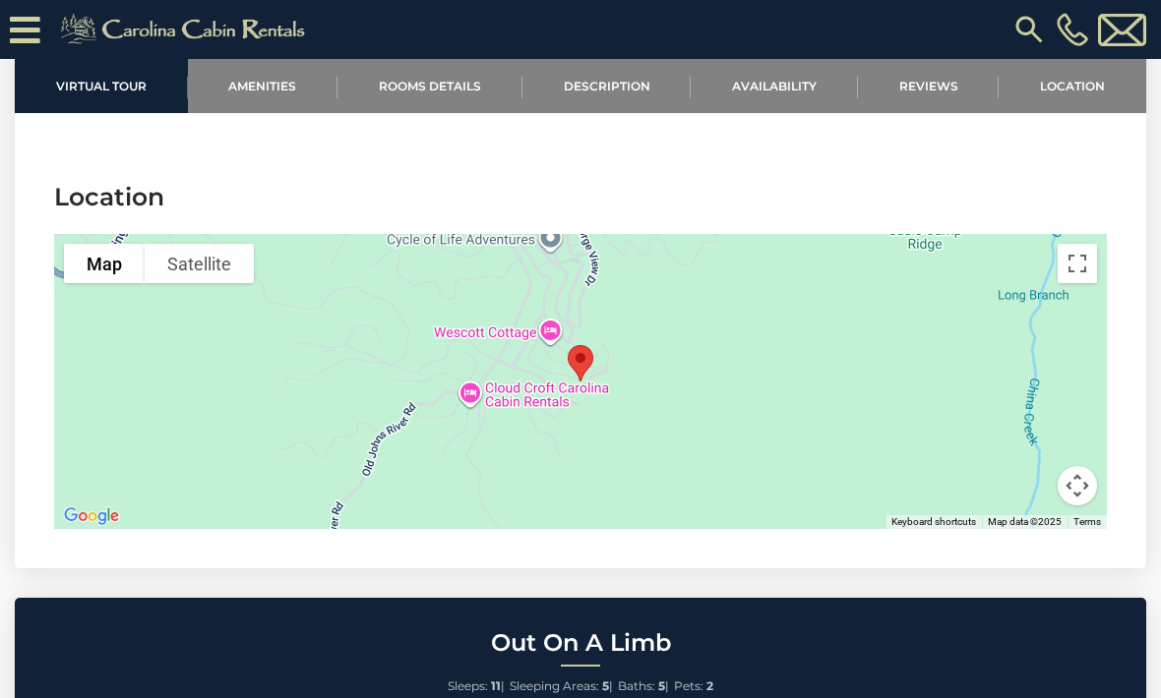
click at [1081, 489] on button "Map camera controls" at bounding box center [1076, 485] width 39 height 39
click at [1036, 489] on button "Zoom out" at bounding box center [1027, 485] width 39 height 39
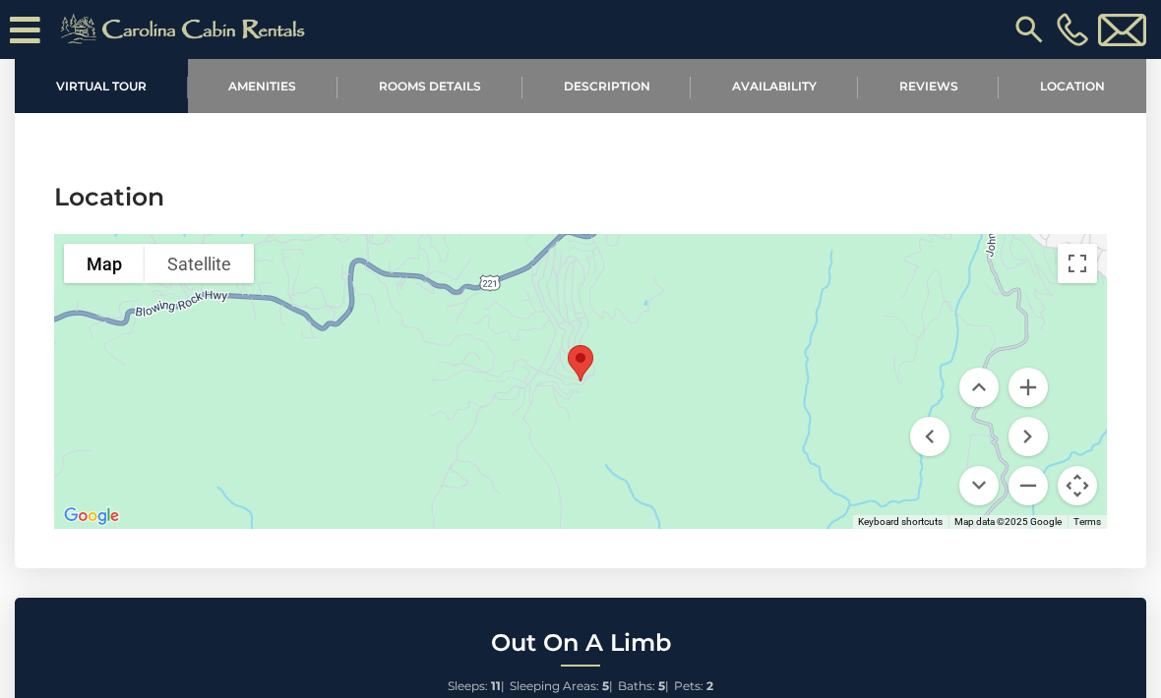
click at [1034, 492] on button "Zoom out" at bounding box center [1027, 485] width 39 height 39
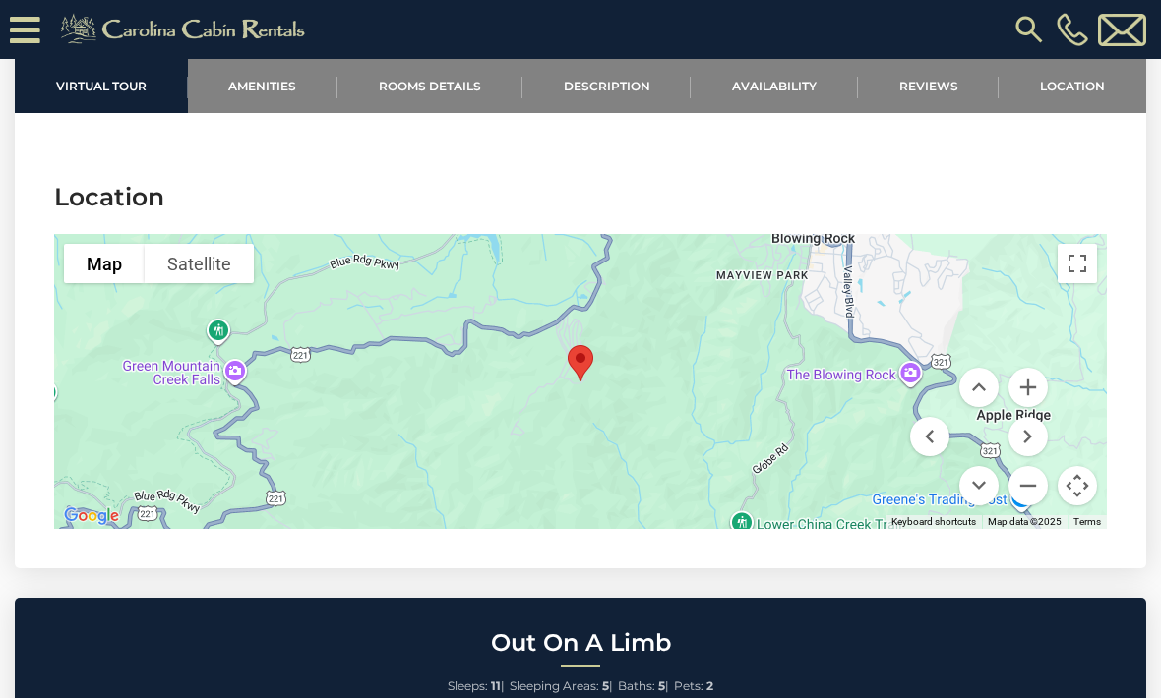
click at [1036, 387] on button "Zoom in" at bounding box center [1027, 387] width 39 height 39
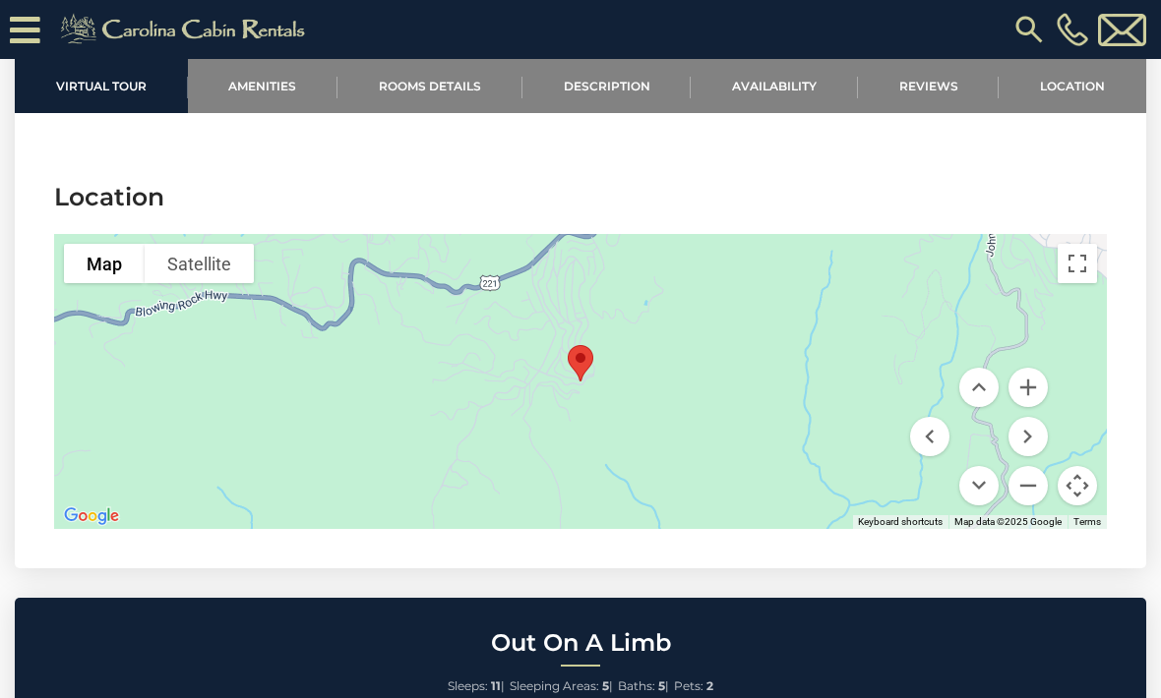
click at [1034, 381] on button "Zoom in" at bounding box center [1027, 387] width 39 height 39
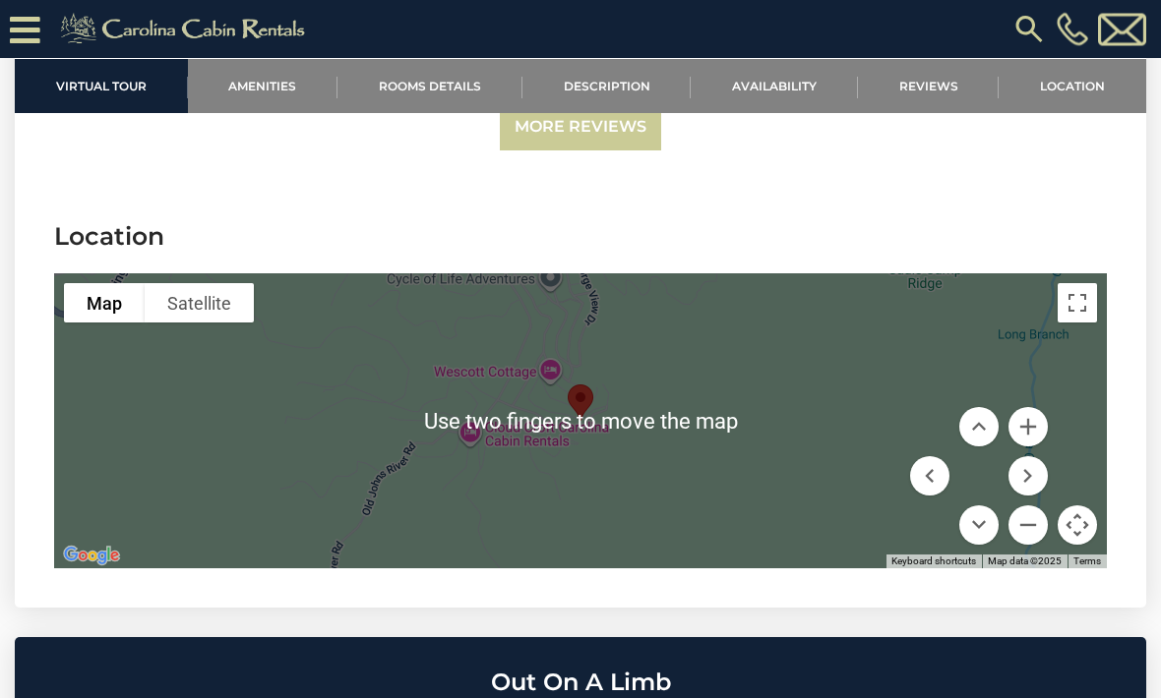
scroll to position [5443, 0]
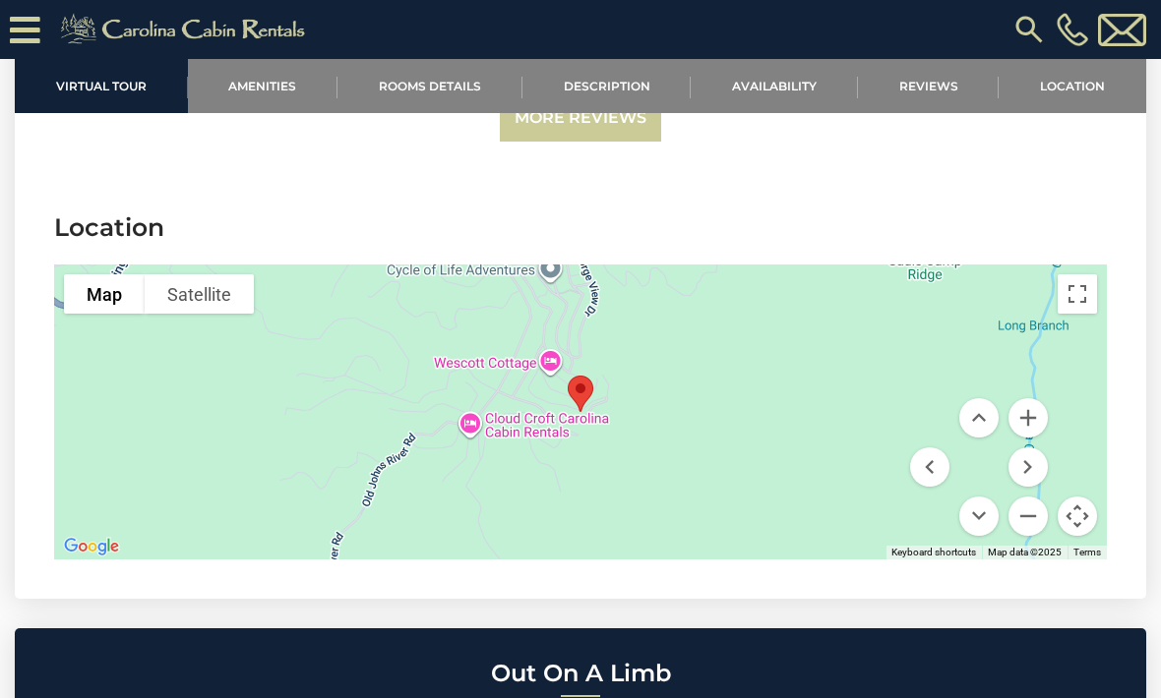
click at [978, 411] on button "Move up" at bounding box center [978, 417] width 39 height 39
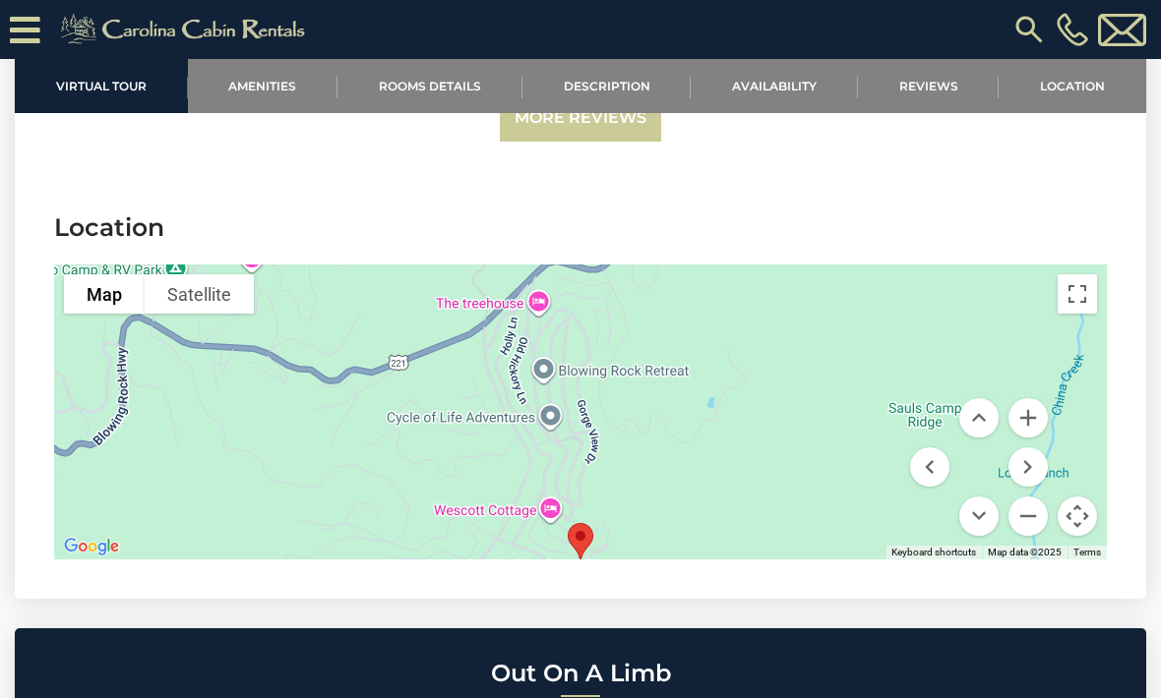
click at [1031, 517] on button "Zoom out" at bounding box center [1027, 516] width 39 height 39
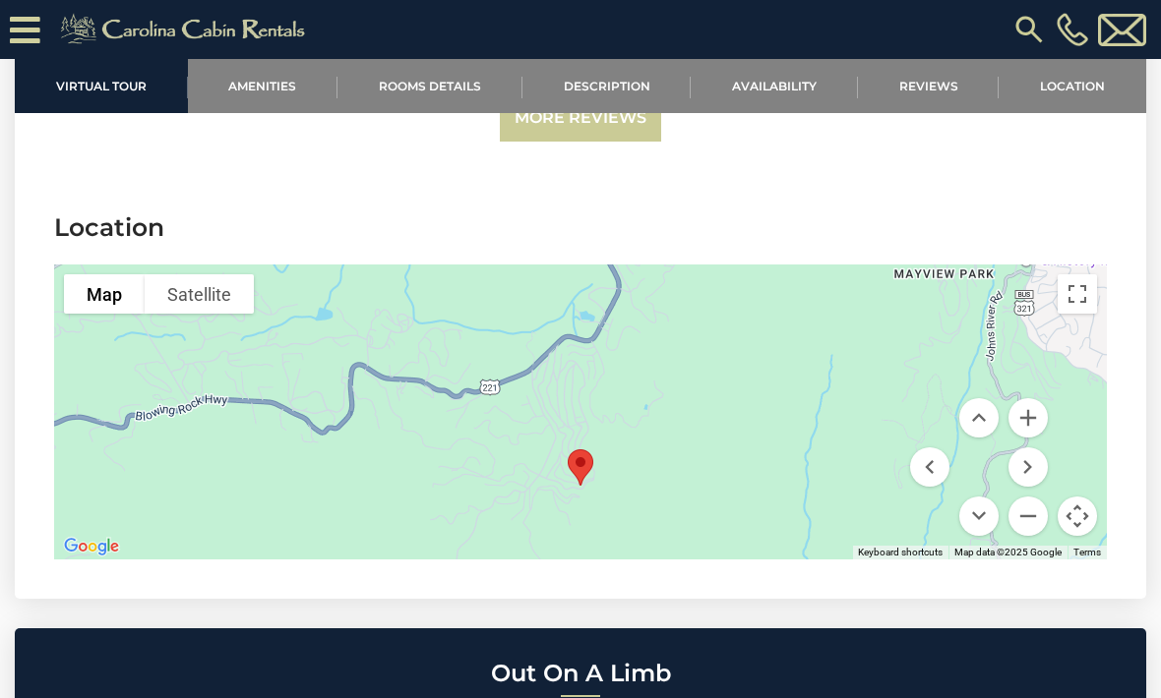
click at [1030, 412] on button "Zoom in" at bounding box center [1027, 417] width 39 height 39
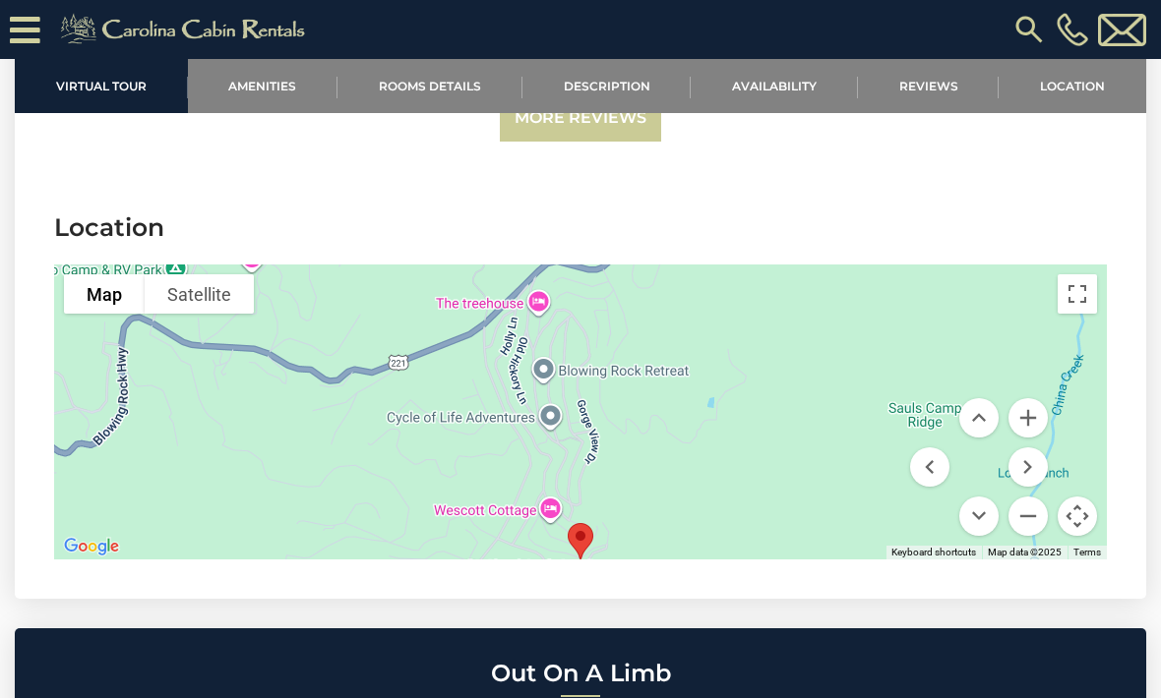
click at [1031, 407] on button "Zoom in" at bounding box center [1027, 417] width 39 height 39
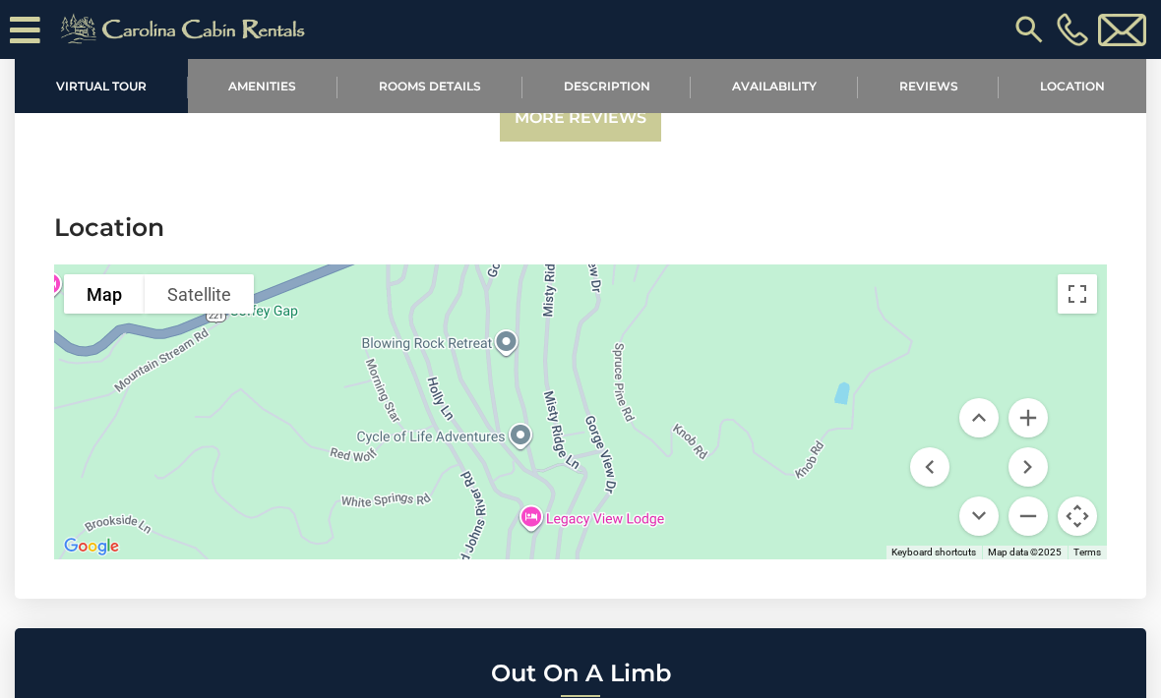
click at [985, 515] on button "Move down" at bounding box center [978, 516] width 39 height 39
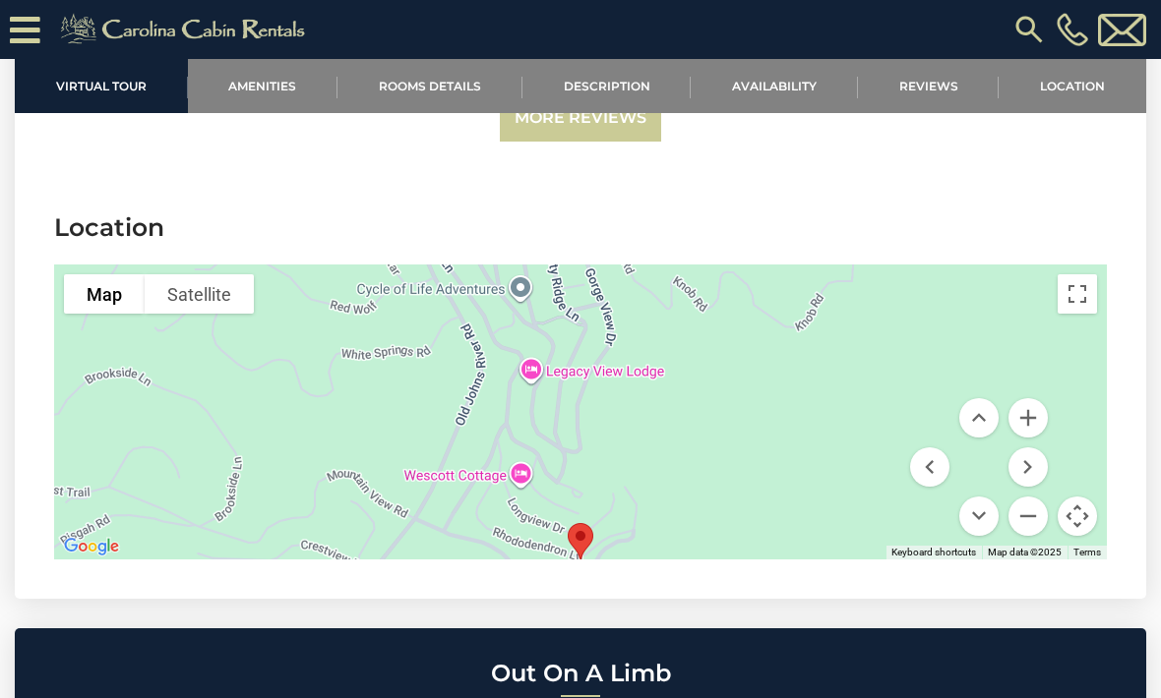
click at [983, 513] on button "Move down" at bounding box center [978, 516] width 39 height 39
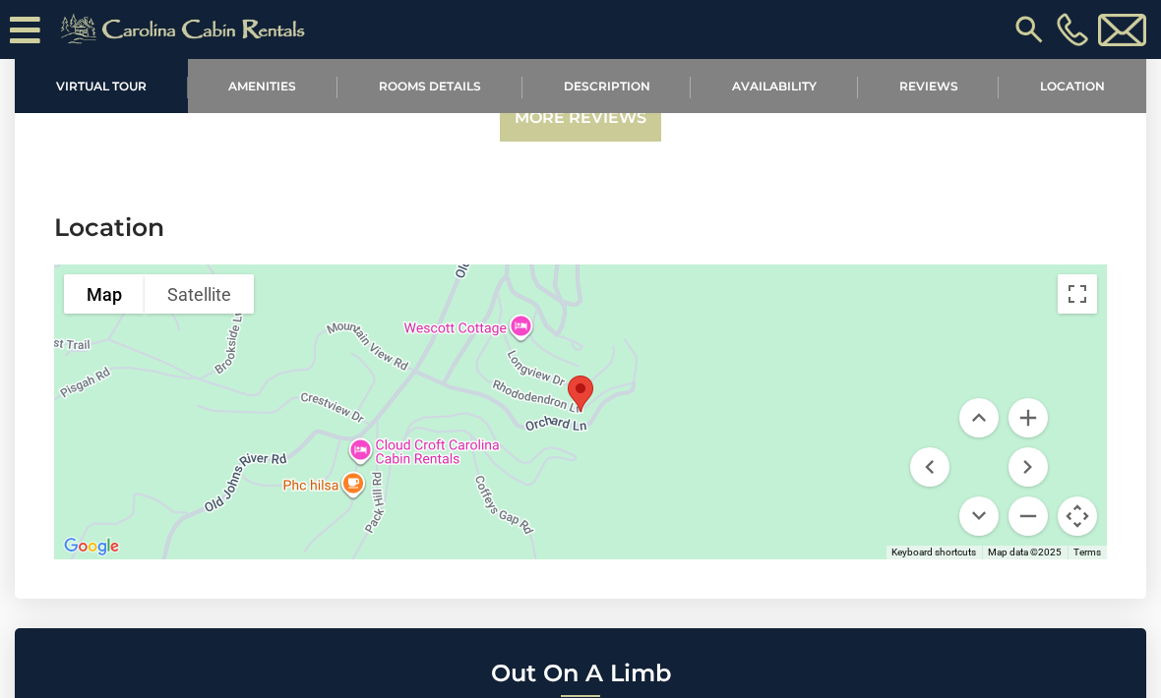
click at [985, 500] on button "Move down" at bounding box center [978, 516] width 39 height 39
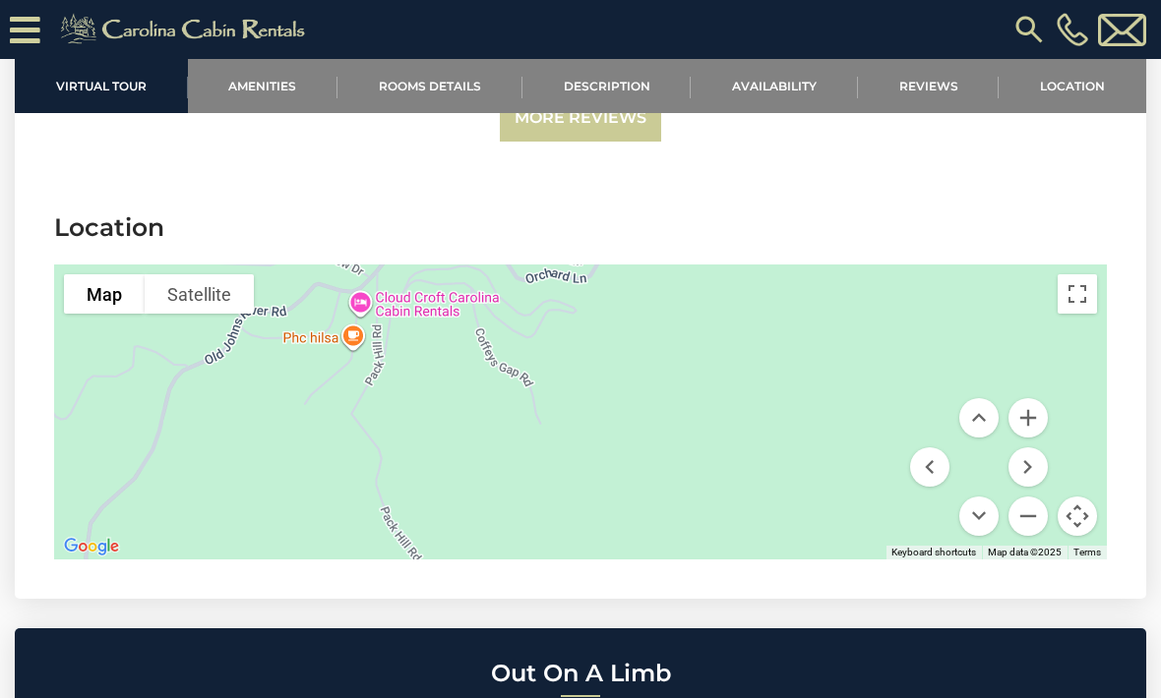
click at [985, 508] on button "Move down" at bounding box center [978, 516] width 39 height 39
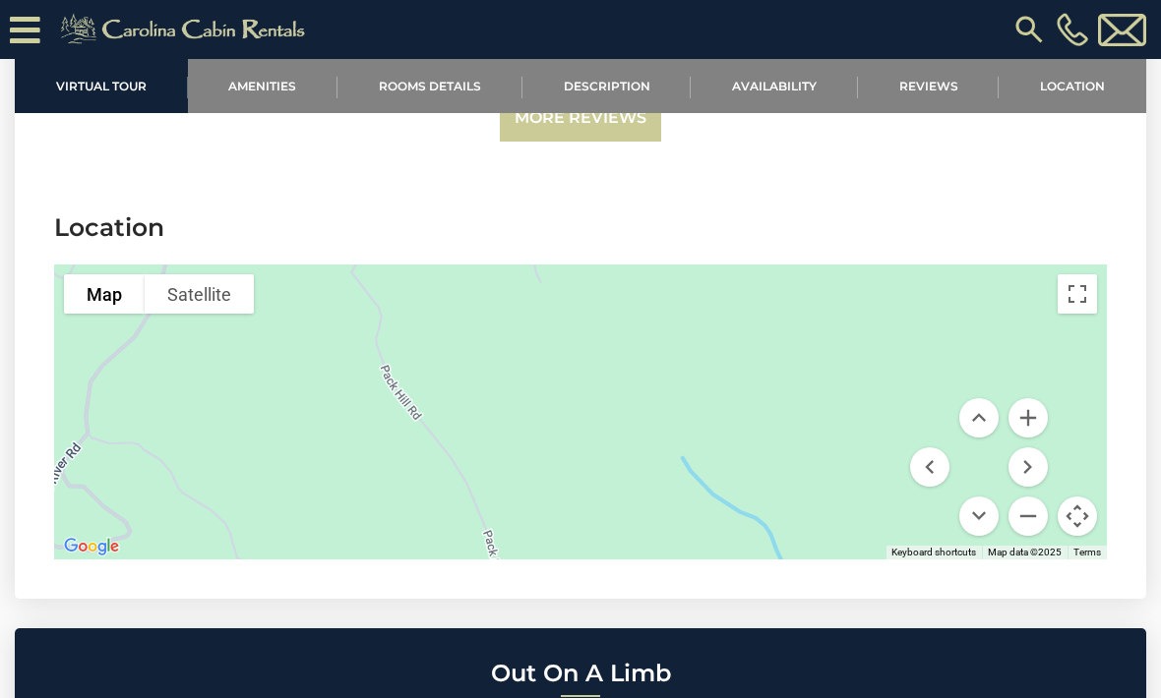
click at [986, 506] on button "Move down" at bounding box center [978, 516] width 39 height 39
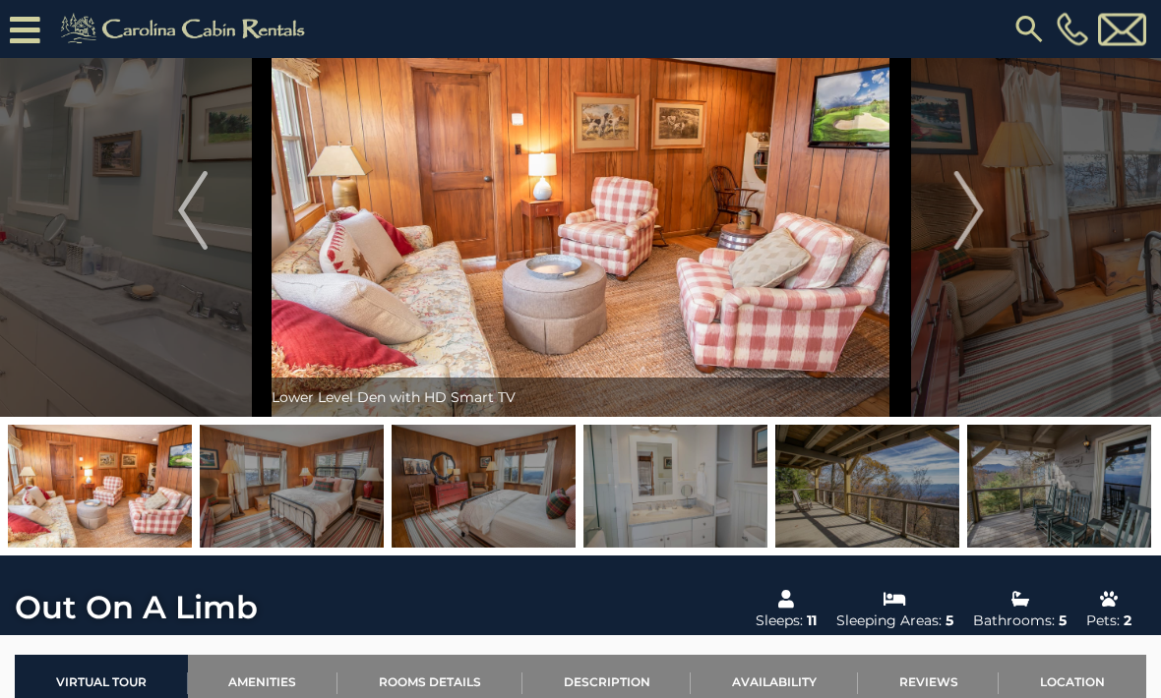
scroll to position [0, 0]
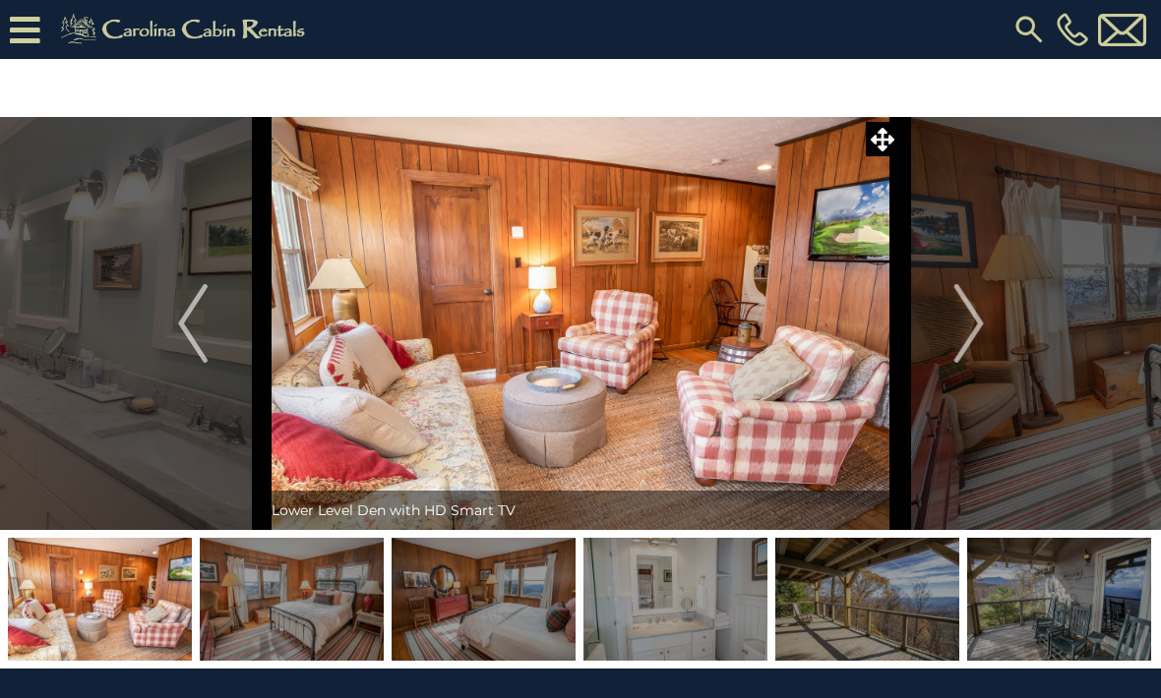
click at [203, 317] on img "Previous" at bounding box center [193, 323] width 30 height 79
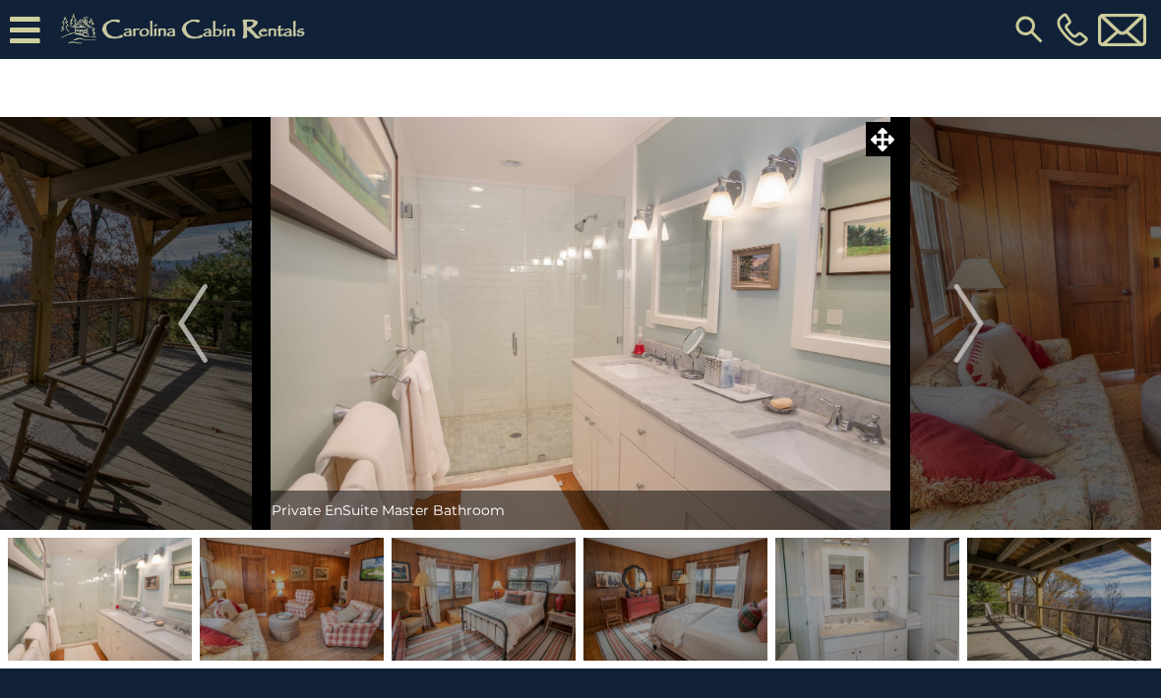
click at [203, 325] on img "Previous" at bounding box center [193, 323] width 30 height 79
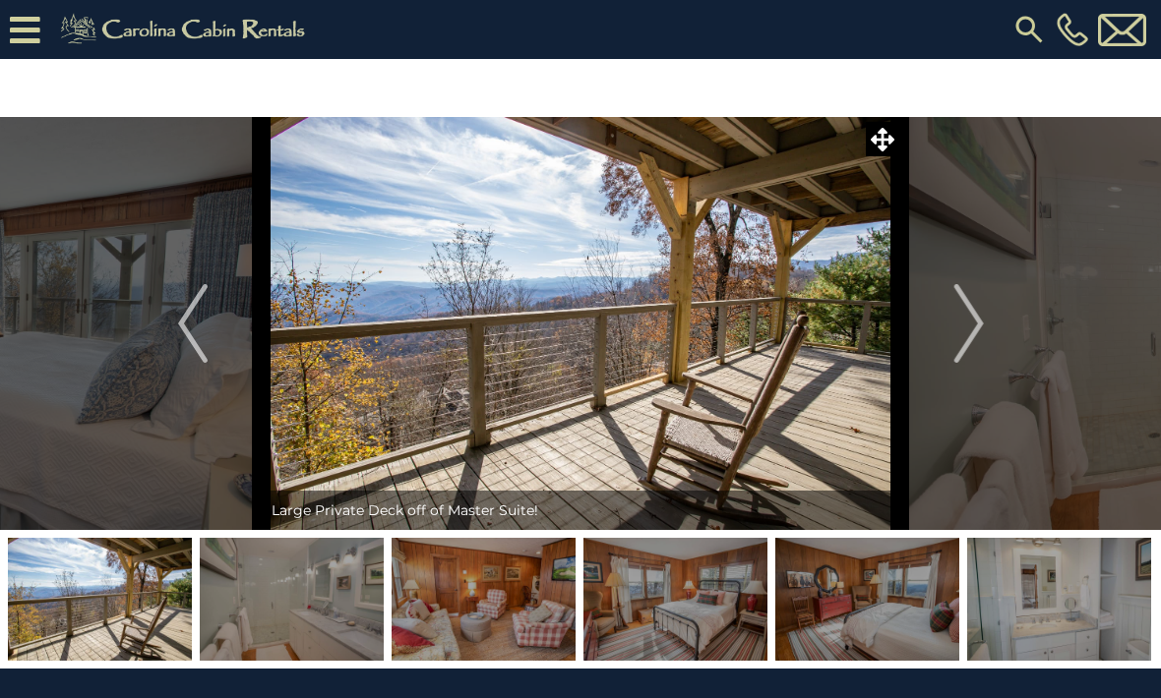
click at [202, 329] on img "Previous" at bounding box center [193, 323] width 30 height 79
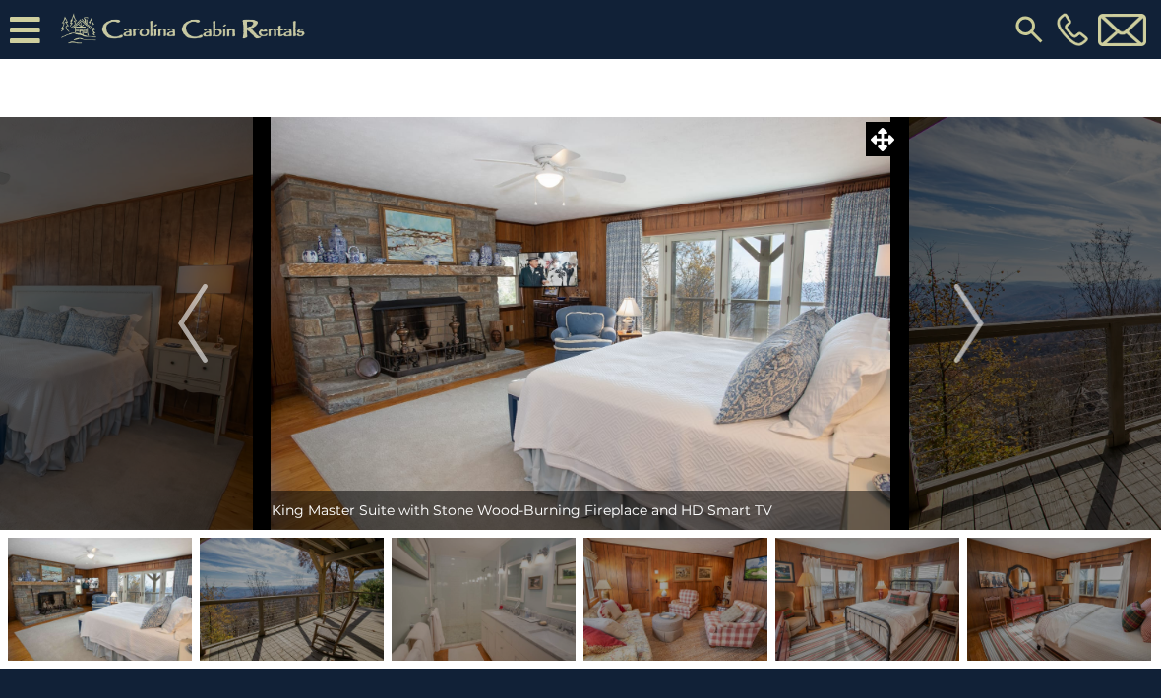
click at [200, 332] on img "Previous" at bounding box center [193, 323] width 30 height 79
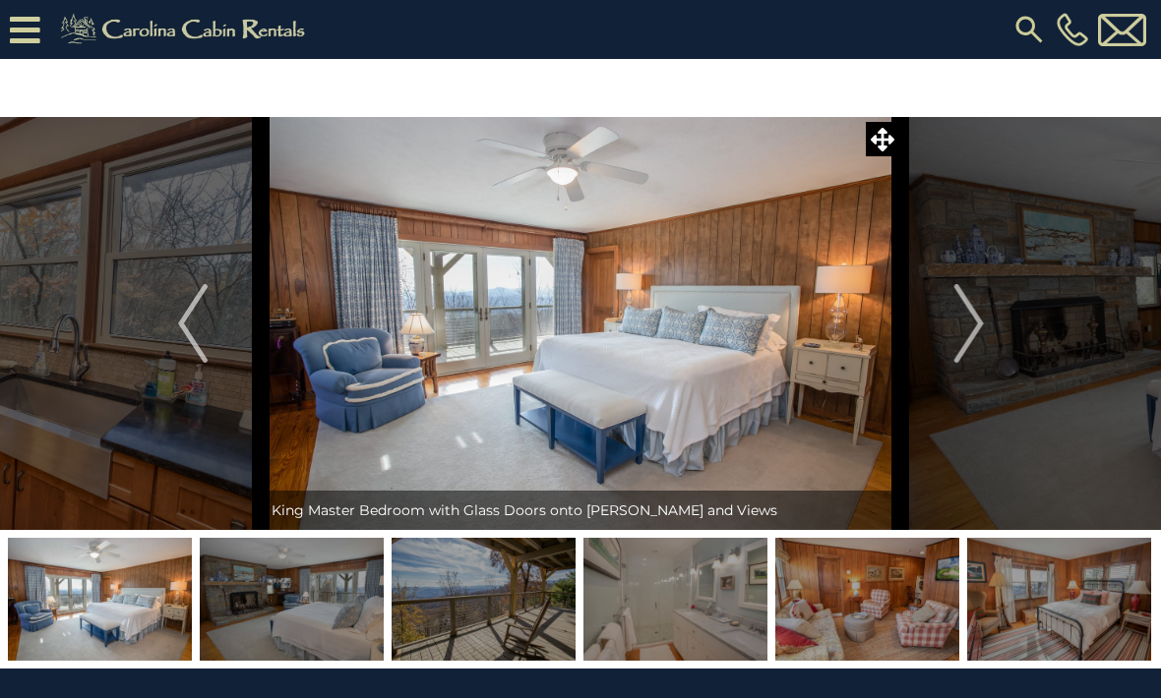
click at [199, 329] on img "Previous" at bounding box center [193, 323] width 30 height 79
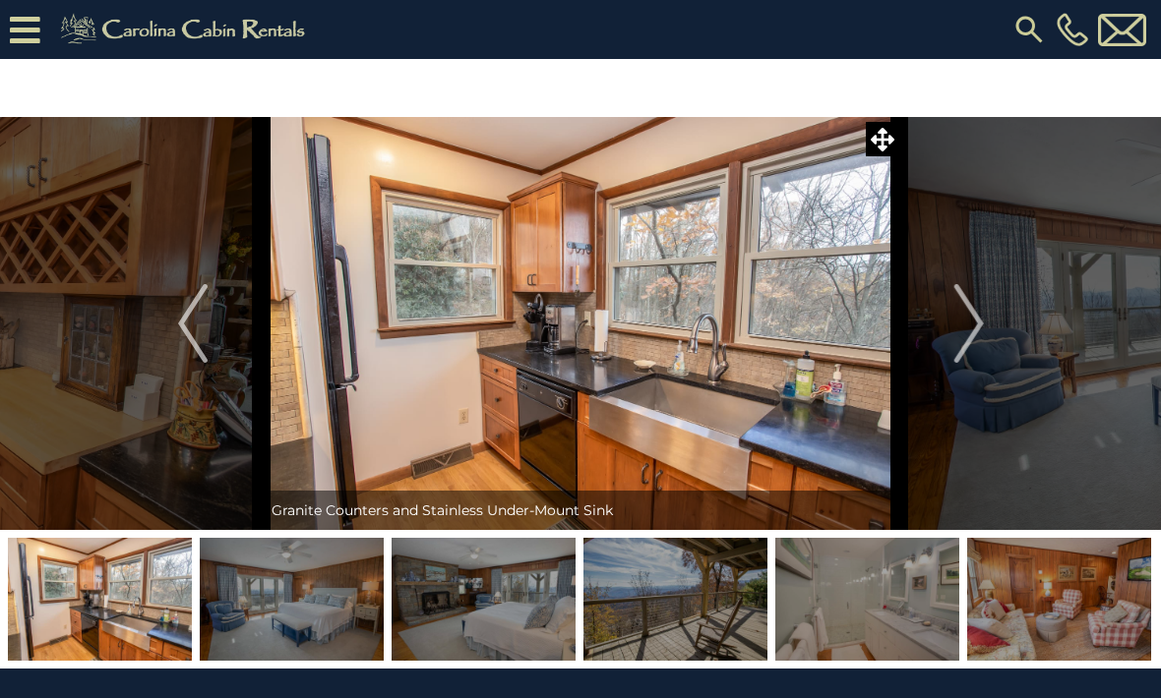
click at [200, 332] on img "Previous" at bounding box center [193, 323] width 30 height 79
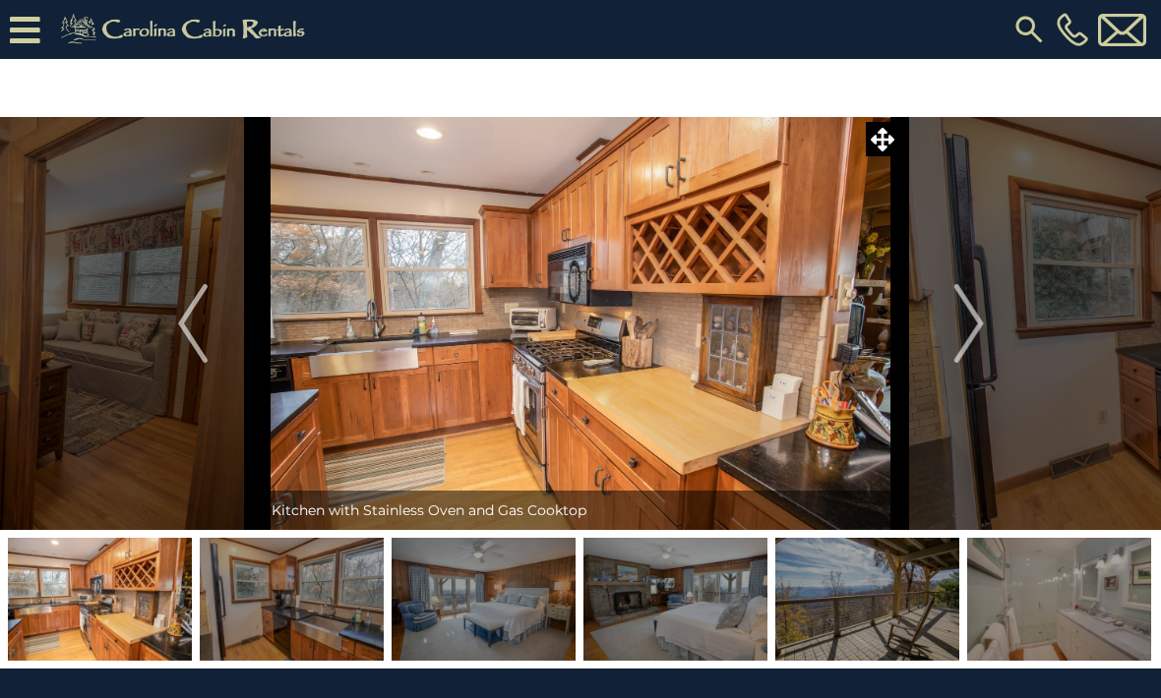
click at [207, 331] on img "Previous" at bounding box center [193, 323] width 30 height 79
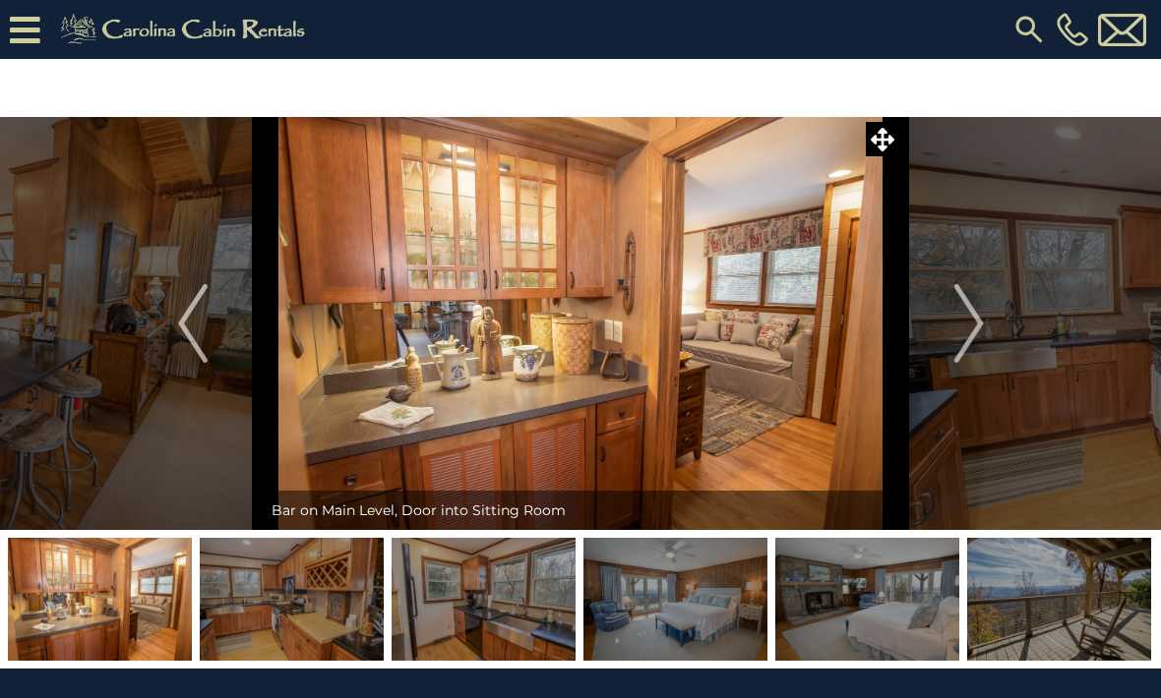
click at [196, 326] on img "Previous" at bounding box center [193, 323] width 30 height 79
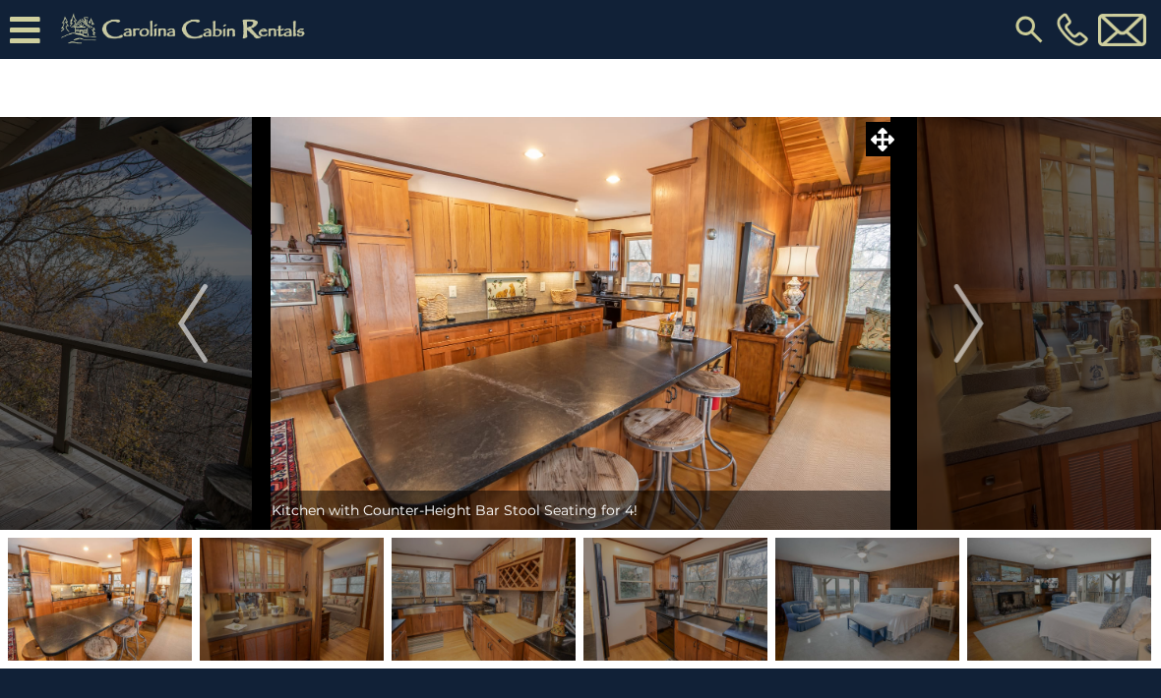
click at [197, 349] on img "Previous" at bounding box center [193, 323] width 30 height 79
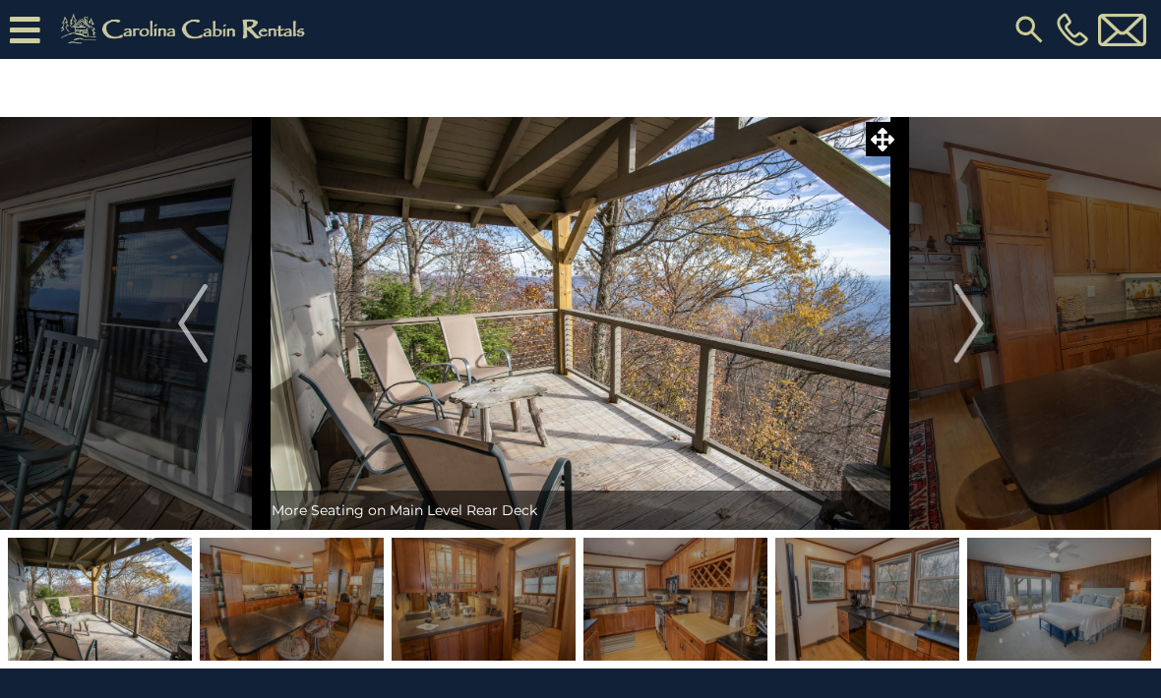
click at [201, 352] on img "Previous" at bounding box center [193, 323] width 30 height 79
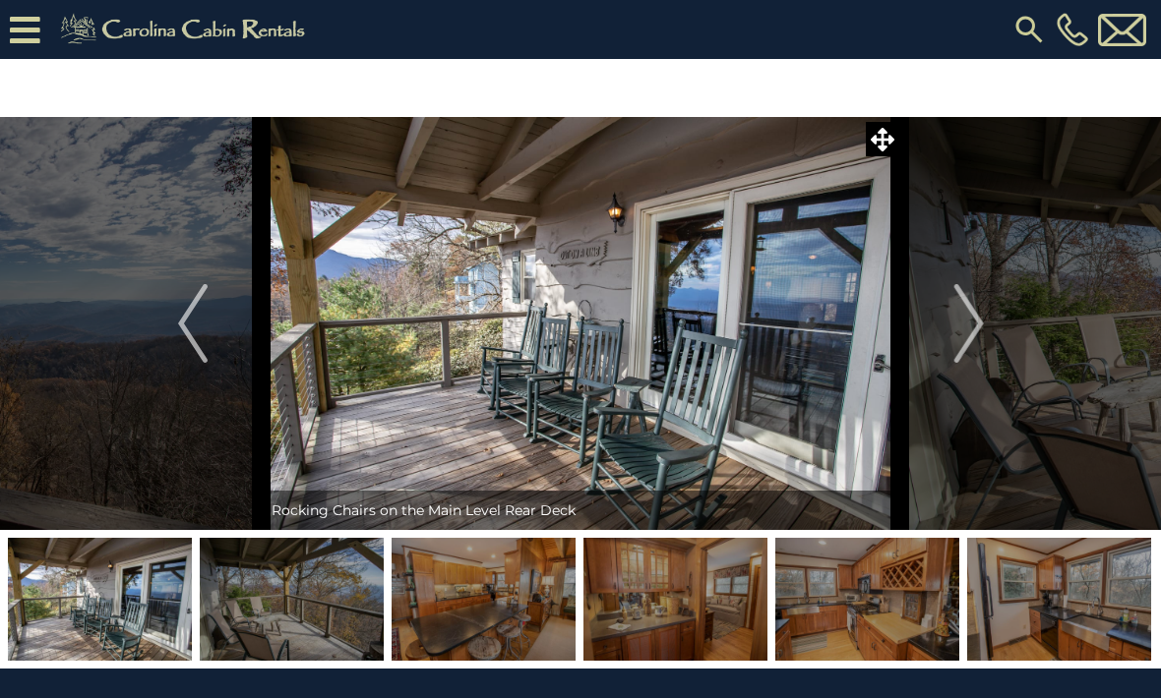
click at [213, 342] on button "Previous" at bounding box center [193, 323] width 138 height 413
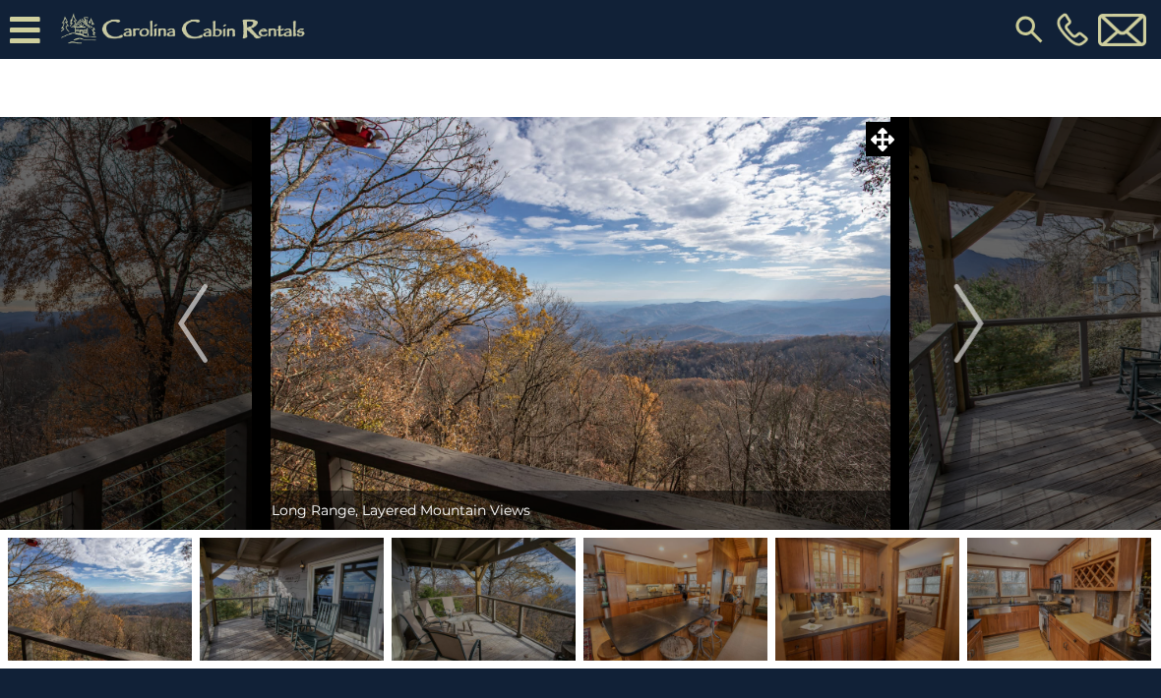
click at [211, 352] on button "Previous" at bounding box center [193, 323] width 138 height 413
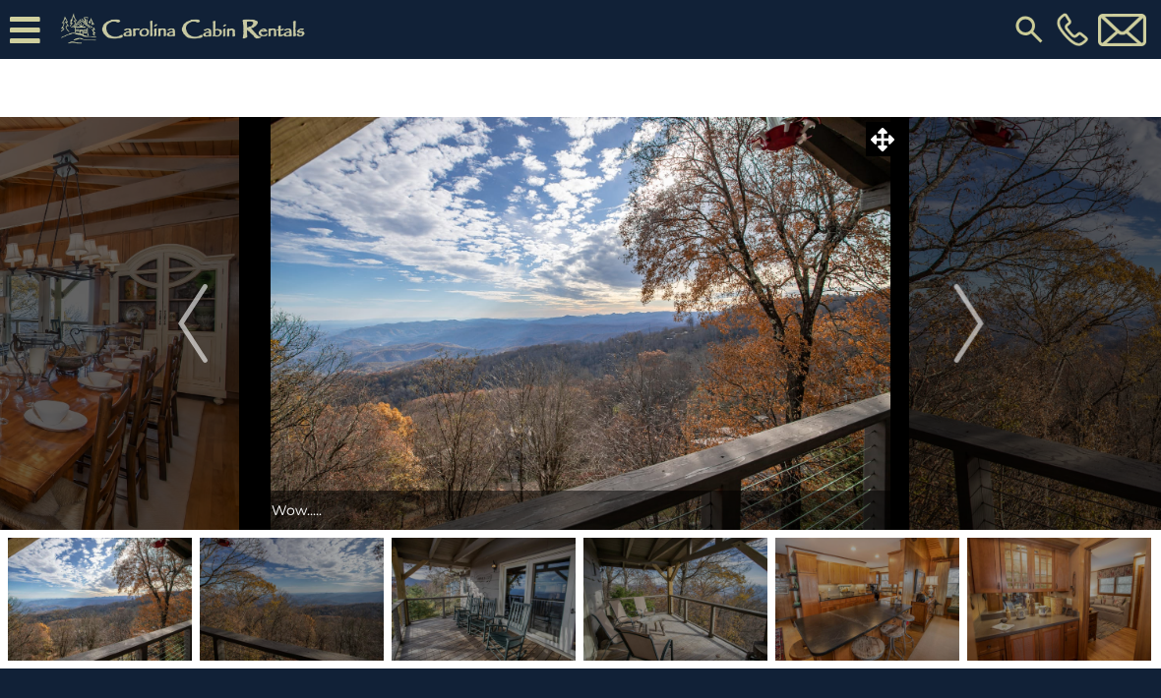
click at [218, 342] on button "Previous" at bounding box center [193, 323] width 138 height 413
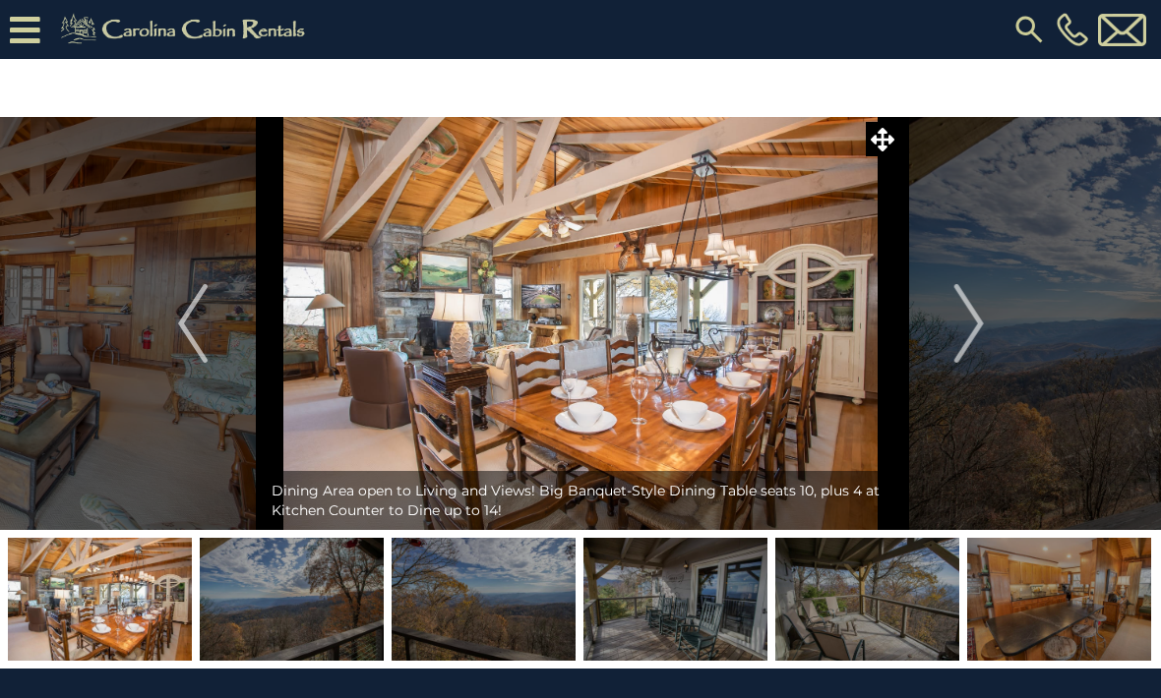
click at [216, 348] on button "Previous" at bounding box center [193, 323] width 138 height 413
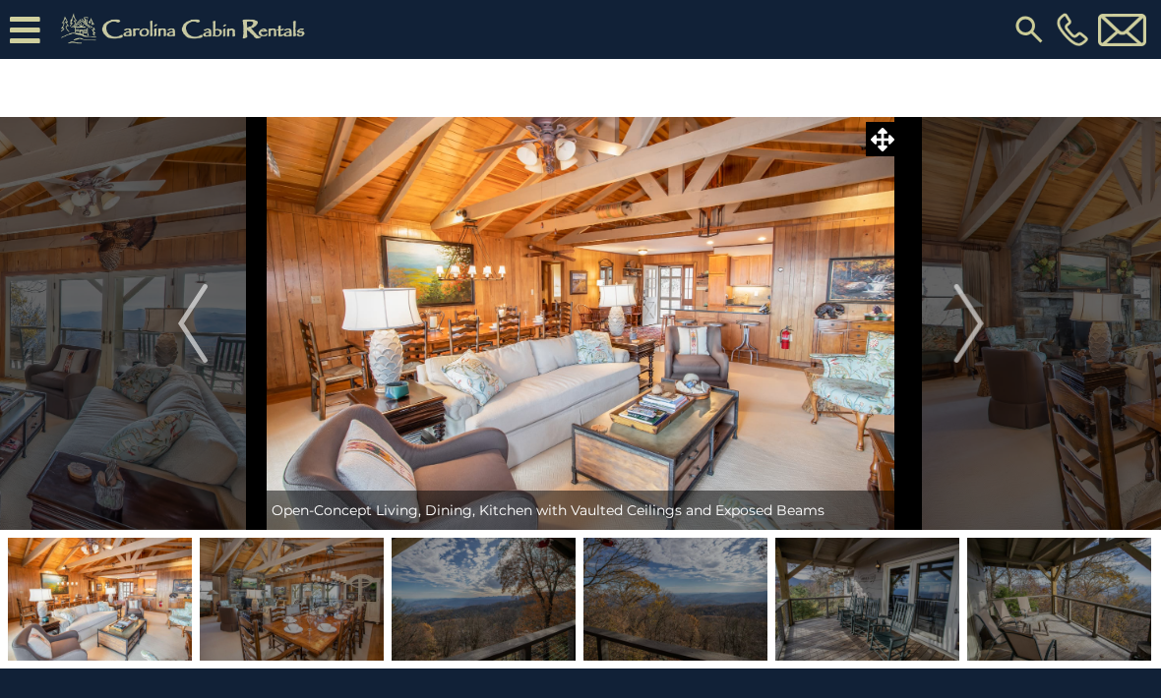
click at [212, 331] on button "Previous" at bounding box center [193, 323] width 138 height 413
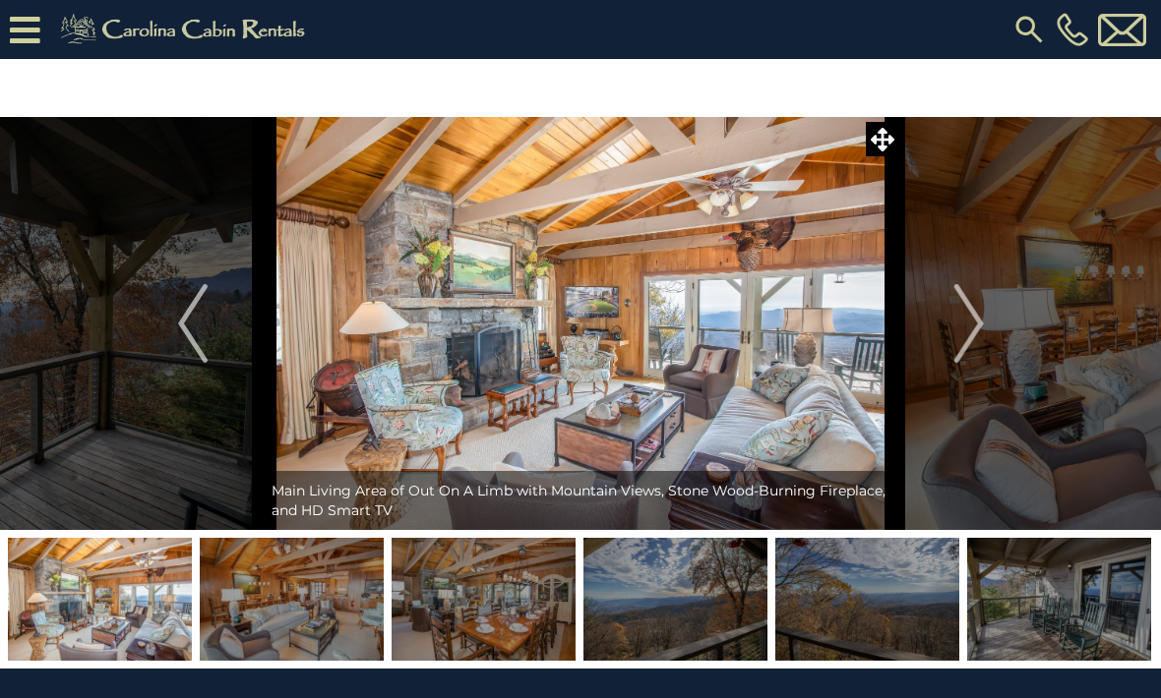
click at [213, 350] on button "Previous" at bounding box center [193, 323] width 138 height 413
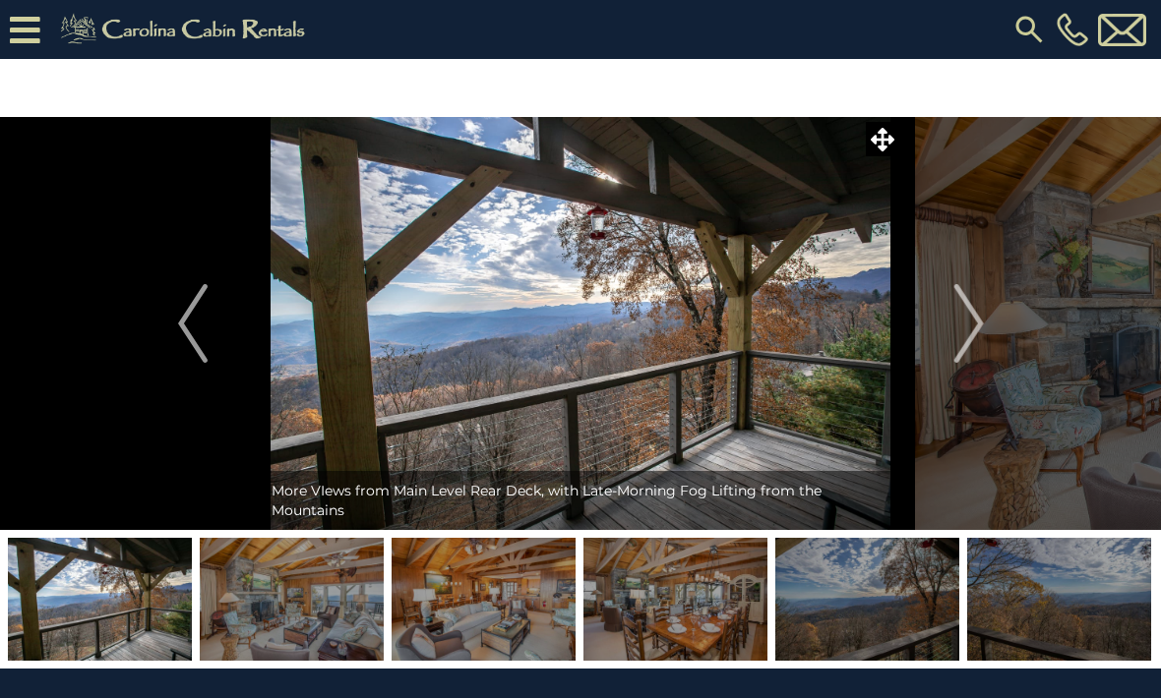
click at [209, 332] on button "Previous" at bounding box center [193, 323] width 138 height 413
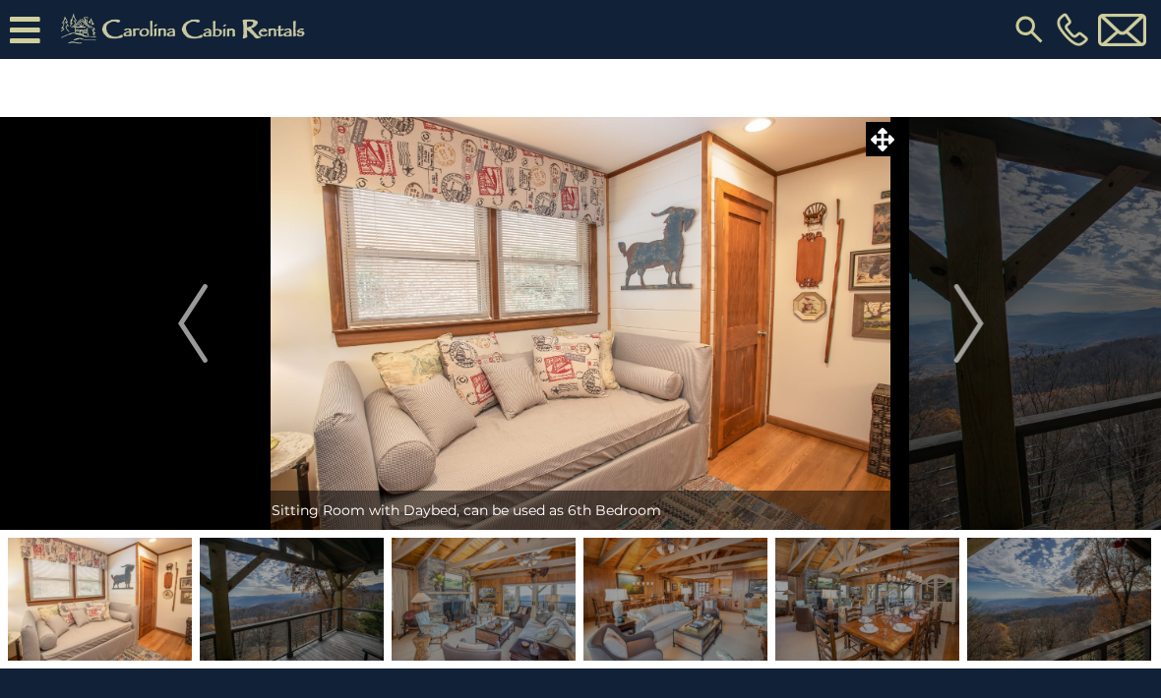
click at [209, 343] on button "Previous" at bounding box center [193, 323] width 138 height 413
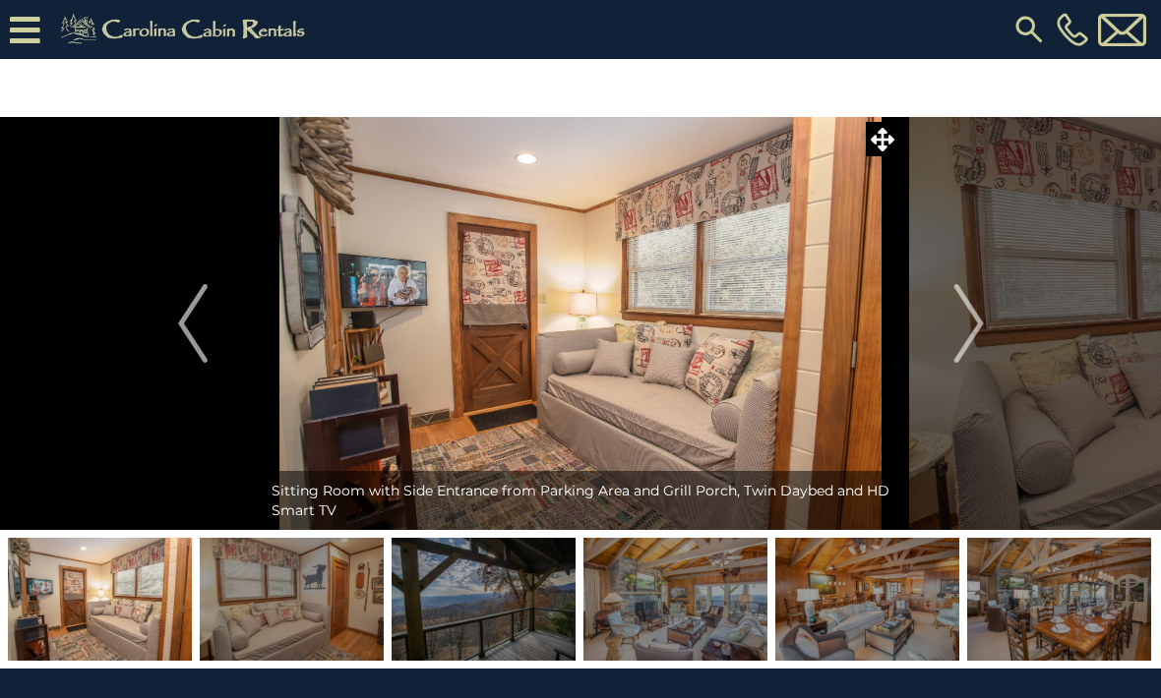
click at [204, 348] on img "Previous" at bounding box center [193, 323] width 30 height 79
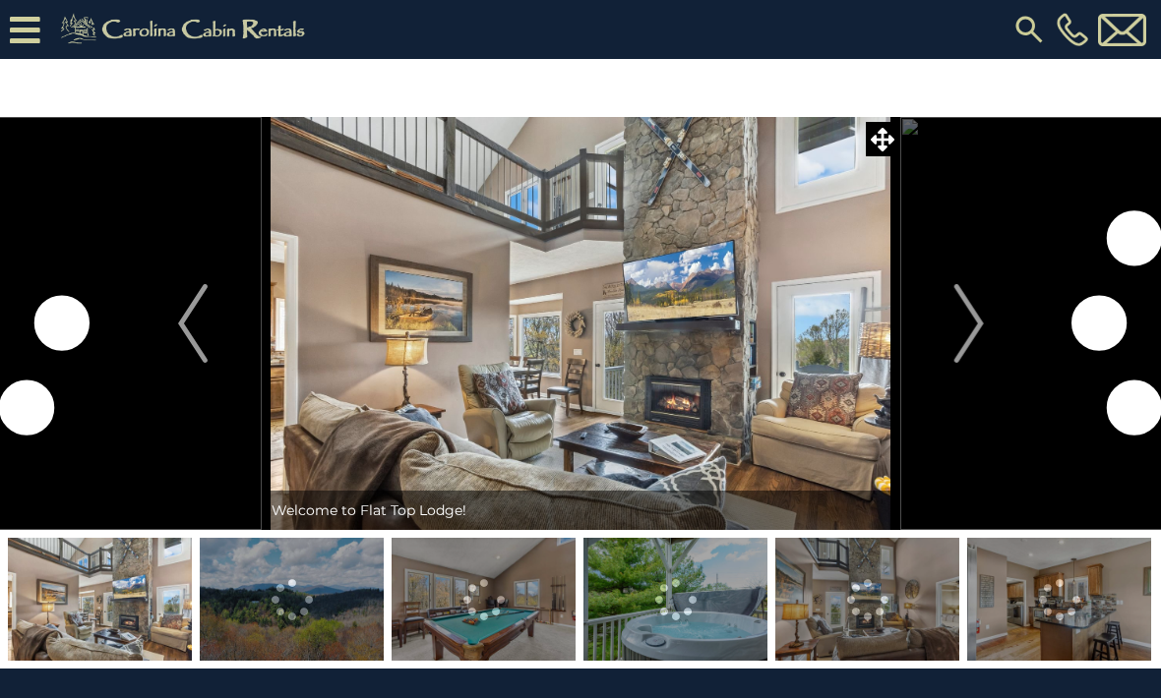
click at [971, 326] on img "Next" at bounding box center [968, 323] width 30 height 79
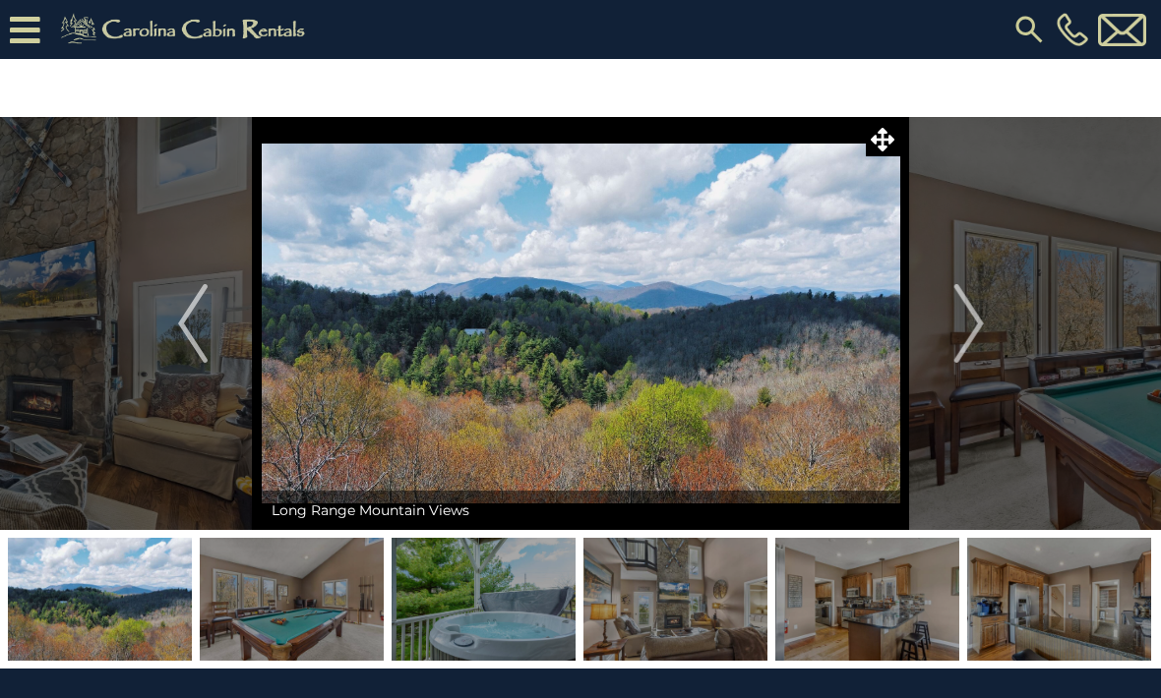
click at [958, 324] on img "Next" at bounding box center [968, 323] width 30 height 79
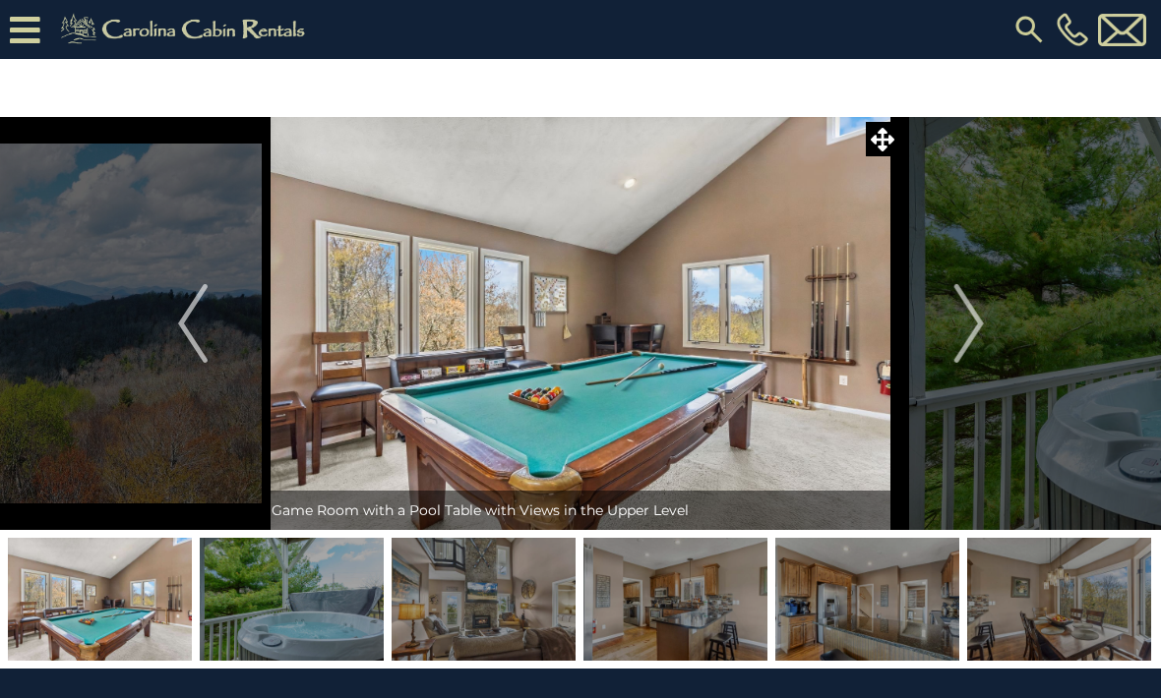
click at [965, 311] on img "Next" at bounding box center [968, 323] width 30 height 79
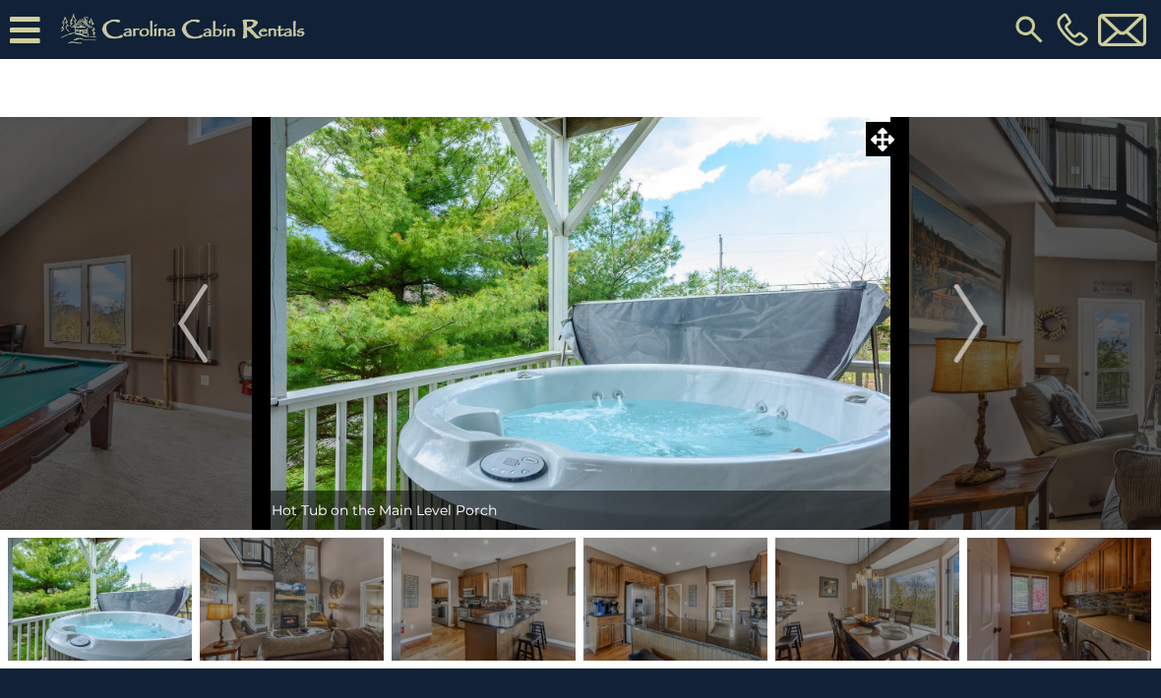
click at [954, 314] on img "Next" at bounding box center [968, 323] width 30 height 79
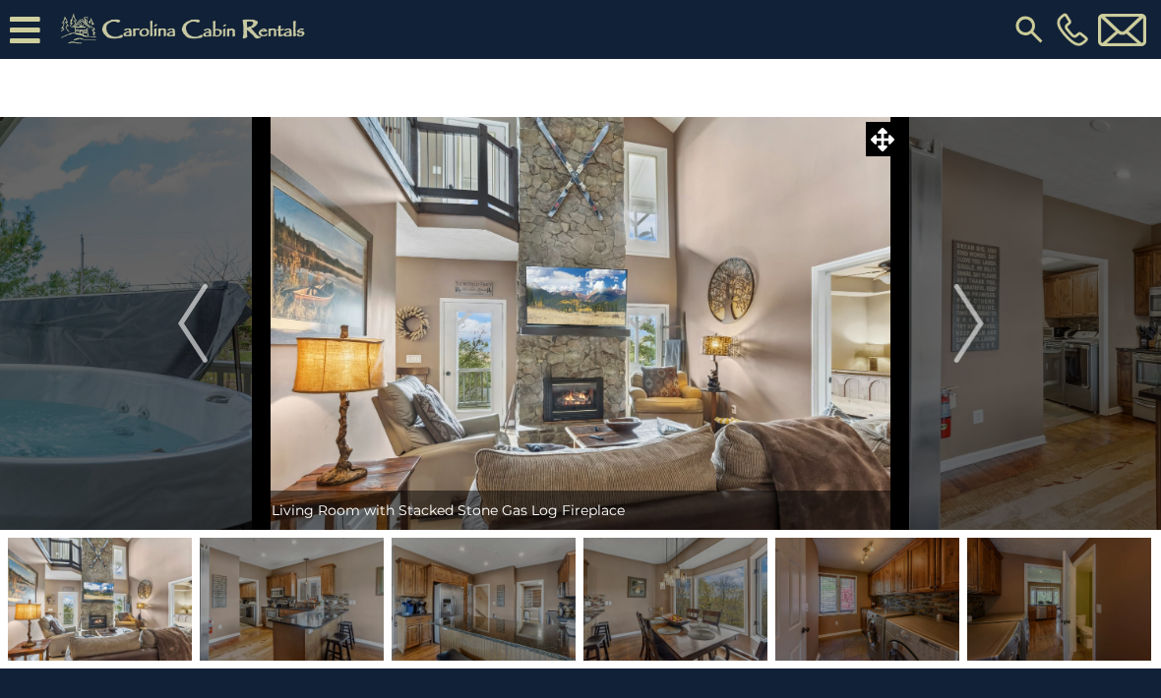
click at [957, 309] on img "Next" at bounding box center [968, 323] width 30 height 79
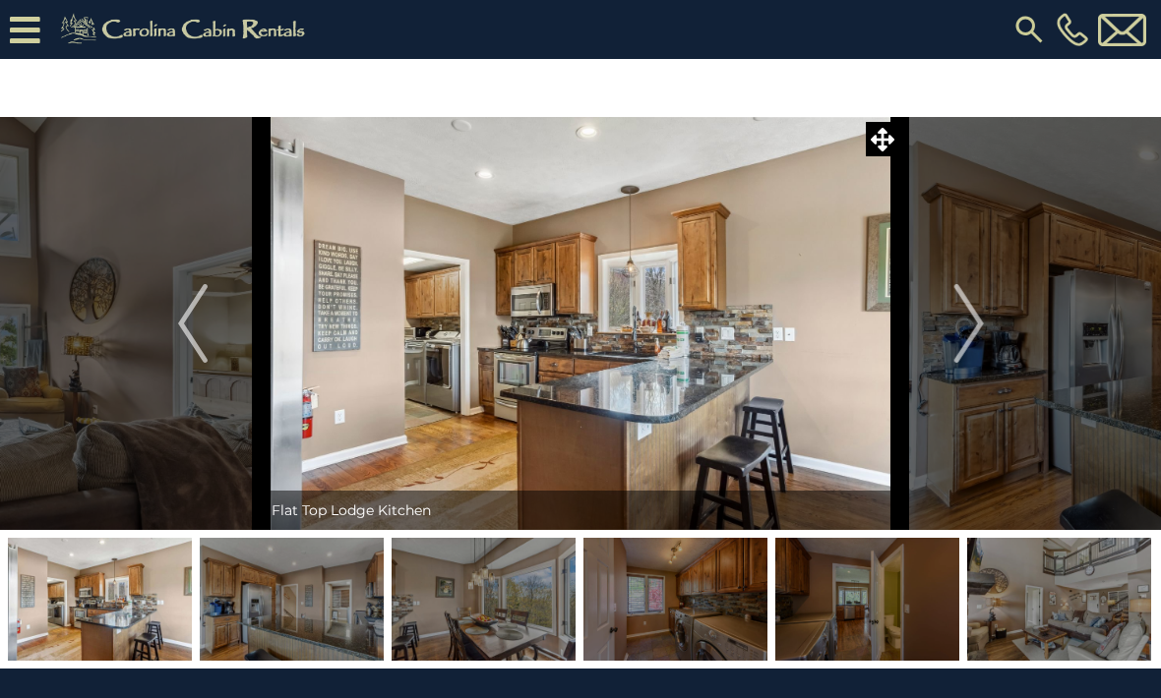
click at [950, 314] on button "Next" at bounding box center [969, 323] width 138 height 413
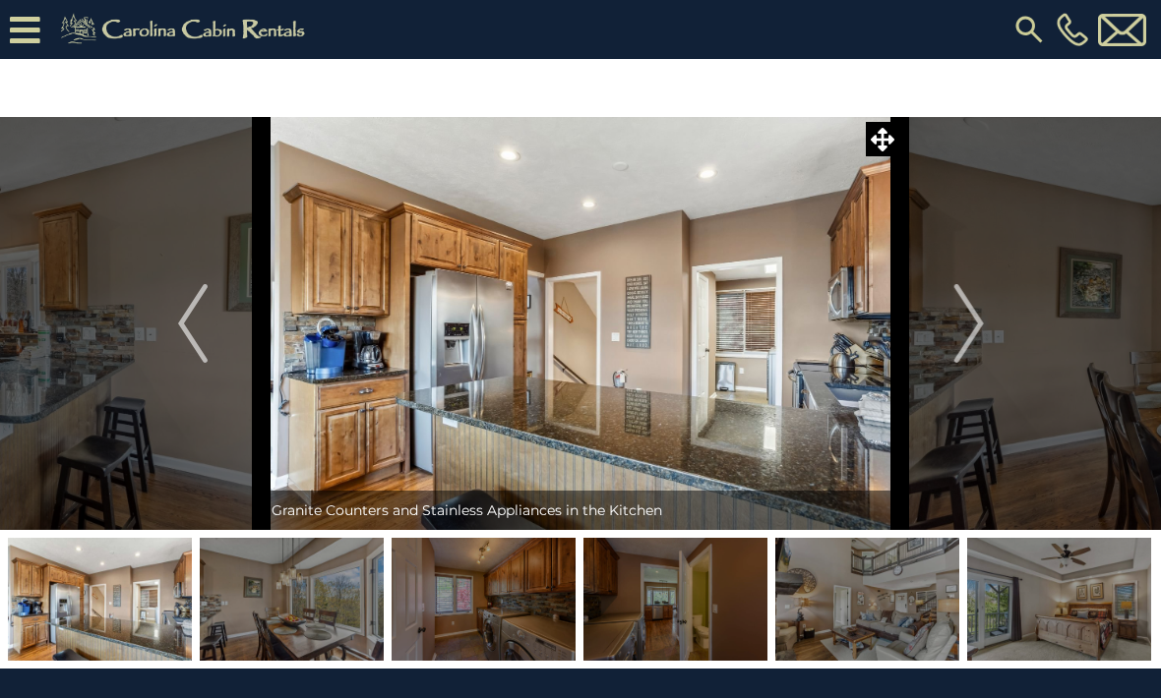
click at [944, 319] on button "Next" at bounding box center [969, 323] width 138 height 413
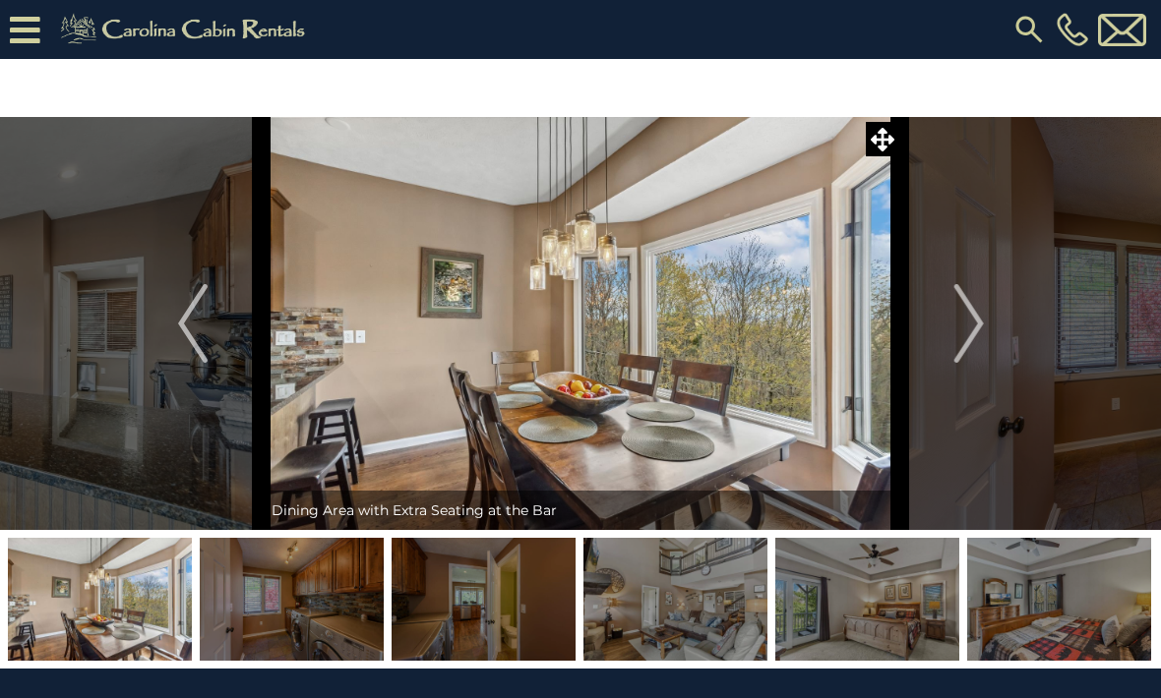
click at [964, 319] on img "Next" at bounding box center [968, 323] width 30 height 79
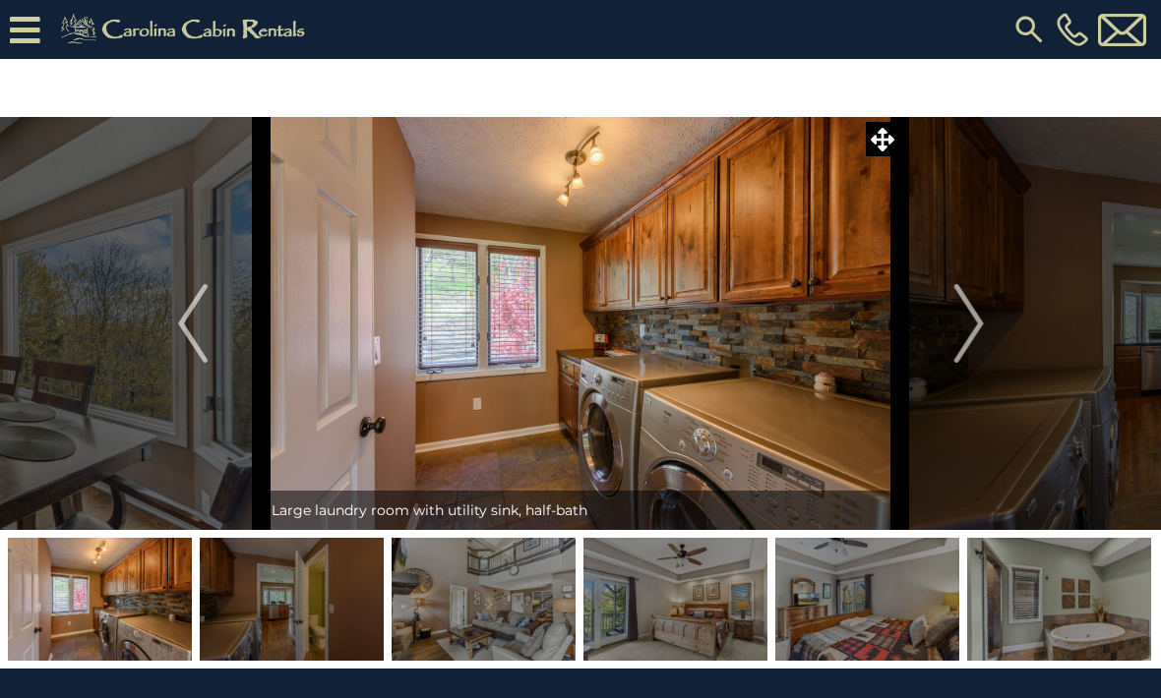
click at [959, 315] on img "Next" at bounding box center [968, 323] width 30 height 79
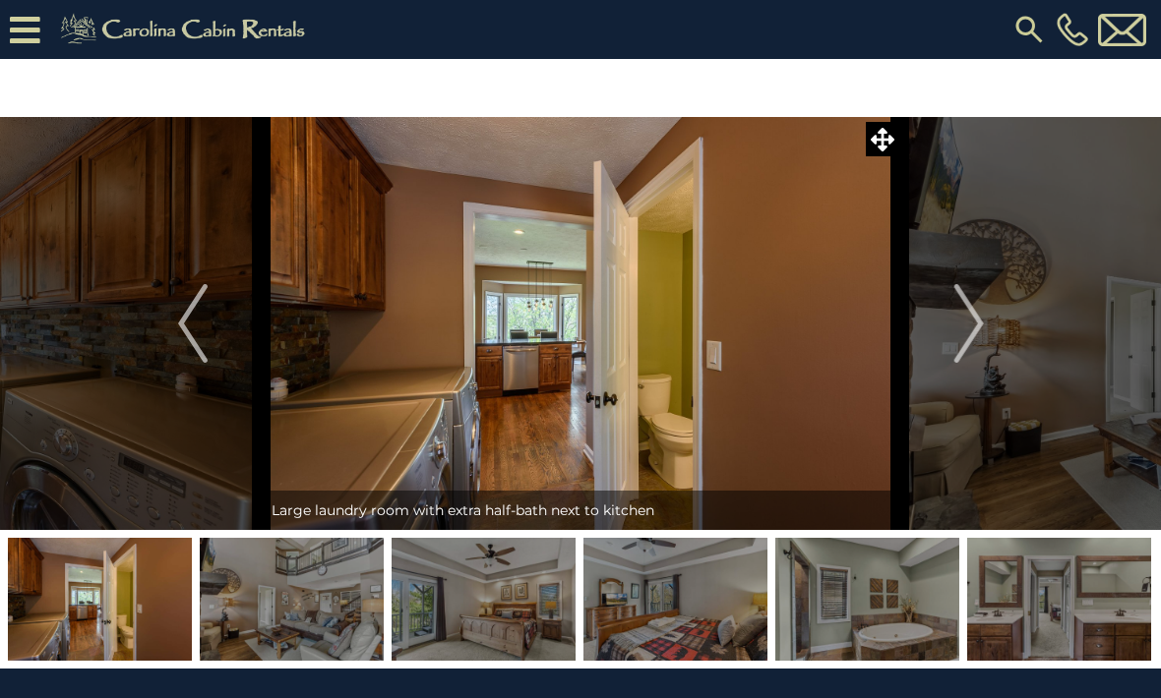
click at [953, 318] on button "Next" at bounding box center [969, 323] width 138 height 413
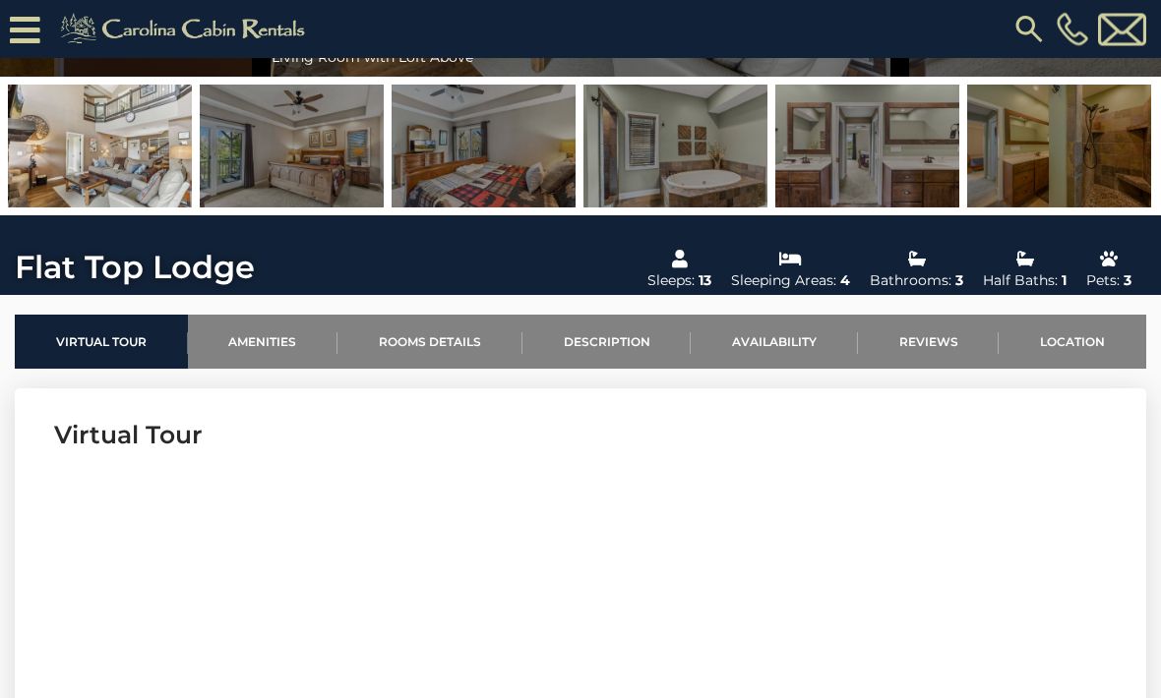
scroll to position [403, 0]
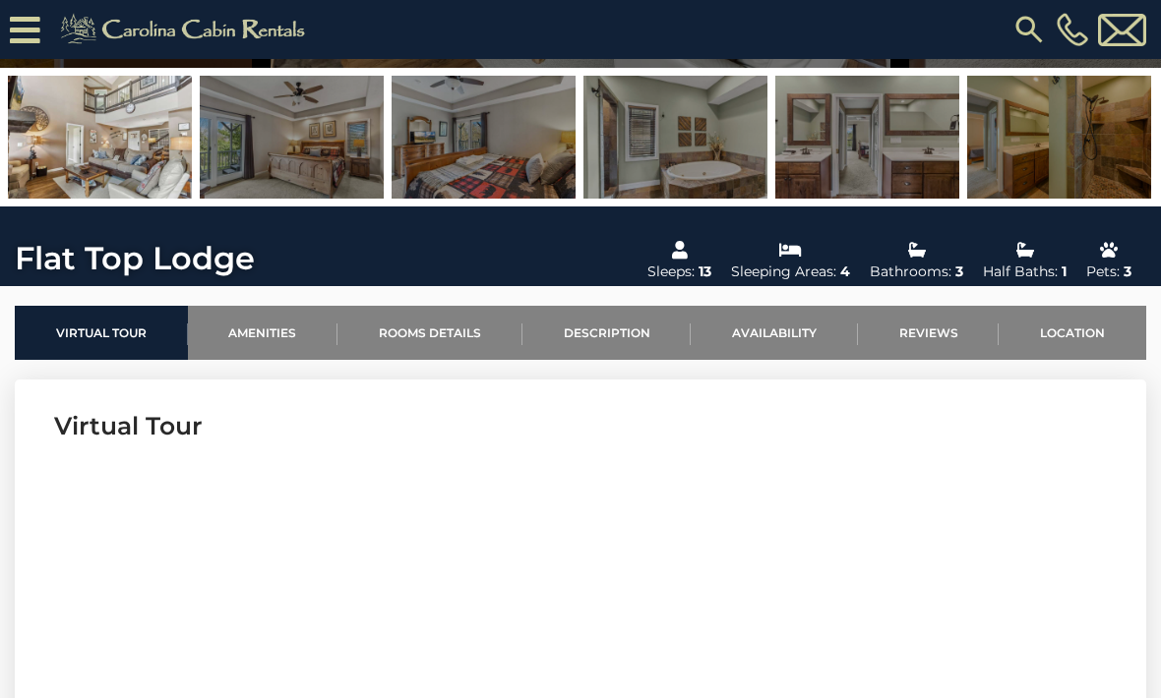
click at [1084, 336] on link "Location" at bounding box center [1072, 333] width 148 height 54
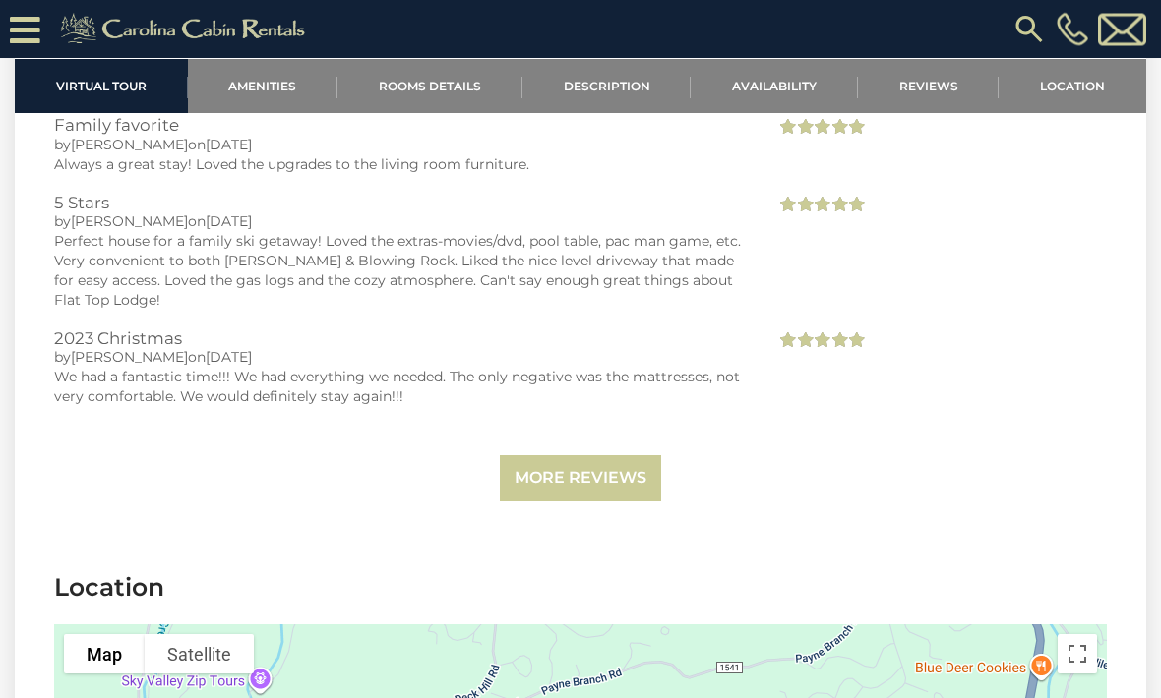
scroll to position [3794, 0]
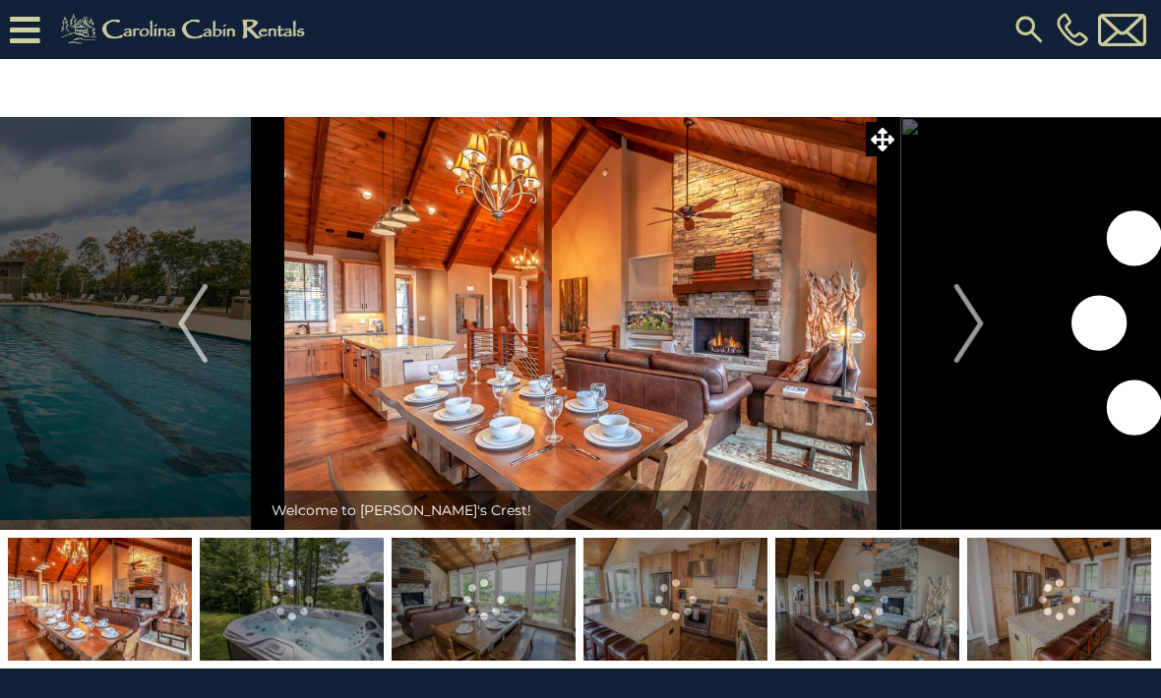
click at [959, 326] on img "Next" at bounding box center [968, 323] width 30 height 79
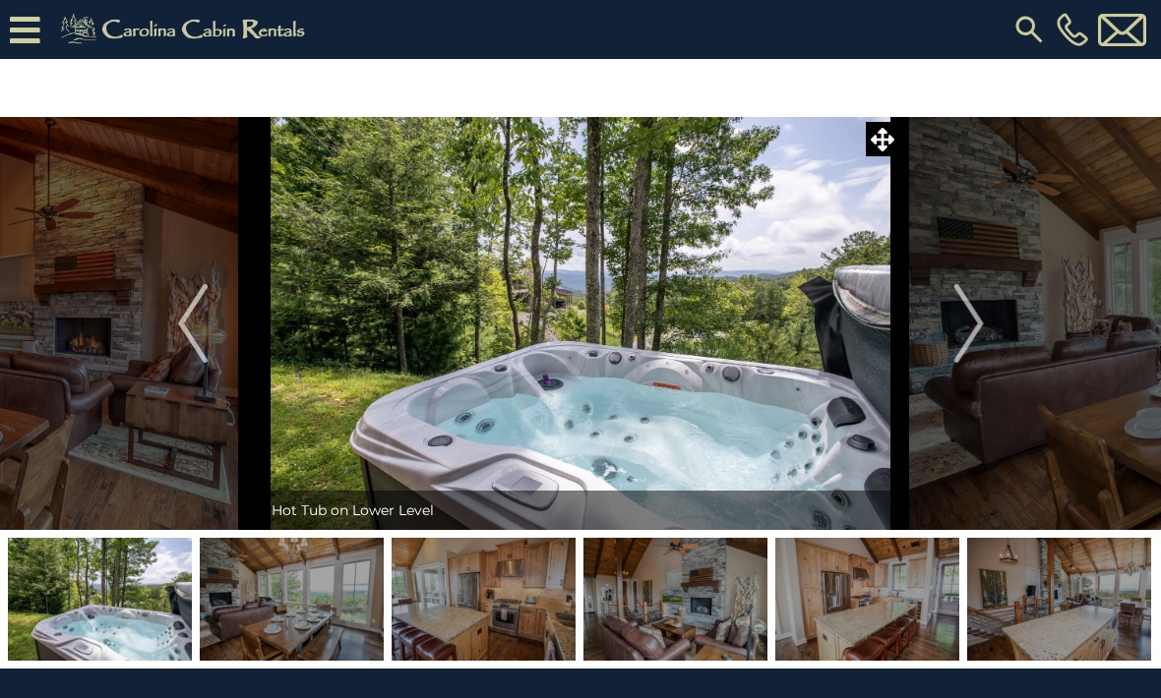
click at [959, 332] on img "Next" at bounding box center [968, 323] width 30 height 79
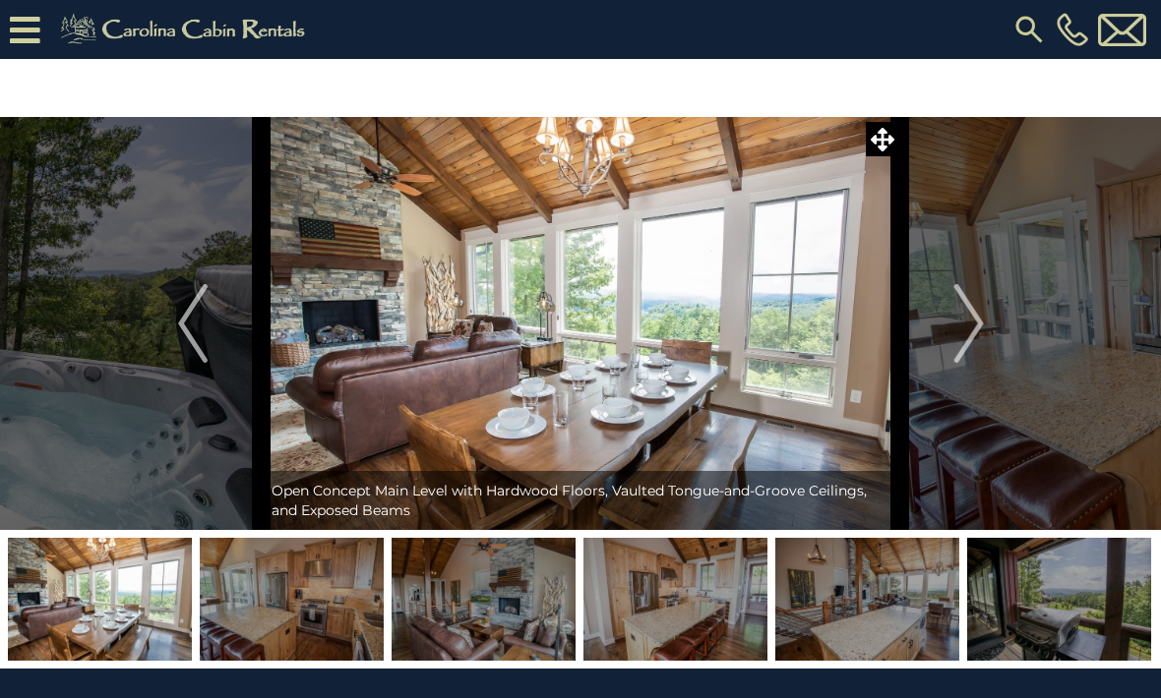
click at [957, 325] on img "Next" at bounding box center [968, 323] width 30 height 79
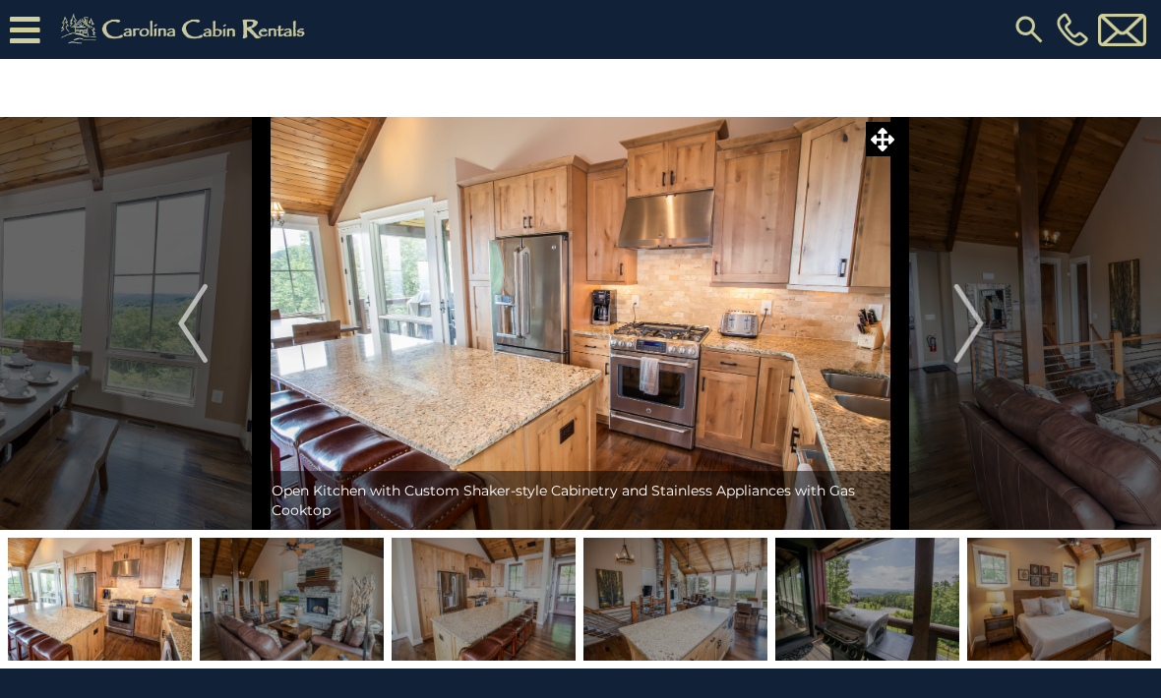
click at [964, 322] on img "Next" at bounding box center [968, 323] width 30 height 79
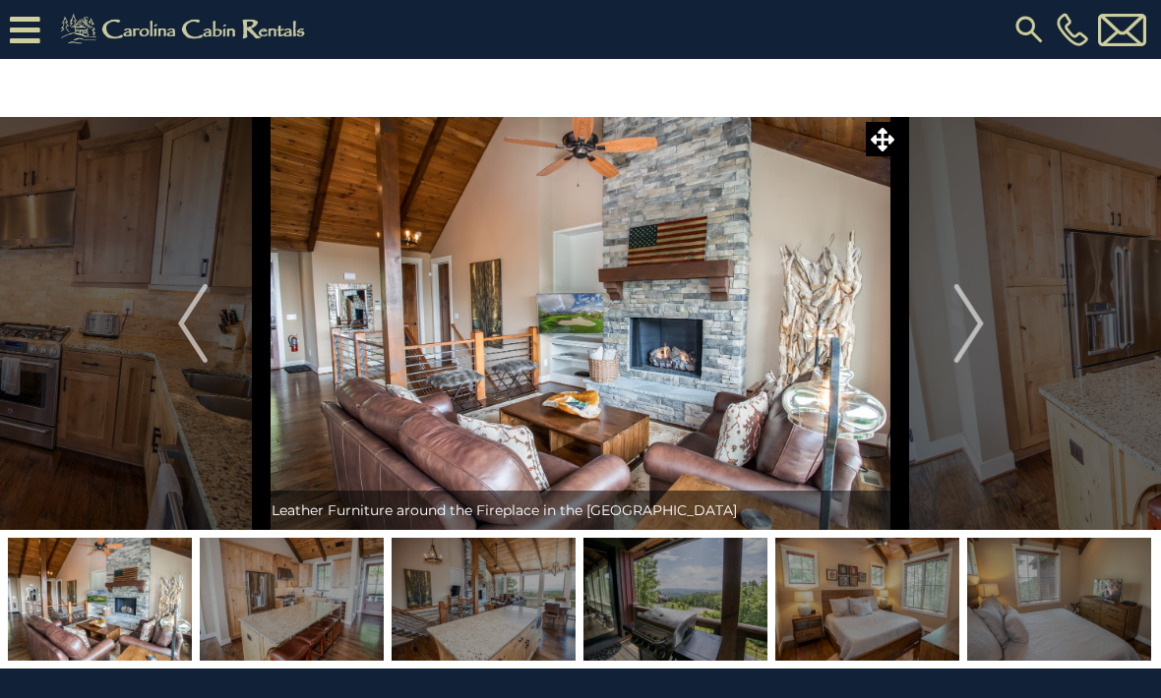
click at [963, 319] on img "Next" at bounding box center [968, 323] width 30 height 79
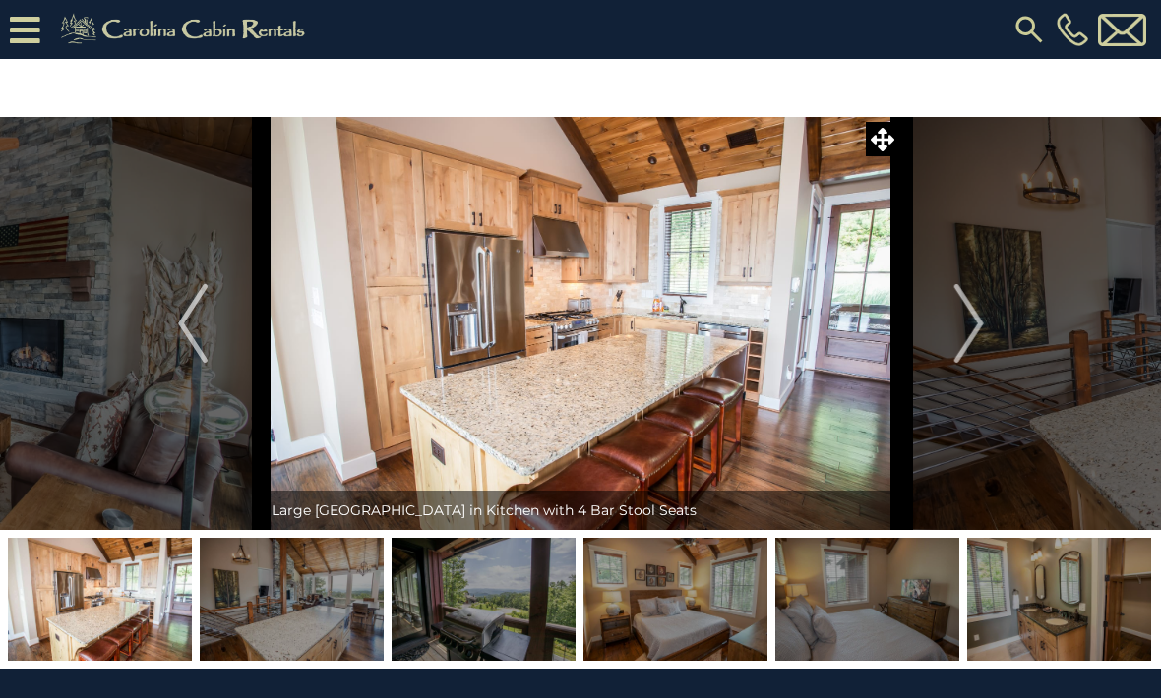
click at [964, 318] on img "Next" at bounding box center [968, 323] width 30 height 79
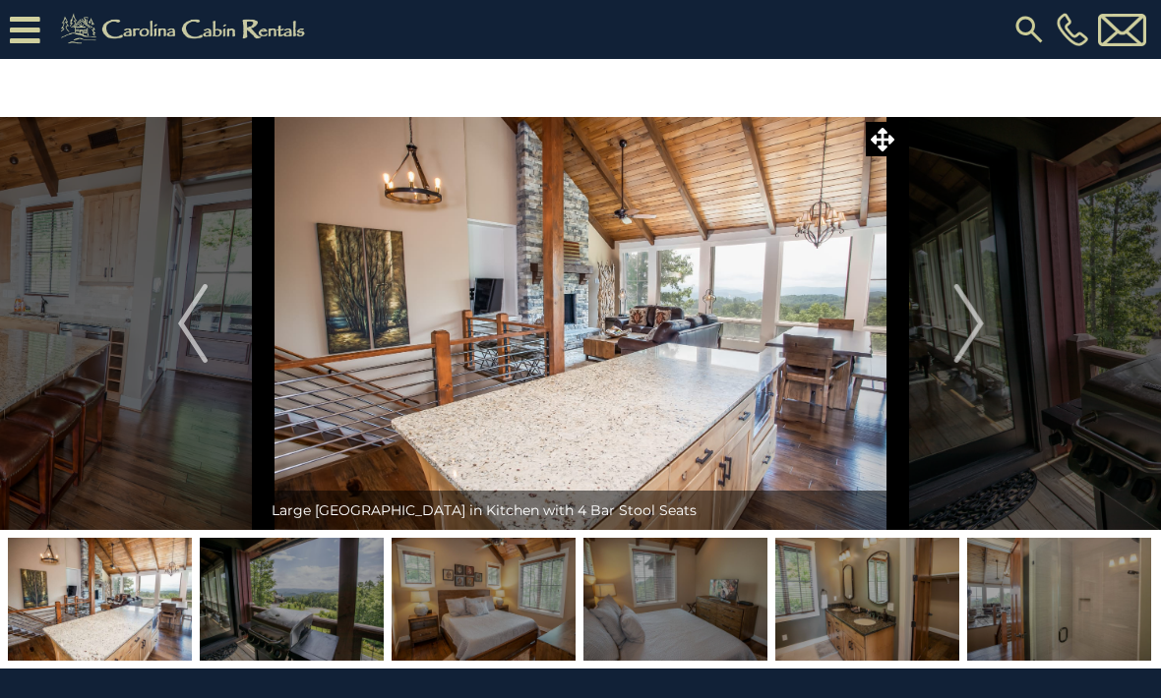
click at [964, 320] on img "Next" at bounding box center [968, 323] width 30 height 79
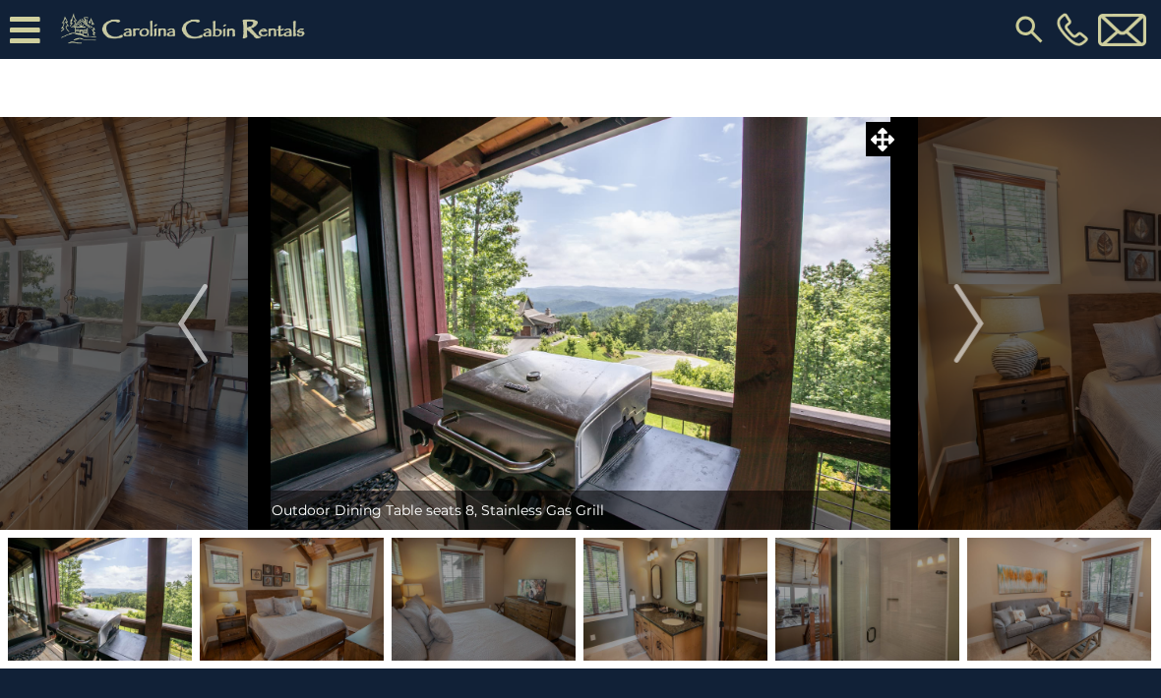
click at [960, 326] on img "Next" at bounding box center [968, 323] width 30 height 79
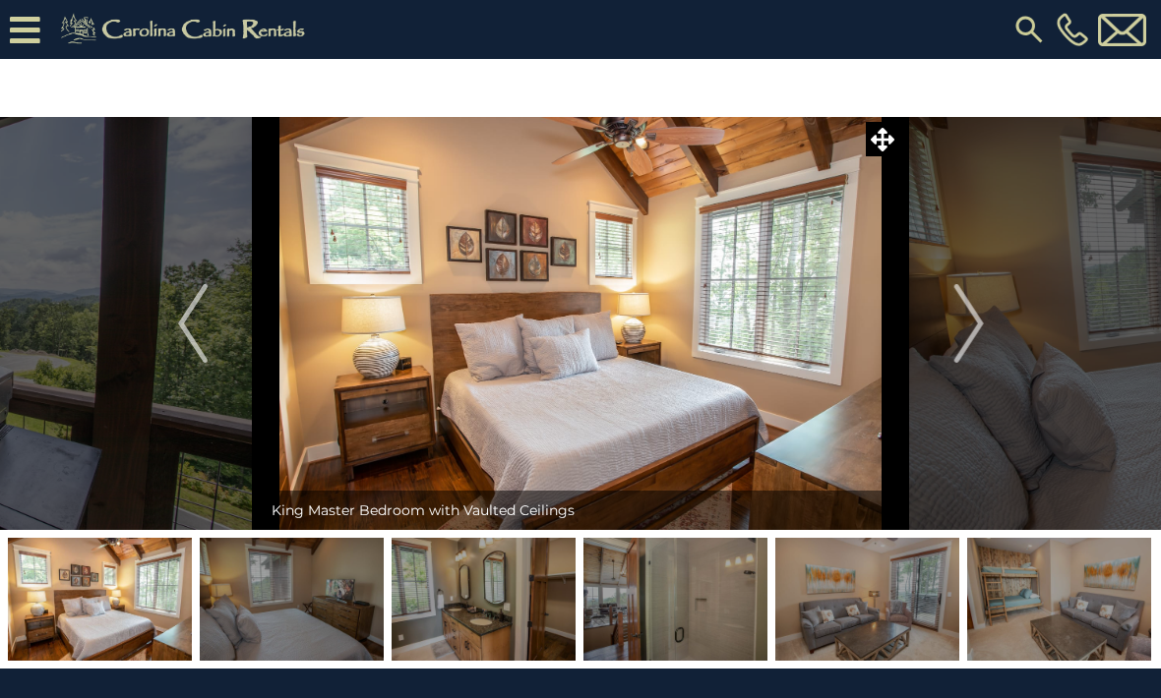
click at [961, 326] on img "Next" at bounding box center [968, 323] width 30 height 79
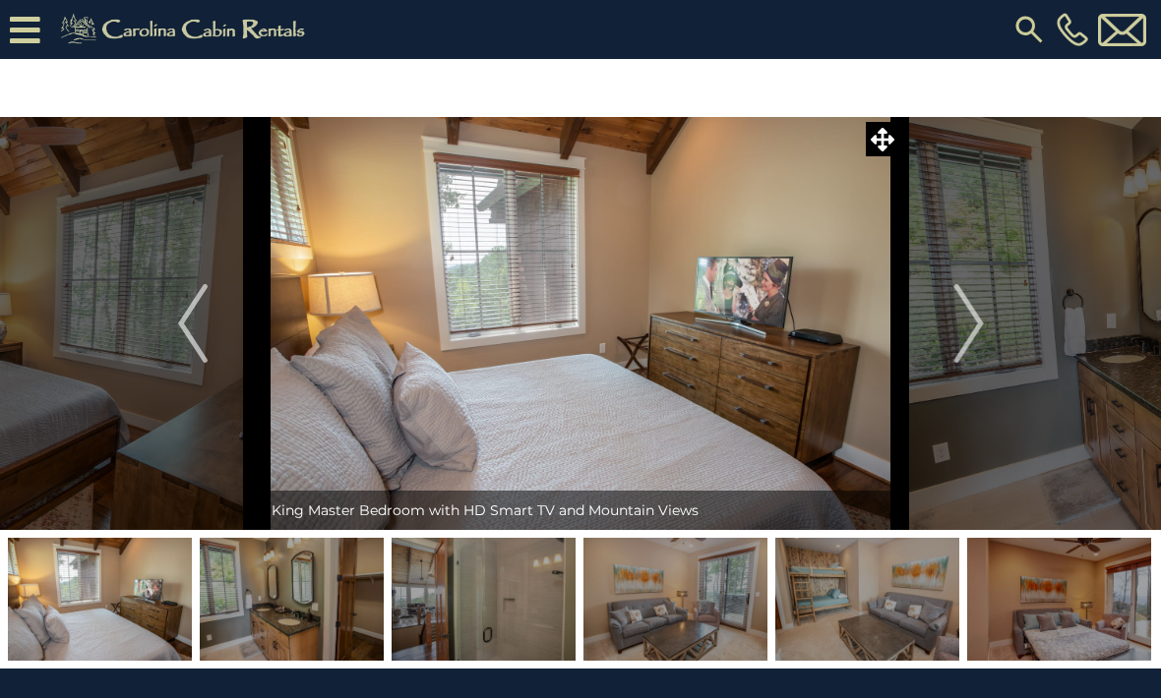
click at [966, 322] on img "Next" at bounding box center [968, 323] width 30 height 79
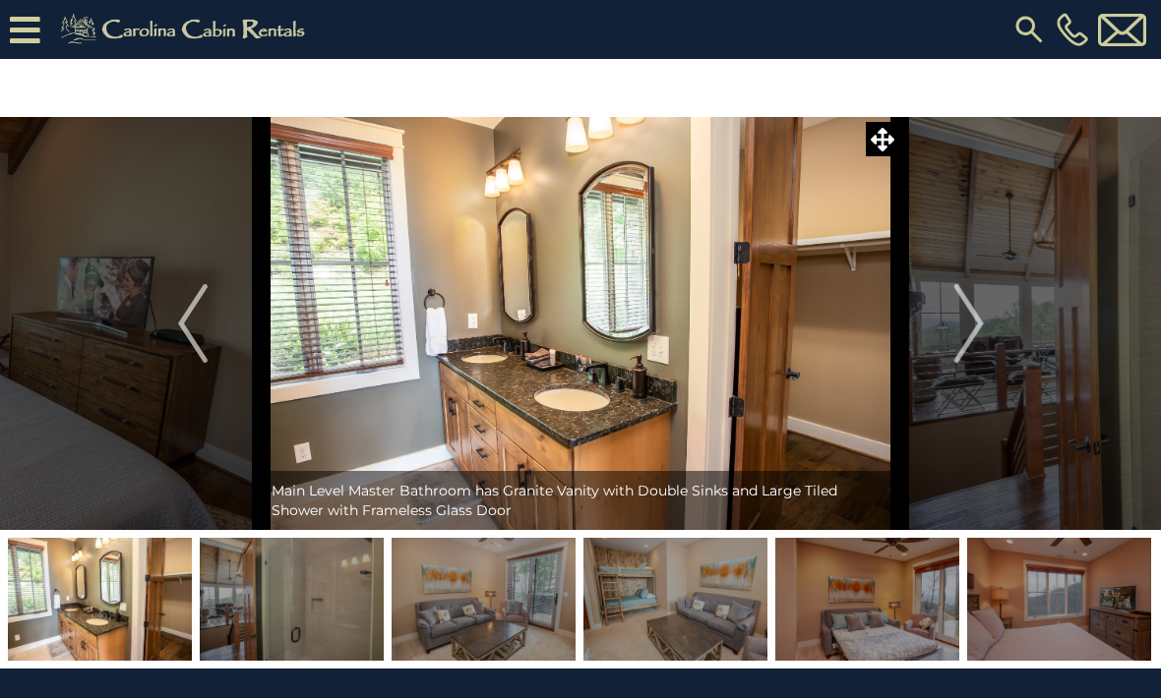
click at [962, 326] on img "Next" at bounding box center [968, 323] width 30 height 79
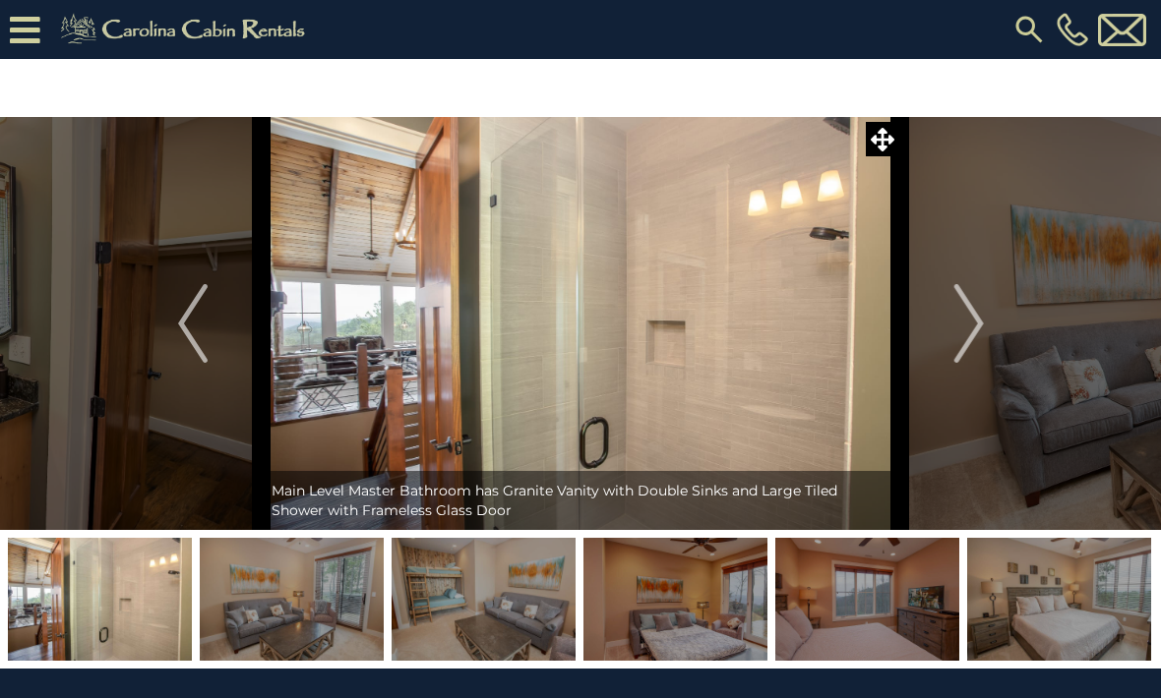
click at [959, 327] on img "Next" at bounding box center [968, 323] width 30 height 79
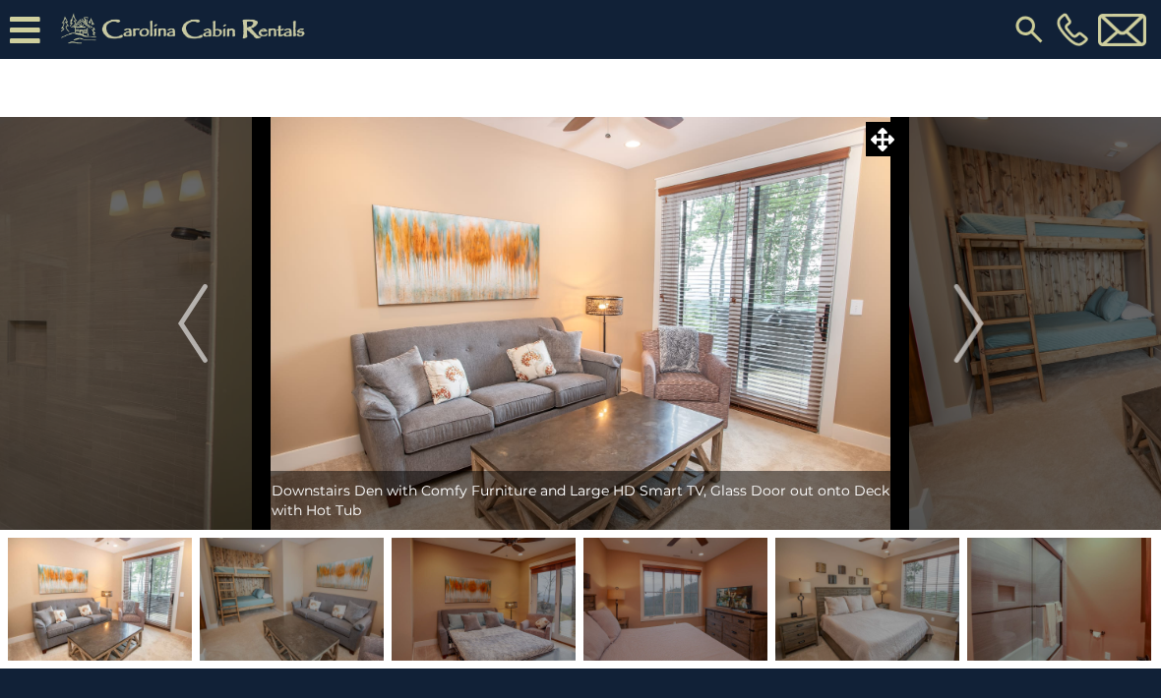
click at [962, 323] on img "Next" at bounding box center [968, 323] width 30 height 79
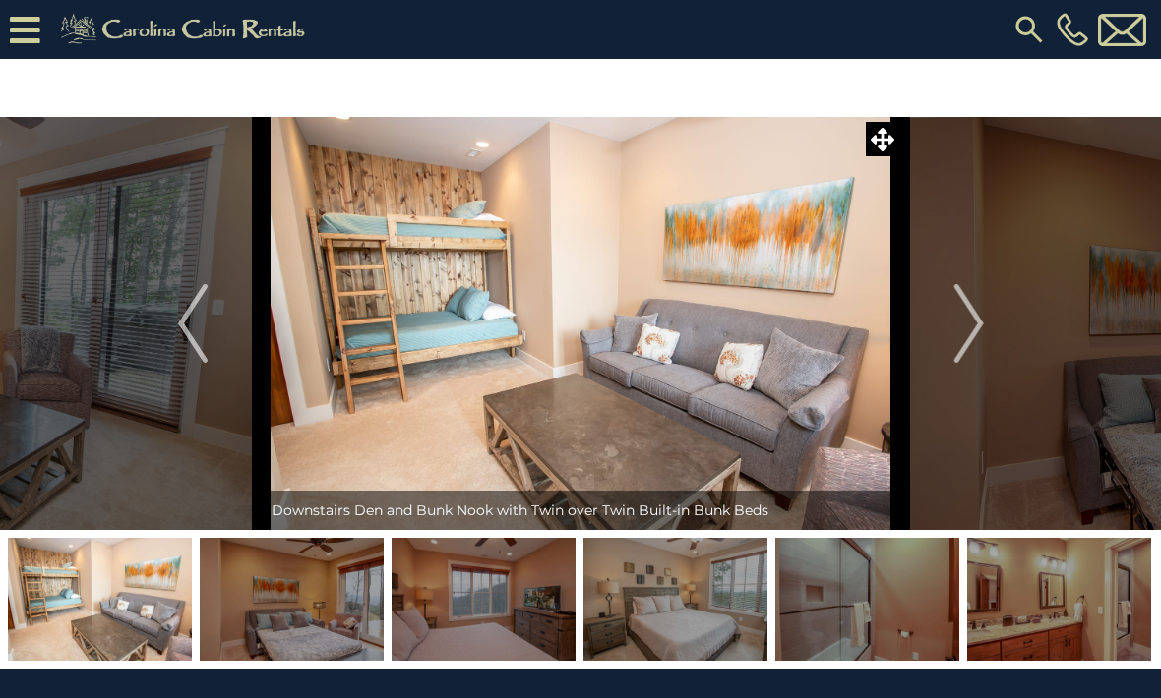
click at [960, 325] on img "Next" at bounding box center [968, 323] width 30 height 79
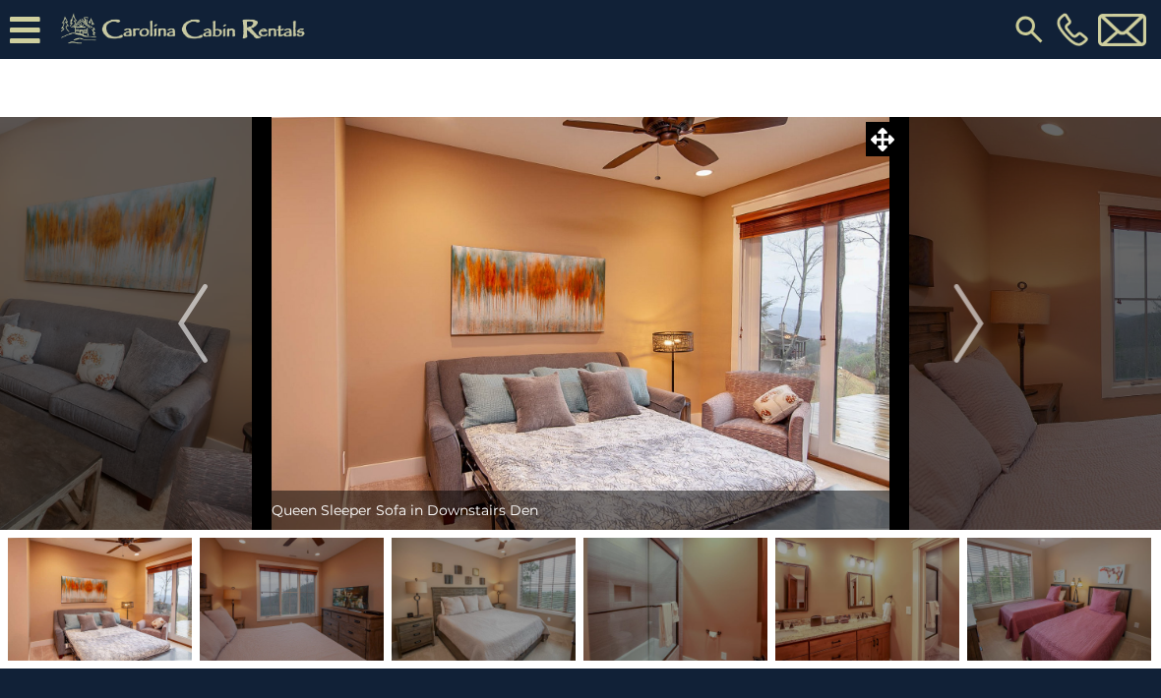
click at [965, 319] on img "Next" at bounding box center [968, 323] width 30 height 79
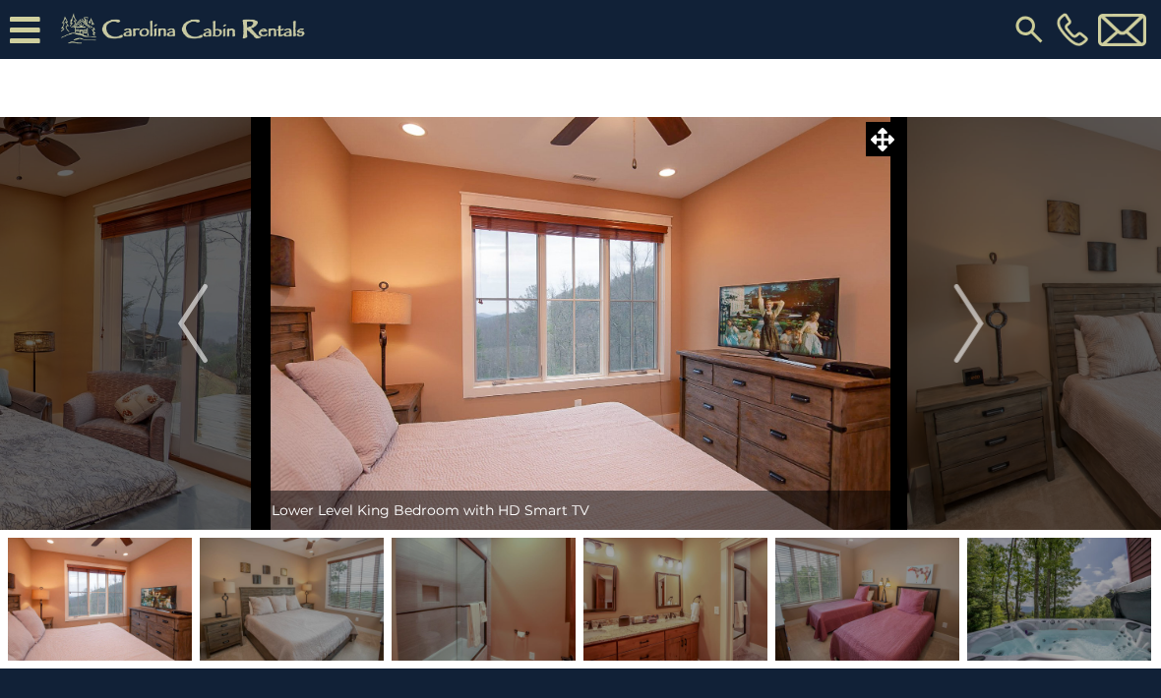
click at [964, 321] on img "Next" at bounding box center [968, 323] width 30 height 79
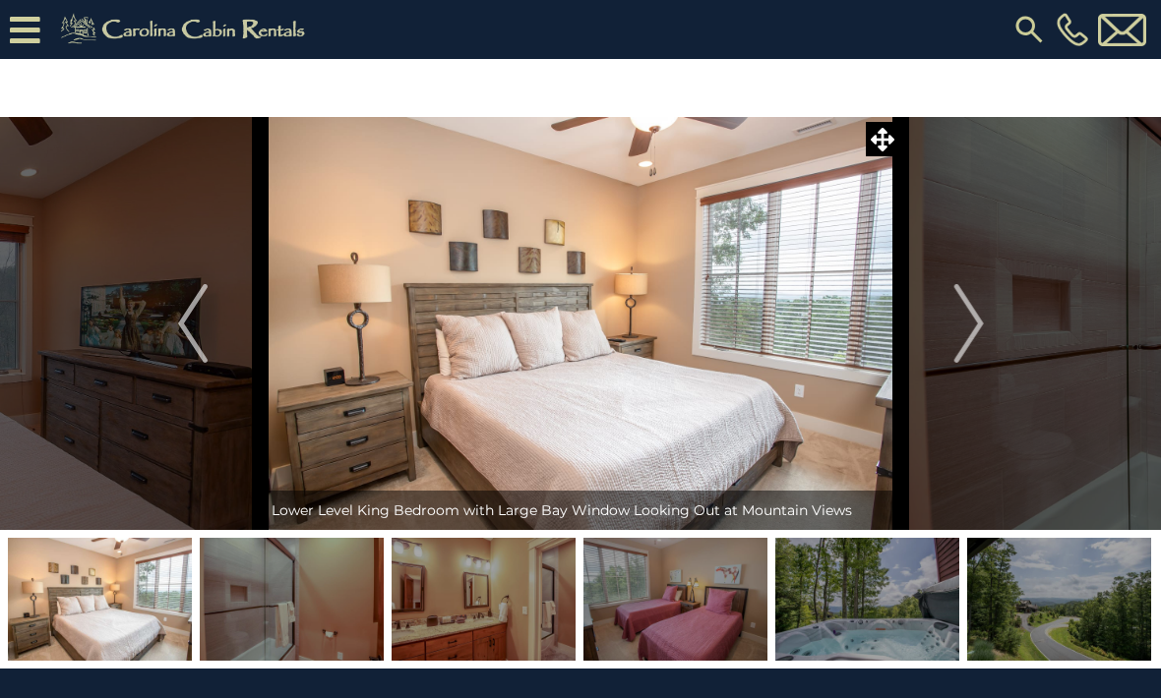
click at [959, 329] on img "Next" at bounding box center [968, 323] width 30 height 79
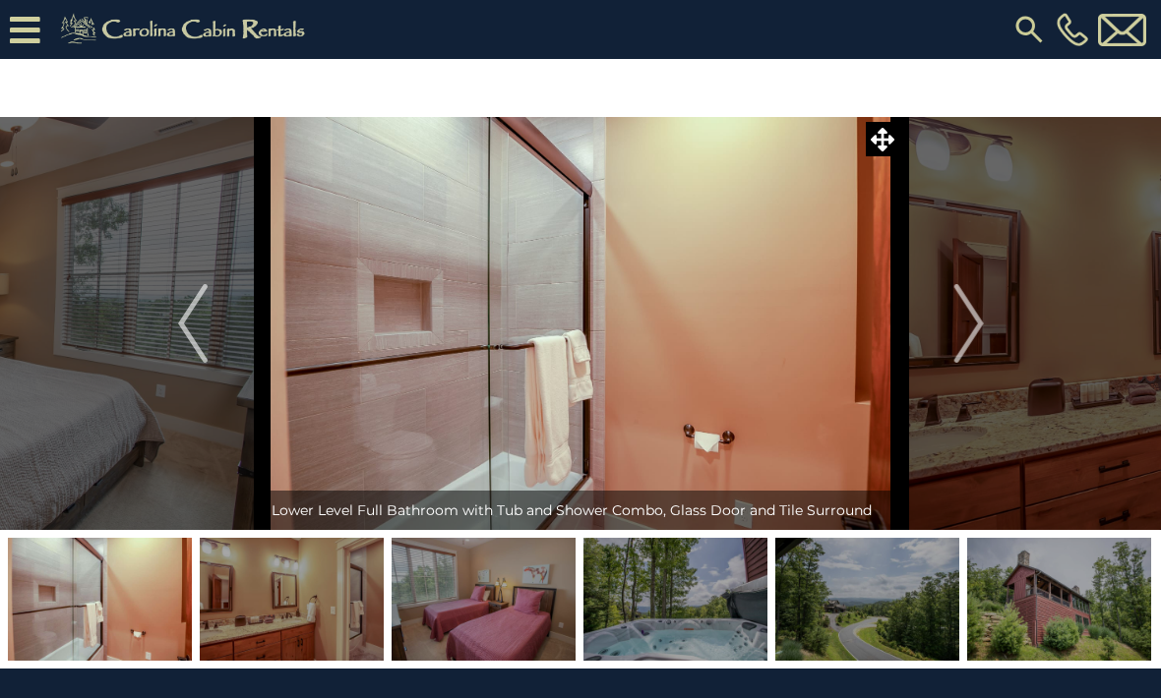
click at [959, 327] on img "Next" at bounding box center [968, 323] width 30 height 79
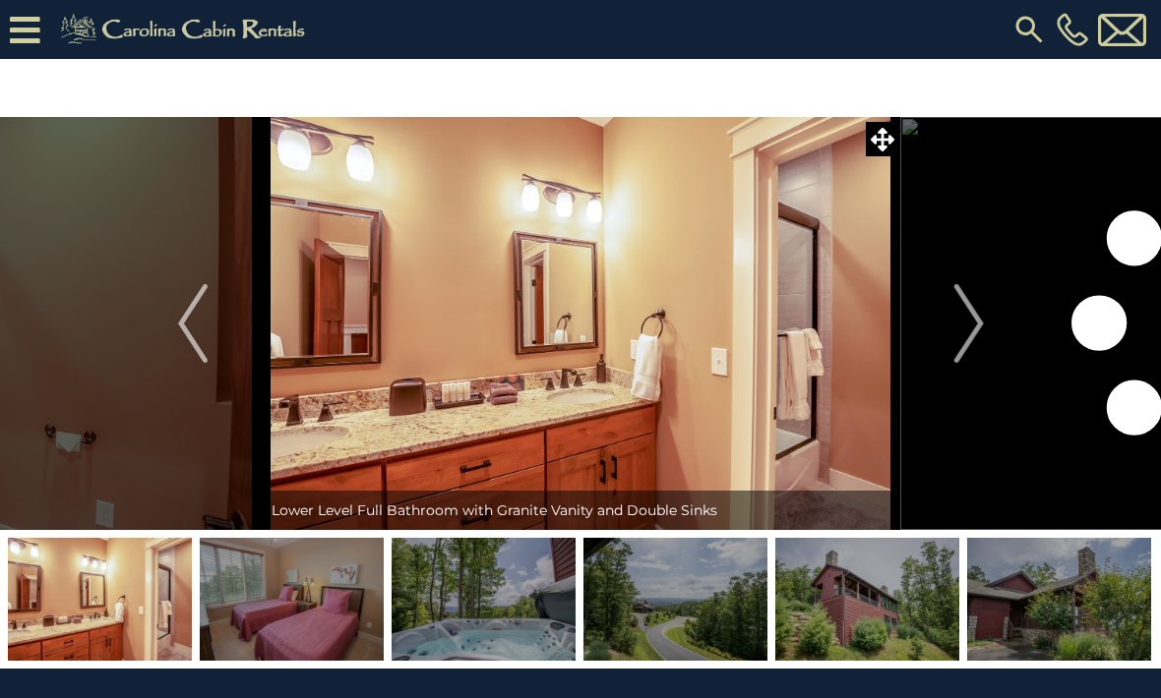
click at [963, 322] on img "Next" at bounding box center [968, 323] width 30 height 79
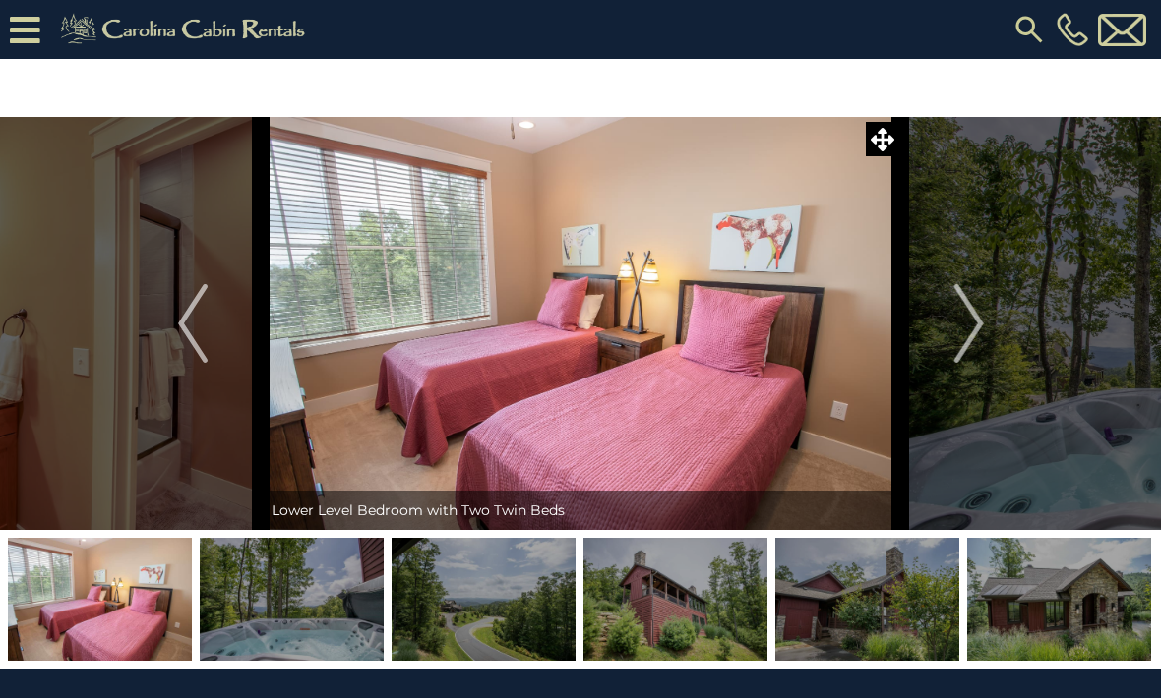
click at [962, 322] on img "Next" at bounding box center [968, 323] width 30 height 79
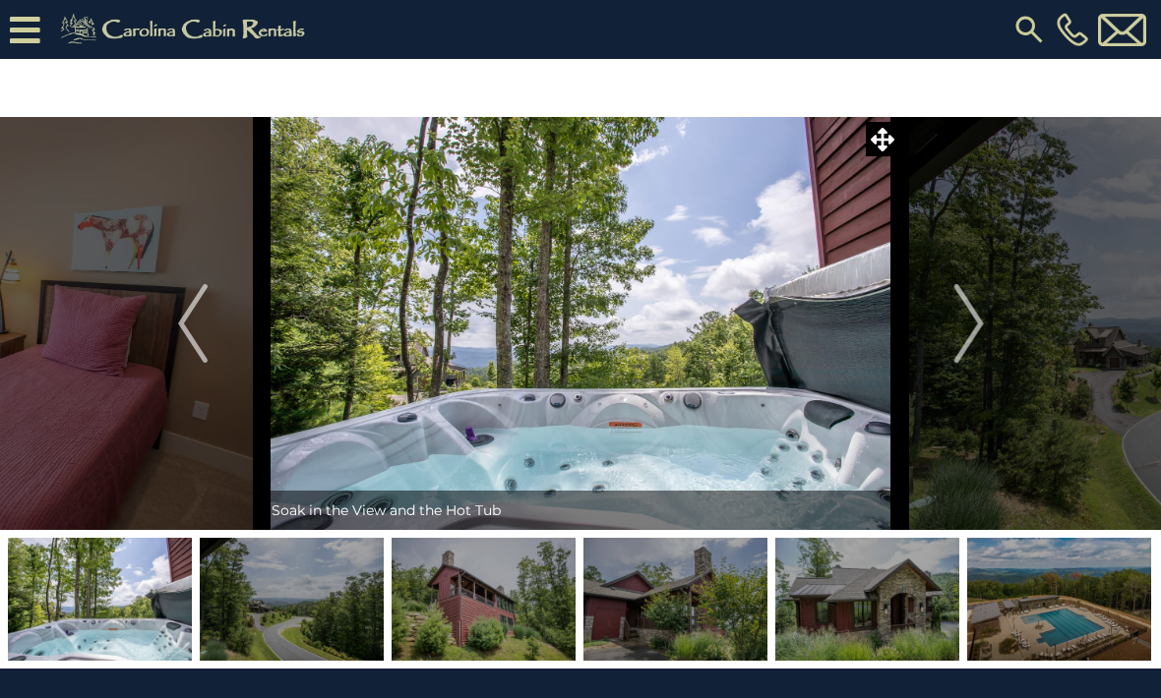
click at [961, 321] on img "Next" at bounding box center [968, 323] width 30 height 79
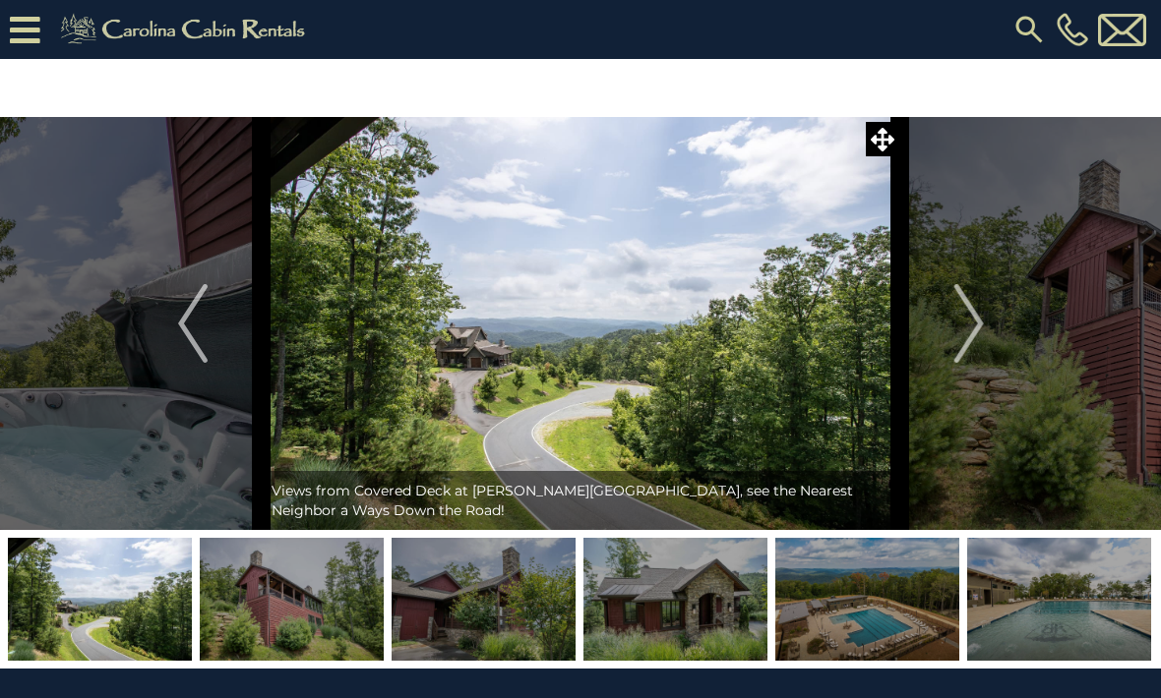
click at [960, 326] on img "Next" at bounding box center [968, 323] width 30 height 79
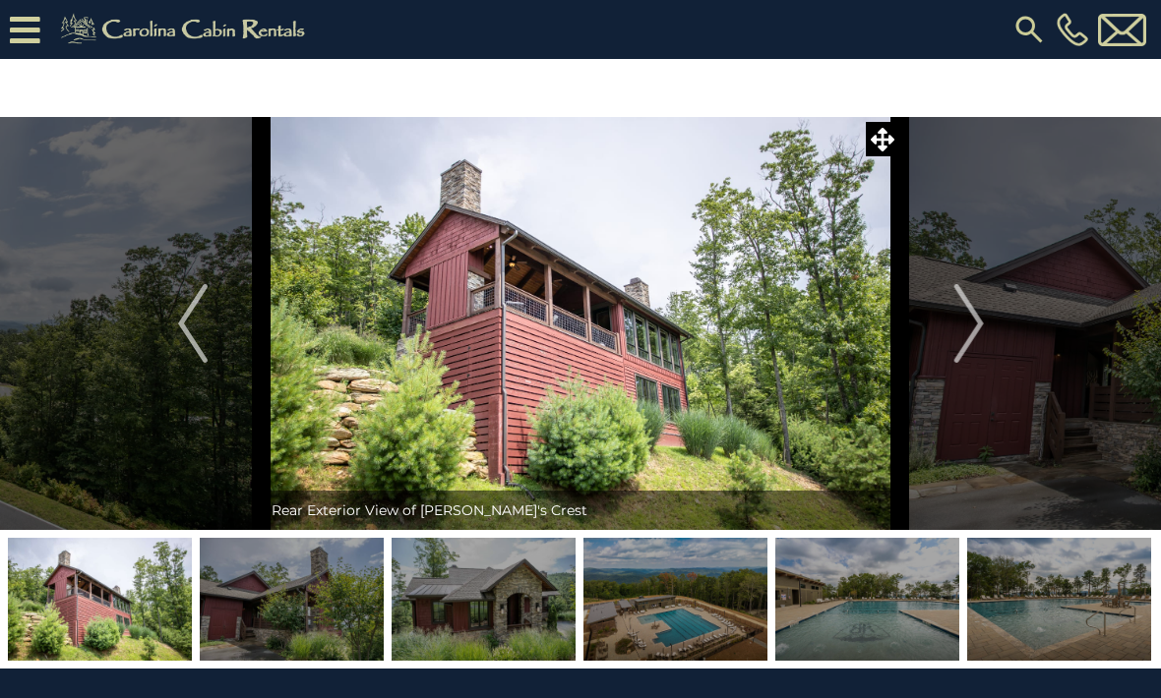
click at [961, 323] on img "Next" at bounding box center [968, 323] width 30 height 79
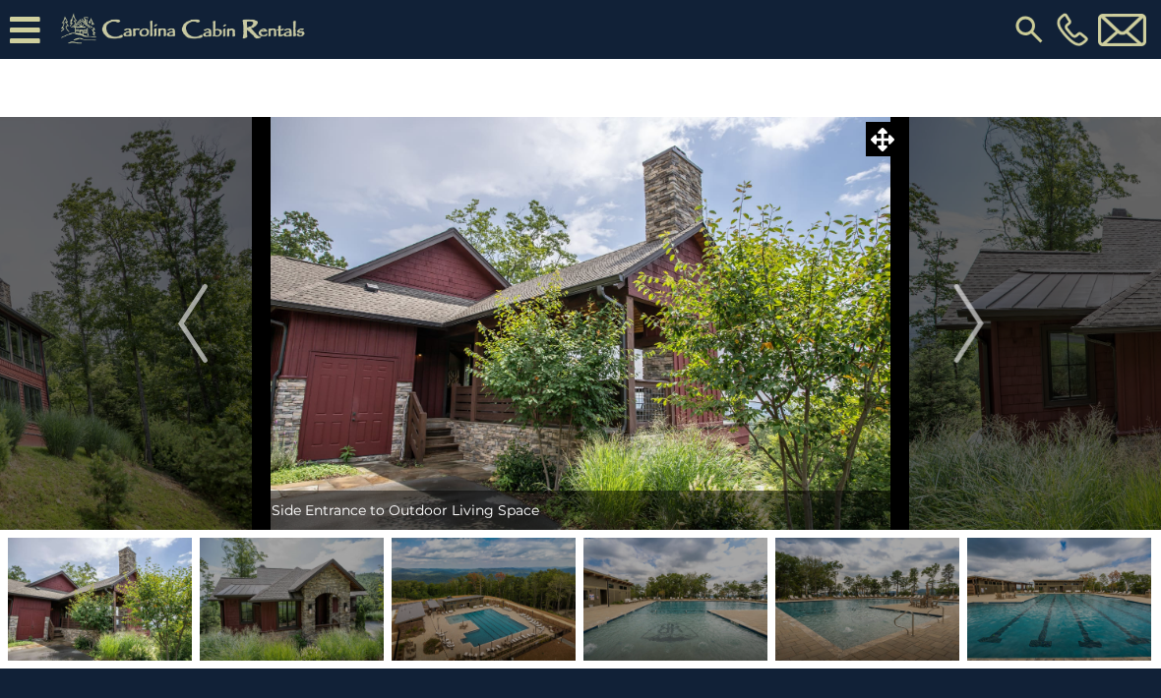
click at [959, 325] on img "Next" at bounding box center [968, 323] width 30 height 79
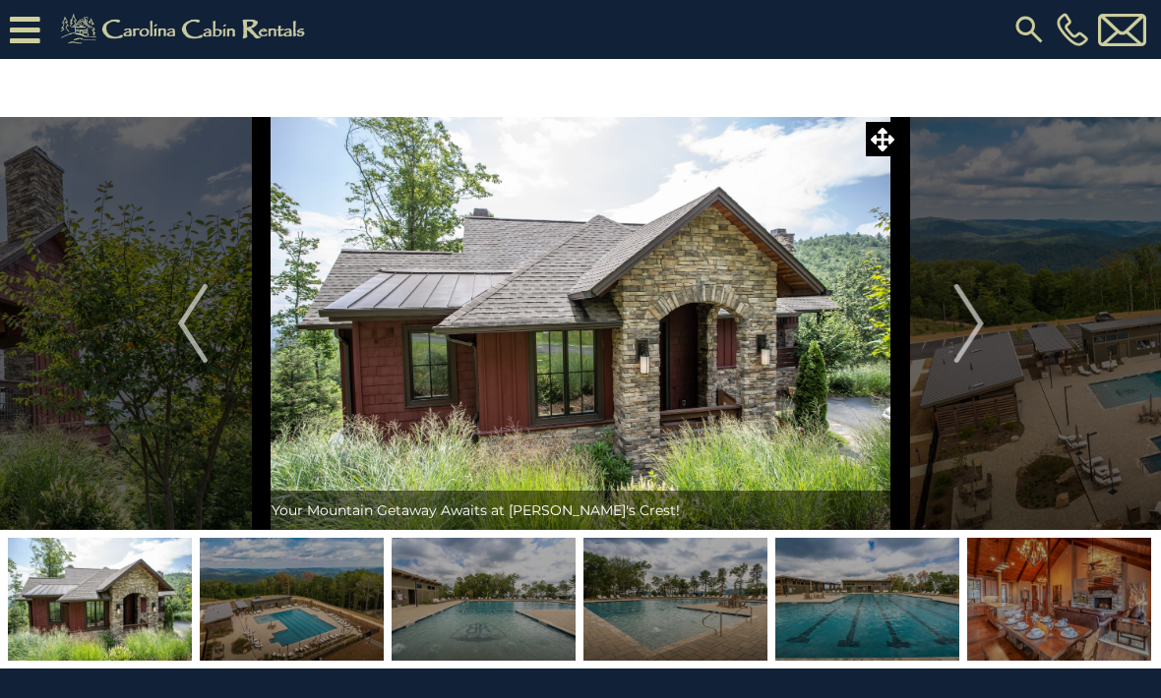
click at [957, 330] on img "Next" at bounding box center [968, 323] width 30 height 79
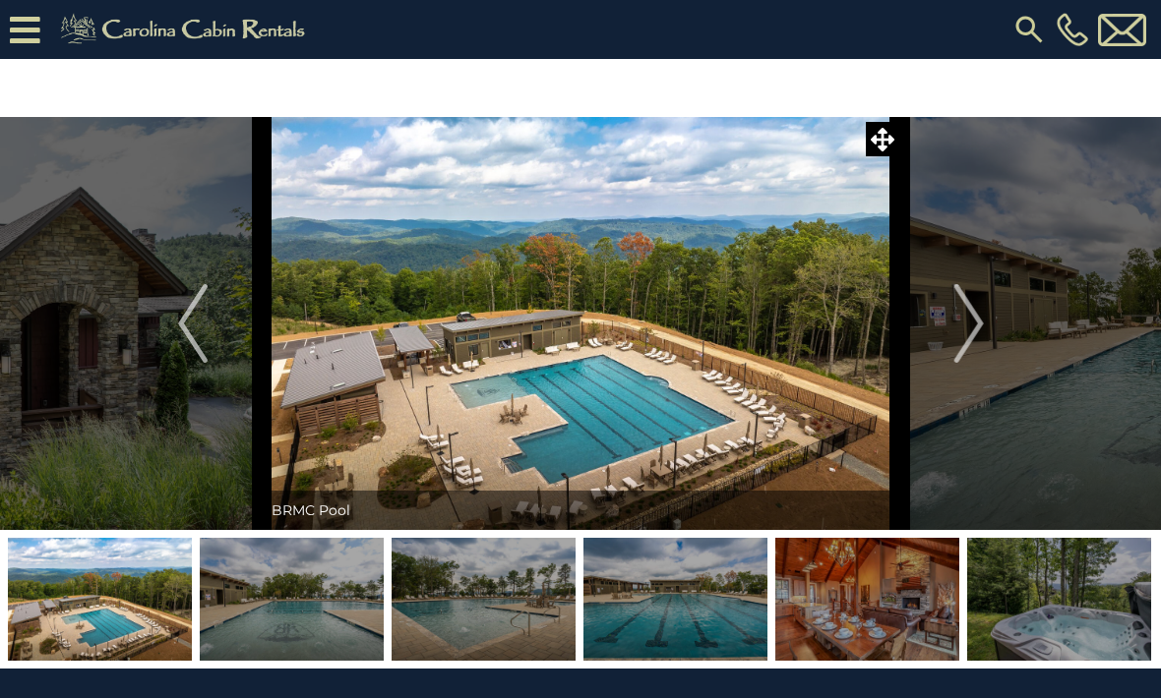
click at [958, 325] on img "Next" at bounding box center [968, 323] width 30 height 79
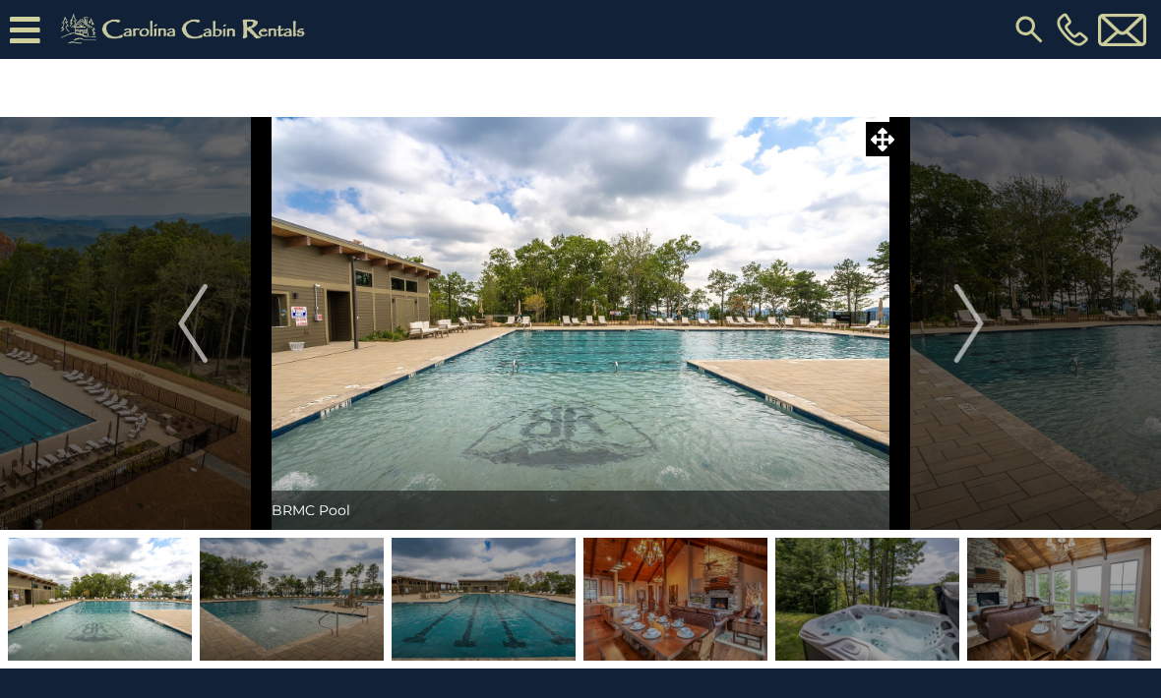
click at [959, 325] on img "Next" at bounding box center [968, 323] width 30 height 79
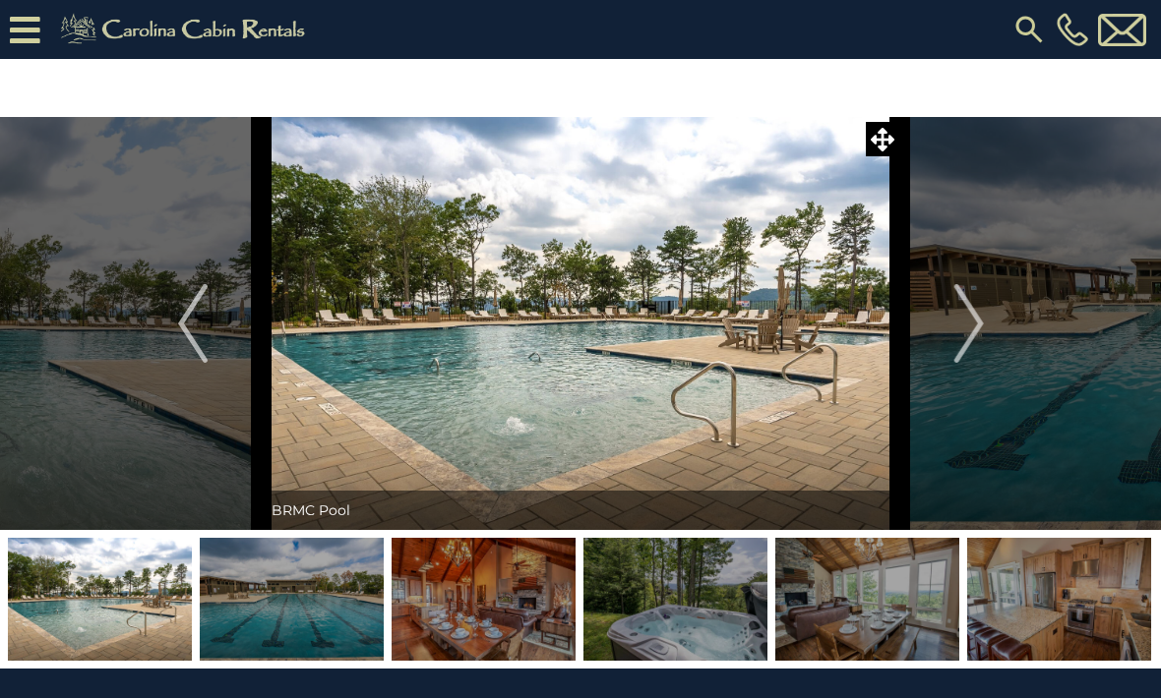
click at [955, 329] on img "Next" at bounding box center [968, 323] width 30 height 79
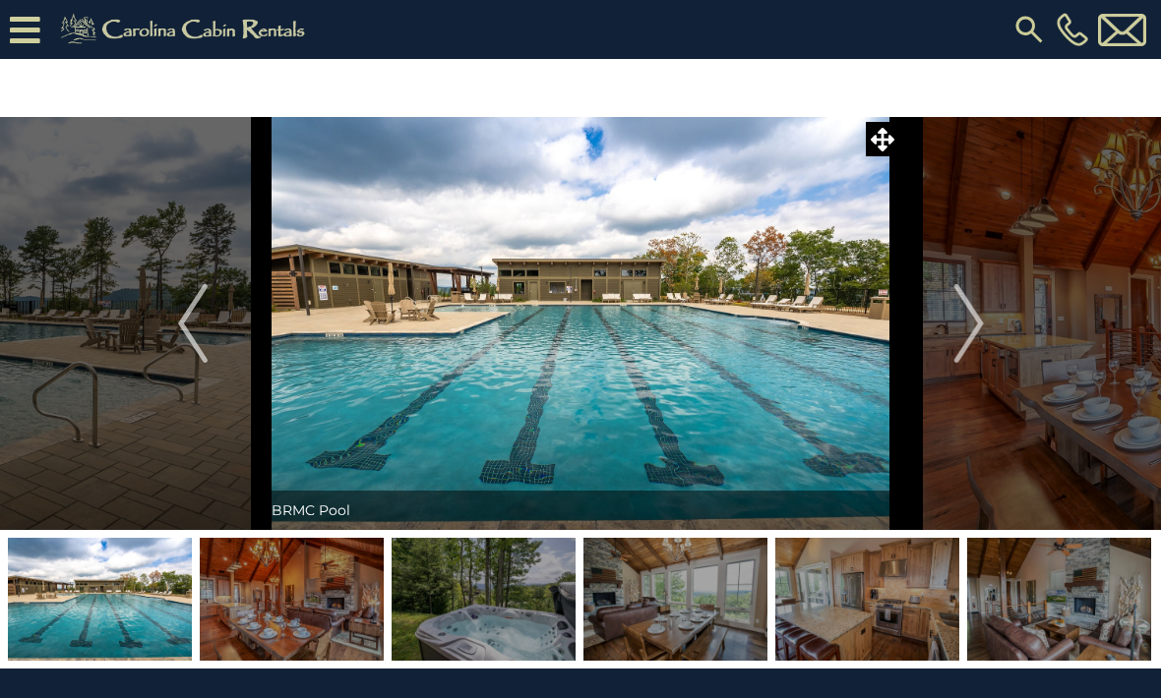
click at [956, 329] on img "Next" at bounding box center [968, 323] width 30 height 79
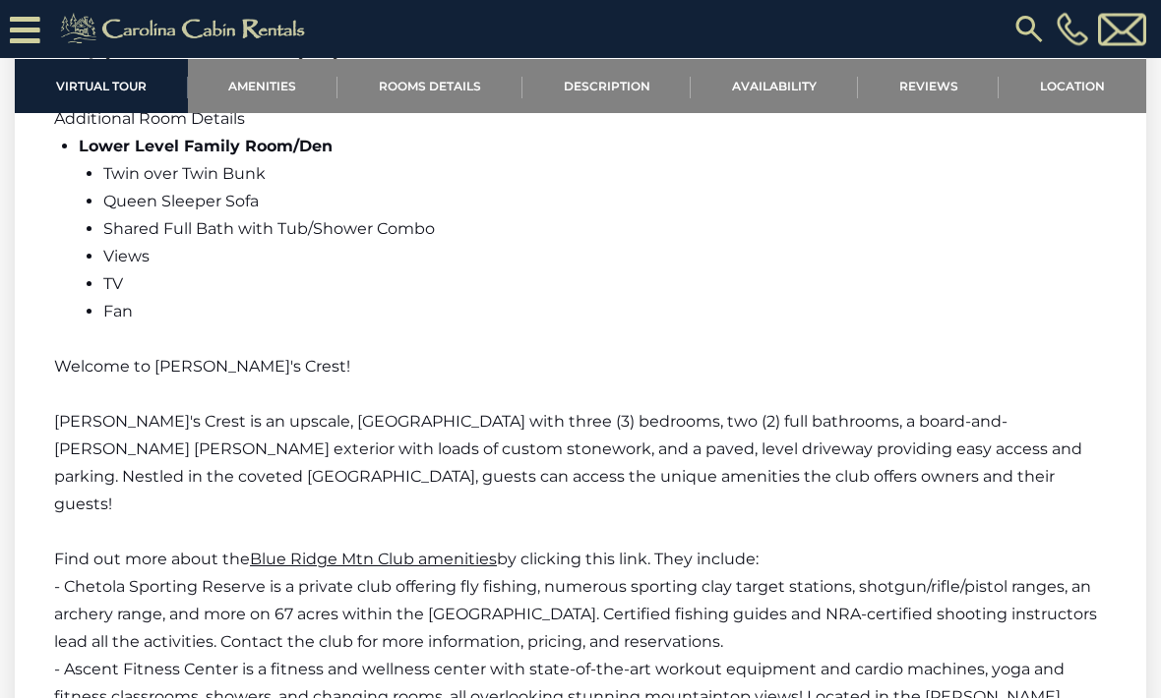
scroll to position [2640, 0]
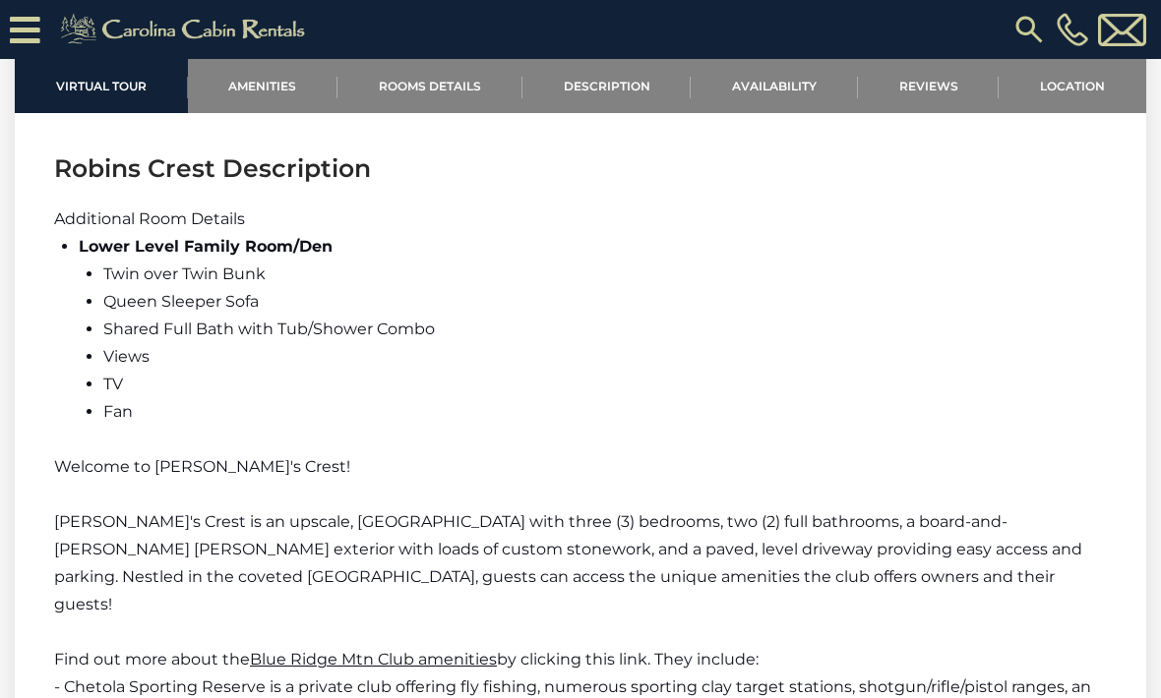
click at [1079, 85] on link "Location" at bounding box center [1072, 86] width 148 height 54
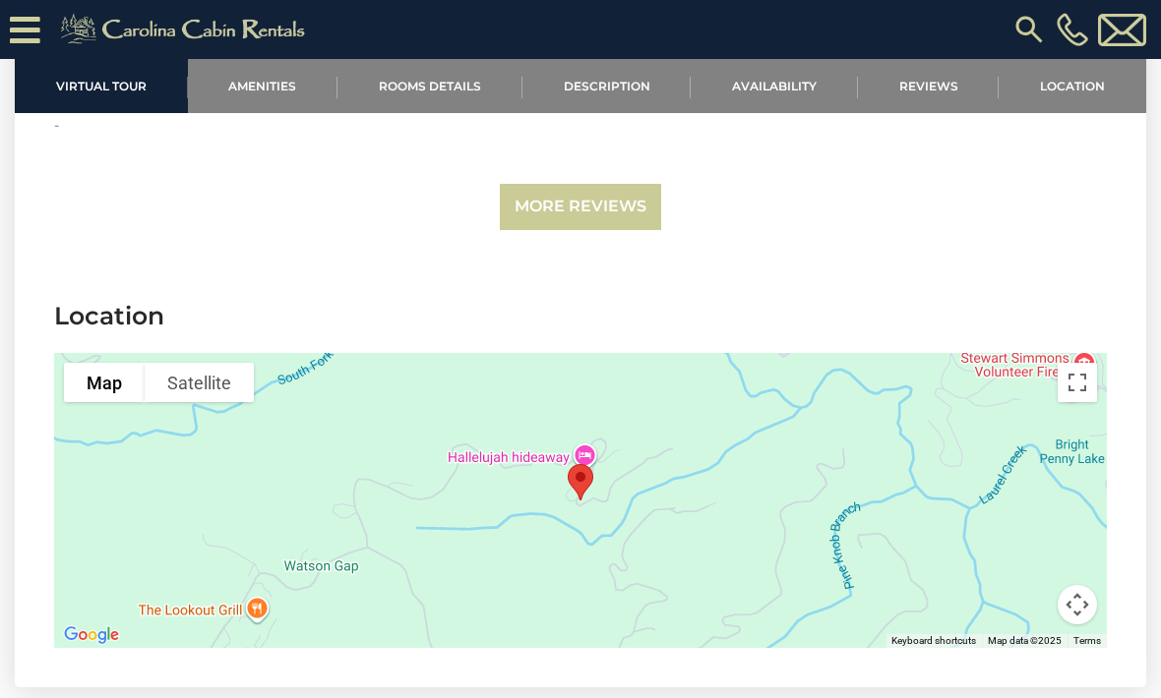
scroll to position [5626, 0]
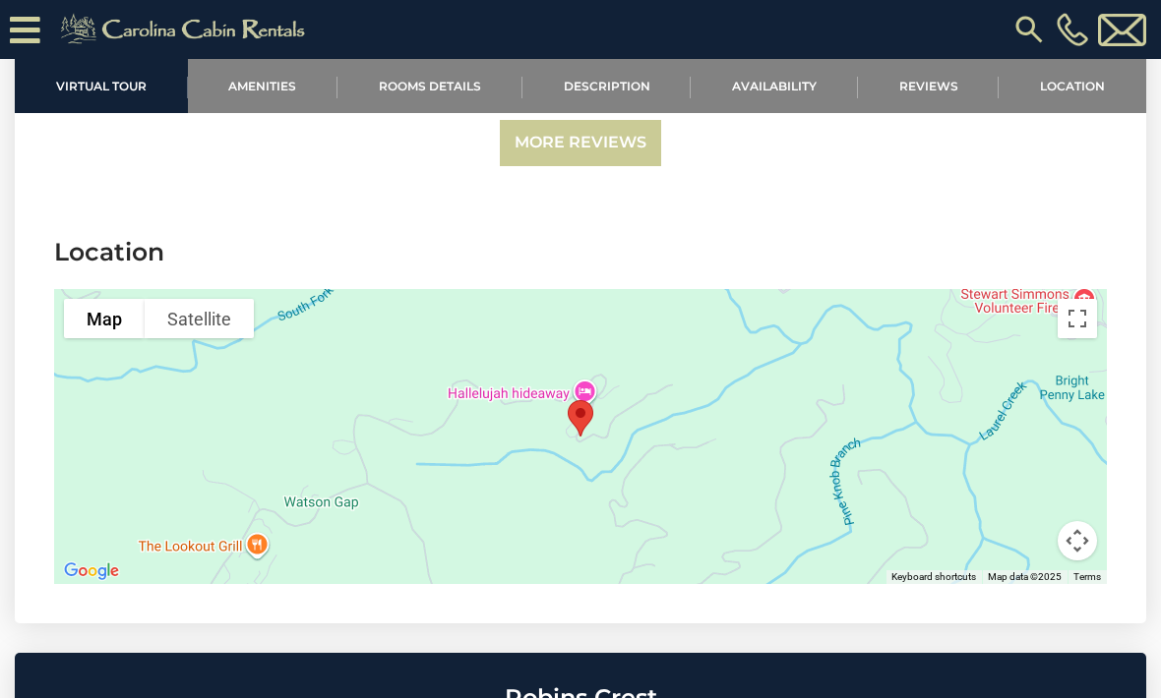
click at [1094, 521] on button "Map camera controls" at bounding box center [1076, 540] width 39 height 39
click at [1038, 521] on button "Zoom out" at bounding box center [1027, 540] width 39 height 39
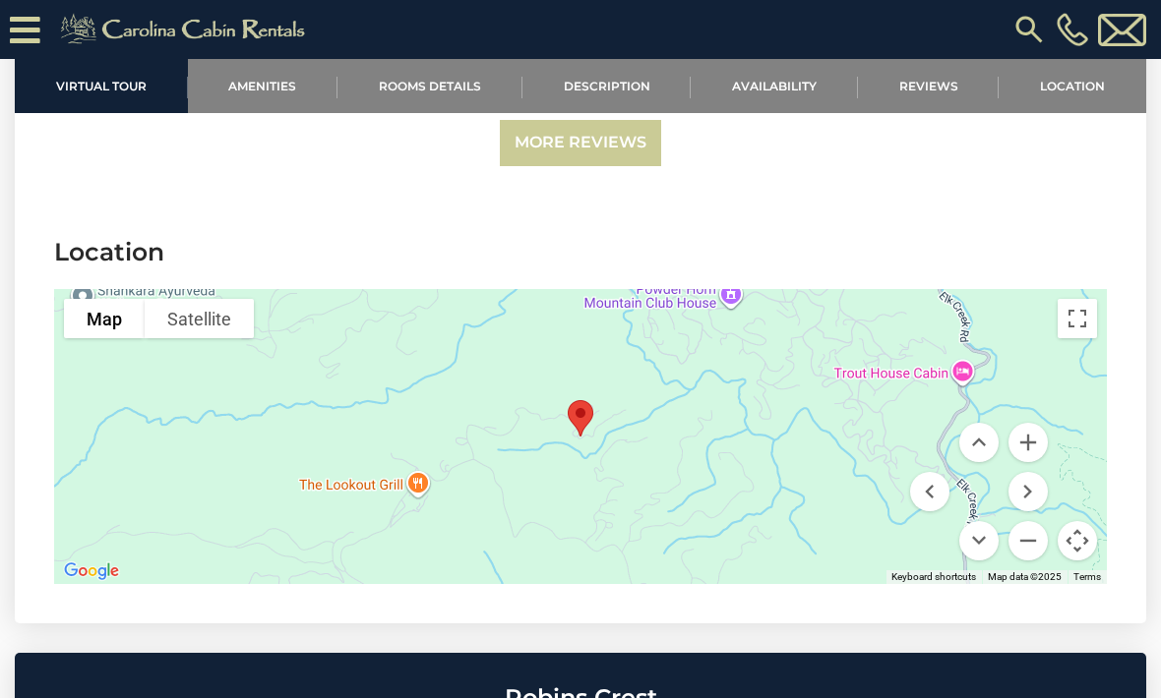
click at [1031, 521] on button "Zoom out" at bounding box center [1027, 540] width 39 height 39
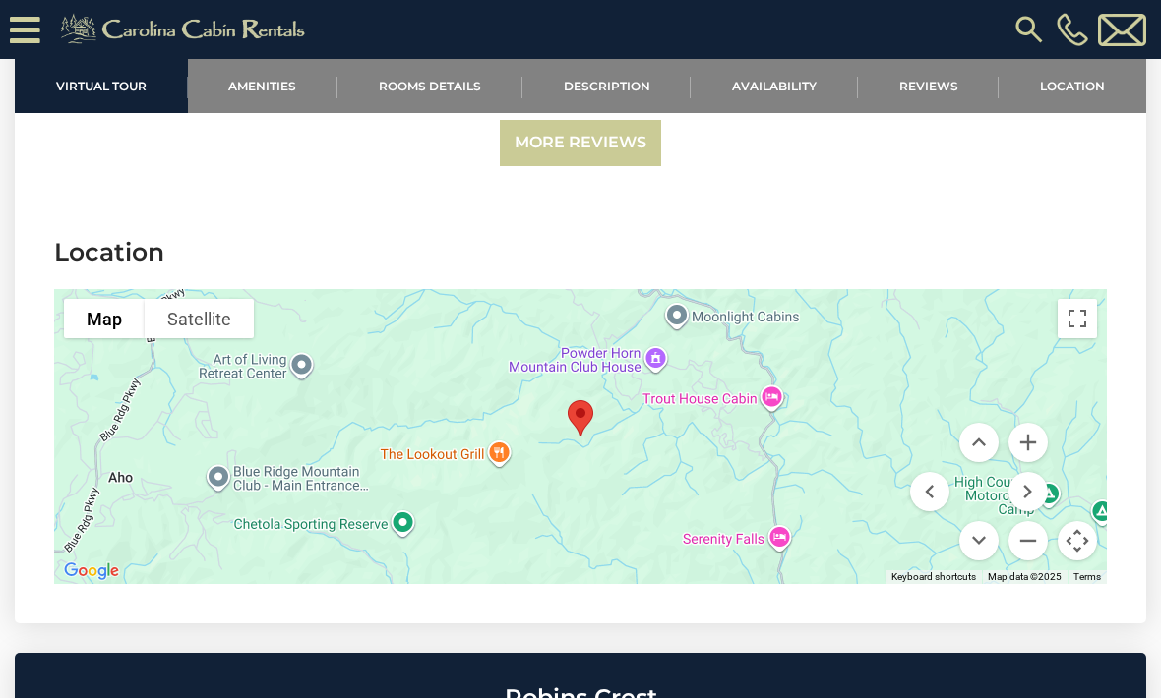
click at [1034, 521] on button "Zoom out" at bounding box center [1027, 540] width 39 height 39
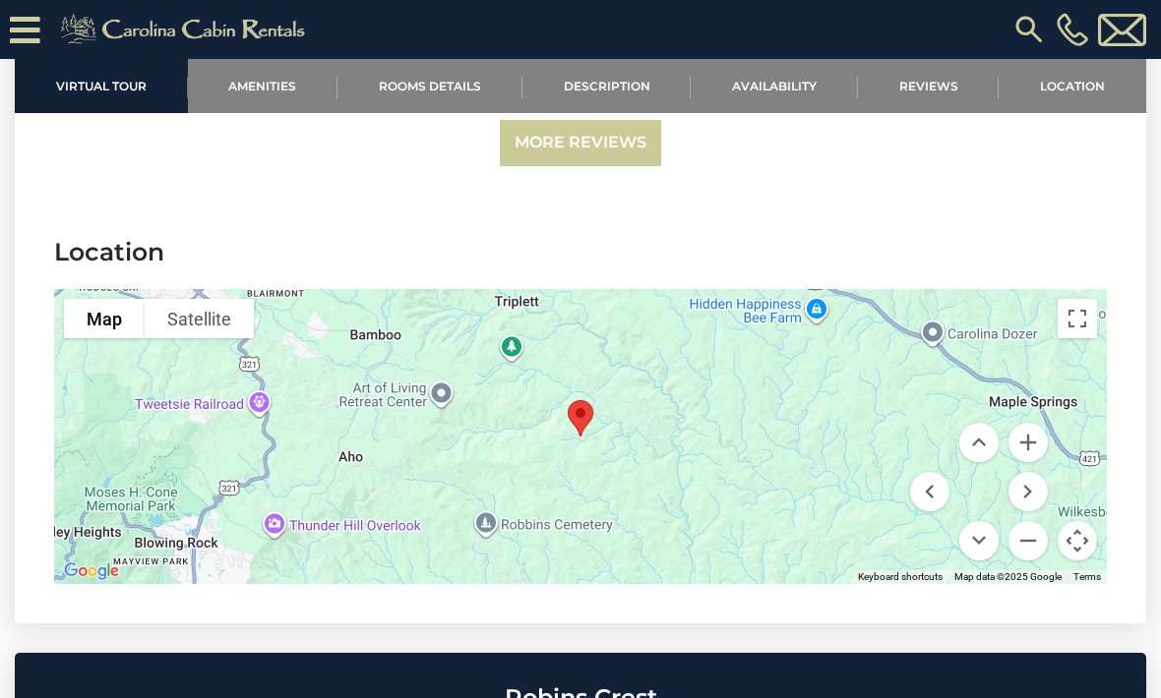
click at [1033, 423] on button "Zoom in" at bounding box center [1027, 442] width 39 height 39
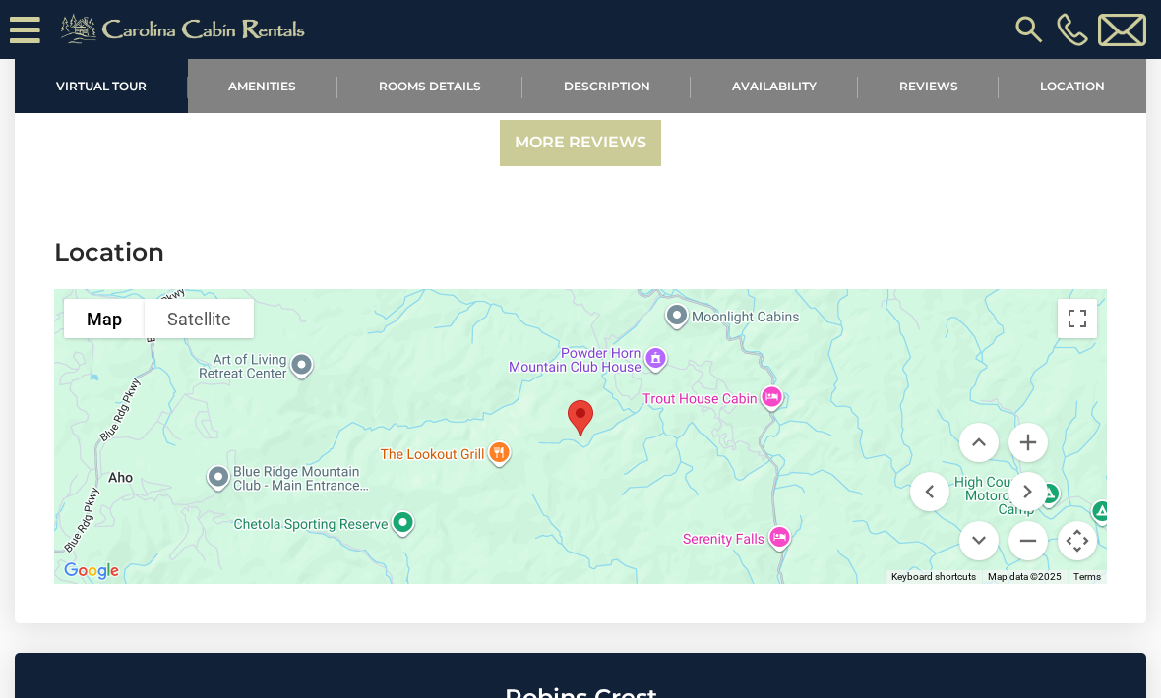
click at [938, 472] on button "Move left" at bounding box center [929, 491] width 39 height 39
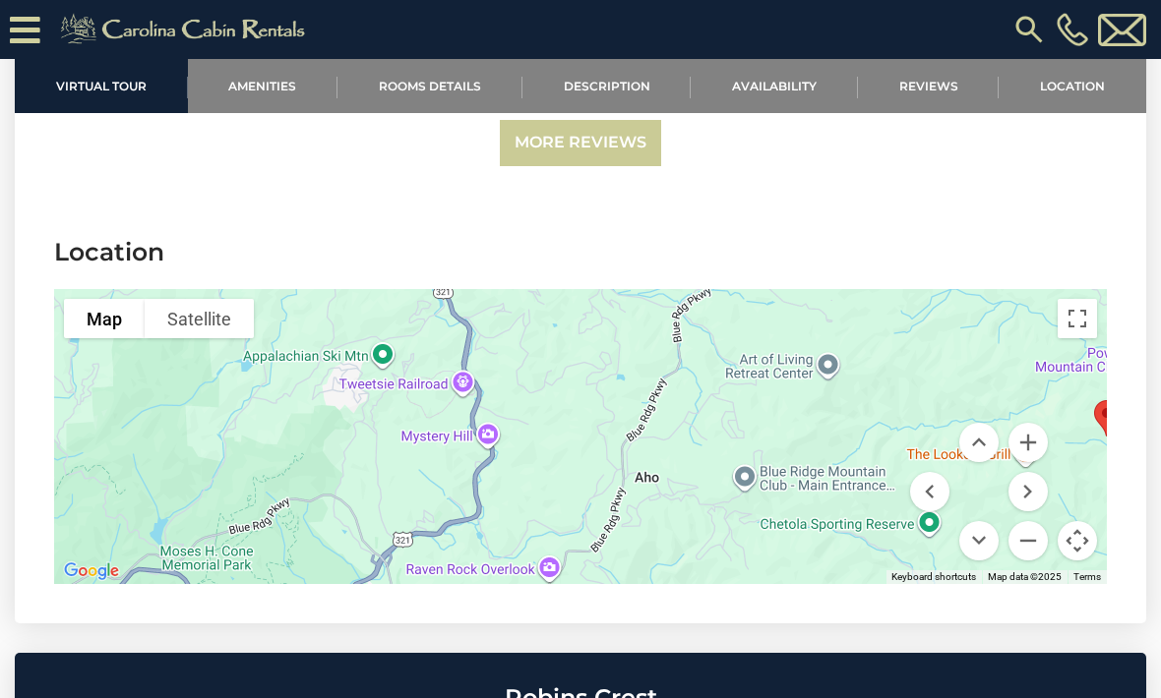
click at [985, 521] on button "Move down" at bounding box center [978, 540] width 39 height 39
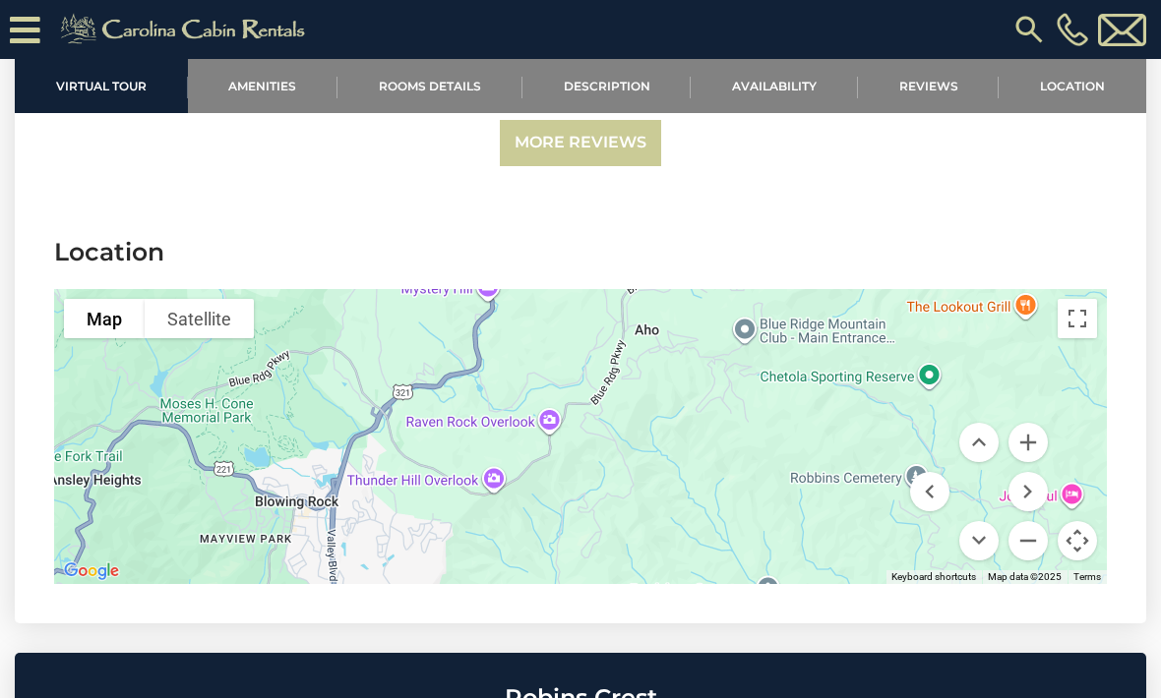
click at [986, 423] on button "Move up" at bounding box center [978, 442] width 39 height 39
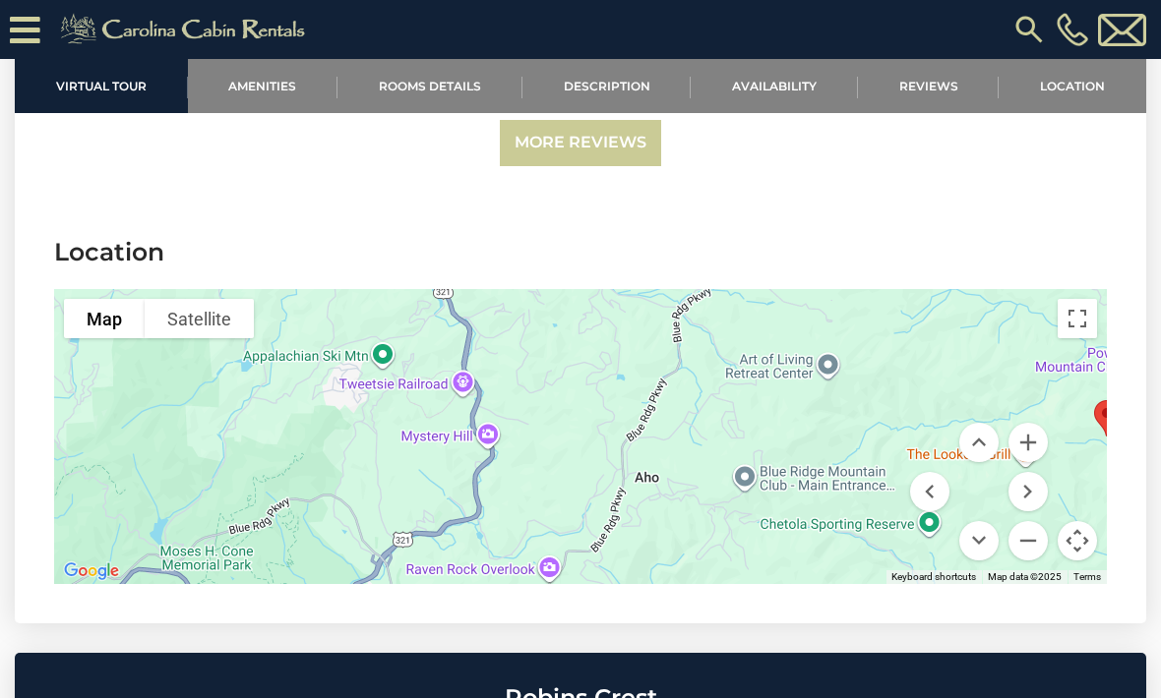
click at [1028, 423] on button "Zoom in" at bounding box center [1027, 442] width 39 height 39
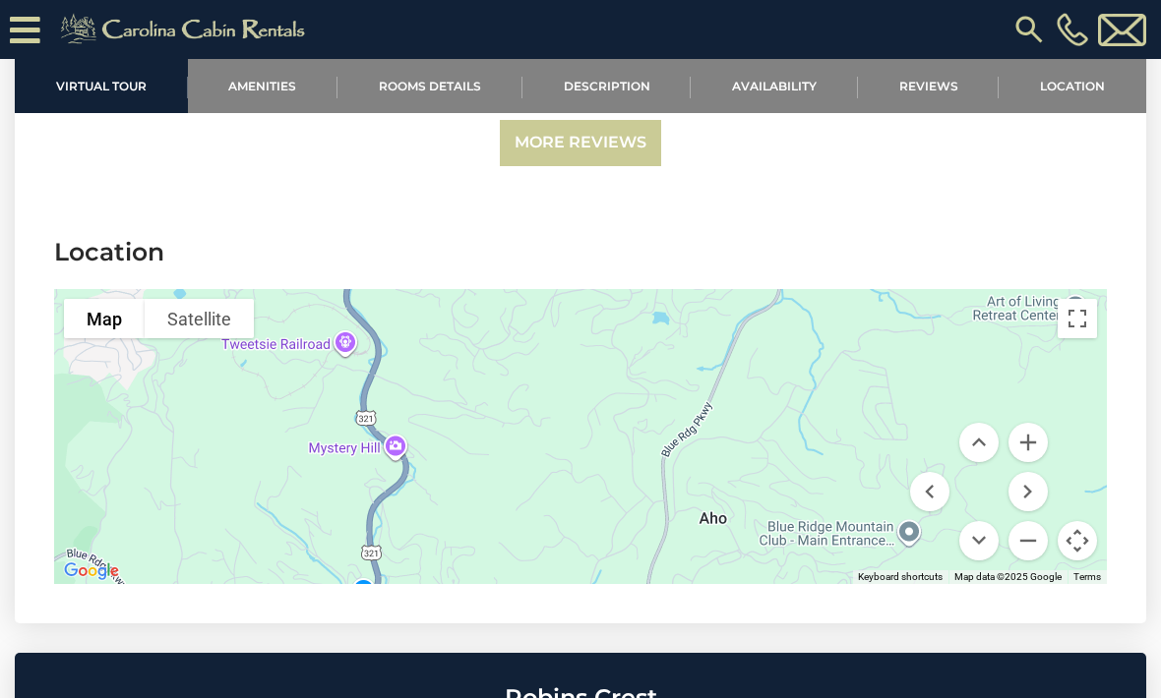
click at [1035, 423] on button "Zoom in" at bounding box center [1027, 442] width 39 height 39
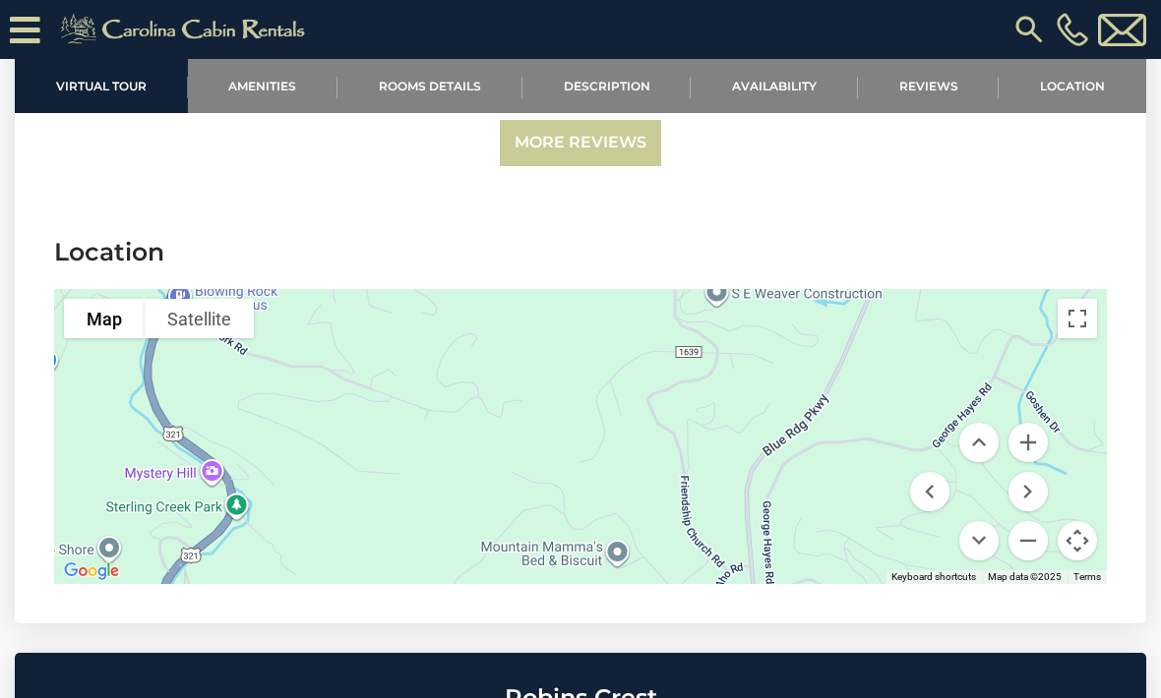
click at [976, 521] on button "Move down" at bounding box center [978, 540] width 39 height 39
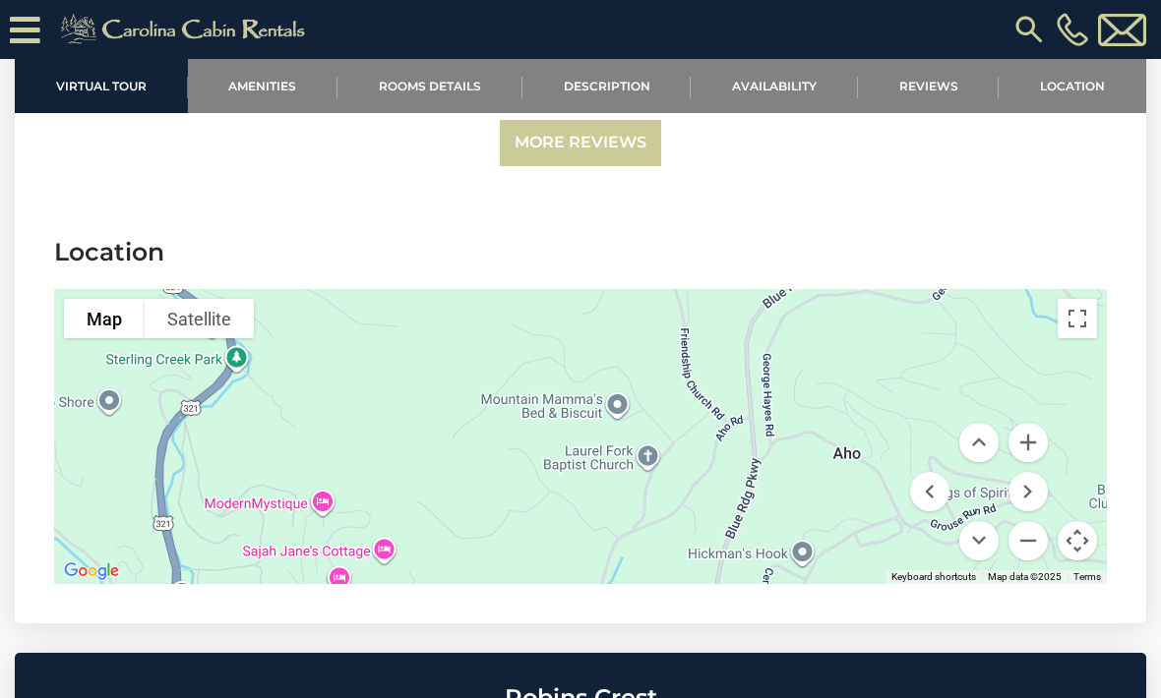
click at [971, 521] on button "Move down" at bounding box center [978, 540] width 39 height 39
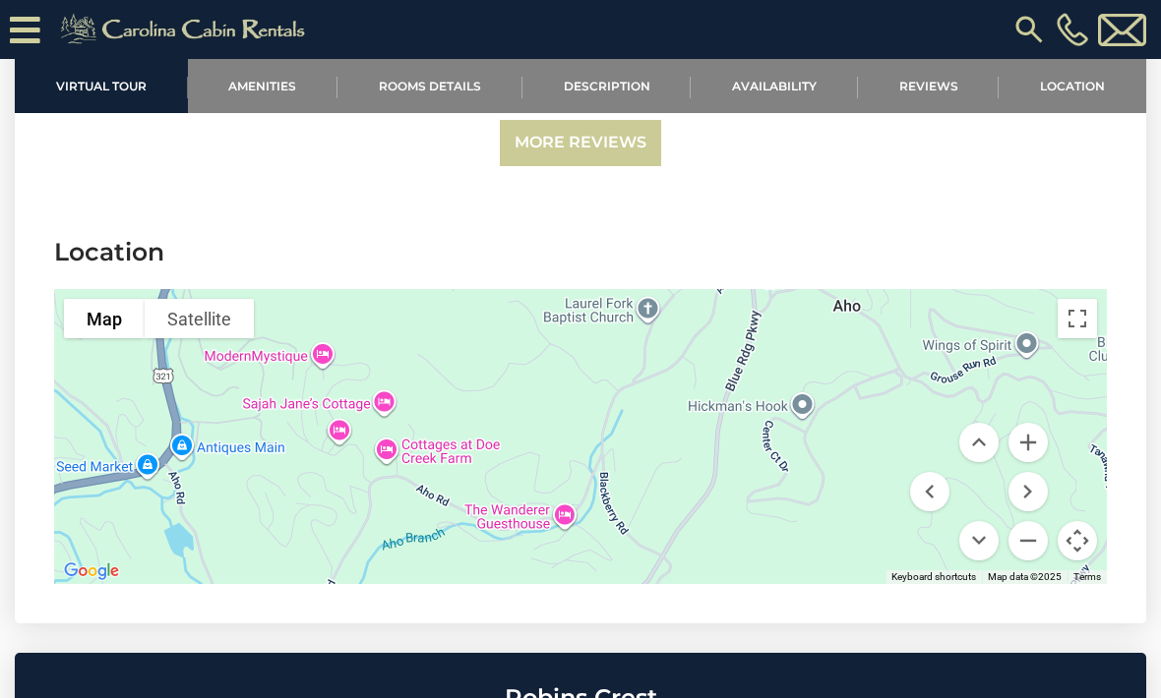
click at [984, 423] on button "Move up" at bounding box center [978, 442] width 39 height 39
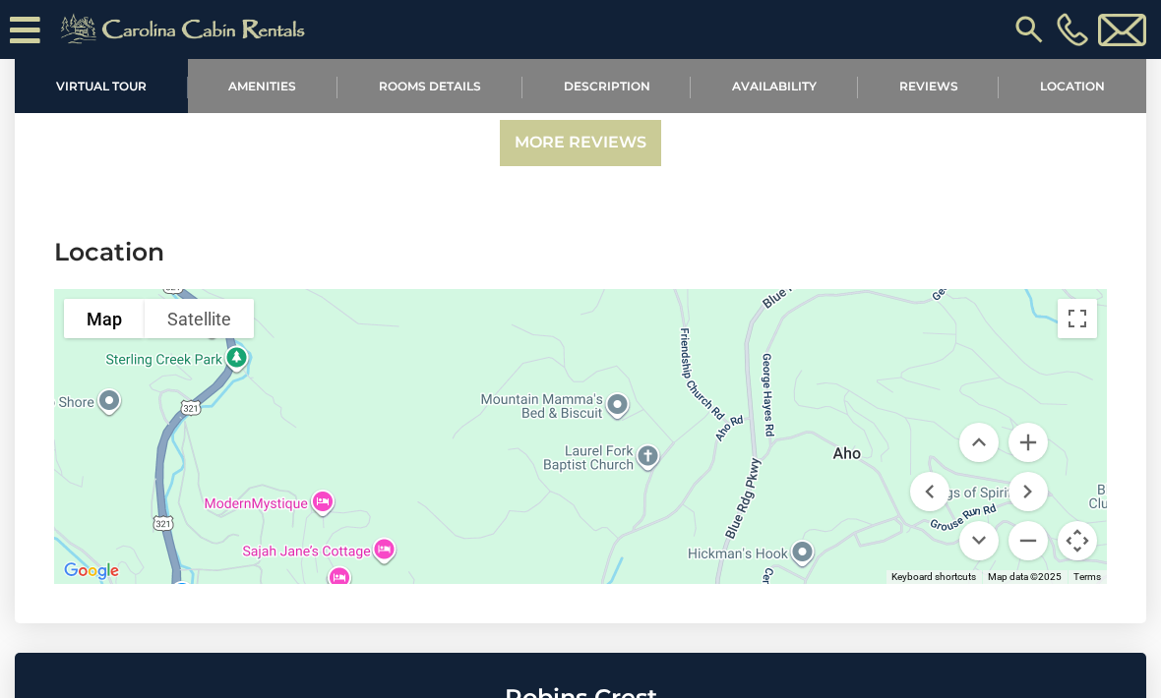
click at [1029, 472] on button "Move right" at bounding box center [1027, 491] width 39 height 39
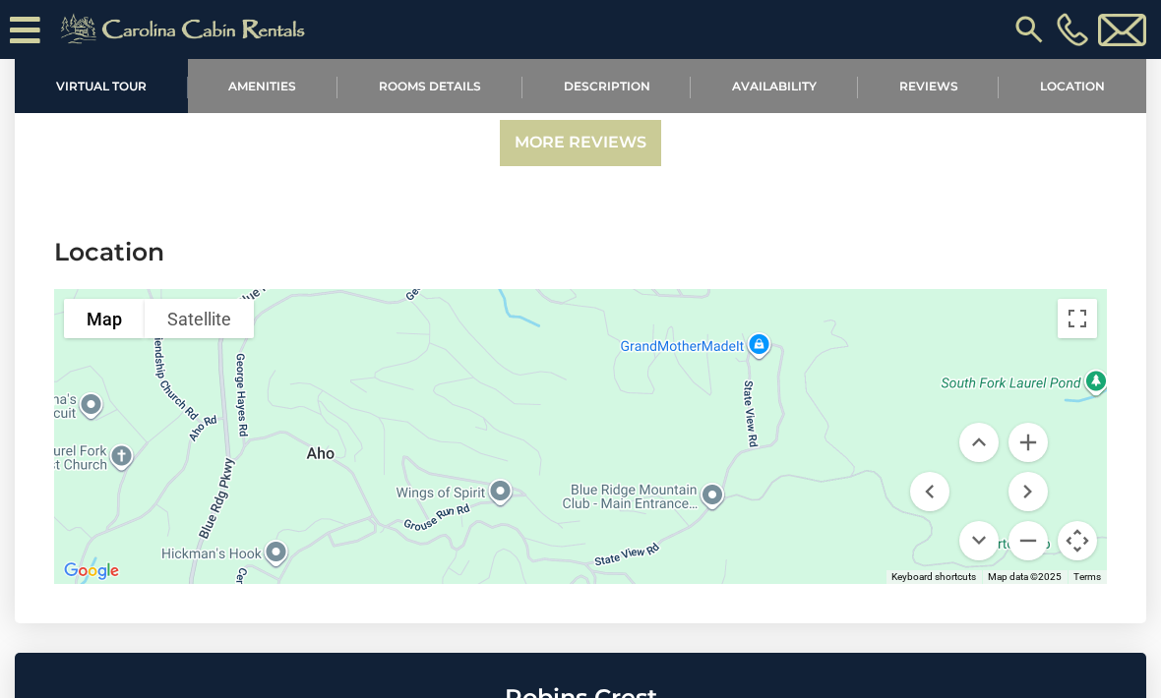
click at [983, 521] on button "Move down" at bounding box center [978, 540] width 39 height 39
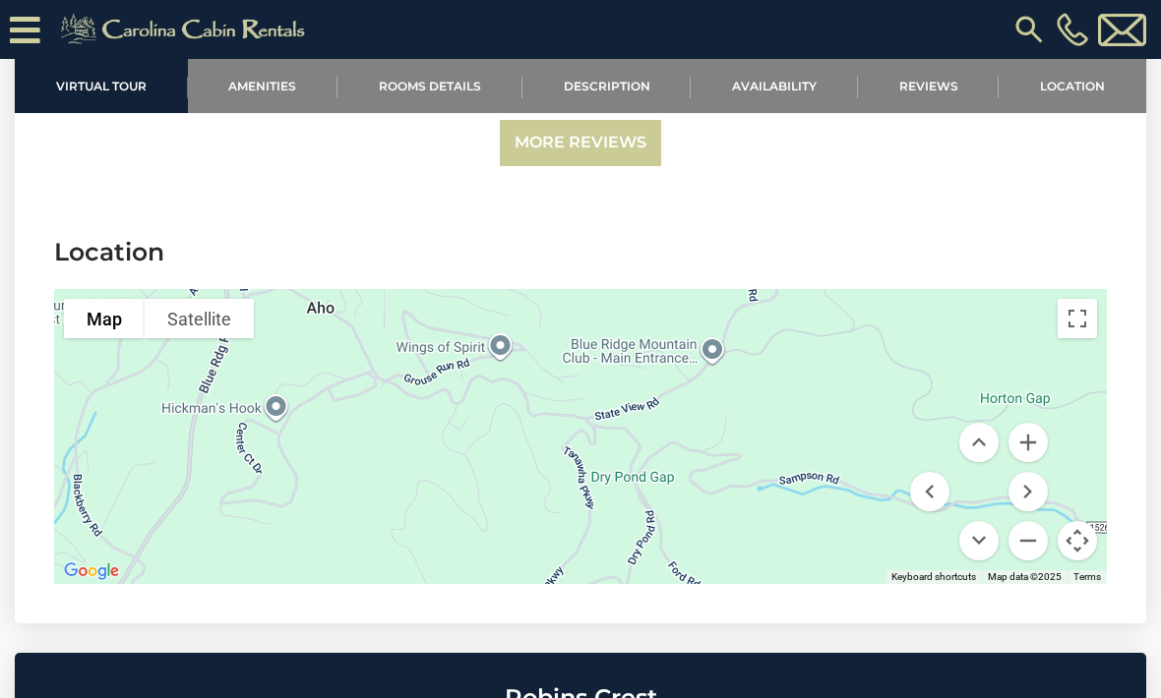
click at [989, 521] on button "Move down" at bounding box center [978, 540] width 39 height 39
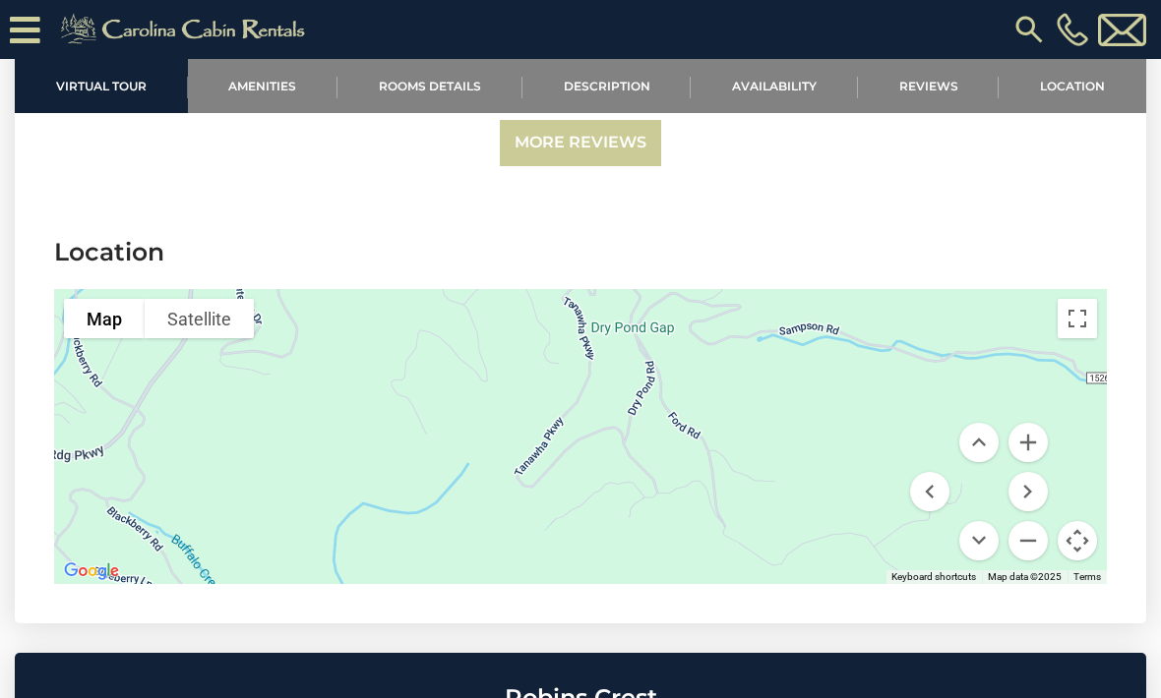
click at [993, 521] on button "Move down" at bounding box center [978, 540] width 39 height 39
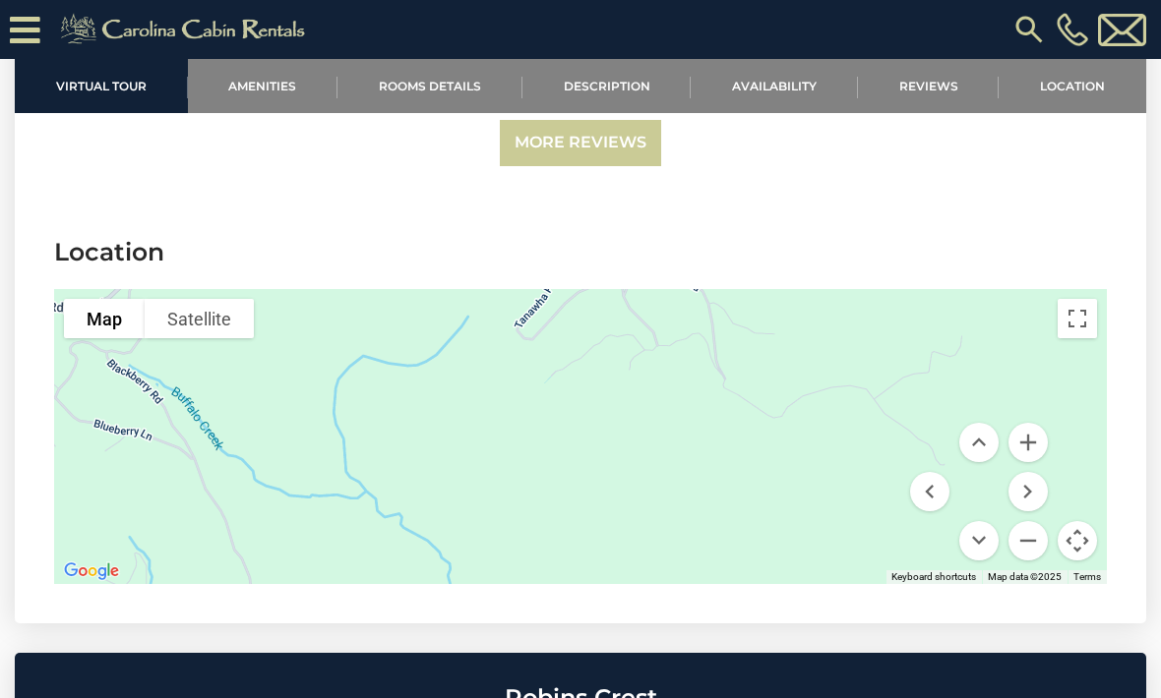
click at [985, 521] on button "Move down" at bounding box center [978, 540] width 39 height 39
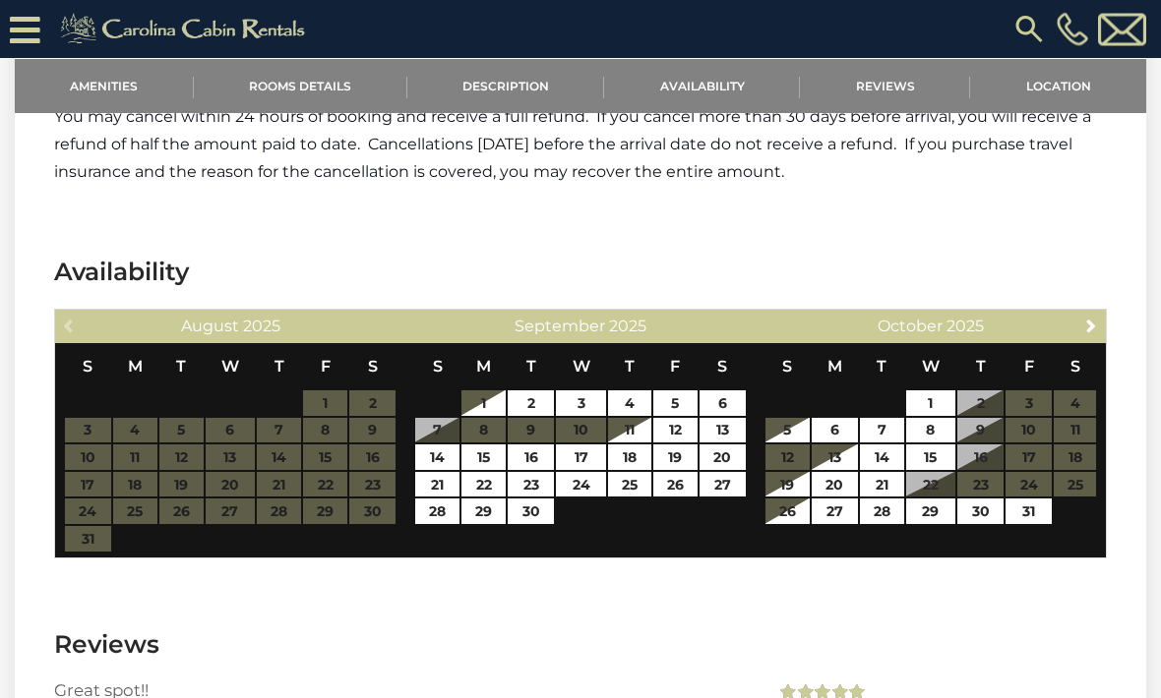
scroll to position [3152, 0]
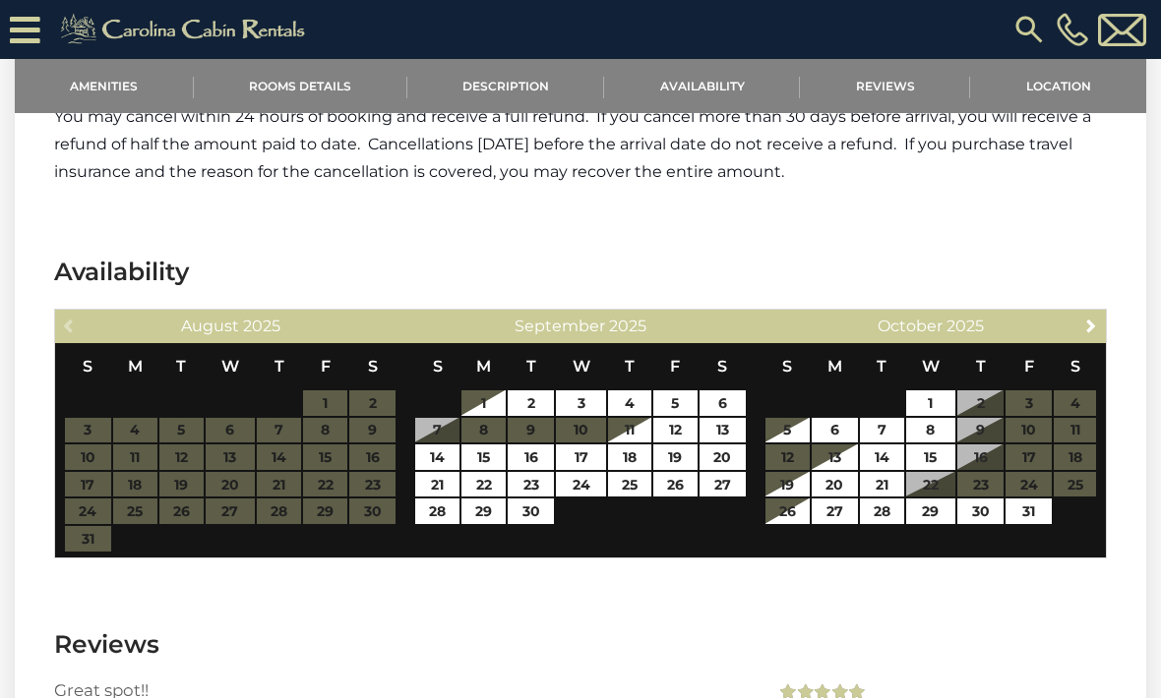
click at [1098, 318] on span "Next" at bounding box center [1091, 326] width 16 height 16
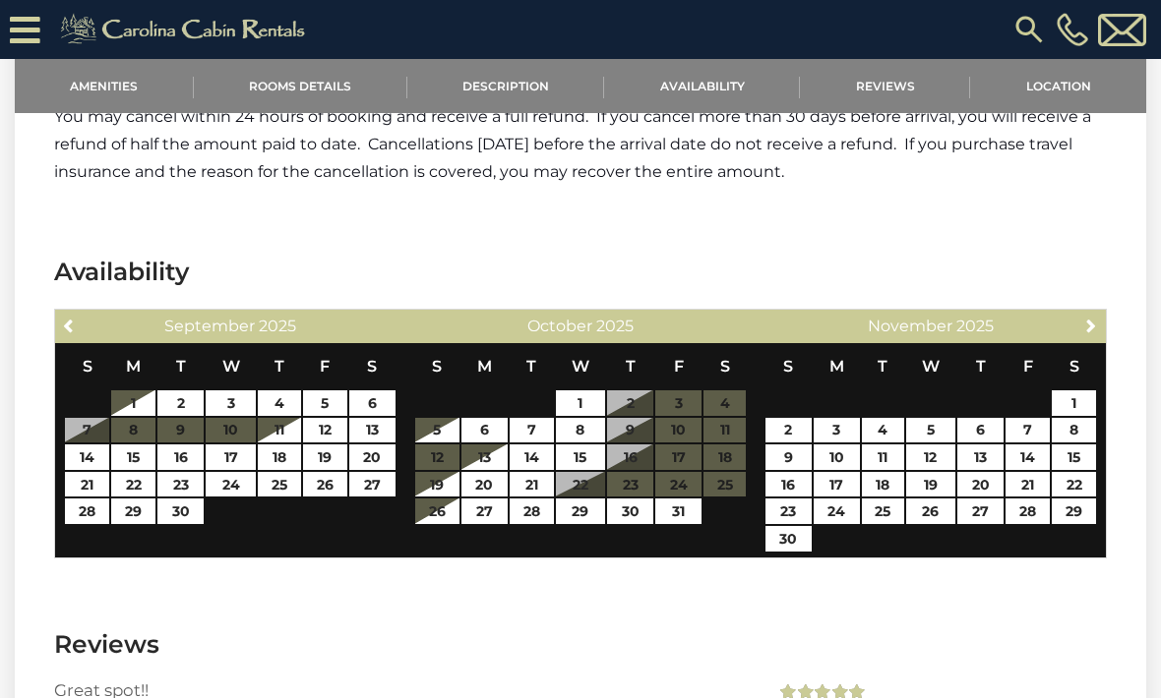
click at [1089, 318] on span "Next" at bounding box center [1091, 326] width 16 height 16
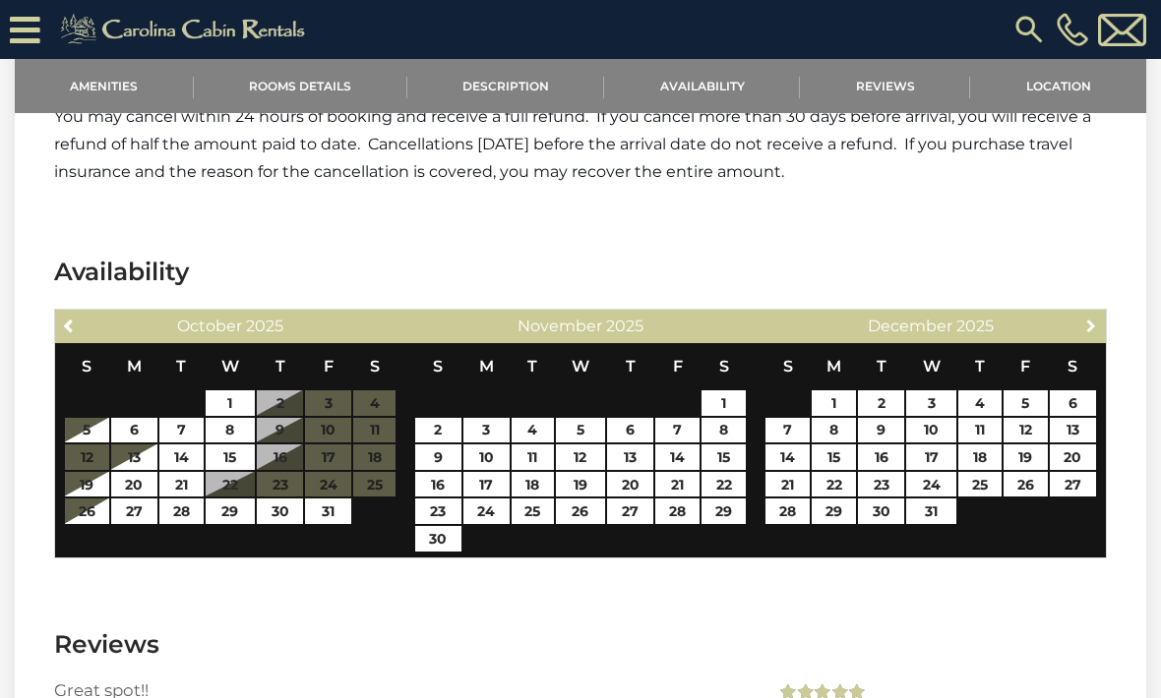
click at [1088, 318] on span "Next" at bounding box center [1091, 326] width 16 height 16
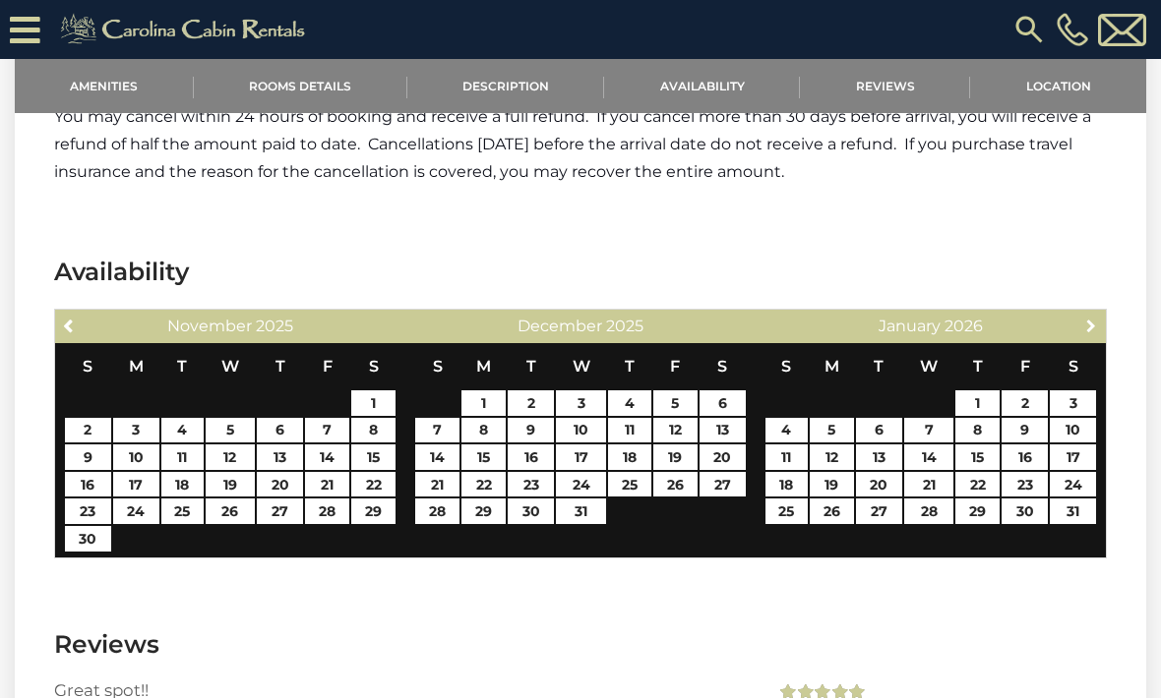
click at [1088, 318] on span "Next" at bounding box center [1091, 326] width 16 height 16
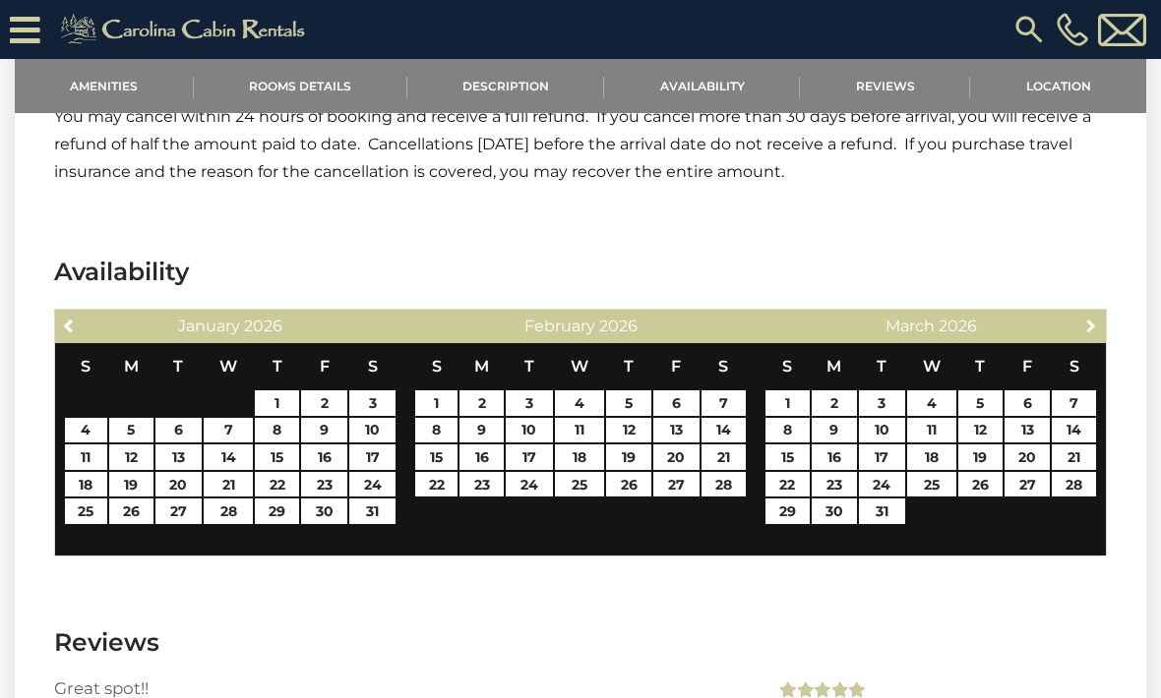
click at [1085, 318] on span "Next" at bounding box center [1091, 326] width 16 height 16
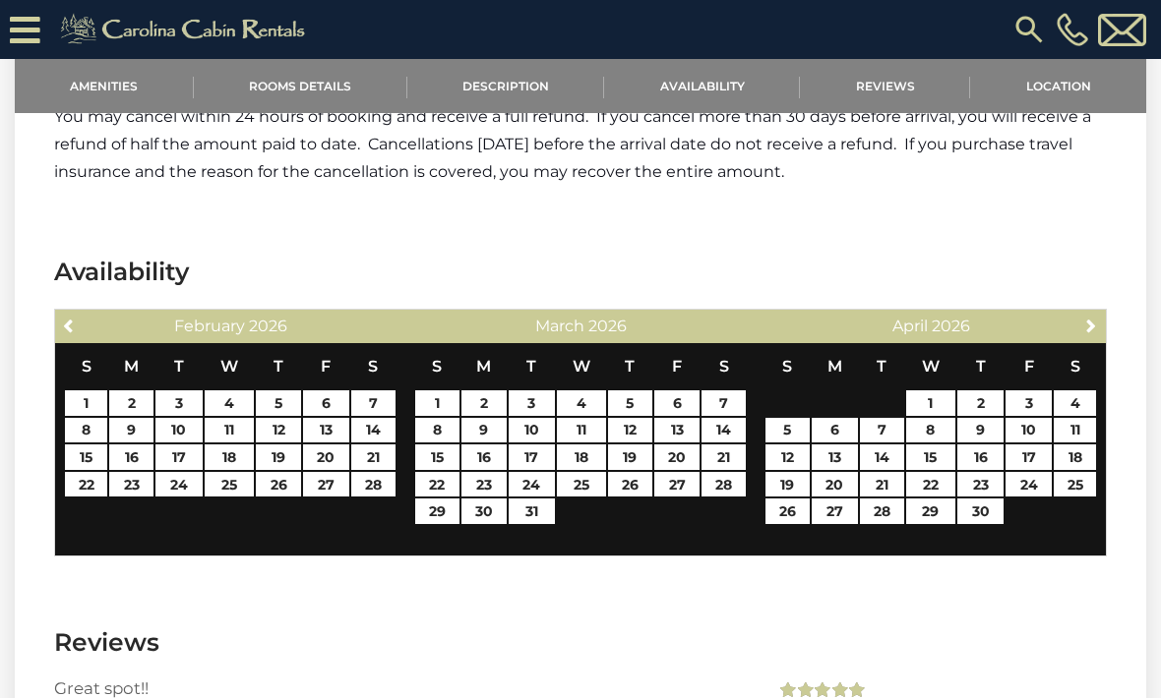
click at [1083, 318] on span "Next" at bounding box center [1091, 326] width 16 height 16
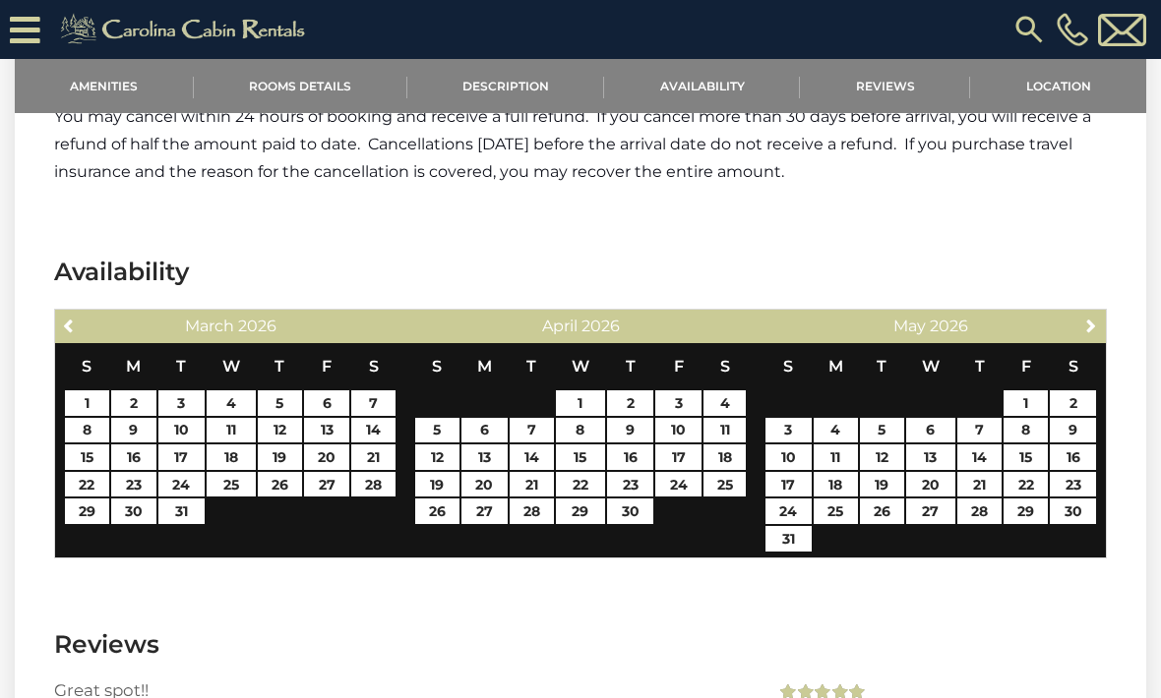
click at [1081, 313] on link "Next" at bounding box center [1091, 325] width 25 height 25
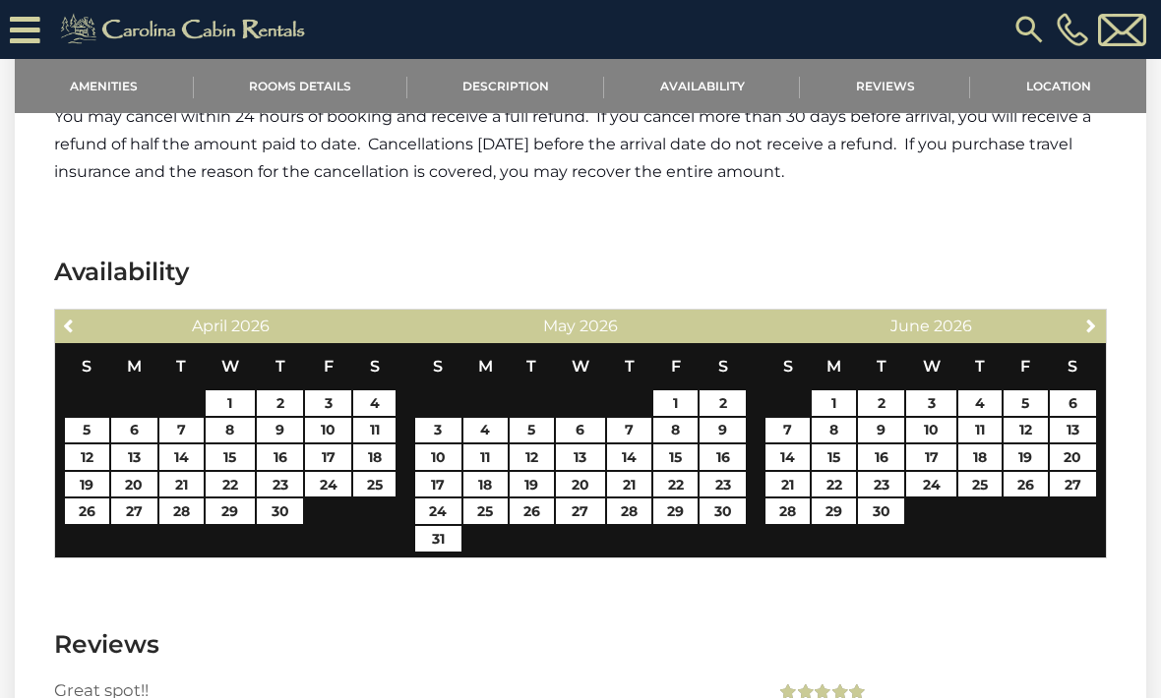
click at [1079, 313] on link "Next" at bounding box center [1091, 325] width 25 height 25
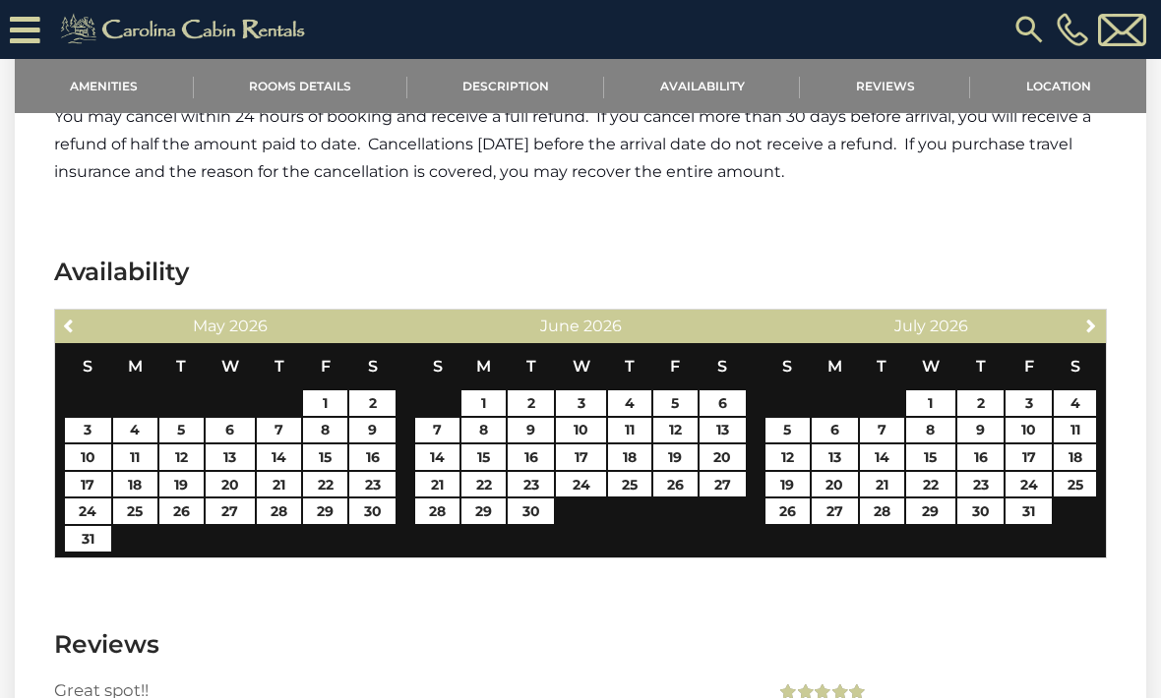
click at [1080, 313] on link "Next" at bounding box center [1091, 325] width 25 height 25
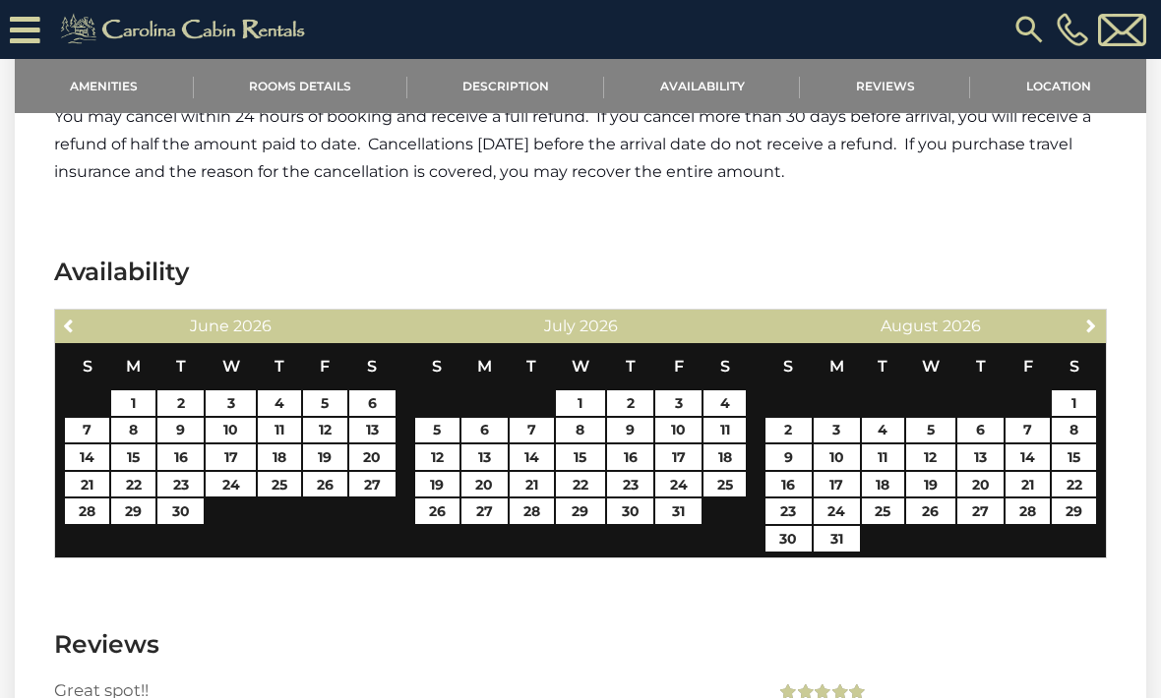
click at [1088, 318] on span "Next" at bounding box center [1091, 326] width 16 height 16
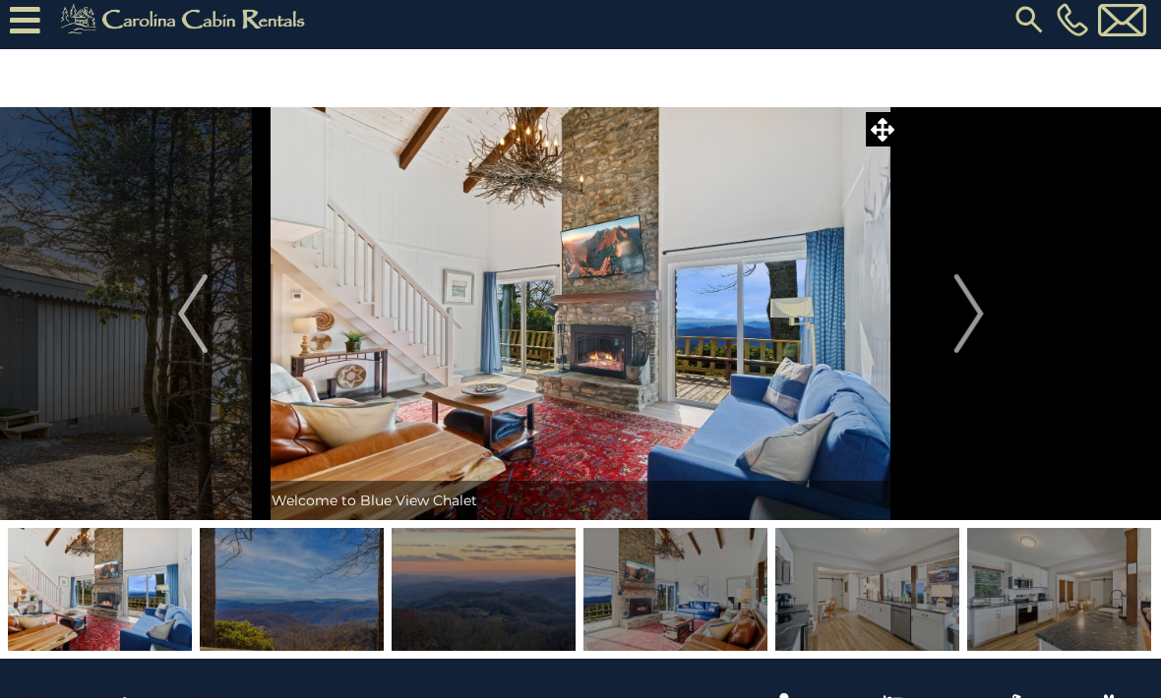
scroll to position [0, 0]
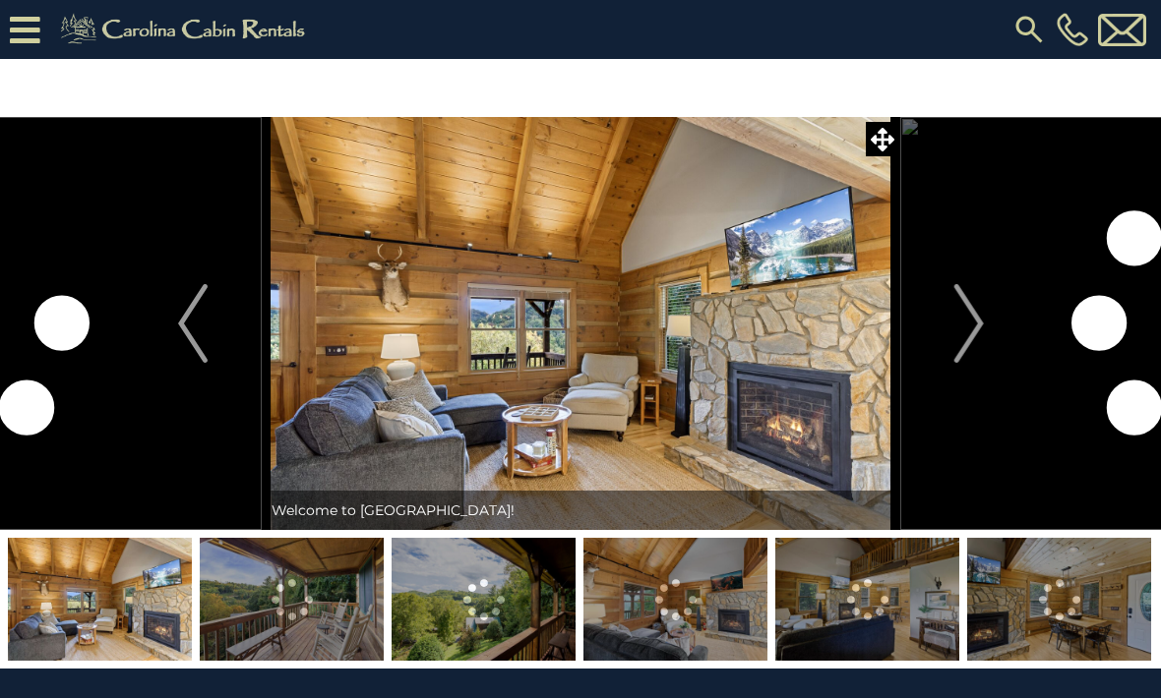
click at [966, 338] on img "Next" at bounding box center [968, 323] width 30 height 79
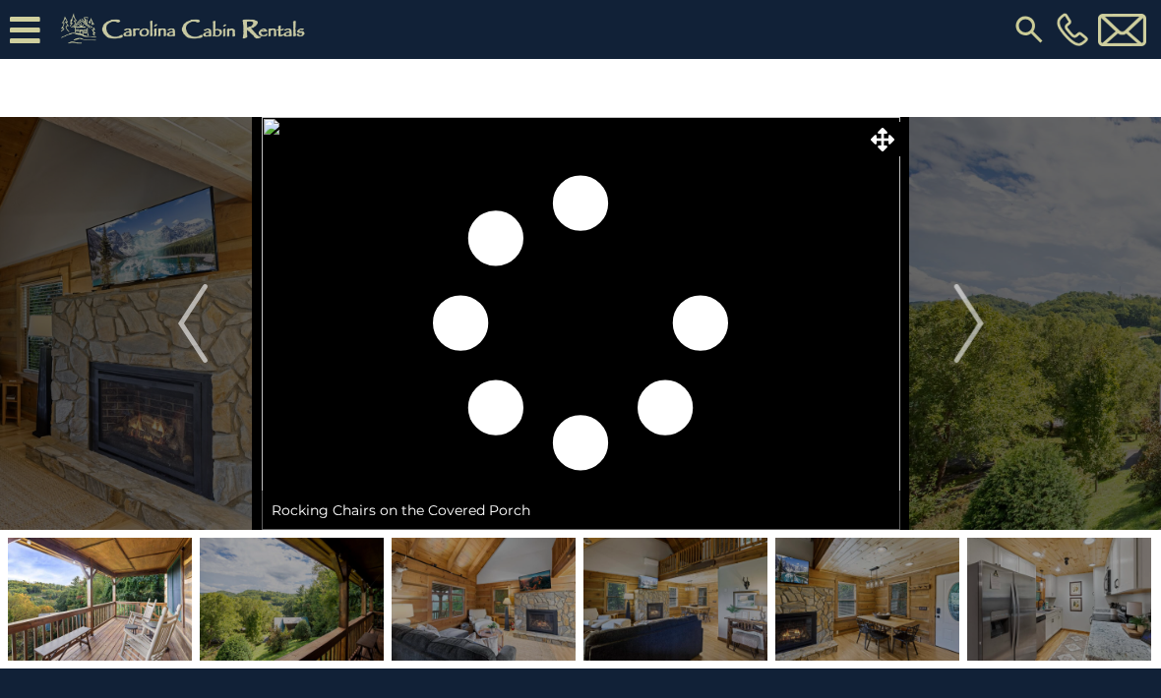
click at [977, 330] on img "Next" at bounding box center [968, 323] width 30 height 79
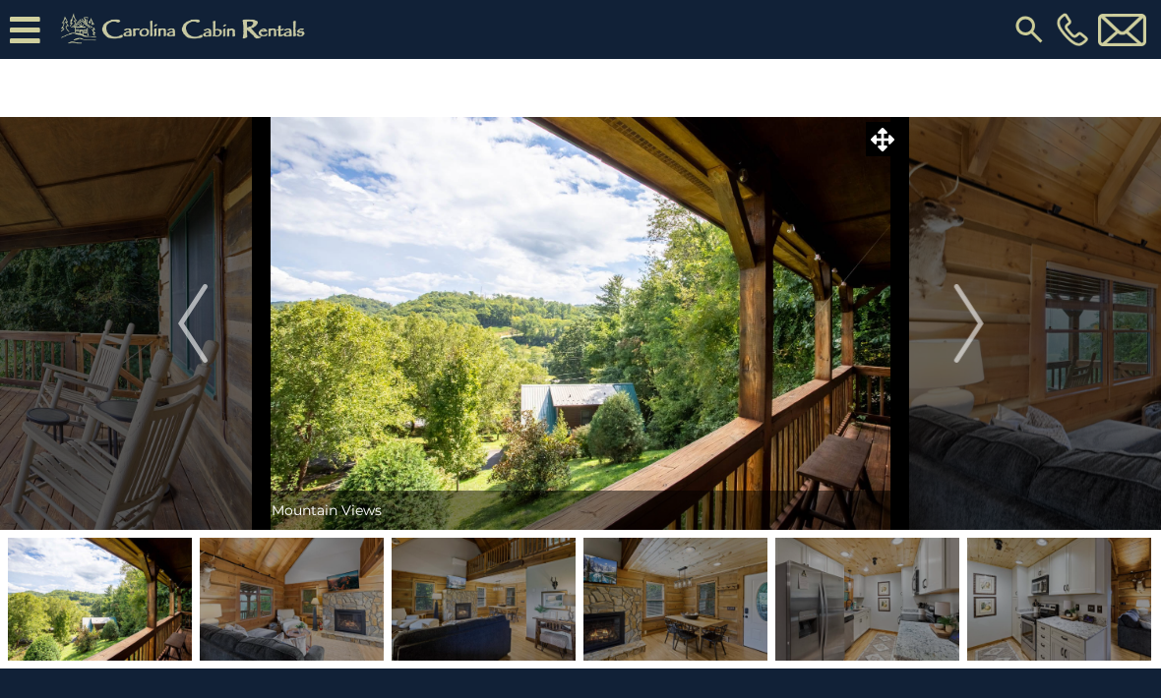
click at [968, 339] on img "Next" at bounding box center [968, 323] width 30 height 79
